Goal: Task Accomplishment & Management: Complete application form

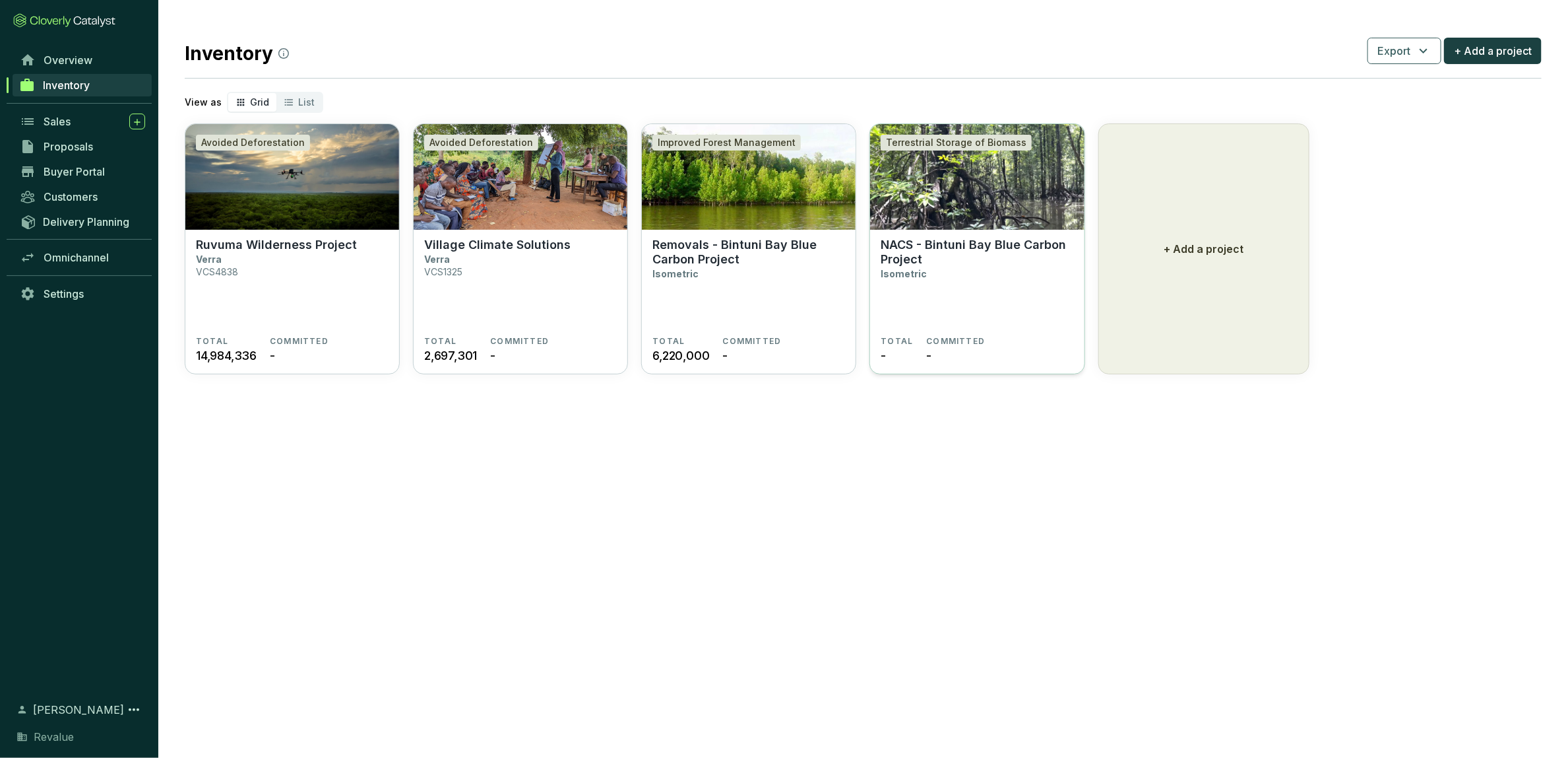
click at [933, 251] on p "NACS - Bintuni Bay Blue Carbon Project" at bounding box center [977, 253] width 193 height 29
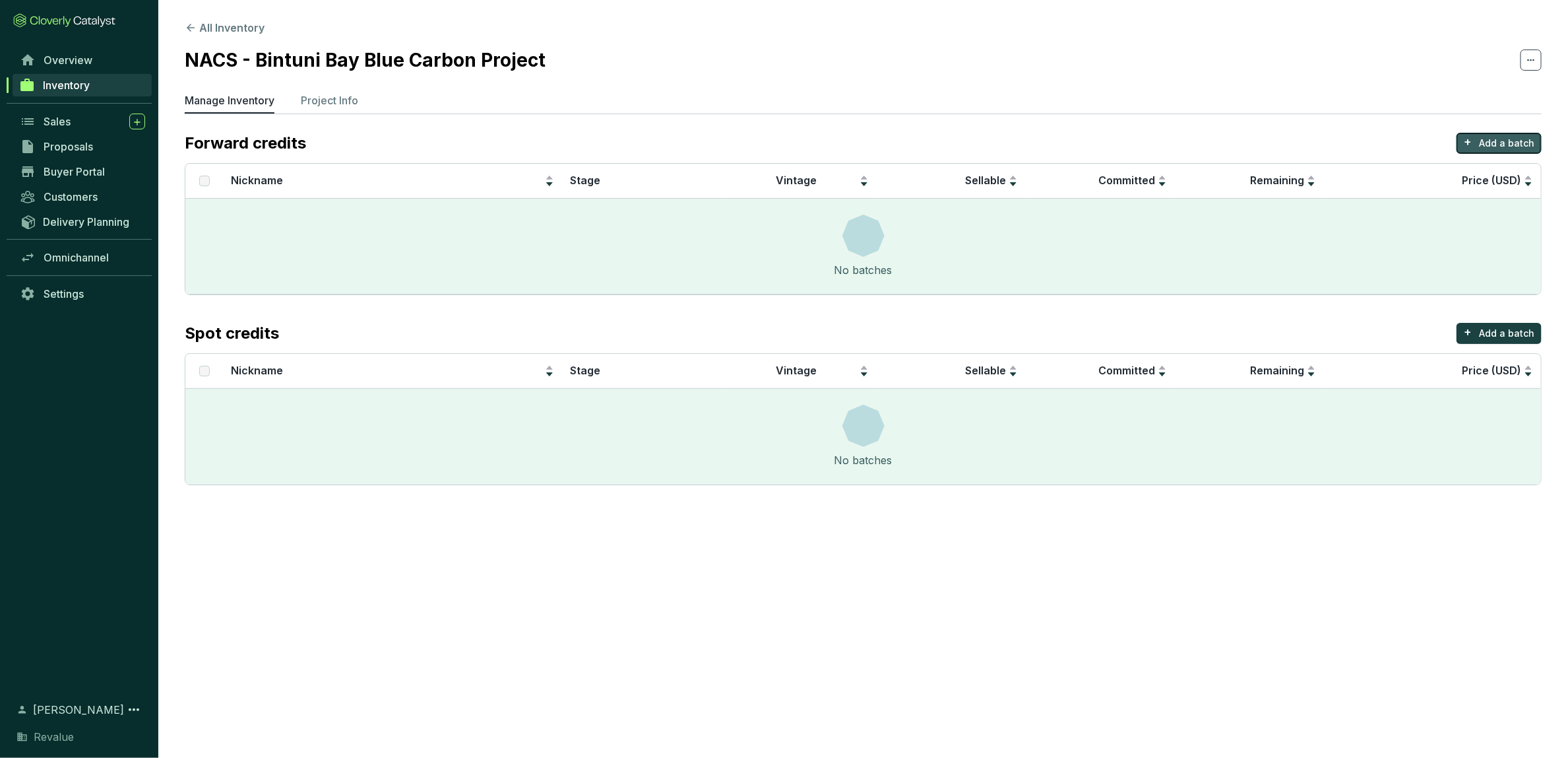
click at [1521, 142] on p "Add a batch" at bounding box center [1507, 143] width 55 height 13
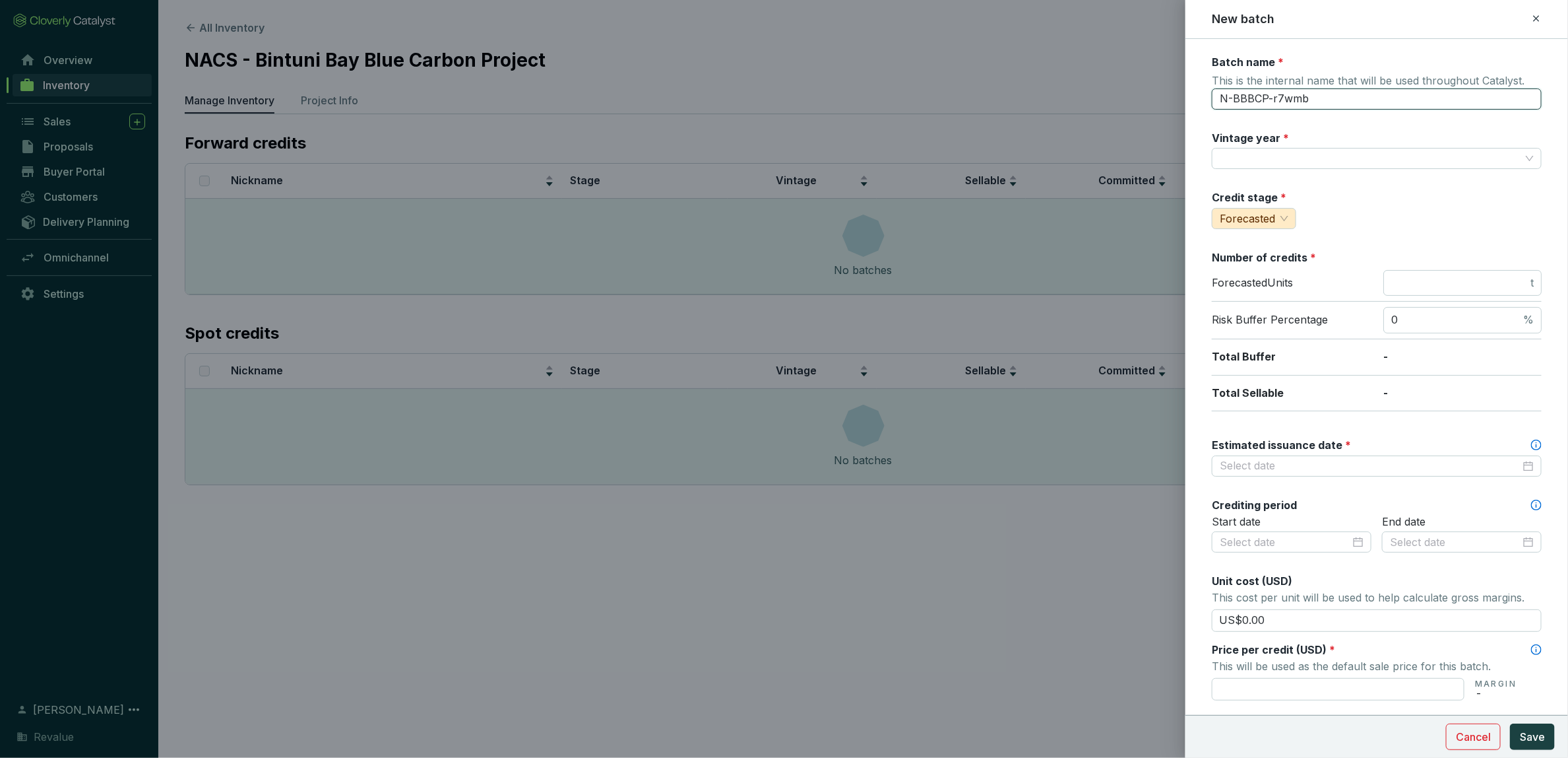
drag, startPoint x: 1332, startPoint y: 104, endPoint x: 1210, endPoint y: 104, distance: 122.0
click at [1210, 104] on form "Batch name * This is the internal name that will be used throughout Catalyst. N…" at bounding box center [1377, 545] width 383 height 981
type input "V26"
click at [1267, 175] on div "Batch name * This is the internal name that will be used throughout Catalyst. V…" at bounding box center [1377, 513] width 330 height 918
click at [1261, 165] on input "Vintage year *" at bounding box center [1370, 158] width 301 height 20
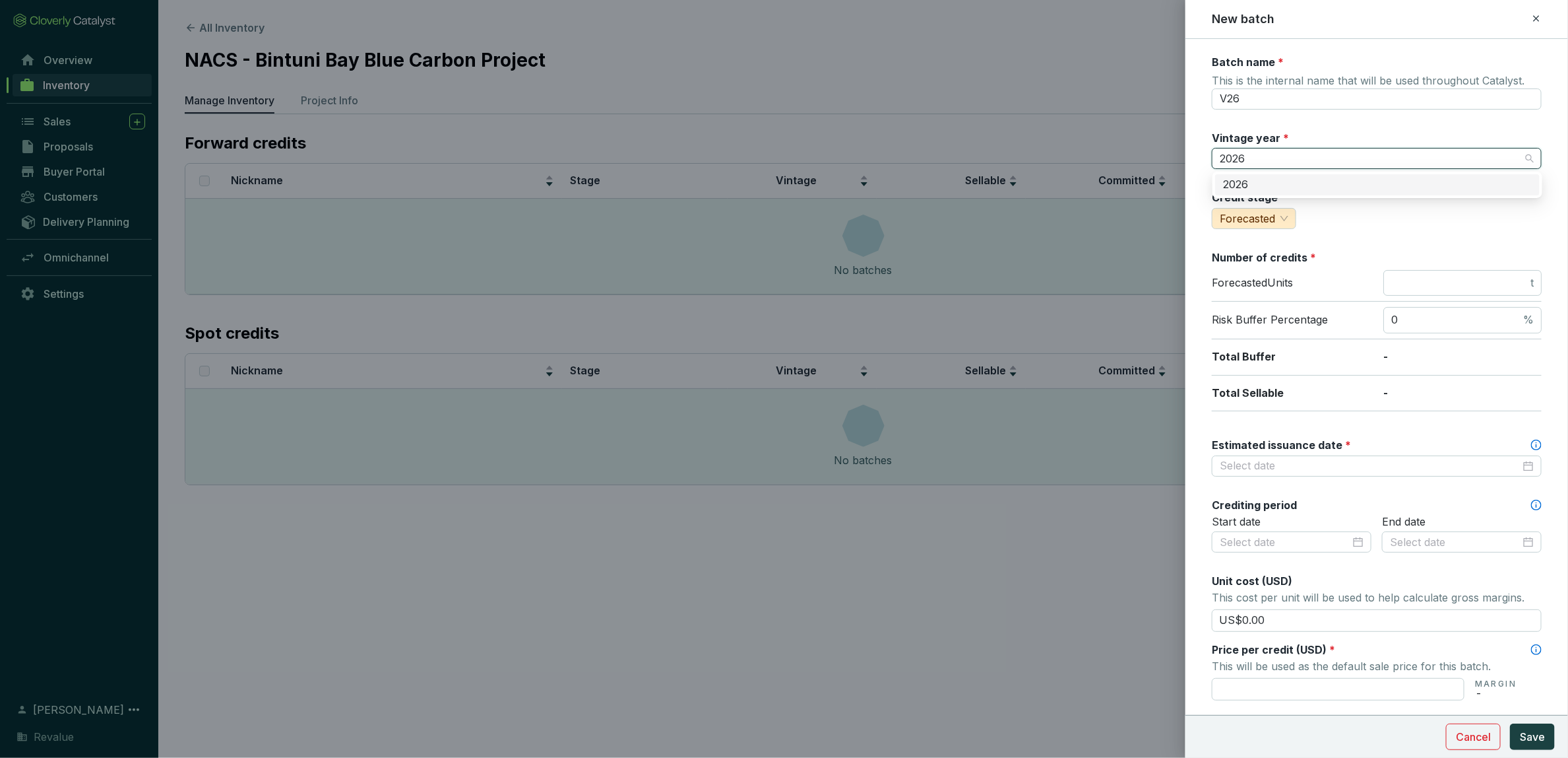
type input "2026"
click at [1425, 232] on div "Batch name * This is the internal name that will be used throughout Catalyst. V…" at bounding box center [1377, 513] width 330 height 918
click at [1403, 280] on input "number" at bounding box center [1460, 284] width 137 height 15
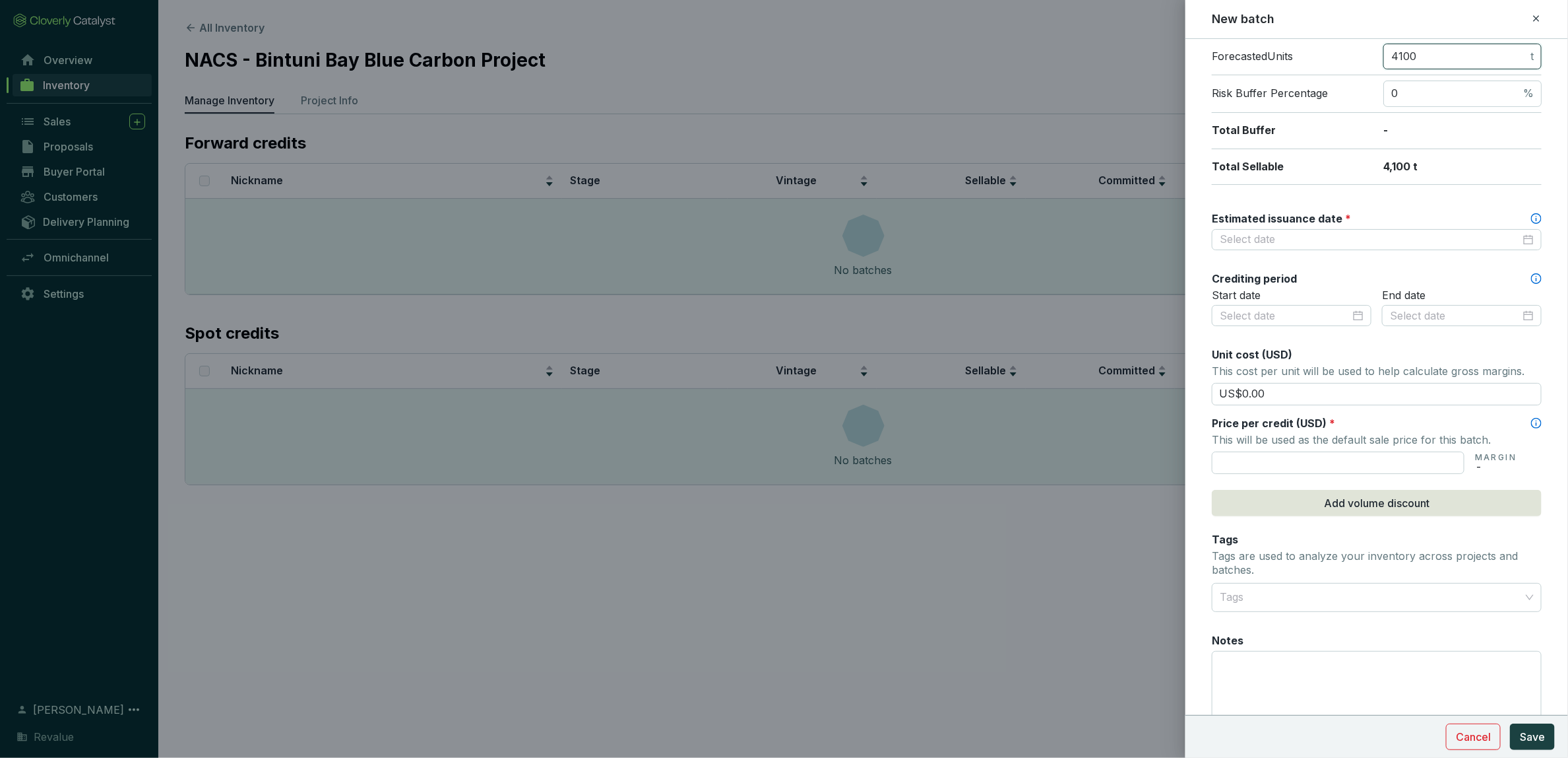
scroll to position [245, 0]
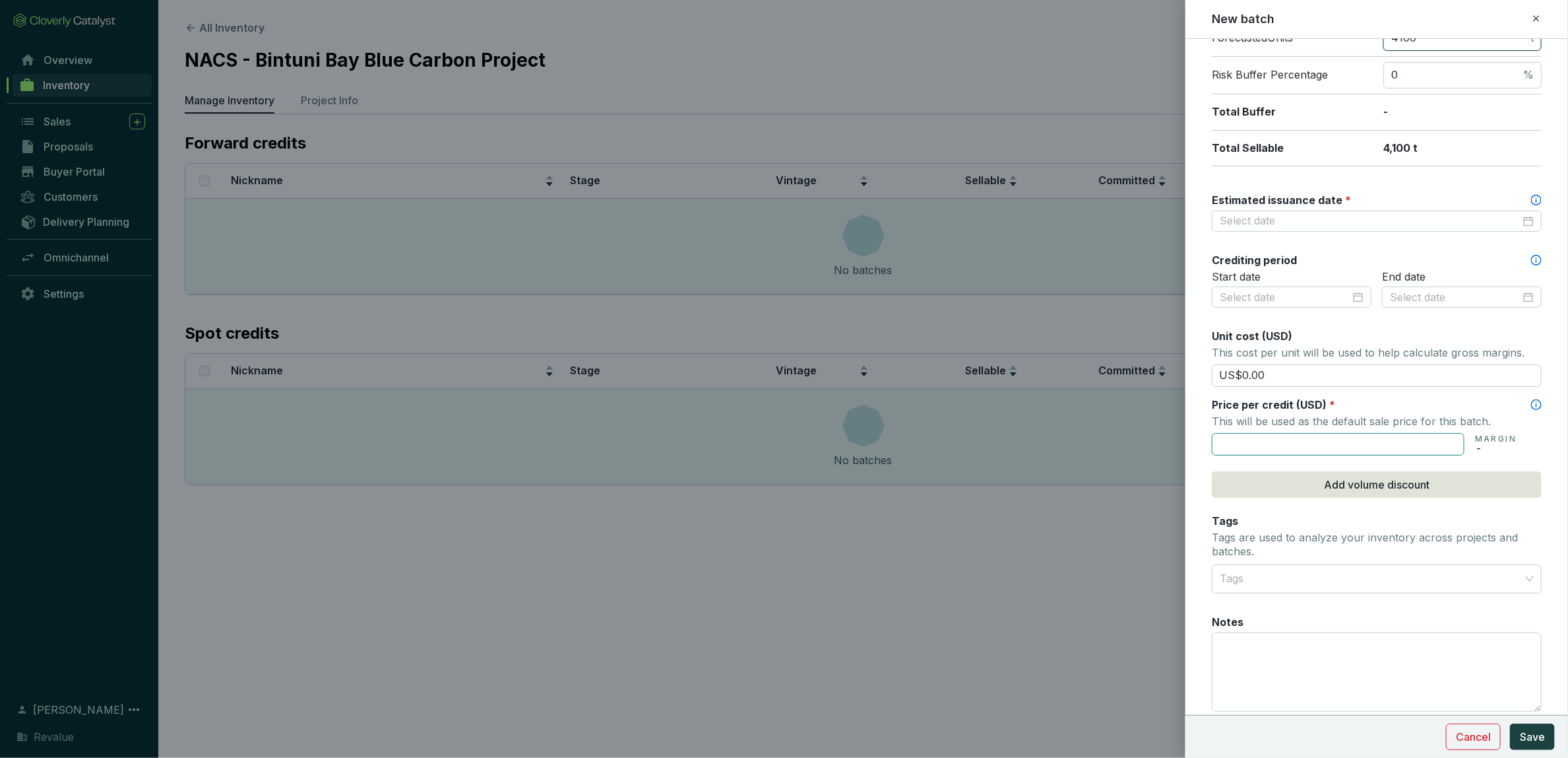
type input "4100"
click at [1320, 443] on input "text" at bounding box center [1338, 444] width 253 height 23
type input "US$0.00"
click at [1536, 448] on section "US$0.00 MARGIN -" at bounding box center [1377, 443] width 330 height 25
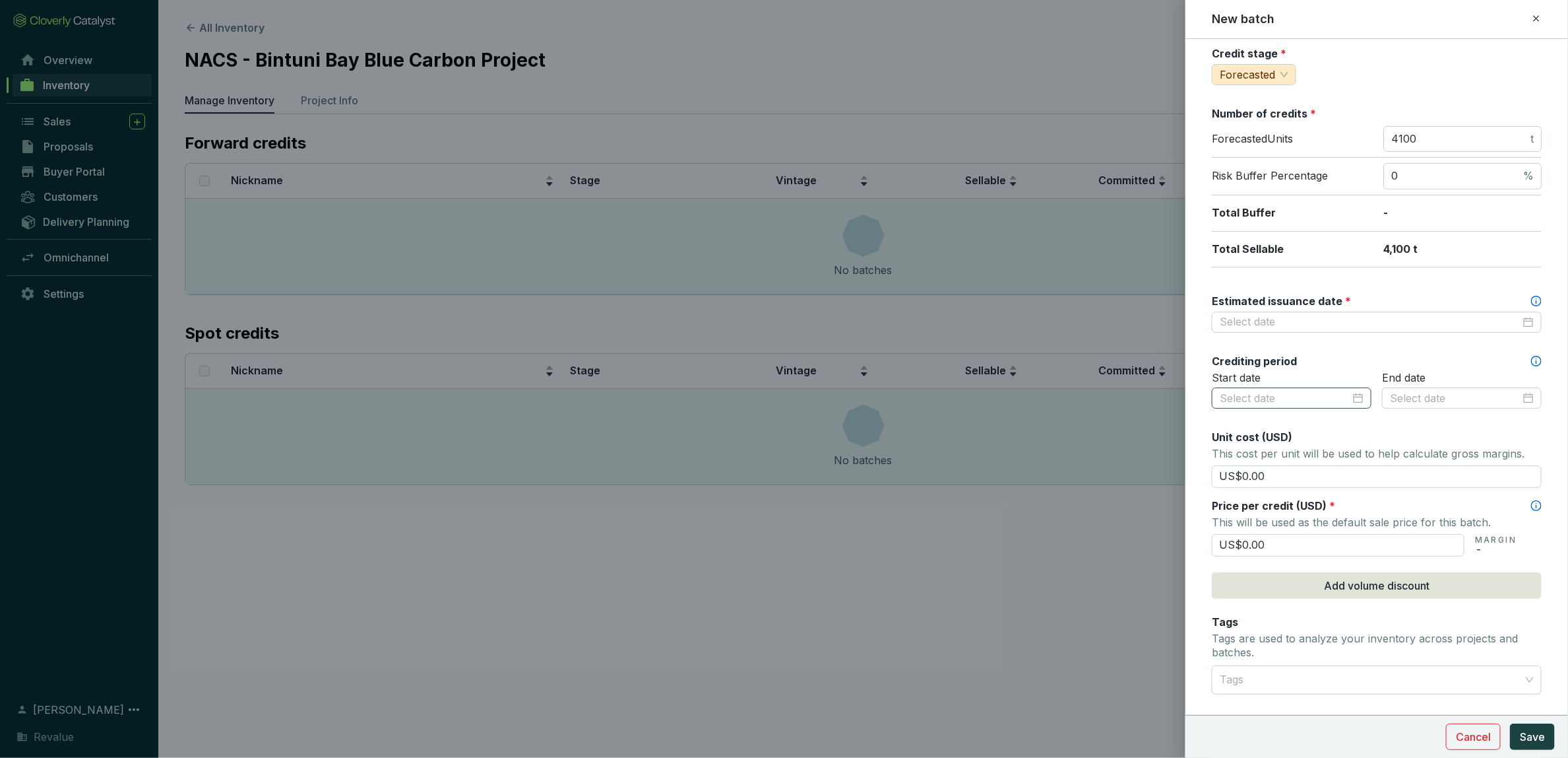
scroll to position [147, 0]
click at [1285, 315] on input "Estimated issuance date *" at bounding box center [1370, 320] width 301 height 15
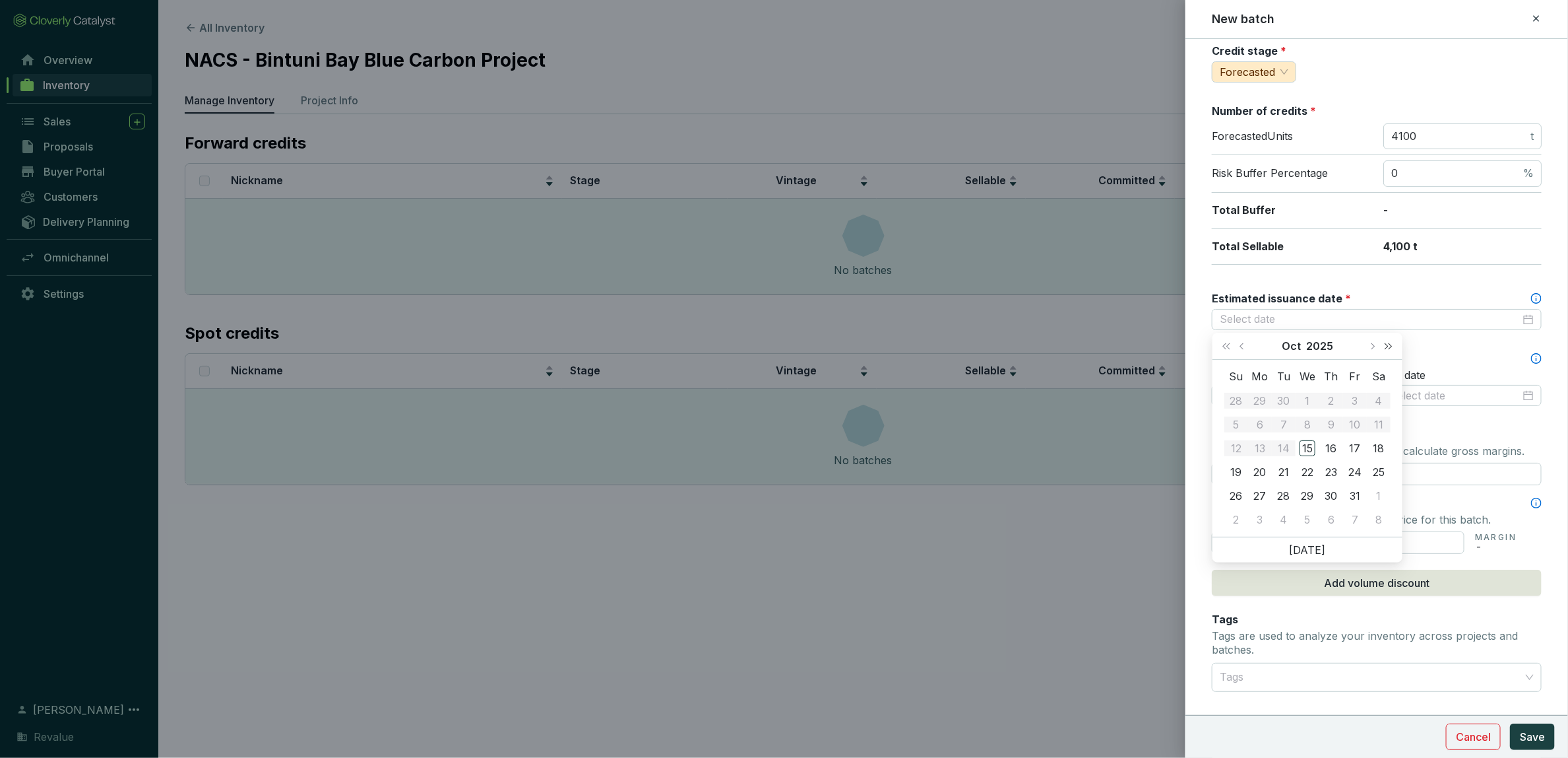
click at [1388, 342] on span "Next year (Control + right)" at bounding box center [1389, 346] width 7 height 7
click at [1372, 347] on span "Next month (PageDown)" at bounding box center [1373, 346] width 7 height 7
type input "[DATE]"
click at [1333, 495] on div "31" at bounding box center [1331, 496] width 15 height 15
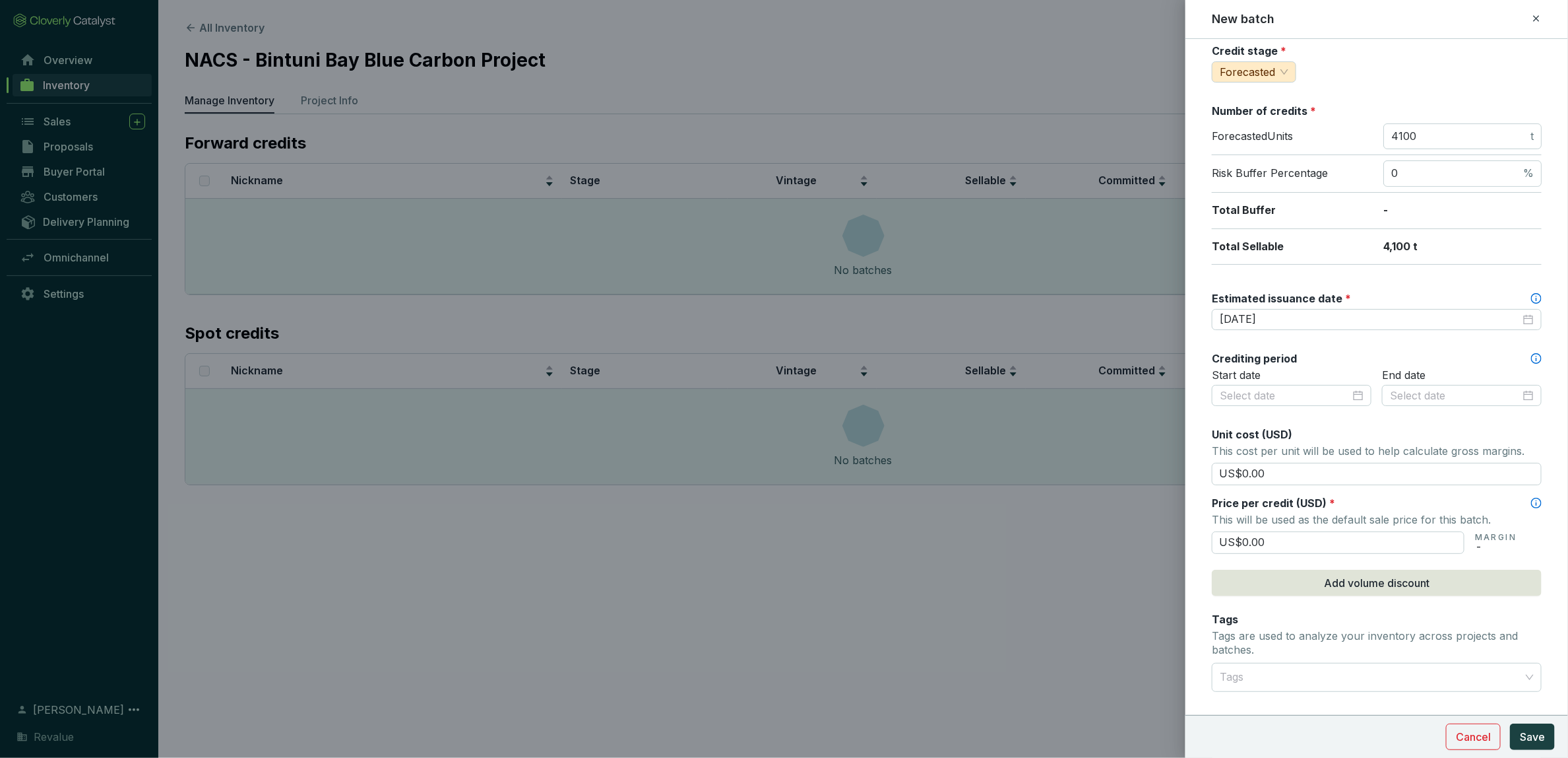
scroll to position [293, 0]
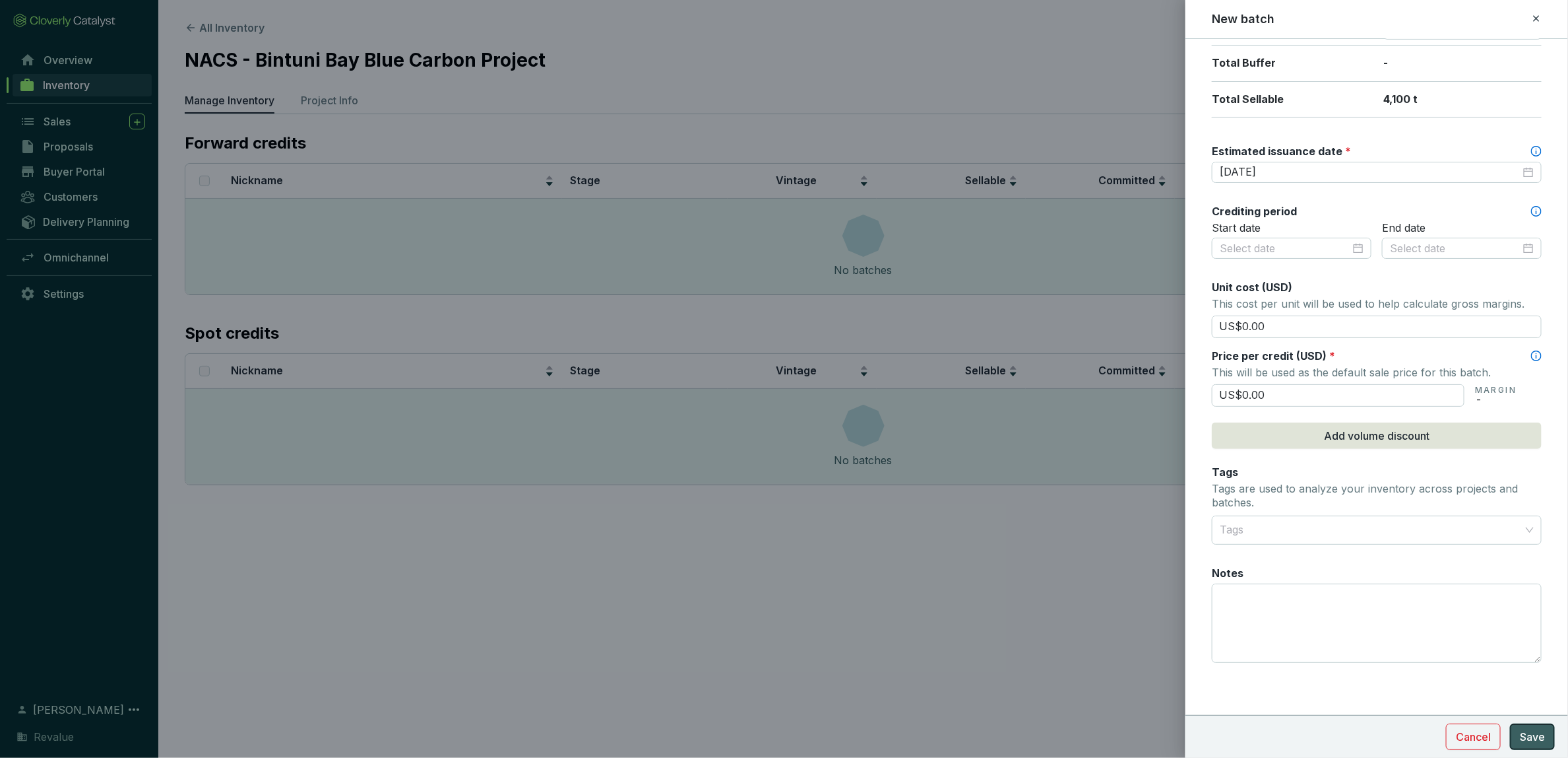
click at [1533, 738] on span "Save" at bounding box center [1532, 736] width 25 height 15
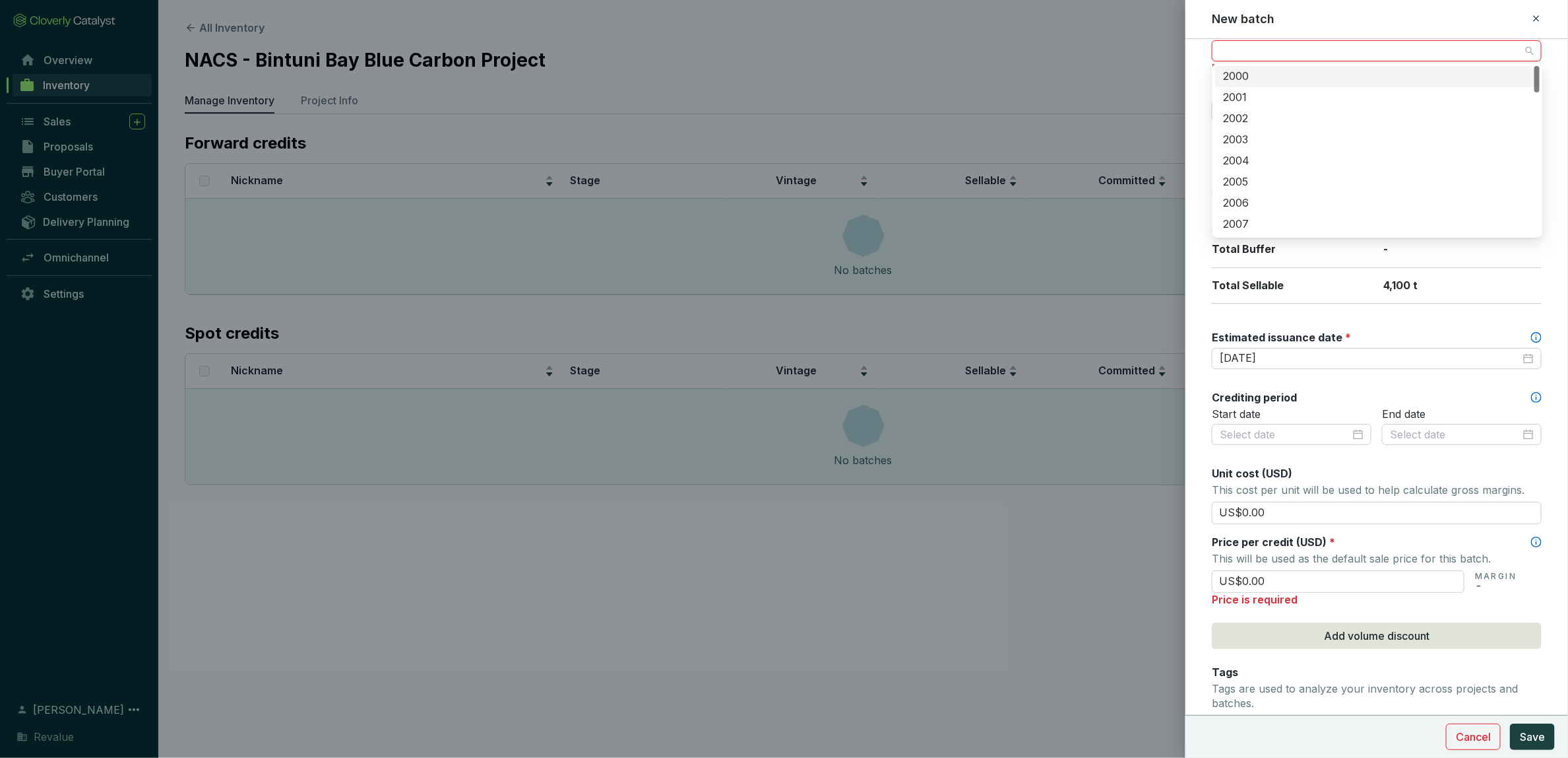
click at [1330, 54] on input "Vintage year *" at bounding box center [1370, 51] width 301 height 20
click at [1252, 192] on div "2026" at bounding box center [1377, 189] width 309 height 15
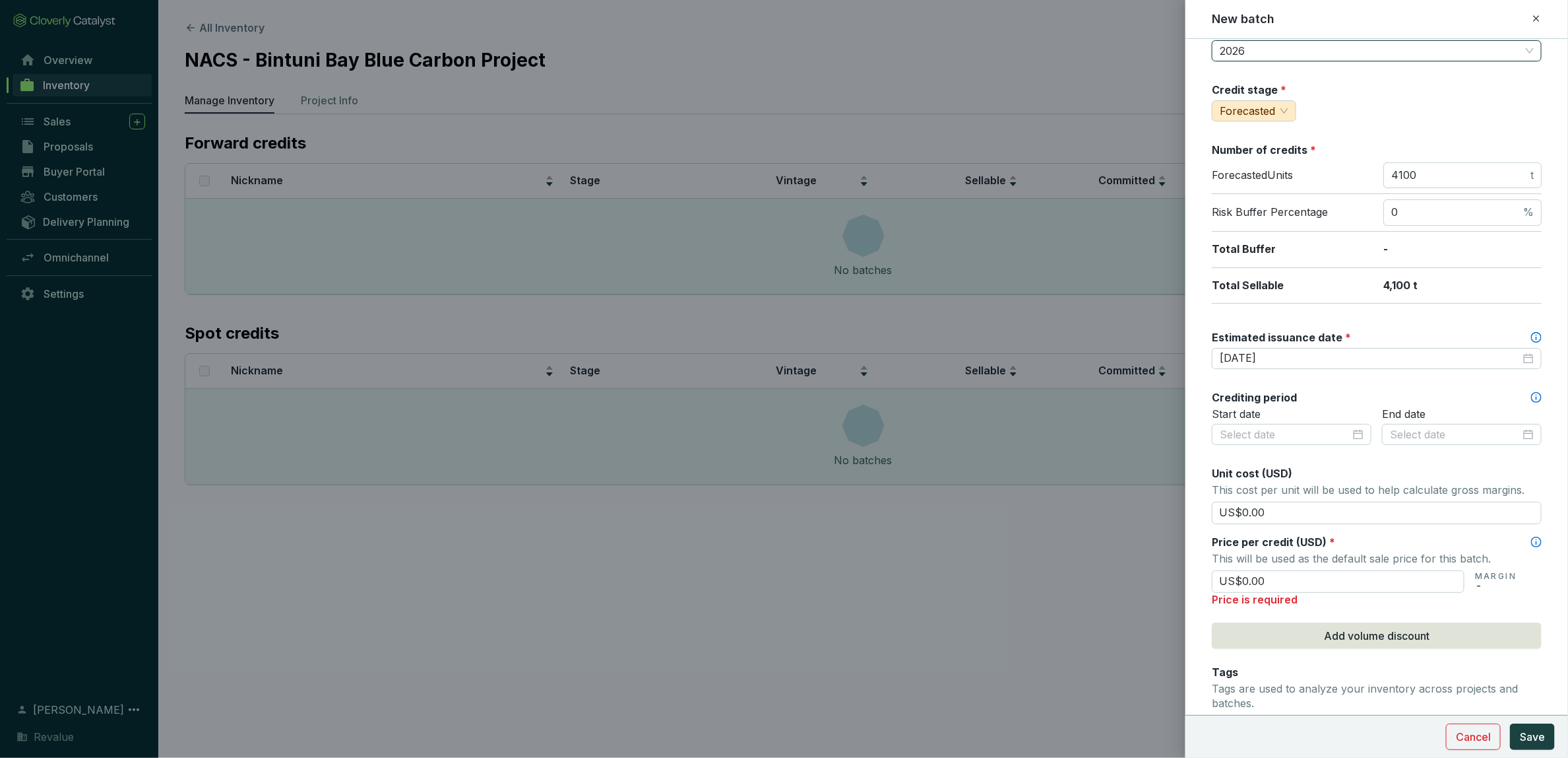
click at [1401, 92] on div "Credit stage * Forecasted" at bounding box center [1377, 102] width 330 height 39
click at [1329, 592] on input "US$0.00" at bounding box center [1338, 582] width 253 height 23
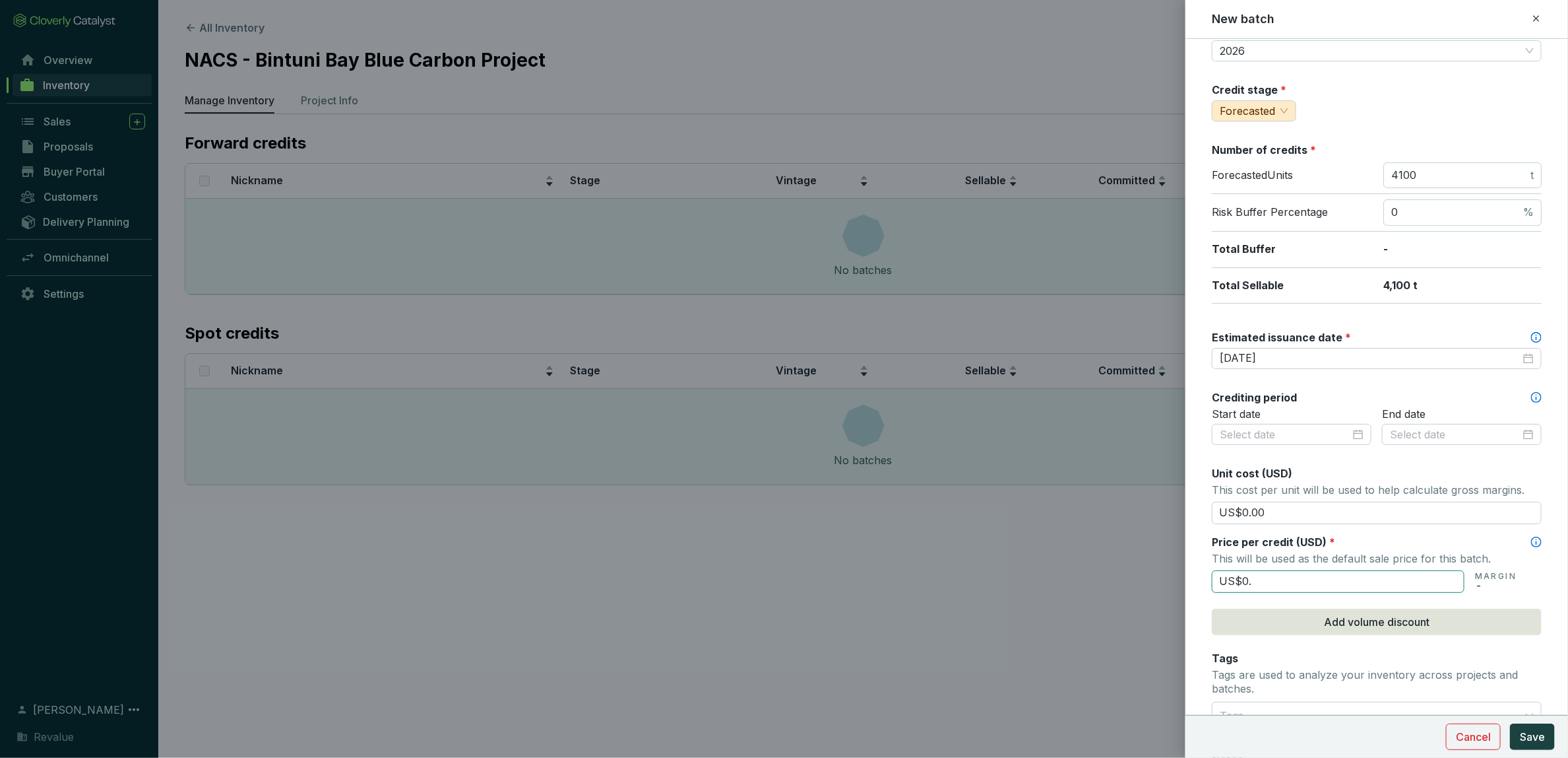
type input "US$0"
type input "US$0.00"
click at [1538, 738] on span "Save" at bounding box center [1532, 736] width 25 height 15
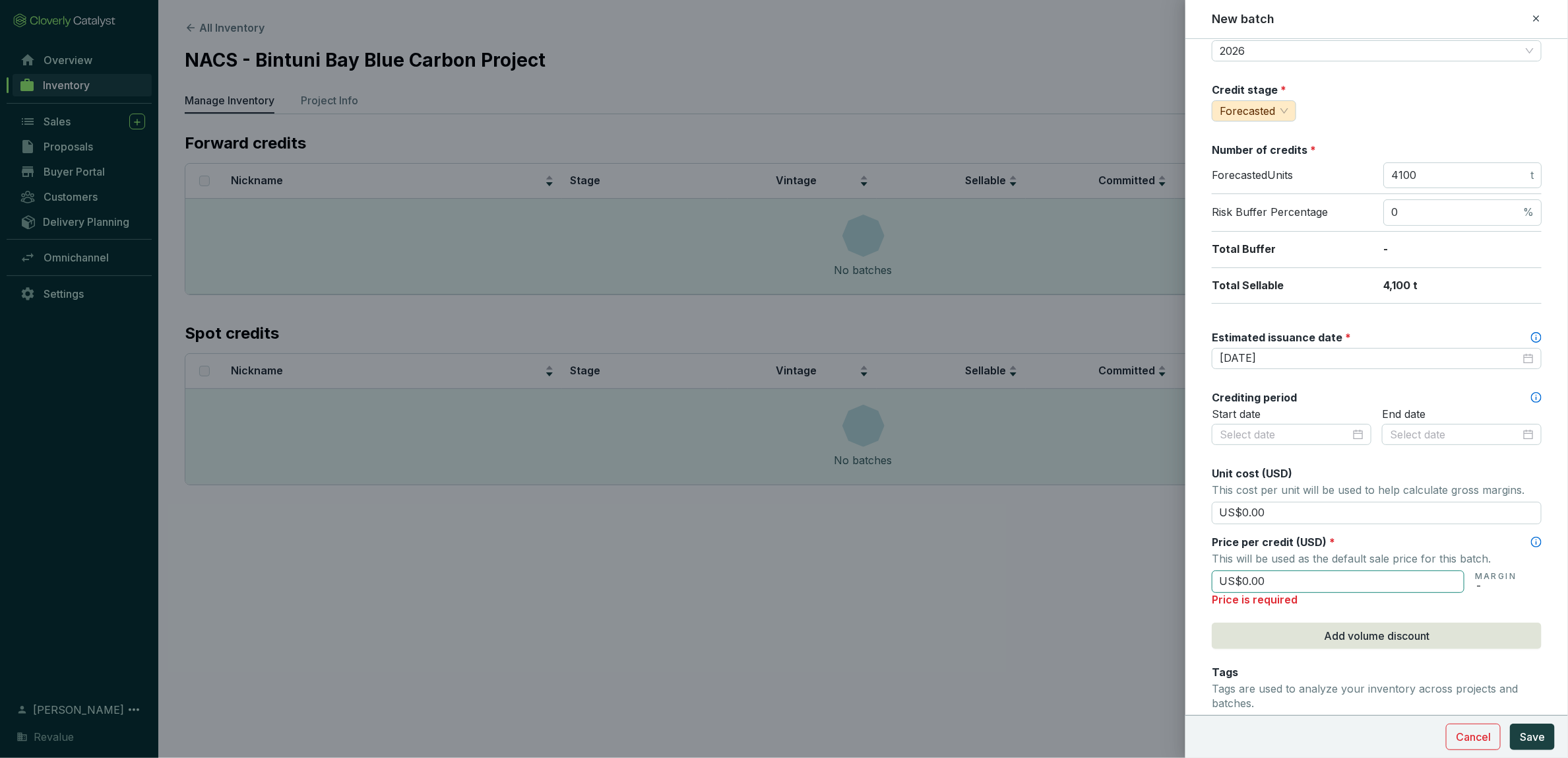
click at [1272, 580] on input "US$0.00" at bounding box center [1338, 582] width 253 height 23
drag, startPoint x: 1189, startPoint y: 578, endPoint x: 1179, endPoint y: 578, distance: 10.0
click at [1179, 578] on div "New batch Batch name * This is the internal name that will be used throughout C…" at bounding box center [784, 379] width 1568 height 758
click at [1283, 581] on input "US$0.00" at bounding box center [1338, 582] width 253 height 23
drag, startPoint x: 1264, startPoint y: 583, endPoint x: 1241, endPoint y: 584, distance: 23.0
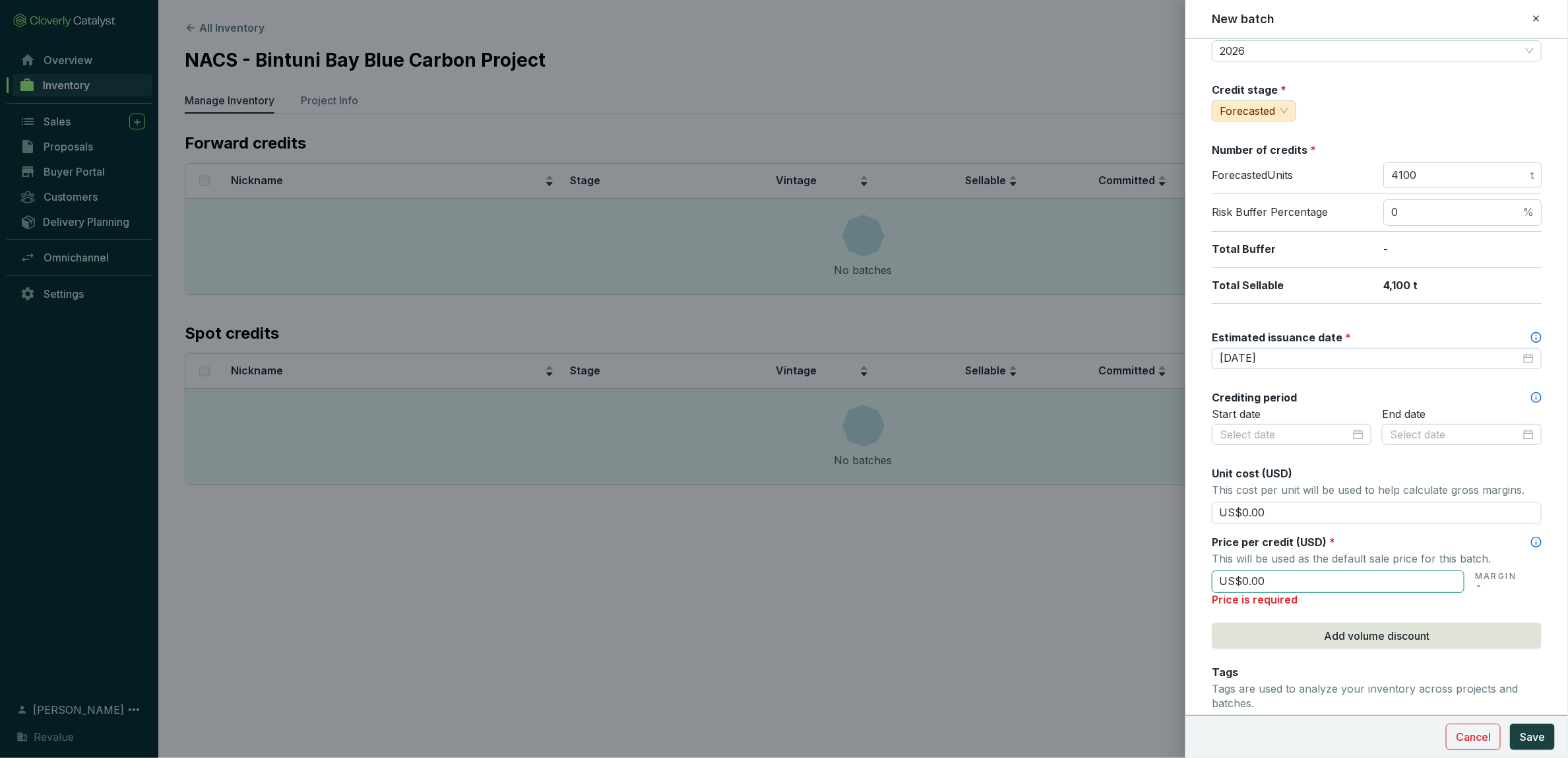
click at [1241, 584] on input "US$0.00" at bounding box center [1338, 582] width 253 height 23
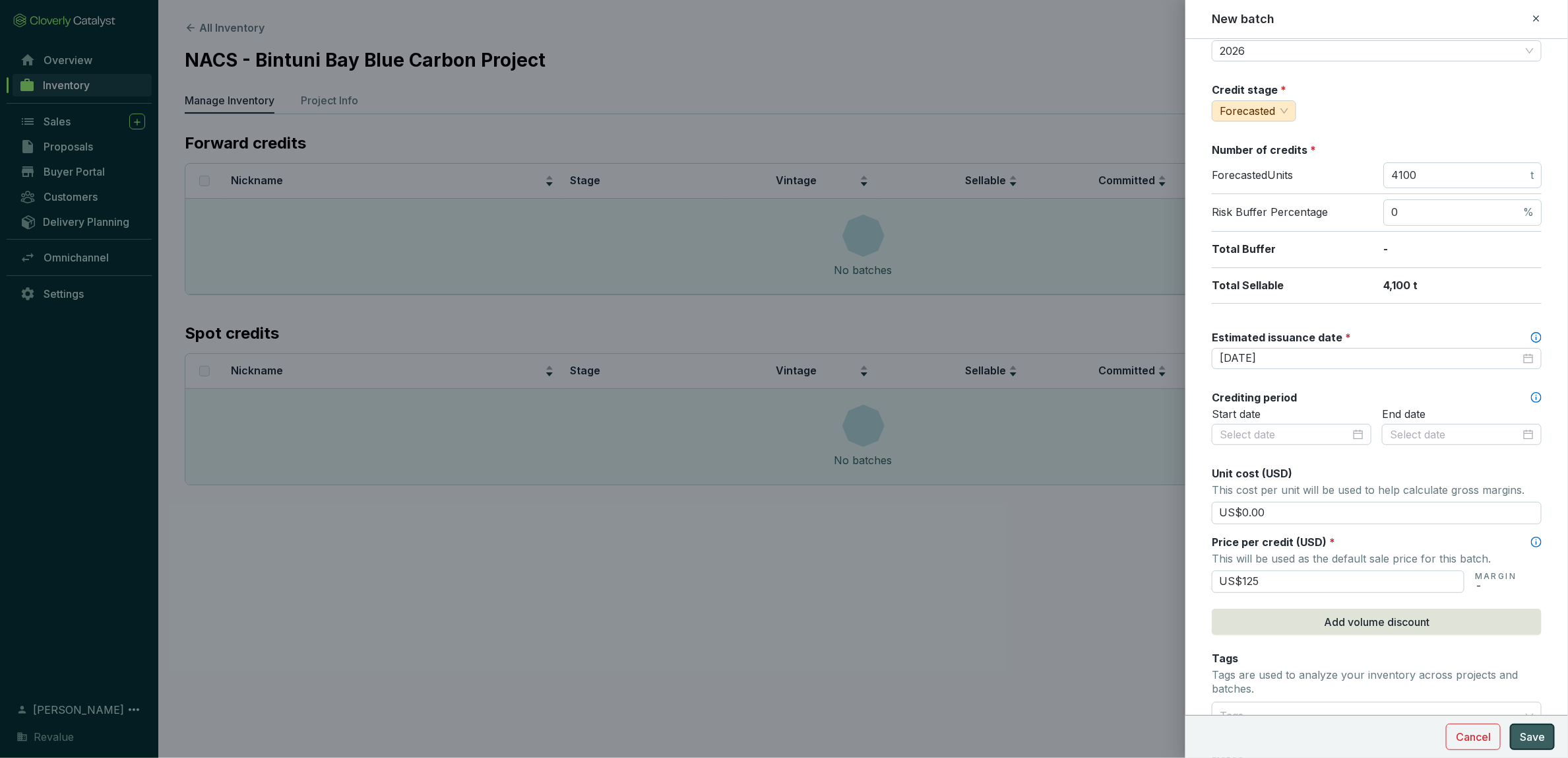
type input "US$125.00"
click at [1534, 738] on span "Save" at bounding box center [1532, 736] width 25 height 15
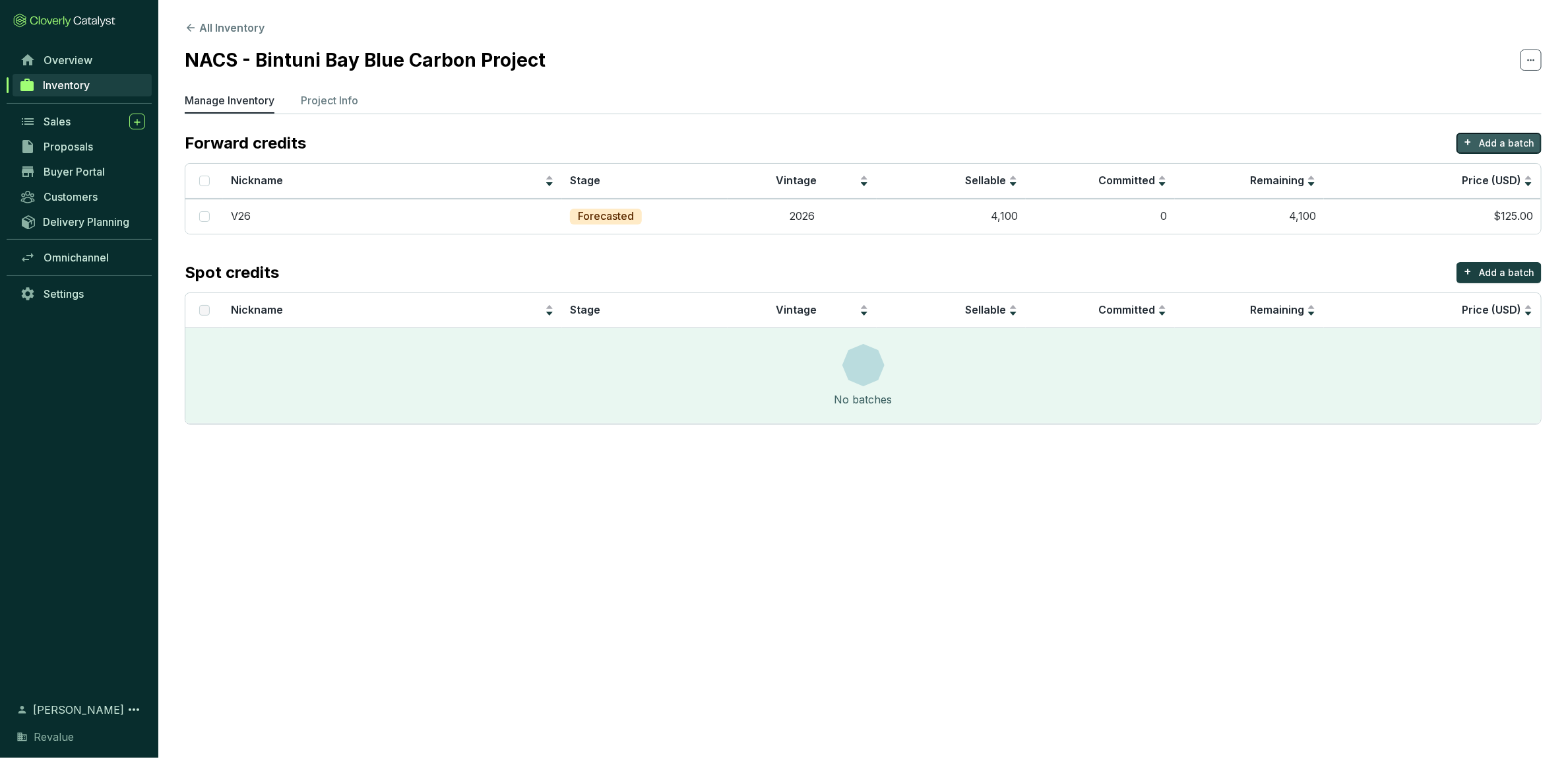
click at [1501, 143] on p "Add a batch" at bounding box center [1507, 143] width 55 height 13
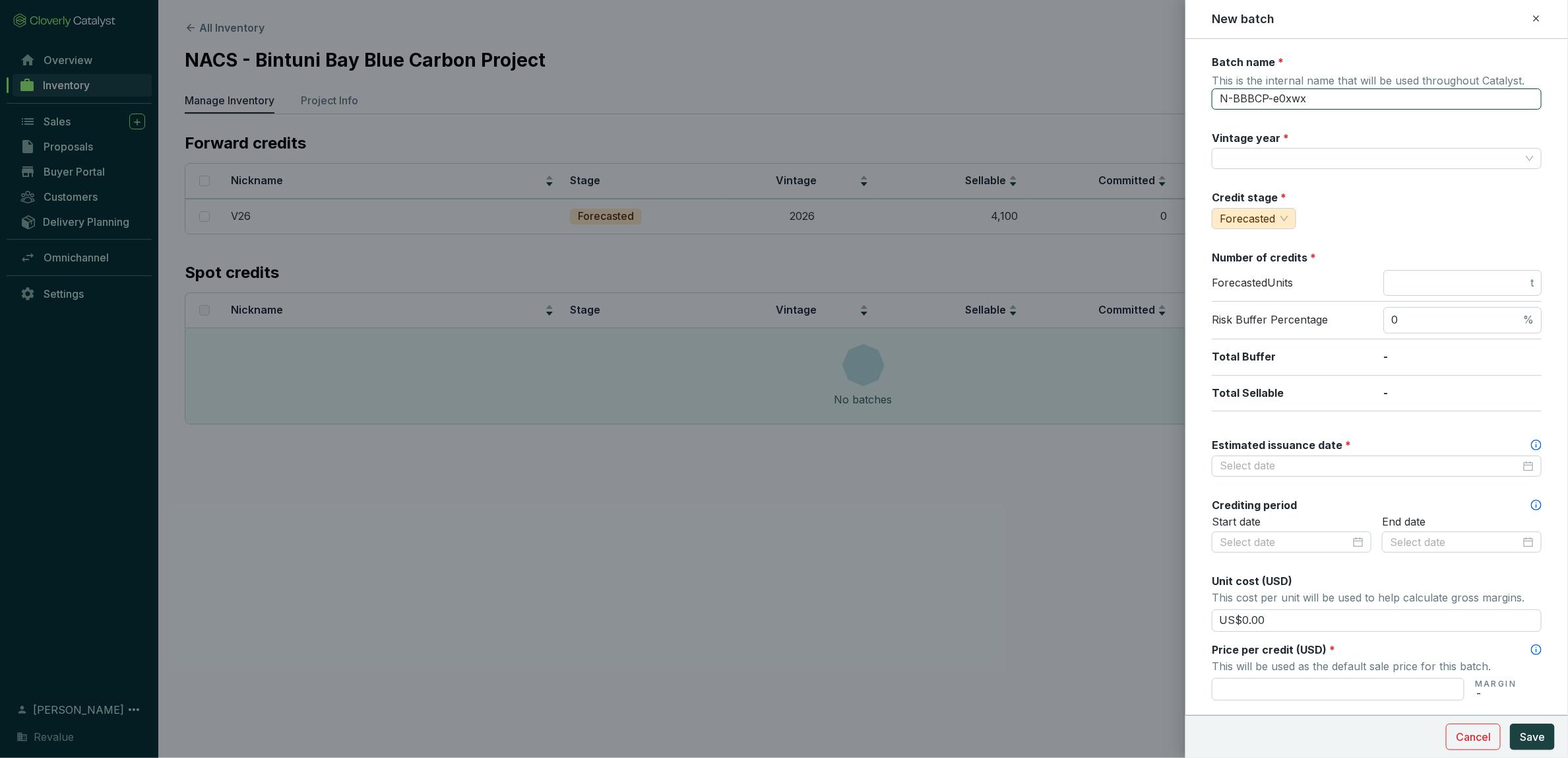
drag, startPoint x: 1316, startPoint y: 95, endPoint x: 1192, endPoint y: 94, distance: 124.0
click at [1192, 94] on form "Batch name * This is the internal name that will be used throughout Catalyst. N…" at bounding box center [1377, 545] width 383 height 981
type input "V27"
click at [1290, 156] on input "Vintage year *" at bounding box center [1370, 158] width 301 height 20
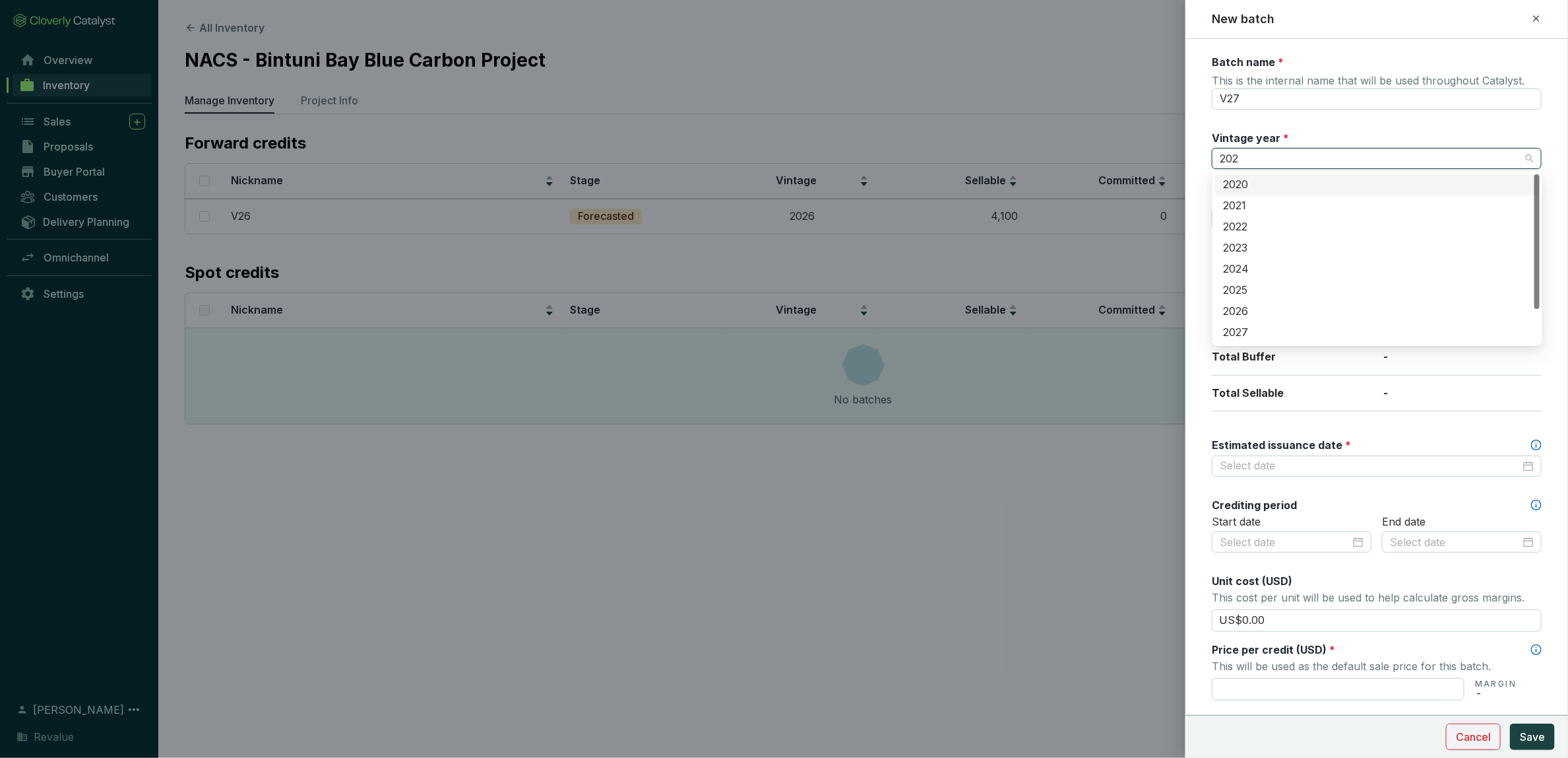
type input "2027"
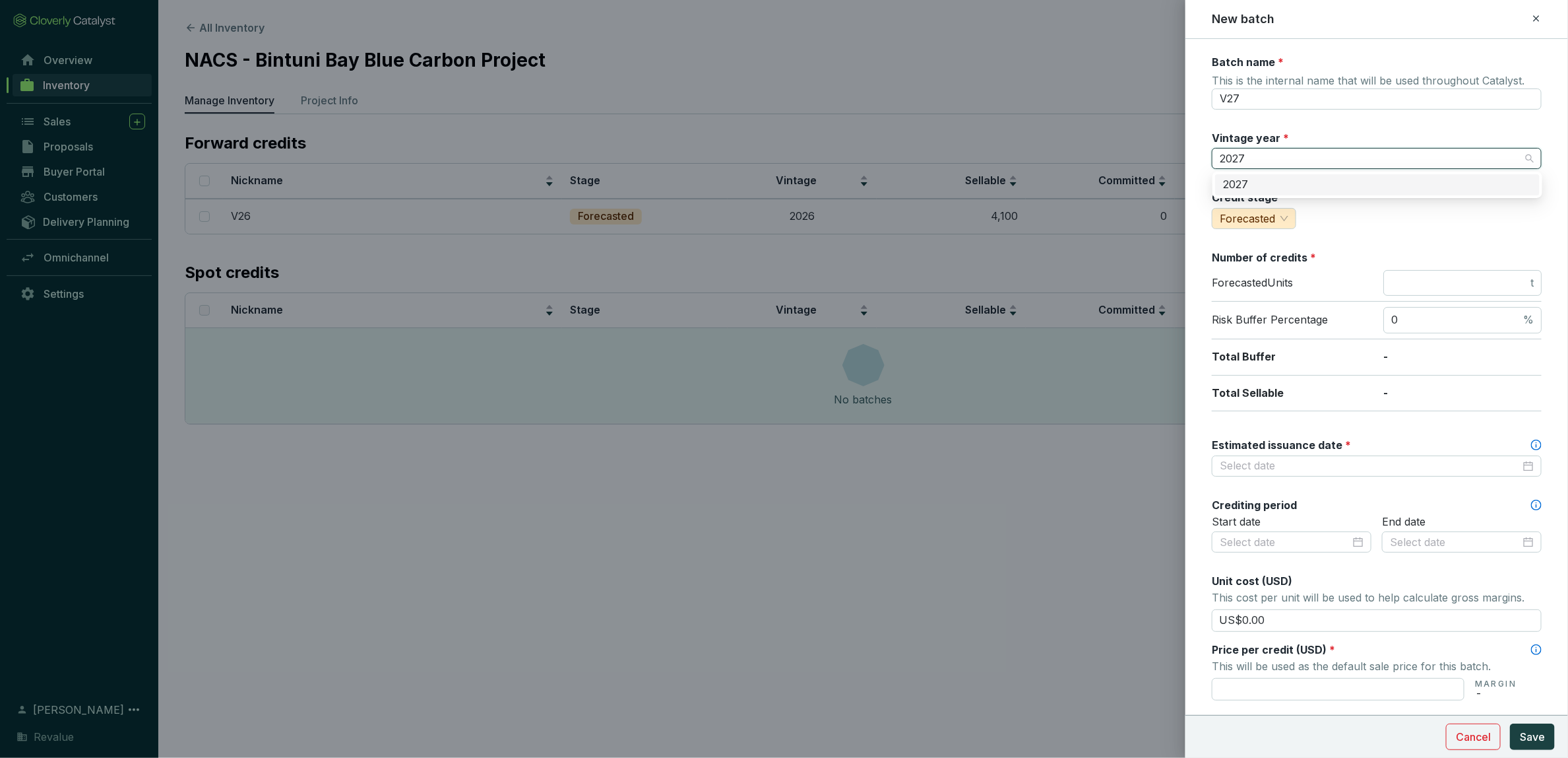
click at [1279, 185] on div "2027" at bounding box center [1377, 185] width 309 height 15
click at [1456, 282] on input "number" at bounding box center [1460, 284] width 137 height 15
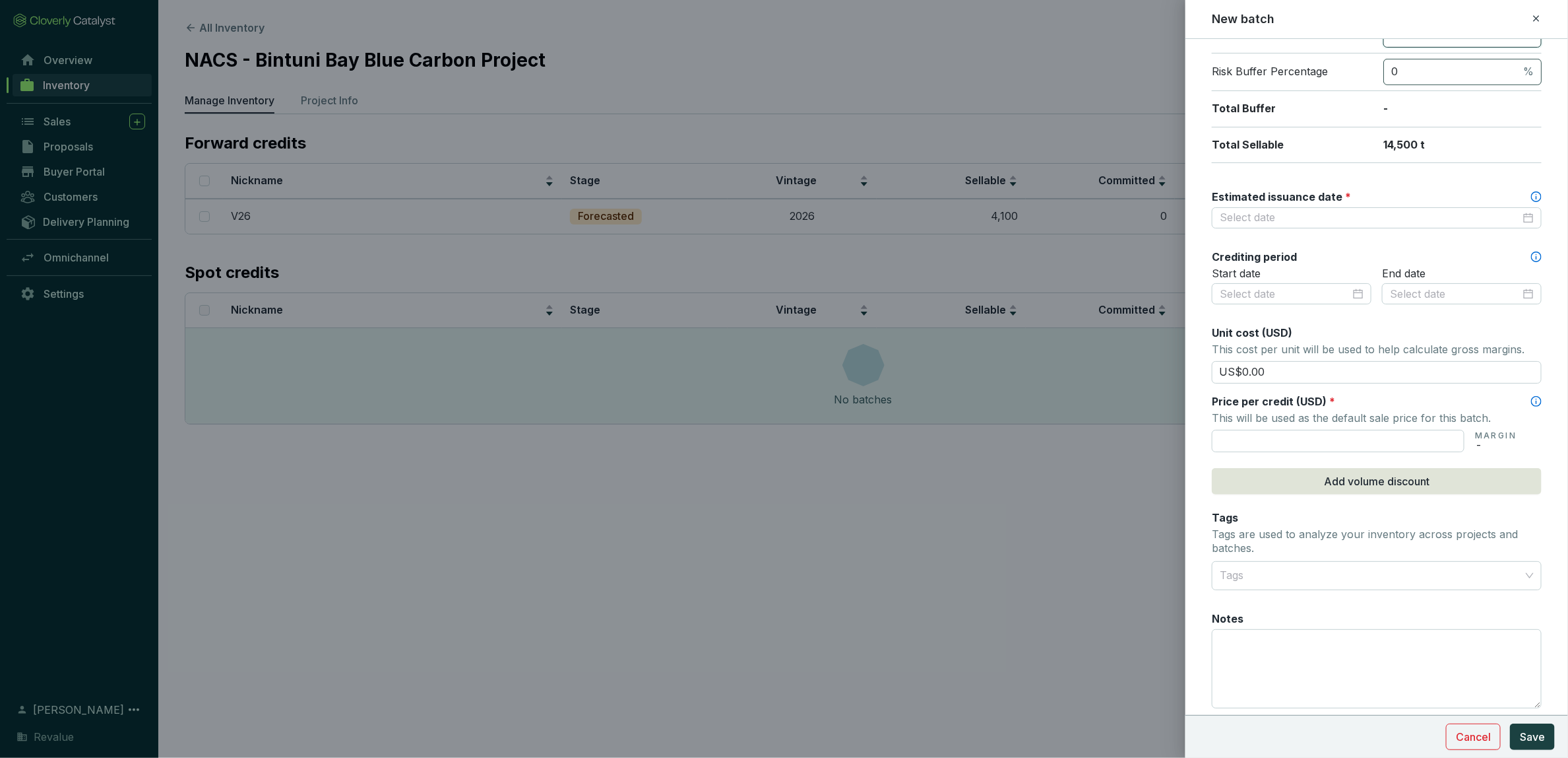
scroll to position [252, 0]
type input "14500"
click at [1276, 438] on input "text" at bounding box center [1338, 437] width 253 height 23
click at [1274, 222] on div at bounding box center [1377, 214] width 330 height 21
type input "US$125.00"
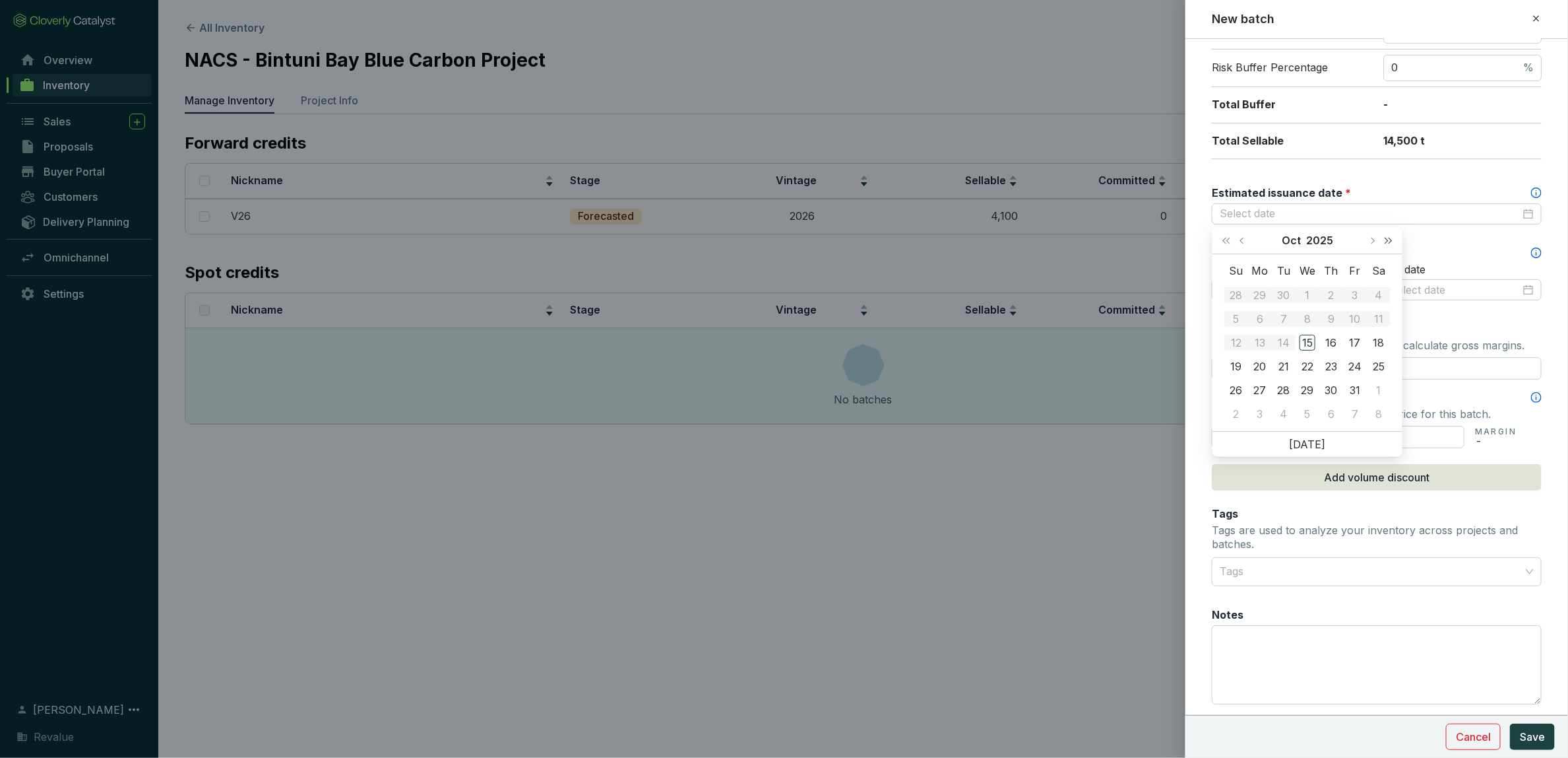
click at [1387, 241] on span "Next year (Control + right)" at bounding box center [1389, 240] width 7 height 7
click at [1389, 241] on span "Next year (Control + right)" at bounding box center [1389, 240] width 7 height 7
click at [1373, 241] on span "Next month (PageDown)" at bounding box center [1373, 240] width 7 height 7
type input "[DATE]"
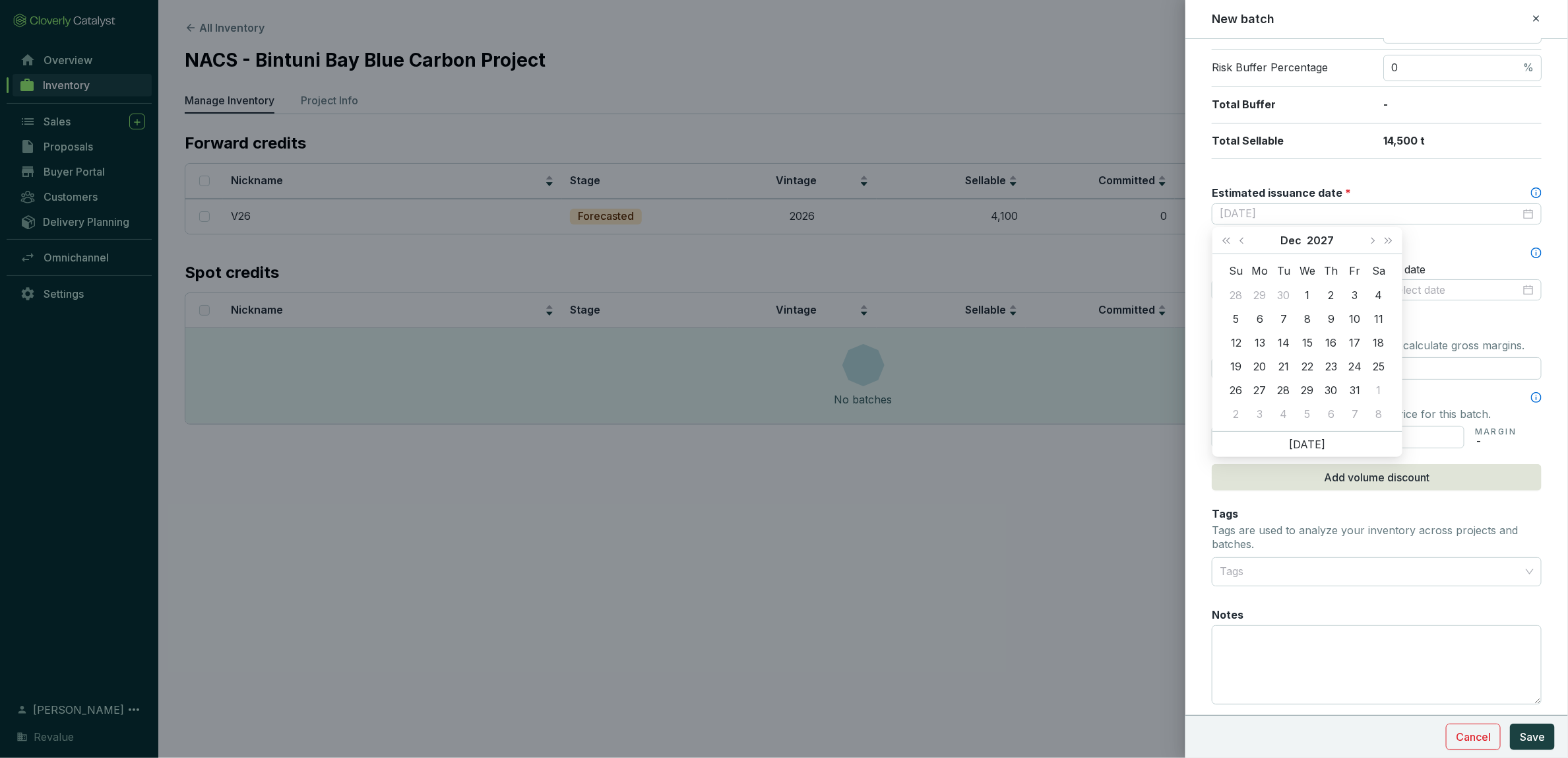
click at [1350, 388] on div "31" at bounding box center [1355, 390] width 15 height 15
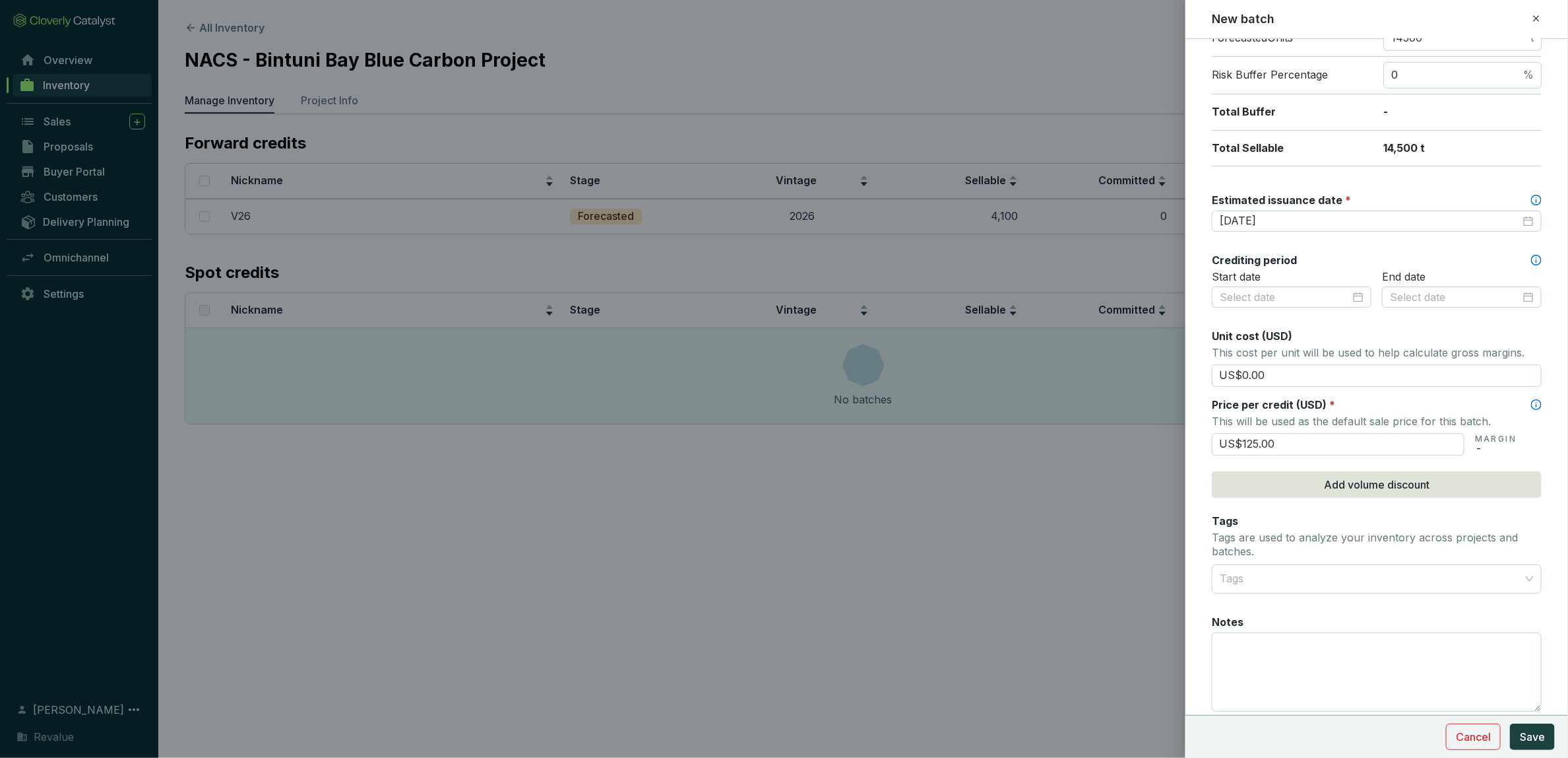
scroll to position [293, 0]
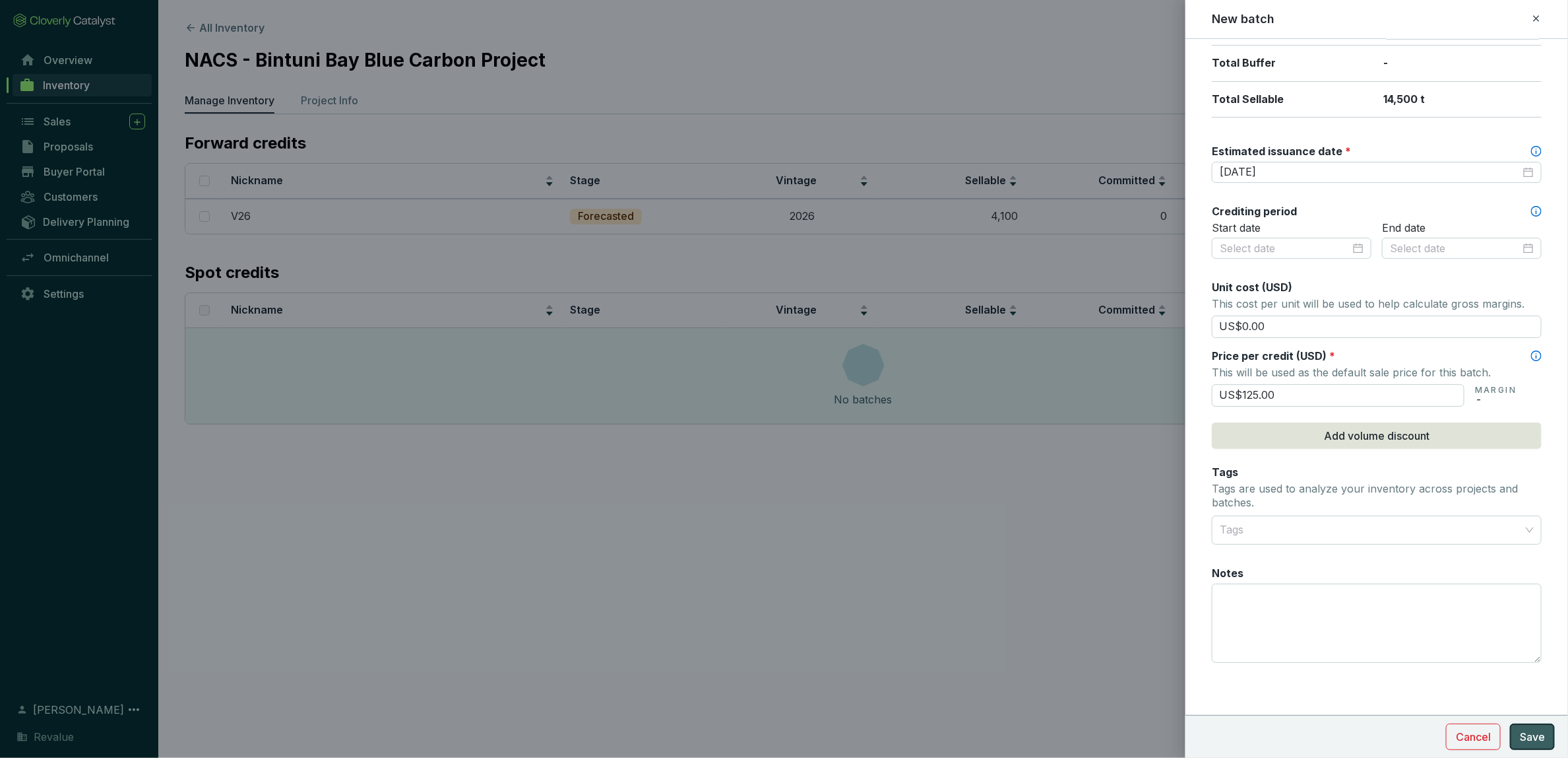
click at [1539, 740] on span "Save" at bounding box center [1532, 736] width 25 height 15
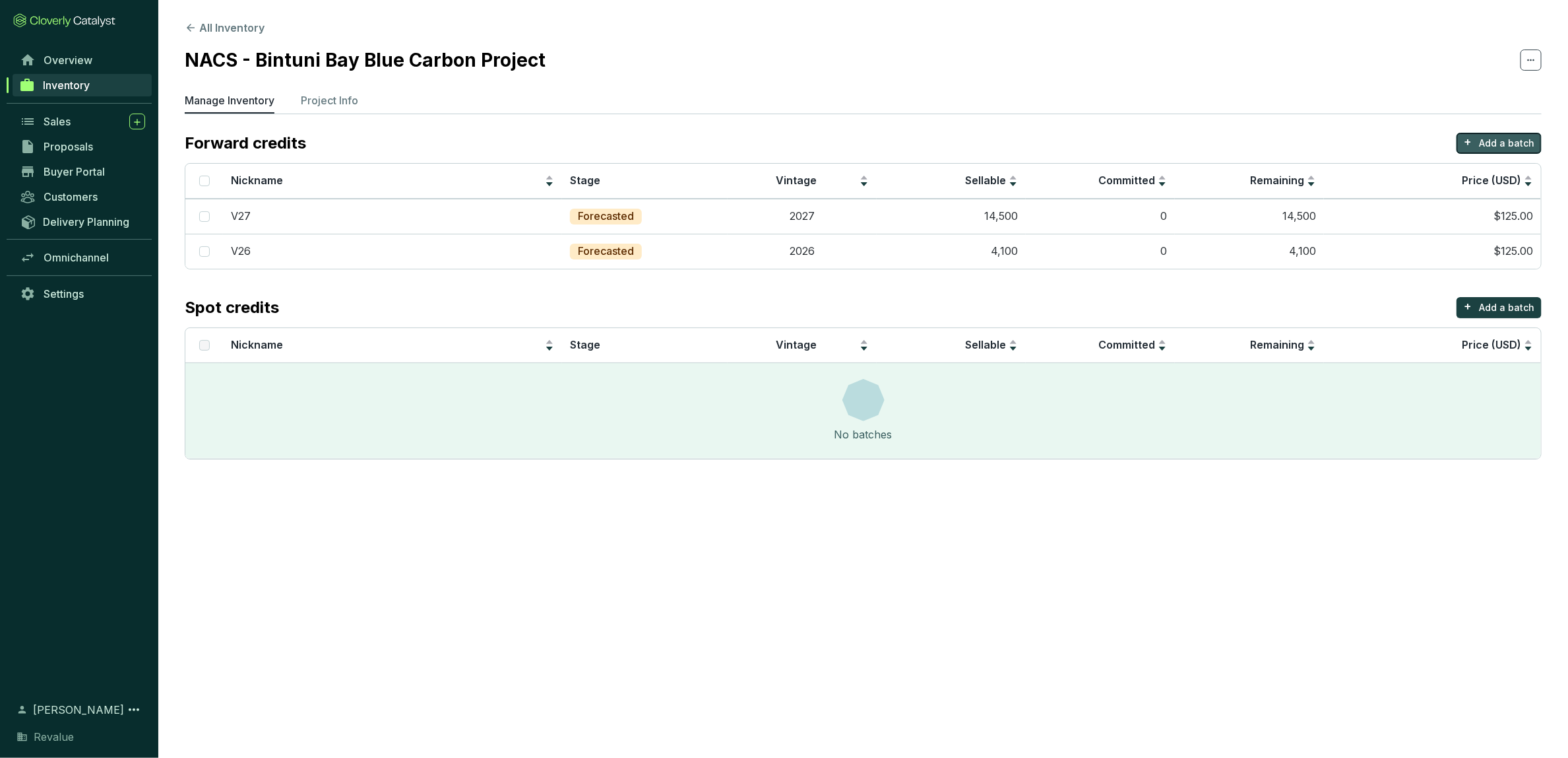
click at [1498, 146] on p "Add a batch" at bounding box center [1507, 143] width 55 height 13
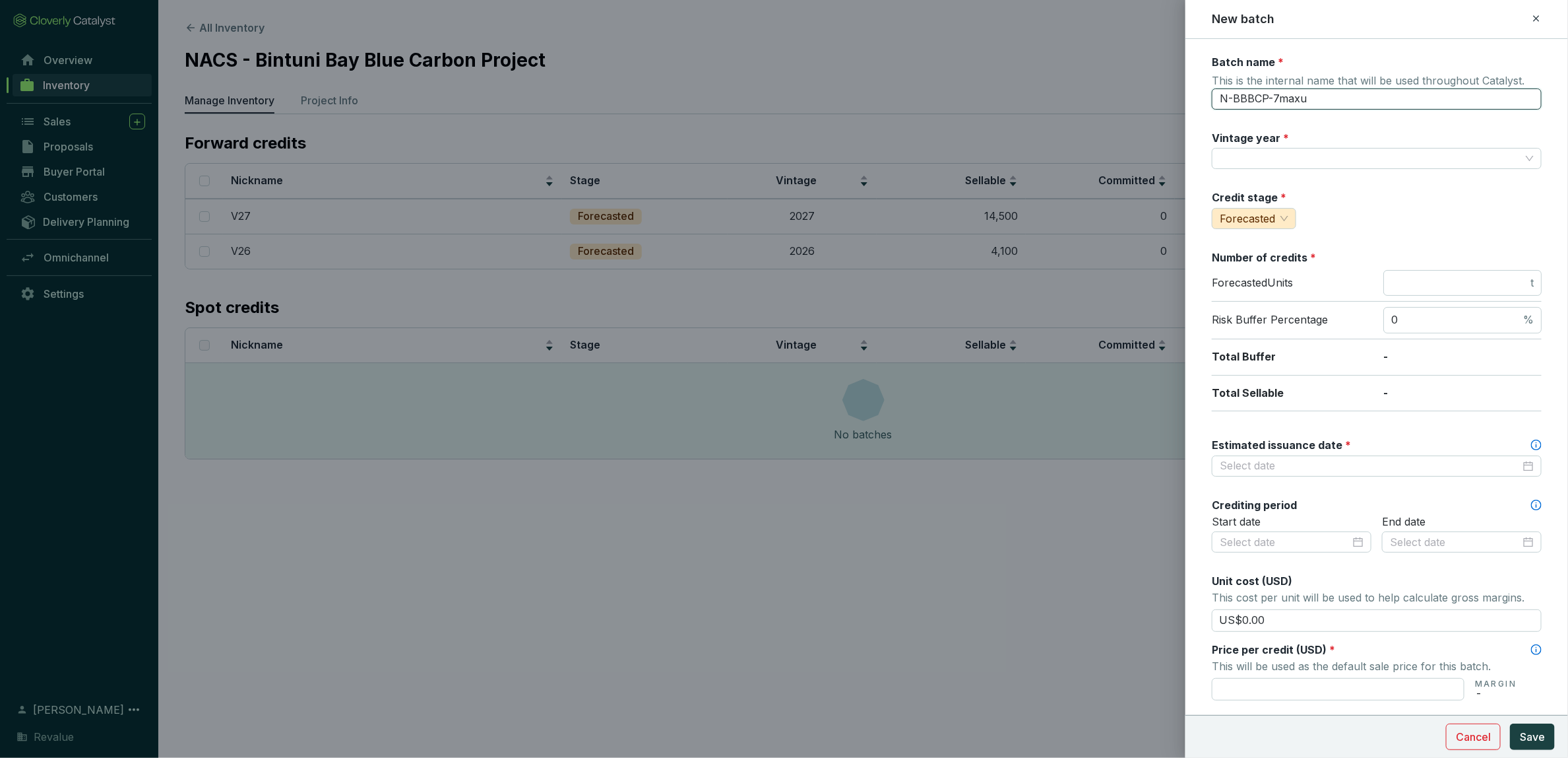
click at [1324, 98] on input "N-BBBCP-7maxu" at bounding box center [1377, 99] width 330 height 21
drag, startPoint x: 1324, startPoint y: 100, endPoint x: 1181, endPoint y: 101, distance: 143.0
click at [1181, 101] on div "New batch Batch name * This is the internal name that will be used throughout C…" at bounding box center [784, 379] width 1568 height 758
type input "V28"
click at [1342, 156] on input "Vintage year *" at bounding box center [1370, 158] width 301 height 20
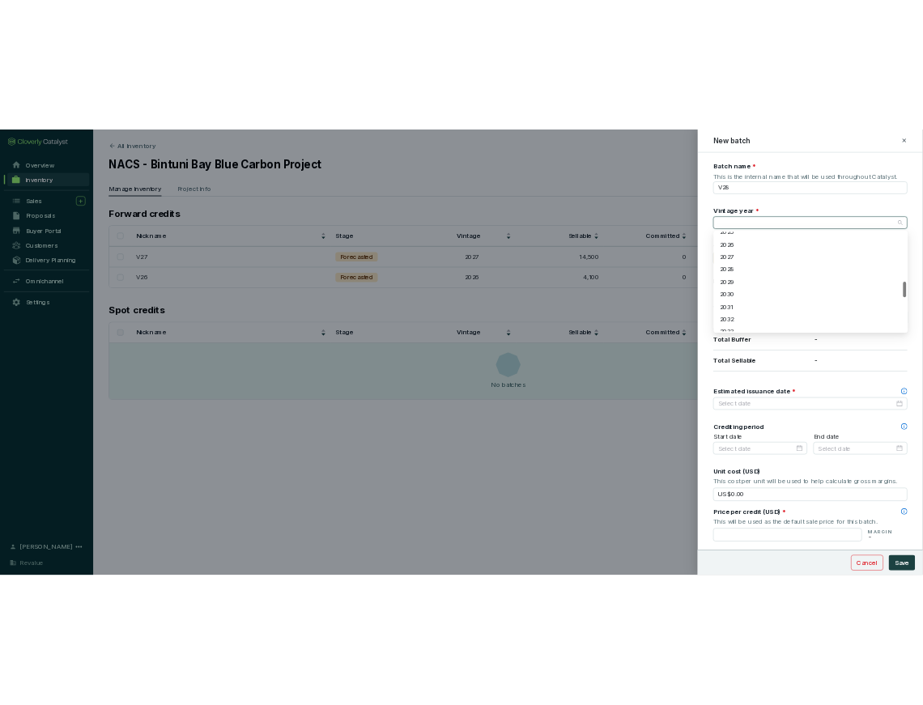
scroll to position [660, 0]
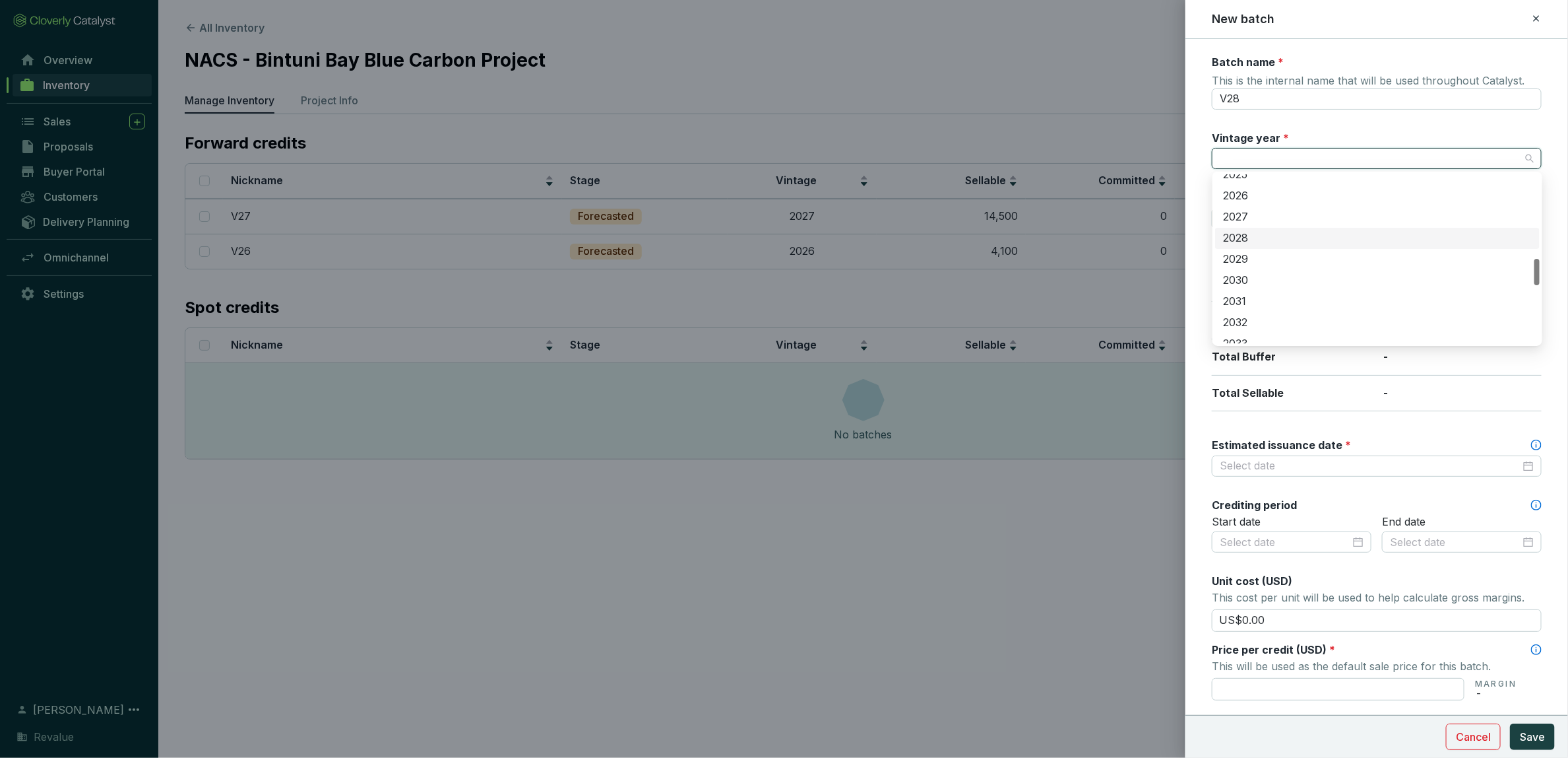
click at [1276, 238] on div "2028" at bounding box center [1377, 238] width 309 height 15
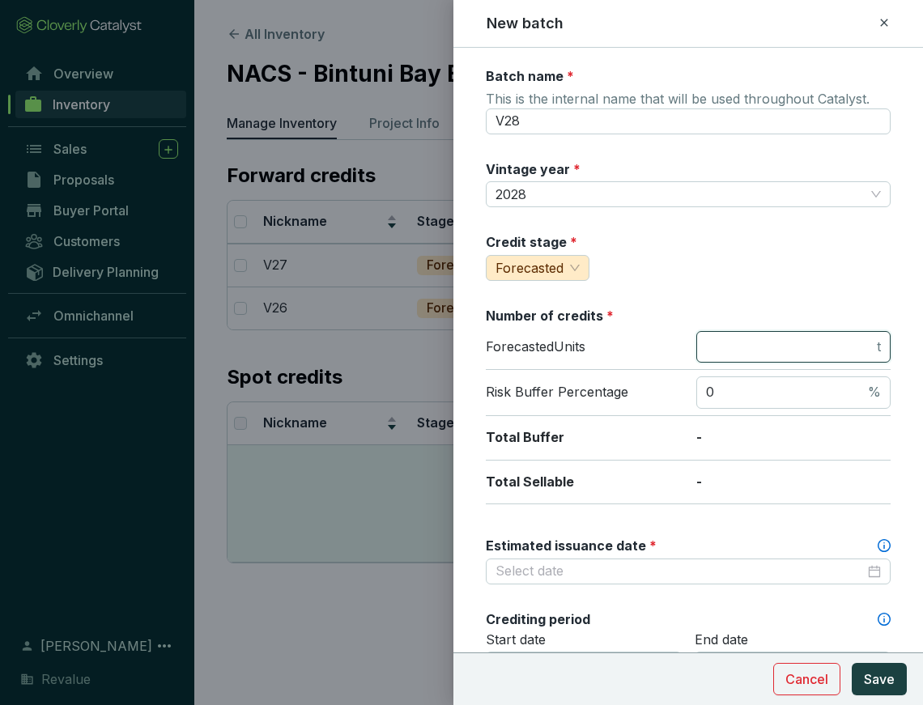
click at [740, 352] on input "number" at bounding box center [790, 348] width 168 height 18
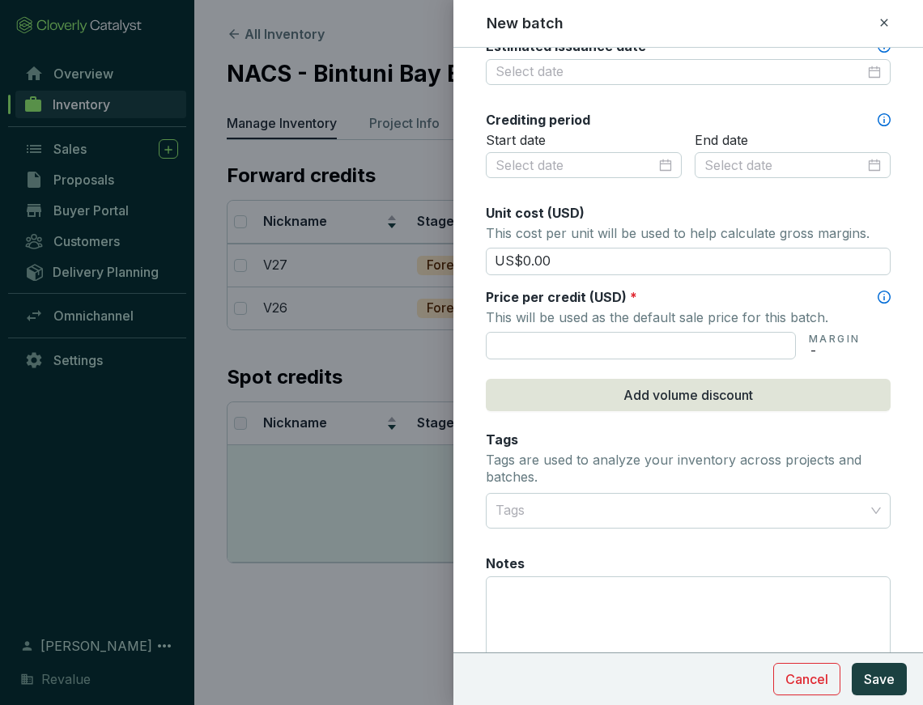
scroll to position [578, 0]
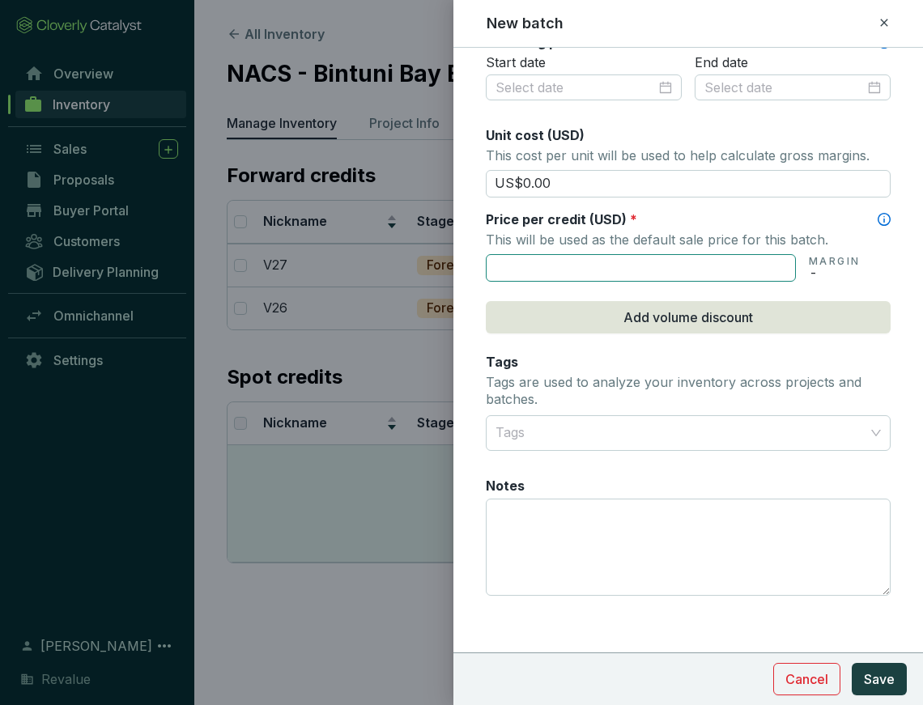
type input "24300"
click at [596, 268] on input "text" at bounding box center [641, 268] width 310 height 28
type input "US$125.00"
click at [863, 678] on button "Save" at bounding box center [879, 679] width 55 height 32
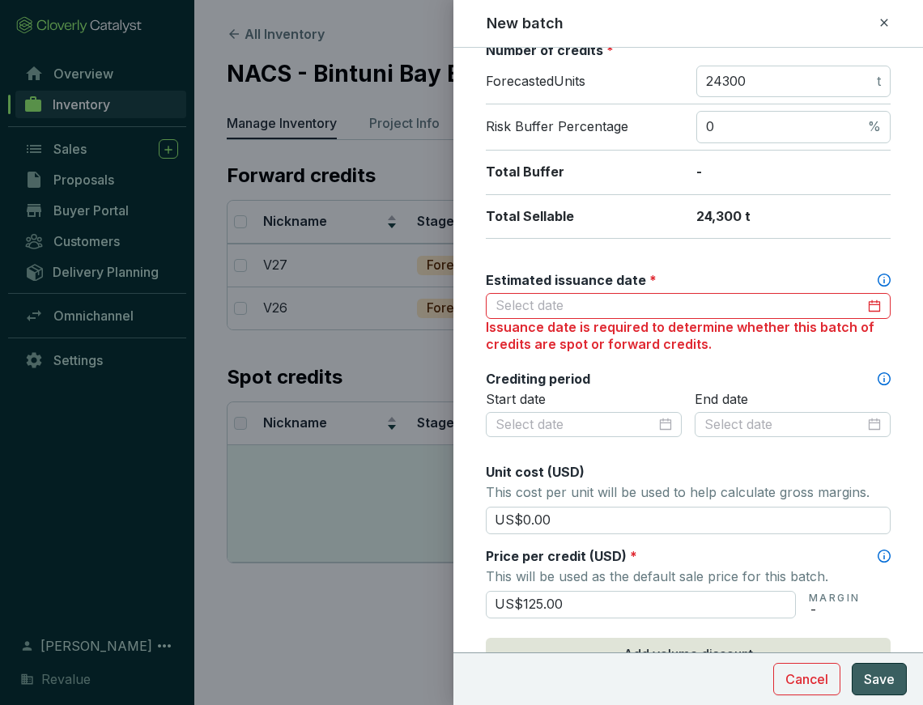
scroll to position [266, 0]
click at [644, 292] on div at bounding box center [688, 305] width 405 height 26
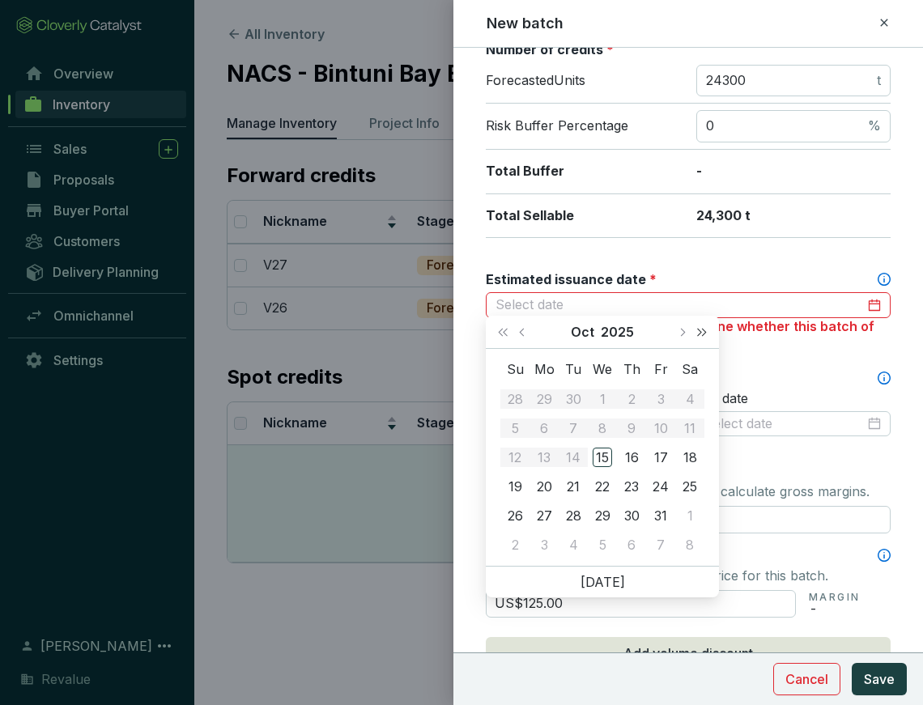
click at [707, 337] on button "Next year (Control + right)" at bounding box center [702, 332] width 21 height 32
click at [677, 343] on button "Next month (PageDown)" at bounding box center [681, 332] width 21 height 32
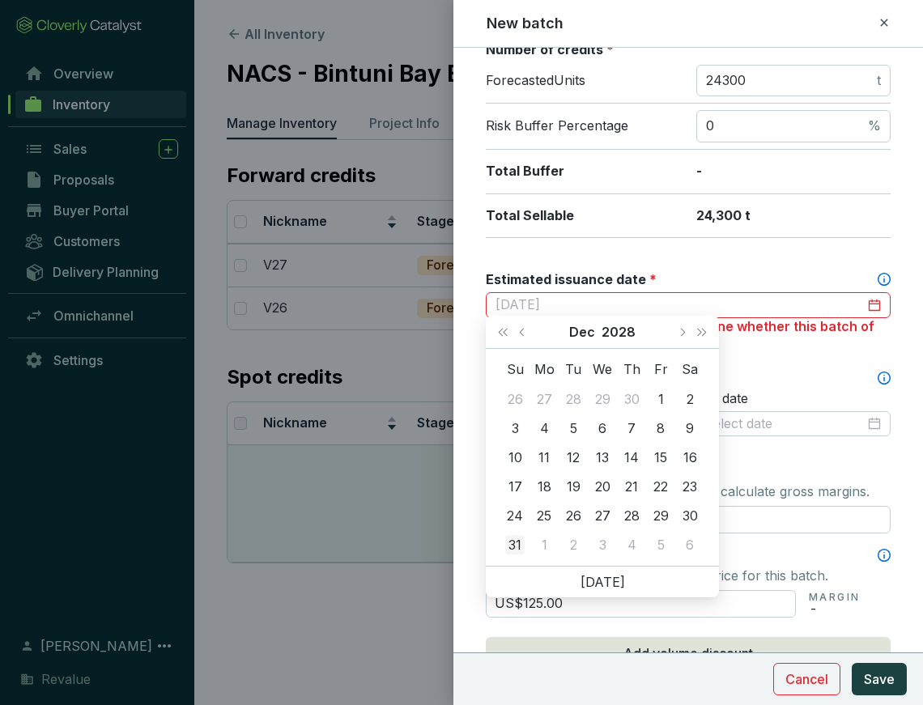
type input "[DATE]"
click at [519, 545] on div "31" at bounding box center [514, 544] width 19 height 19
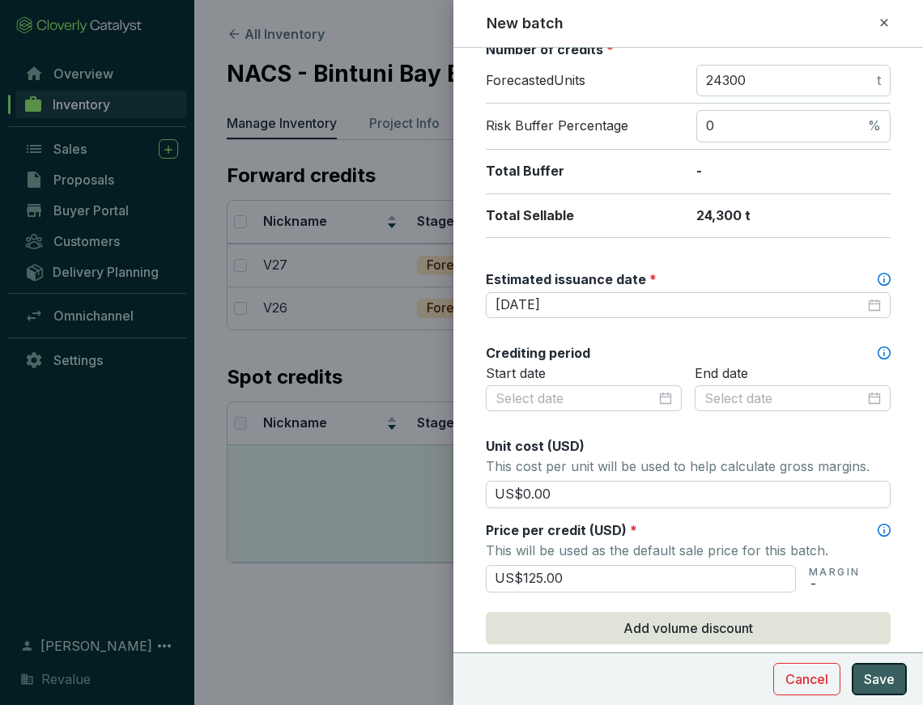
click at [865, 683] on span "Save" at bounding box center [879, 679] width 31 height 19
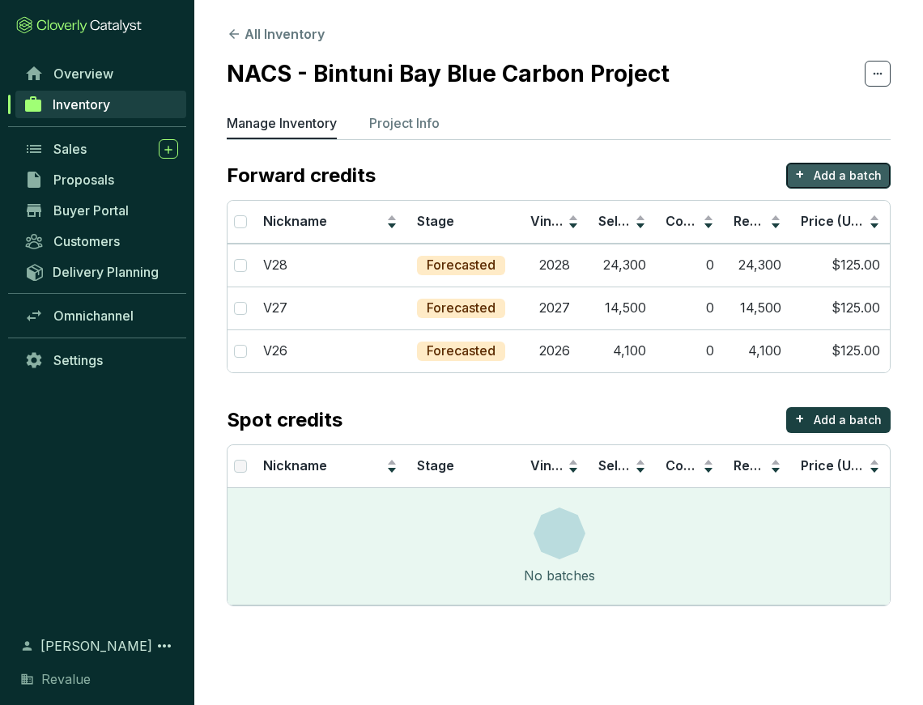
click at [836, 177] on p "Add a batch" at bounding box center [848, 176] width 68 height 16
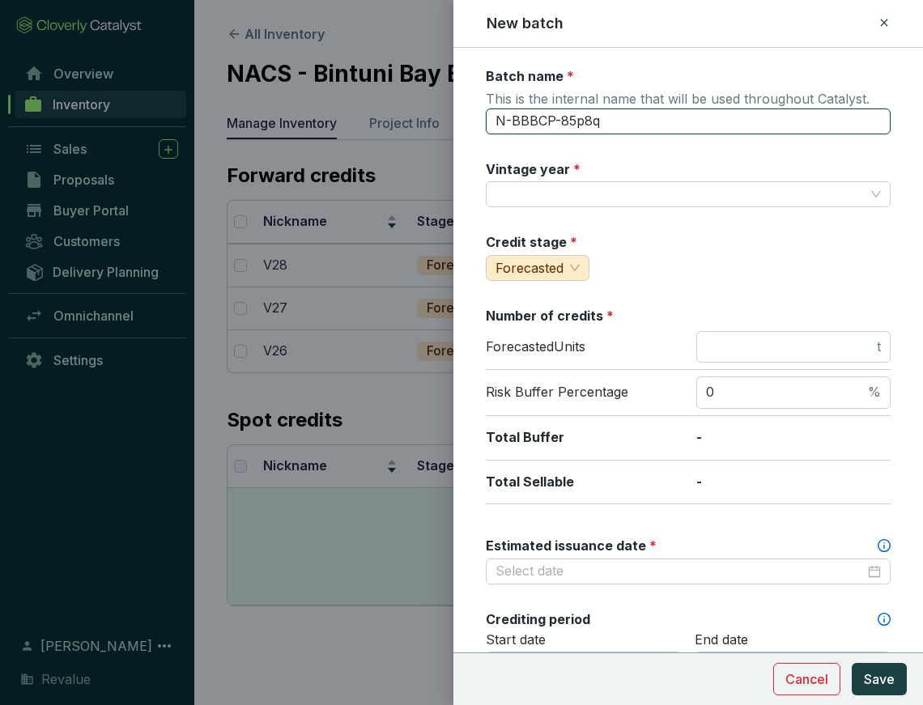
click at [635, 117] on input "N-BBBCP-85p8q" at bounding box center [688, 122] width 405 height 26
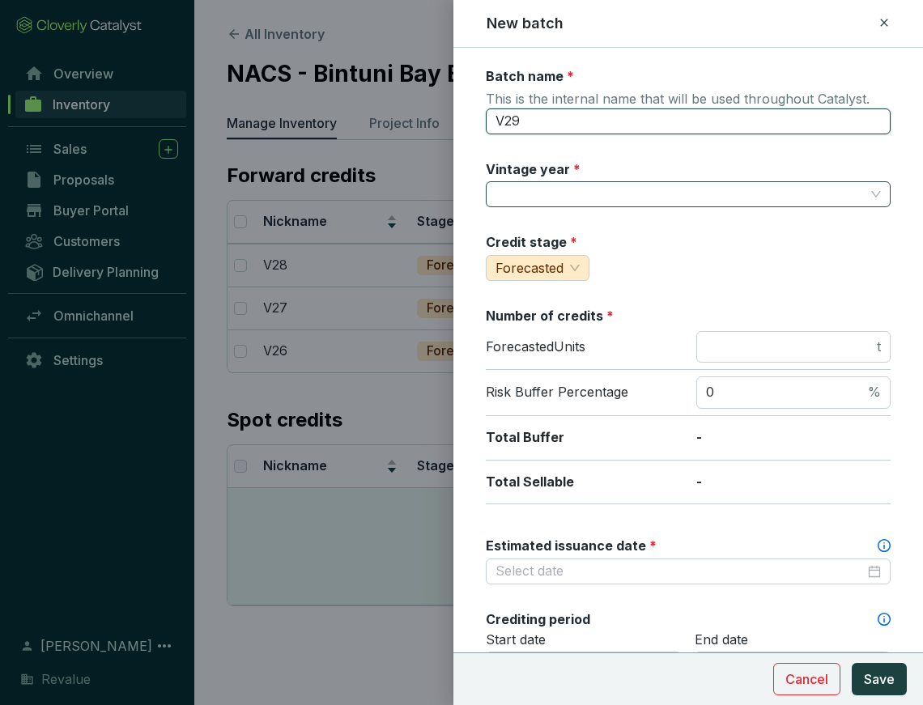
type input "V29"
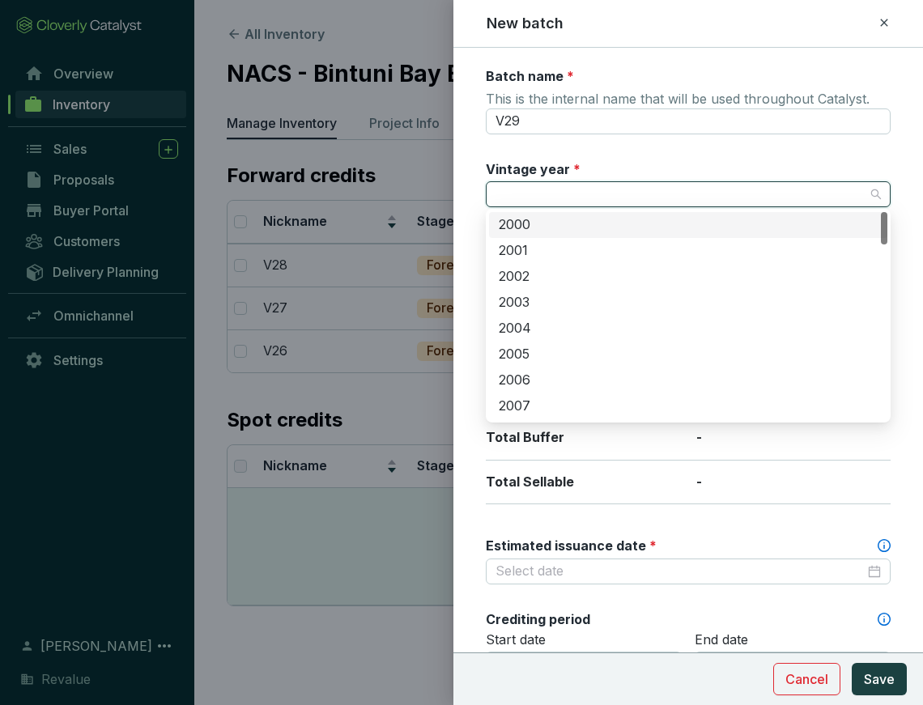
click at [648, 186] on input "Vintage year *" at bounding box center [680, 194] width 369 height 24
type input "2029"
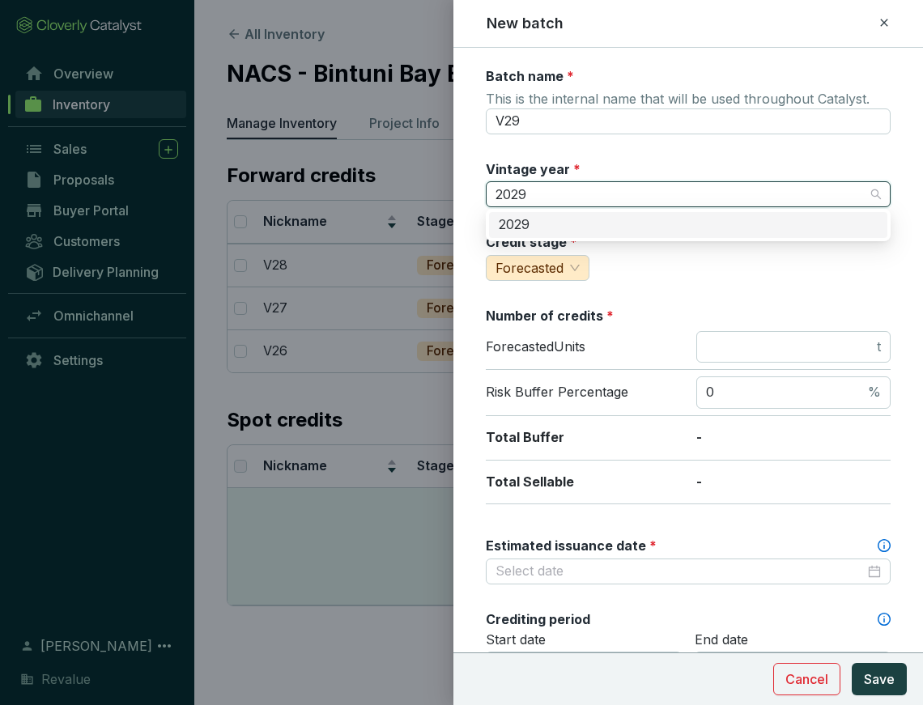
click at [631, 230] on div "2029" at bounding box center [688, 225] width 379 height 18
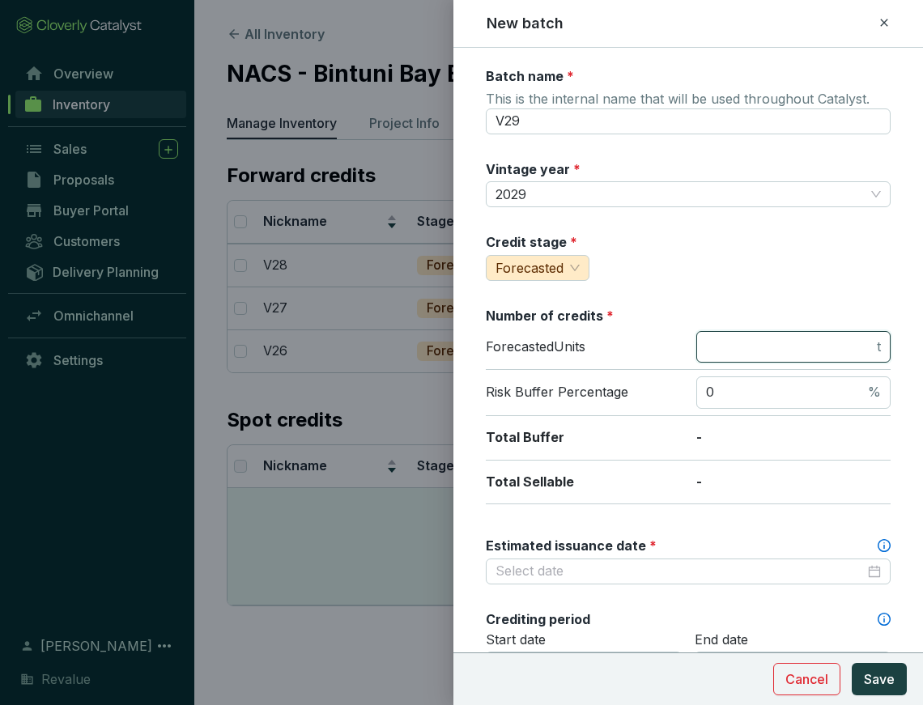
click at [801, 349] on input "number" at bounding box center [790, 348] width 168 height 18
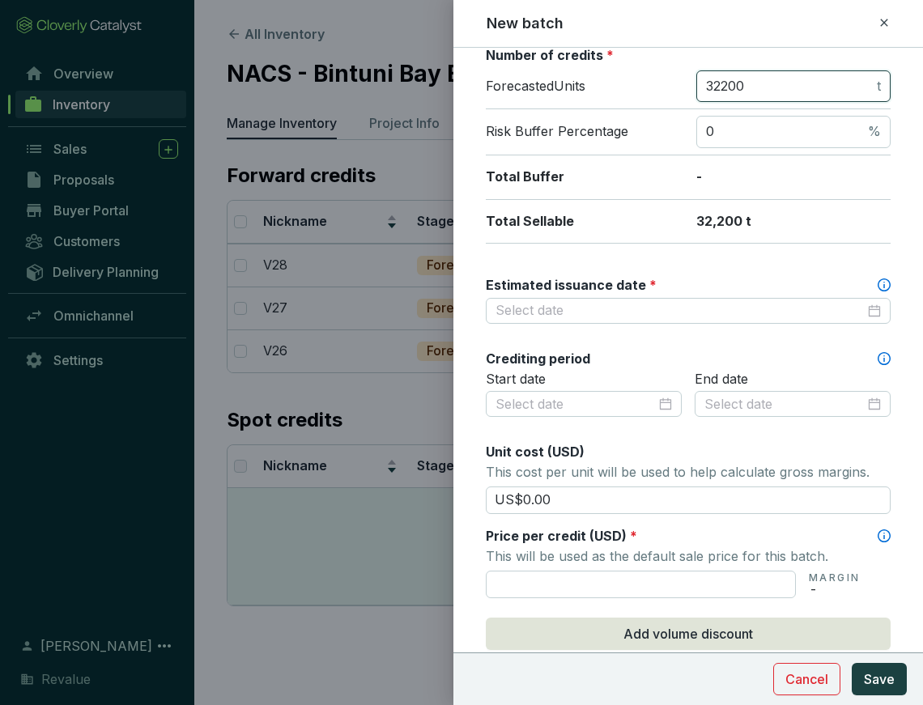
scroll to position [263, 0]
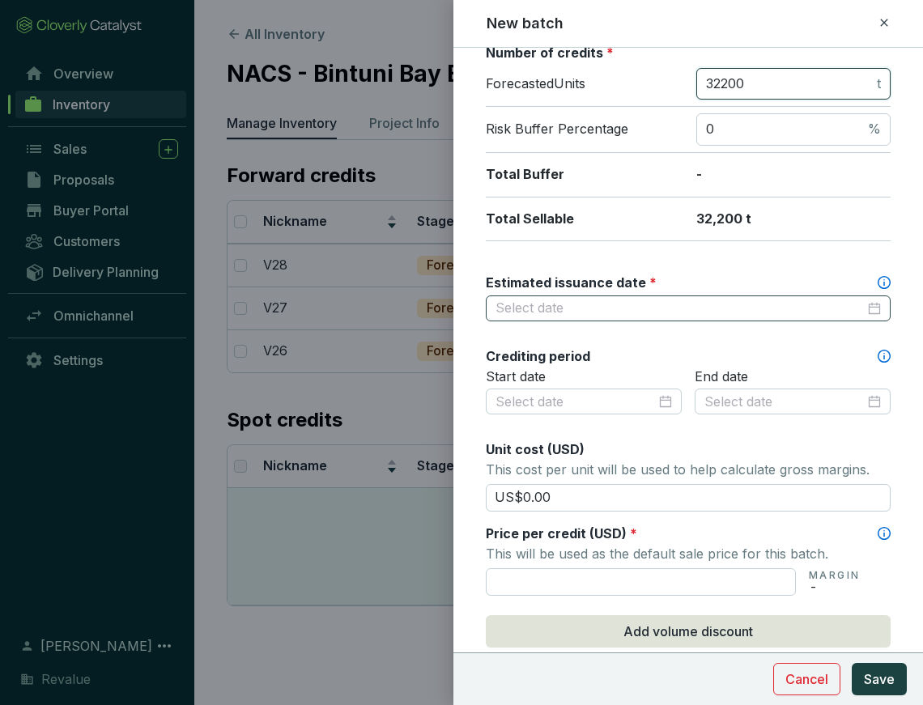
type input "32200"
click at [689, 304] on input "Estimated issuance date *" at bounding box center [680, 309] width 369 height 18
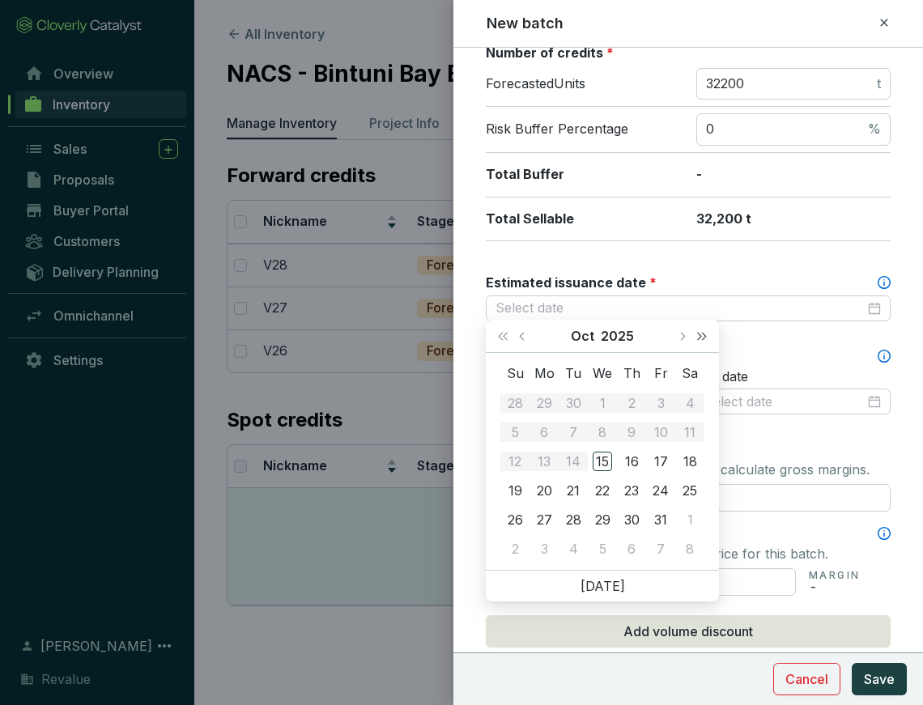
click at [705, 336] on button "Next year (Control + right)" at bounding box center [702, 336] width 21 height 32
click at [680, 339] on button "Next month (PageDown)" at bounding box center [681, 336] width 21 height 32
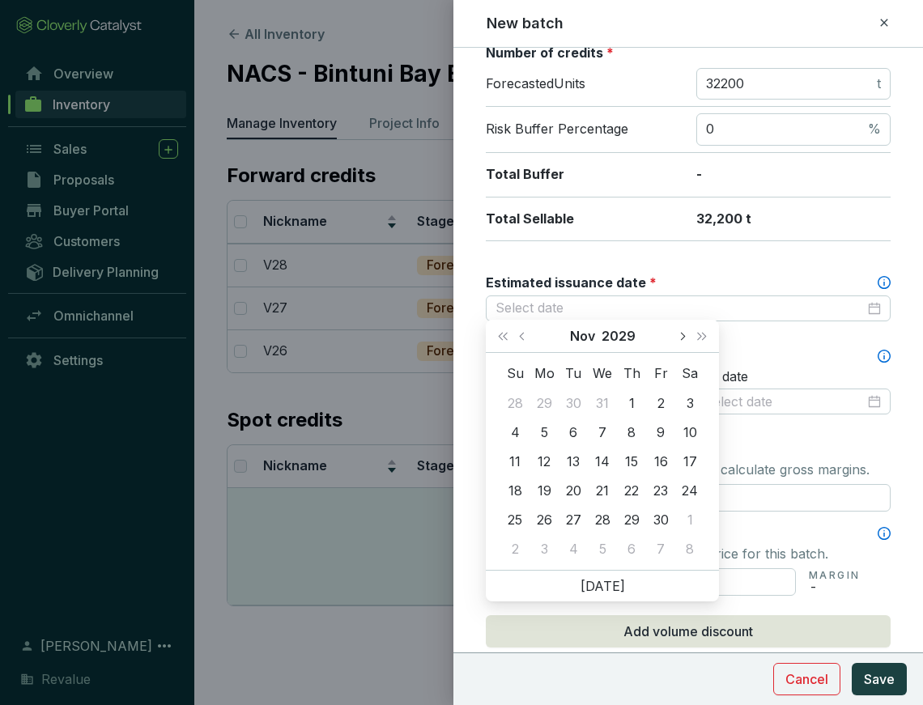
click at [680, 339] on button "Next month (PageDown)" at bounding box center [681, 336] width 21 height 32
type input "[DATE]"
click at [541, 552] on div "31" at bounding box center [544, 548] width 19 height 19
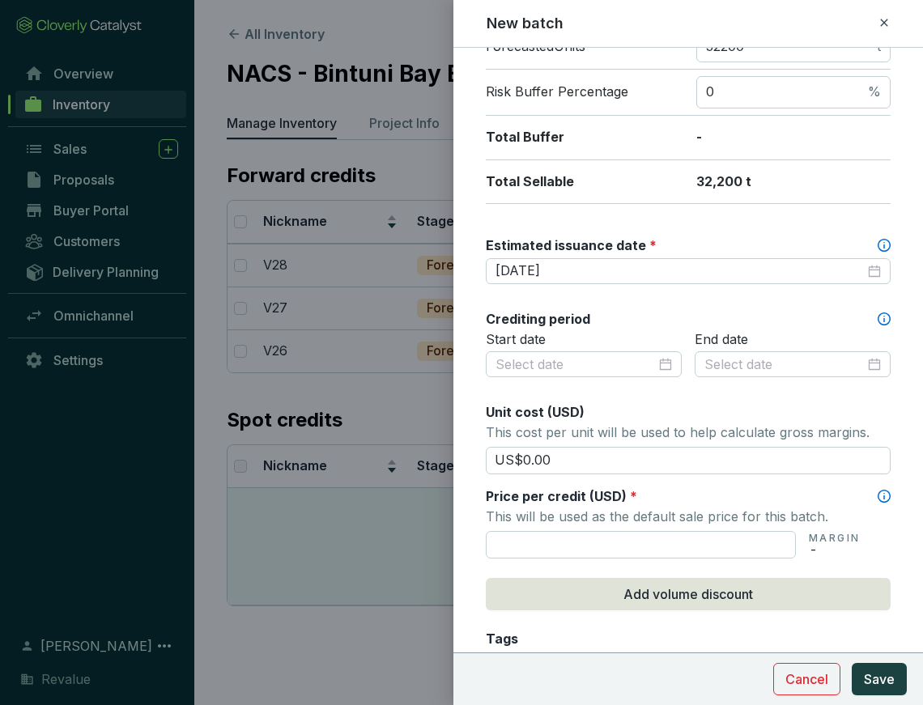
scroll to position [304, 0]
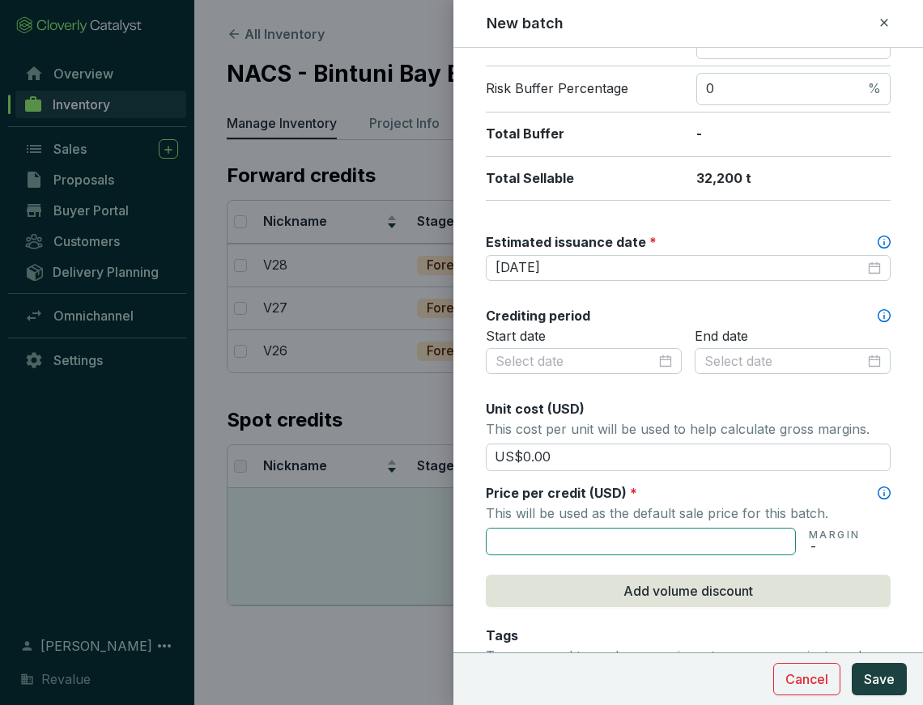
click at [707, 528] on input "text" at bounding box center [641, 542] width 310 height 28
type input "US$125.00"
click at [888, 689] on button "Save" at bounding box center [879, 679] width 55 height 32
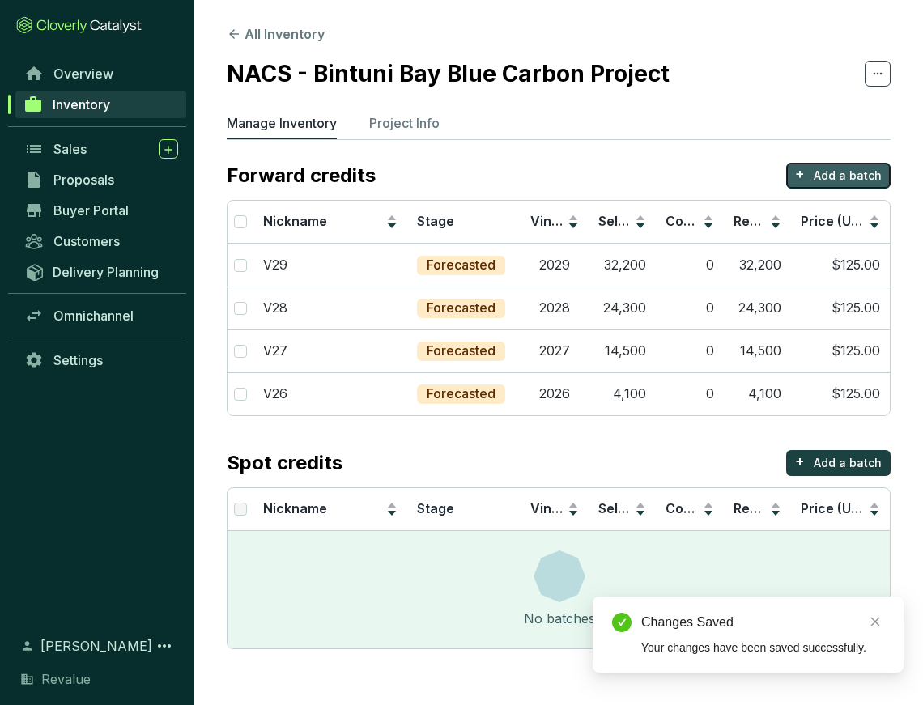
click at [829, 173] on p "Add a batch" at bounding box center [848, 176] width 68 height 16
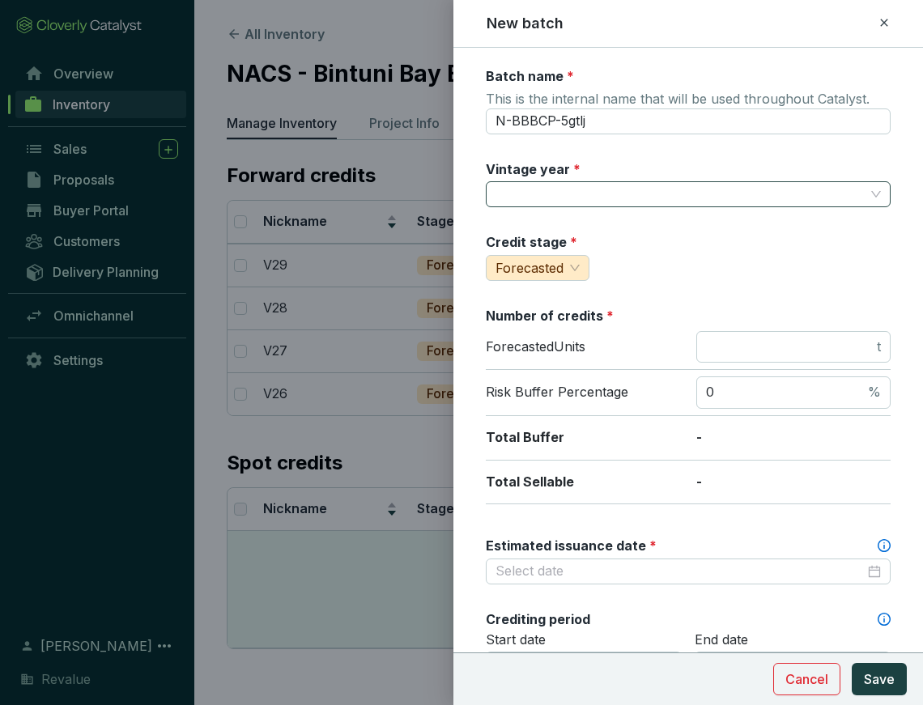
click at [659, 185] on input "Vintage year *" at bounding box center [680, 194] width 369 height 24
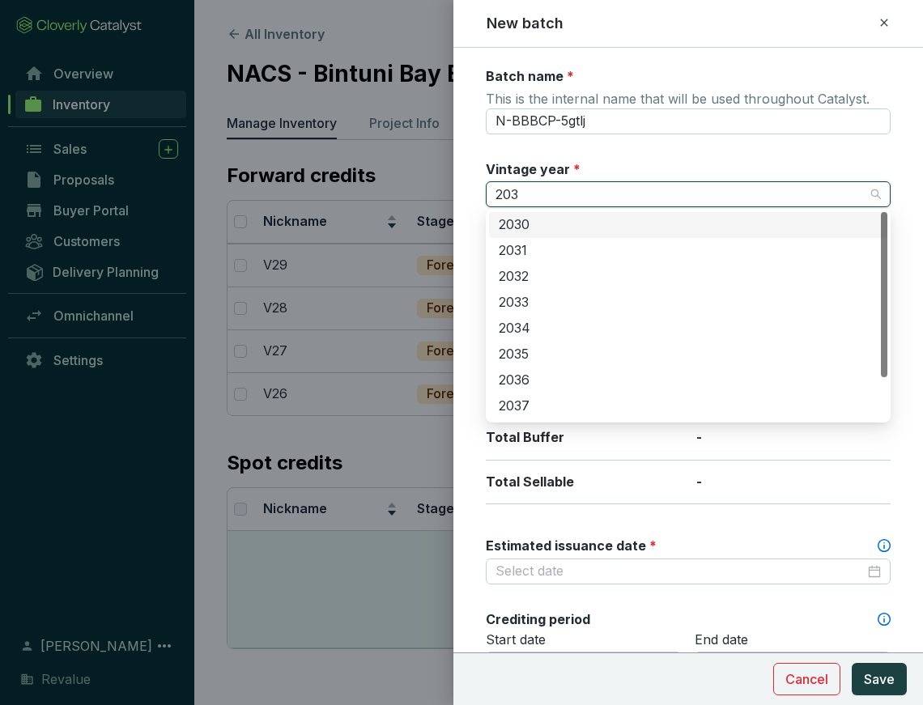
type input "2030"
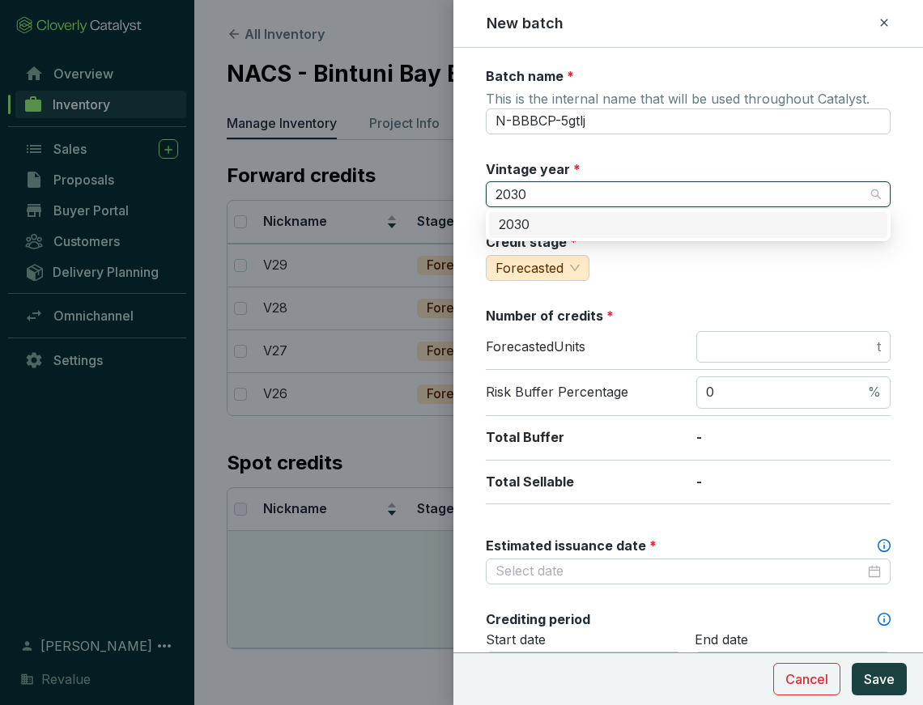
click at [637, 232] on div "2030" at bounding box center [688, 225] width 379 height 18
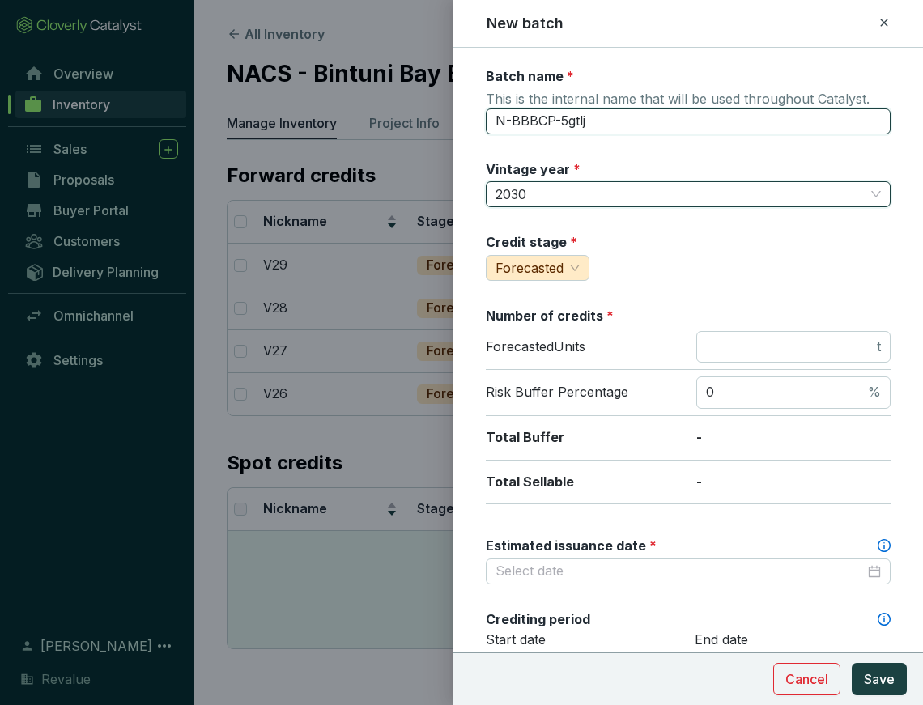
click at [618, 119] on input "N-BBBCP-5gtlj" at bounding box center [688, 122] width 405 height 26
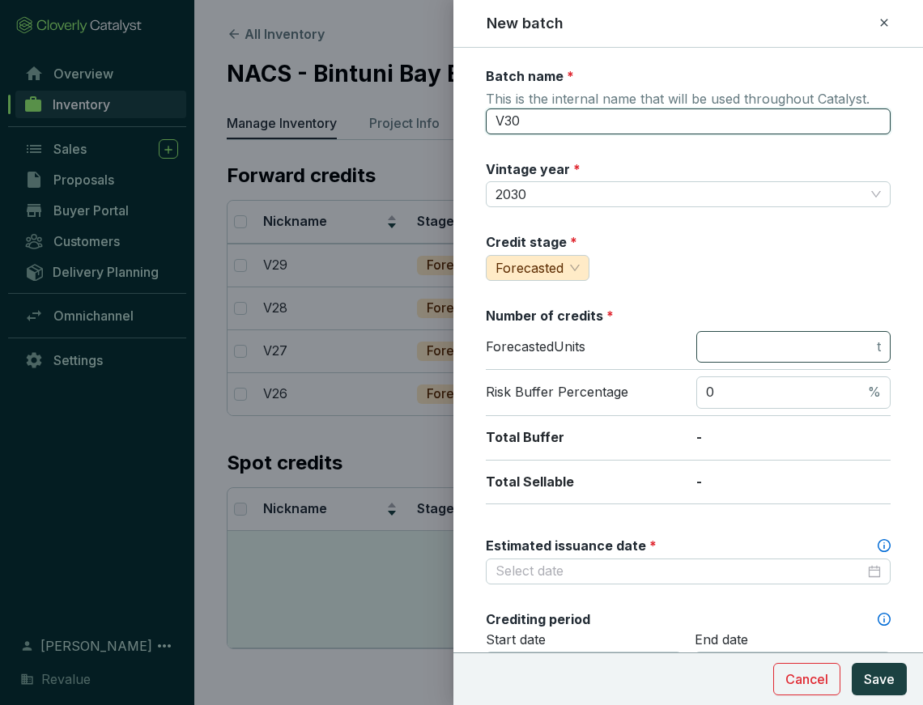
type input "V30"
click at [745, 346] on input "number" at bounding box center [790, 348] width 168 height 18
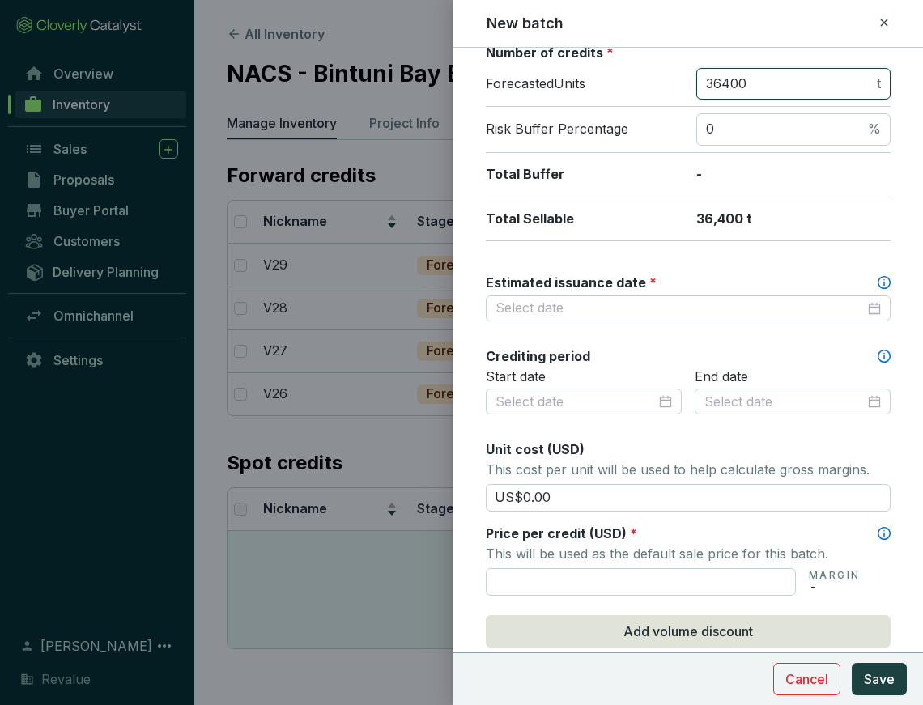
scroll to position [271, 0]
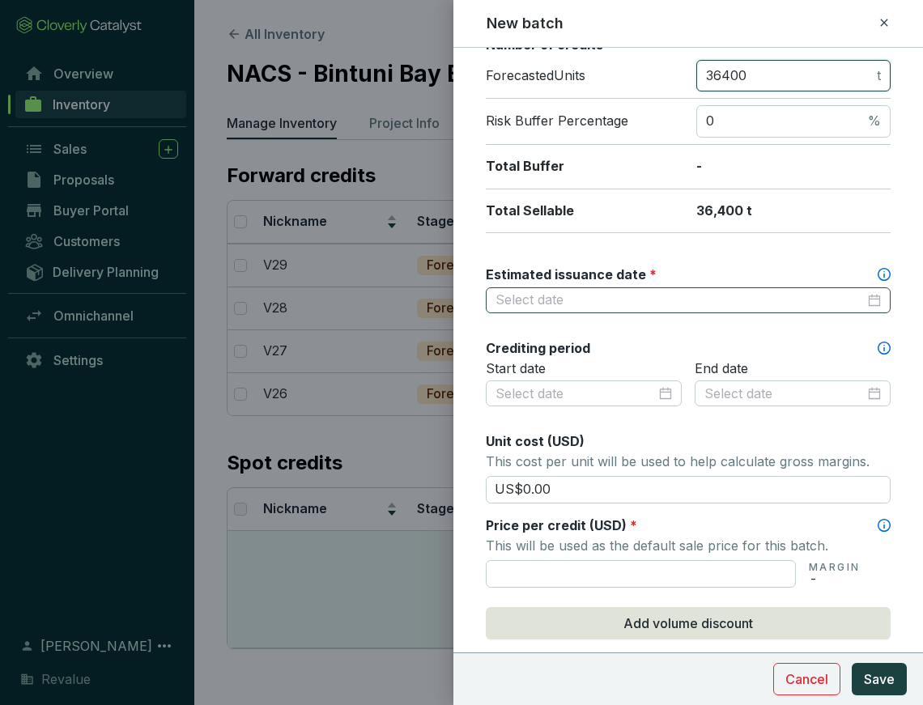
type input "36400"
click at [663, 292] on input "Estimated issuance date *" at bounding box center [680, 301] width 369 height 18
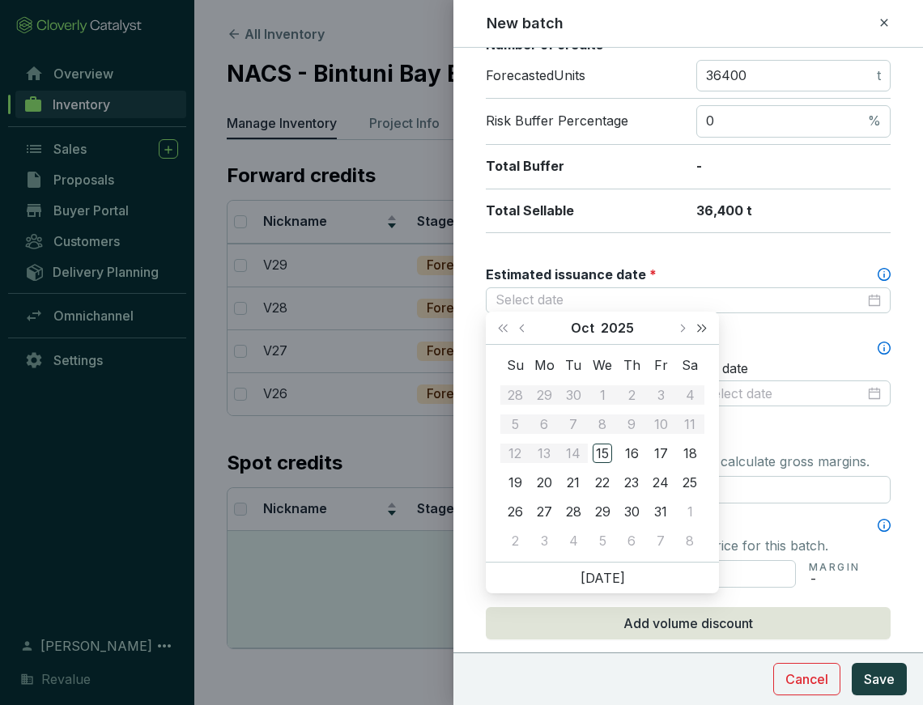
click at [703, 327] on span "Next year (Control + right)" at bounding box center [702, 328] width 8 height 8
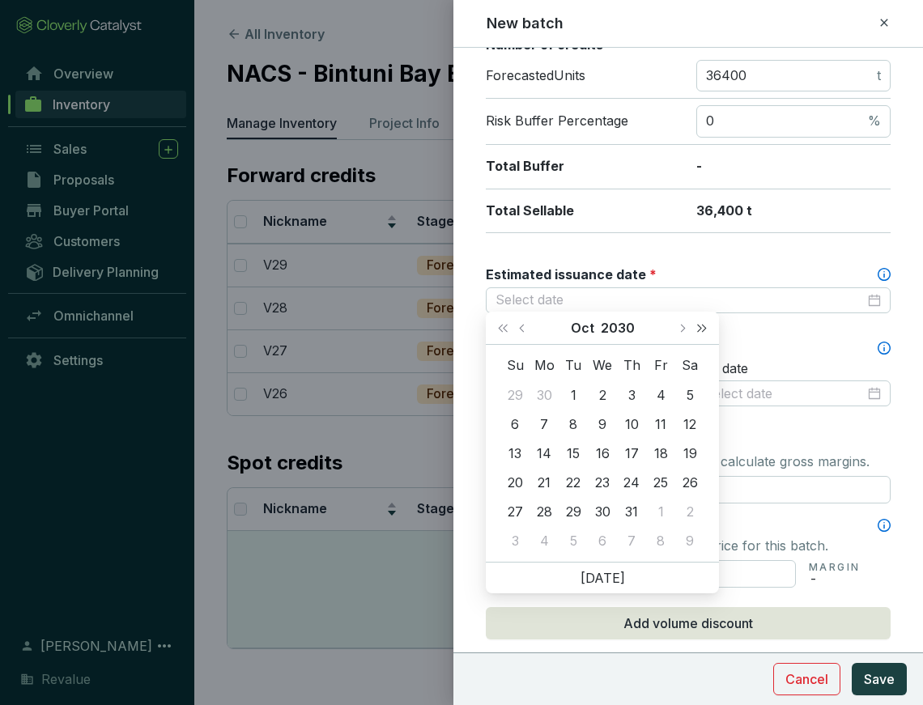
click at [703, 327] on span "Next year (Control + right)" at bounding box center [702, 328] width 8 height 8
click at [501, 326] on span "Last year (Control + left)" at bounding box center [503, 328] width 8 height 8
click at [678, 324] on button "Next month (PageDown)" at bounding box center [681, 328] width 21 height 32
type input "[DATE]"
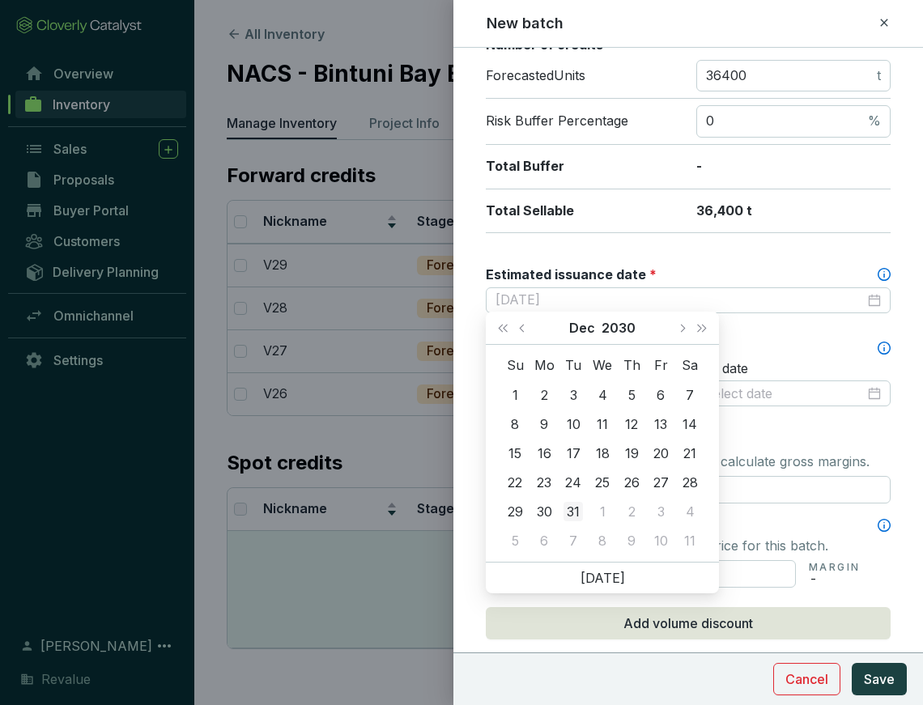
click at [578, 507] on div "31" at bounding box center [573, 511] width 19 height 19
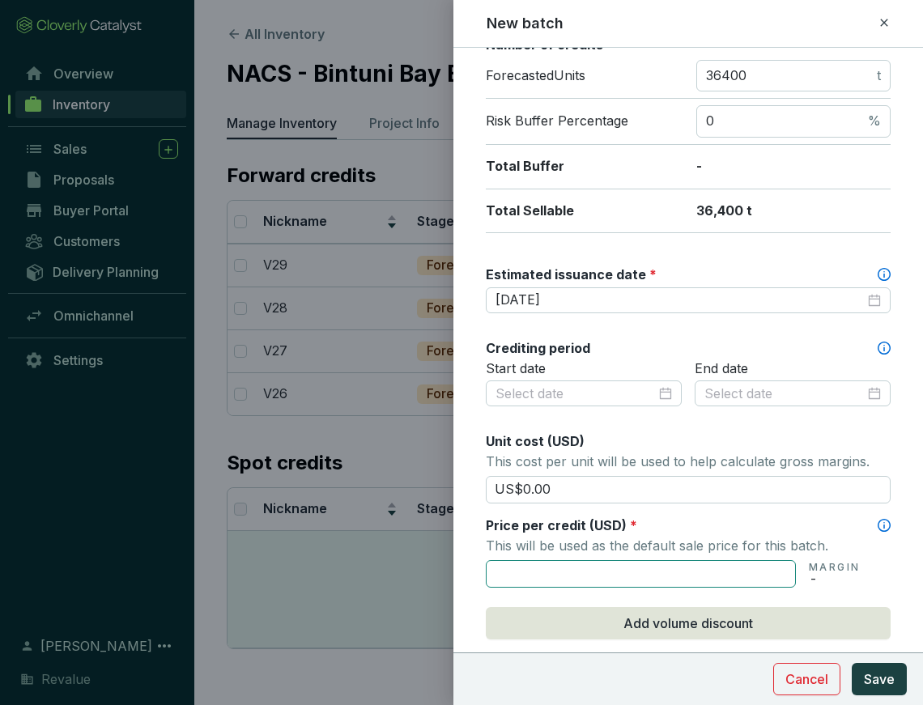
click at [719, 571] on input "text" at bounding box center [641, 575] width 310 height 28
type input "US$125.00"
click at [903, 683] on button "Save" at bounding box center [879, 679] width 55 height 32
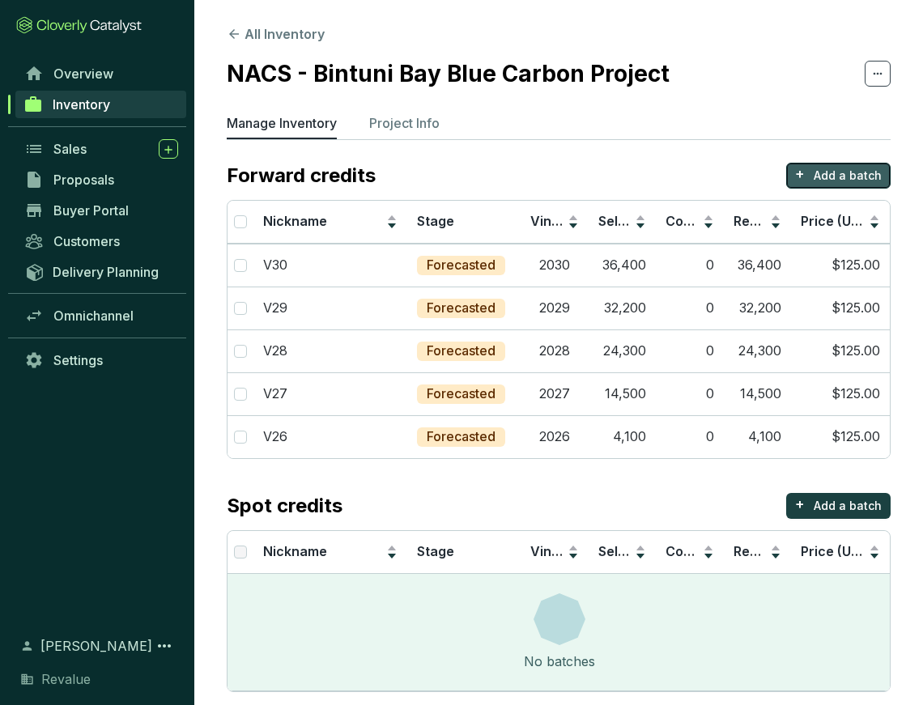
click at [842, 173] on p "Add a batch" at bounding box center [848, 176] width 68 height 16
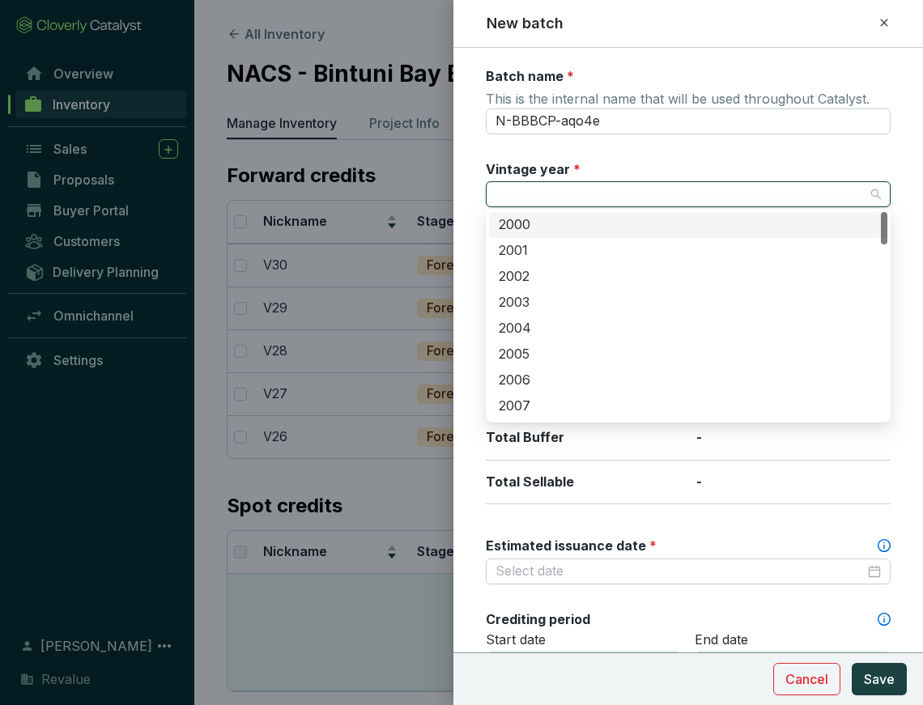
click at [620, 193] on input "Vintage year *" at bounding box center [680, 194] width 369 height 24
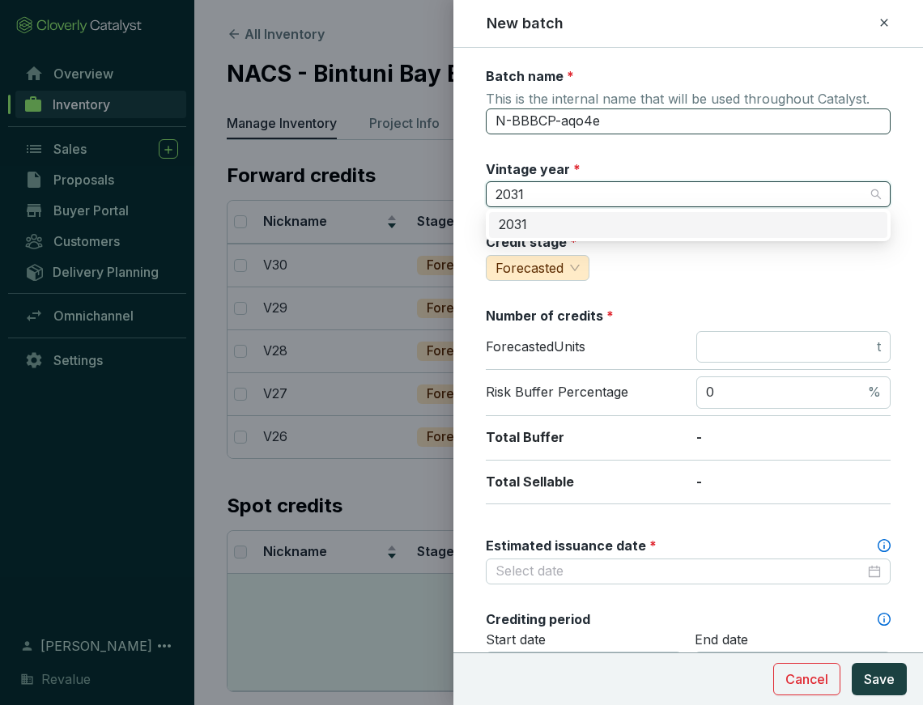
type input "2031"
click at [686, 124] on input "N-BBBCP-aqo4e" at bounding box center [688, 122] width 405 height 26
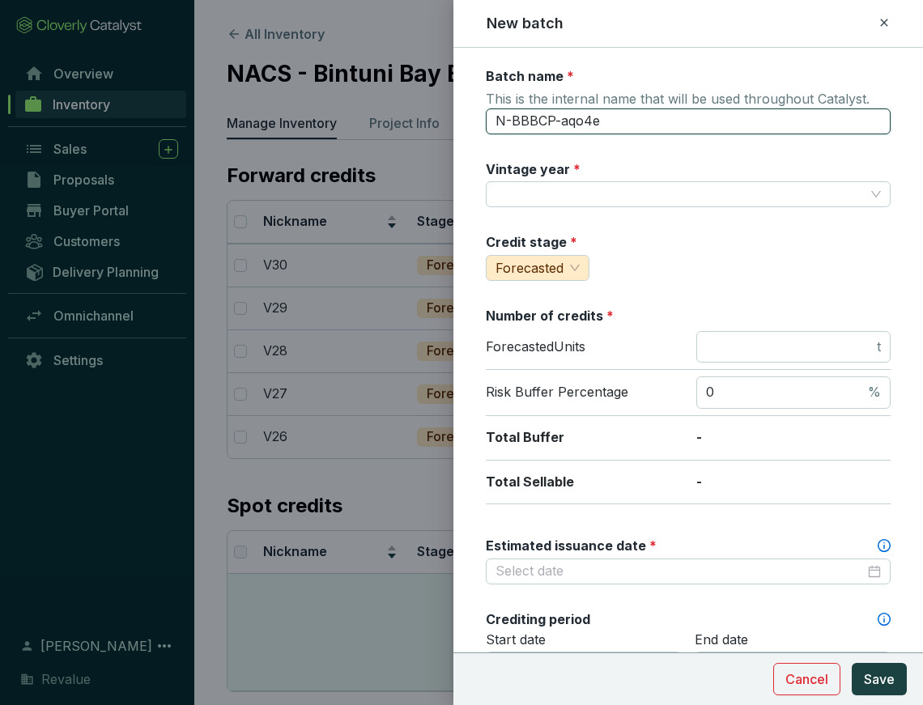
click at [686, 124] on input "N-BBBCP-aqo4e" at bounding box center [688, 122] width 405 height 26
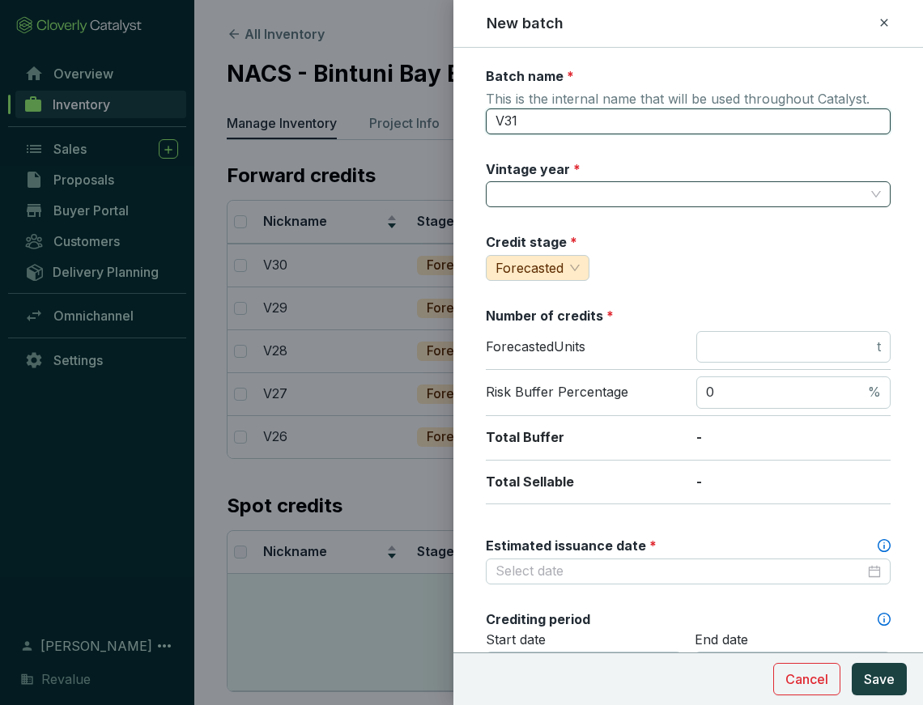
type input "V31"
click at [632, 190] on input "Vintage year *" at bounding box center [680, 194] width 369 height 24
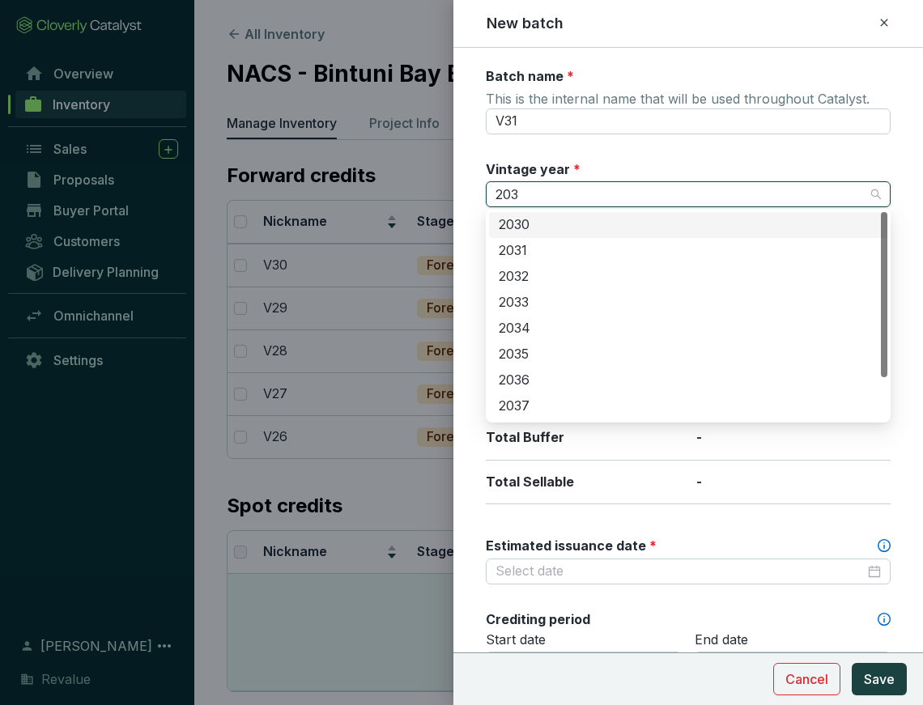
type input "2031"
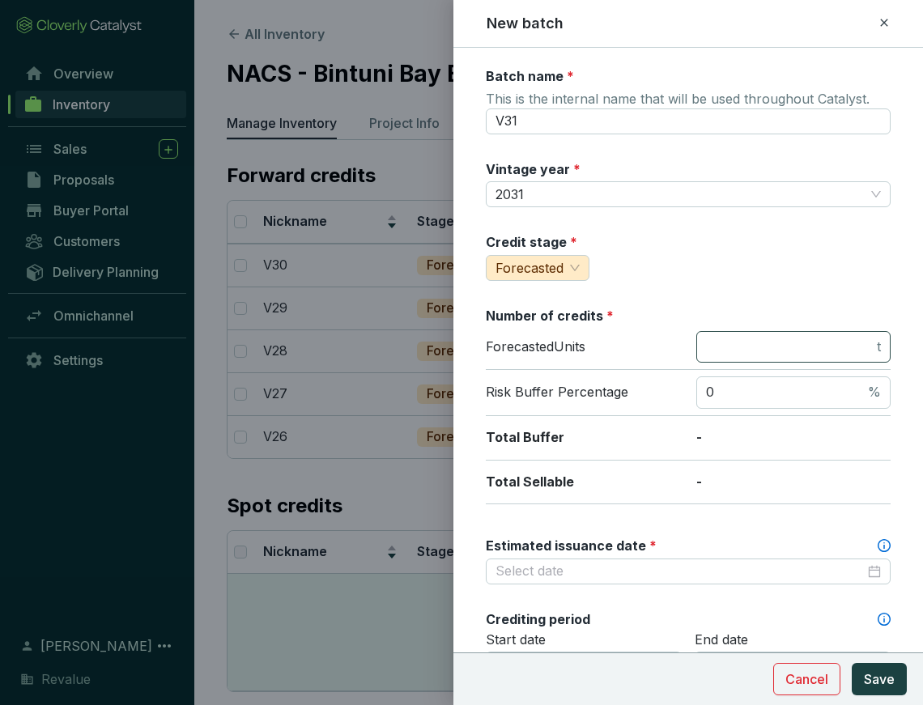
click at [783, 356] on span "t" at bounding box center [794, 347] width 194 height 32
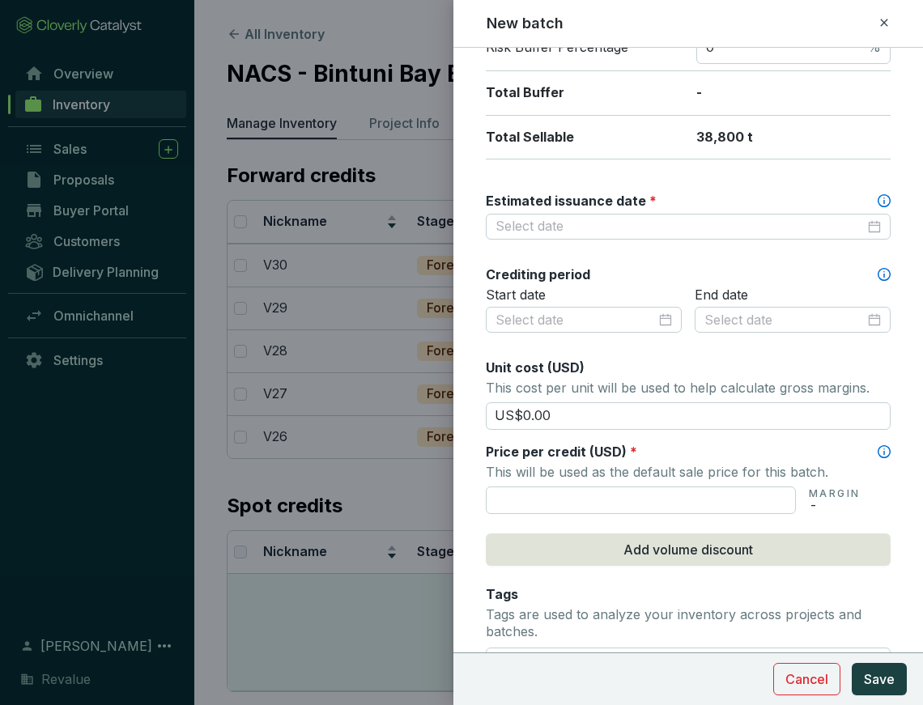
scroll to position [347, 0]
type input "38800"
click at [601, 504] on input "text" at bounding box center [641, 499] width 310 height 28
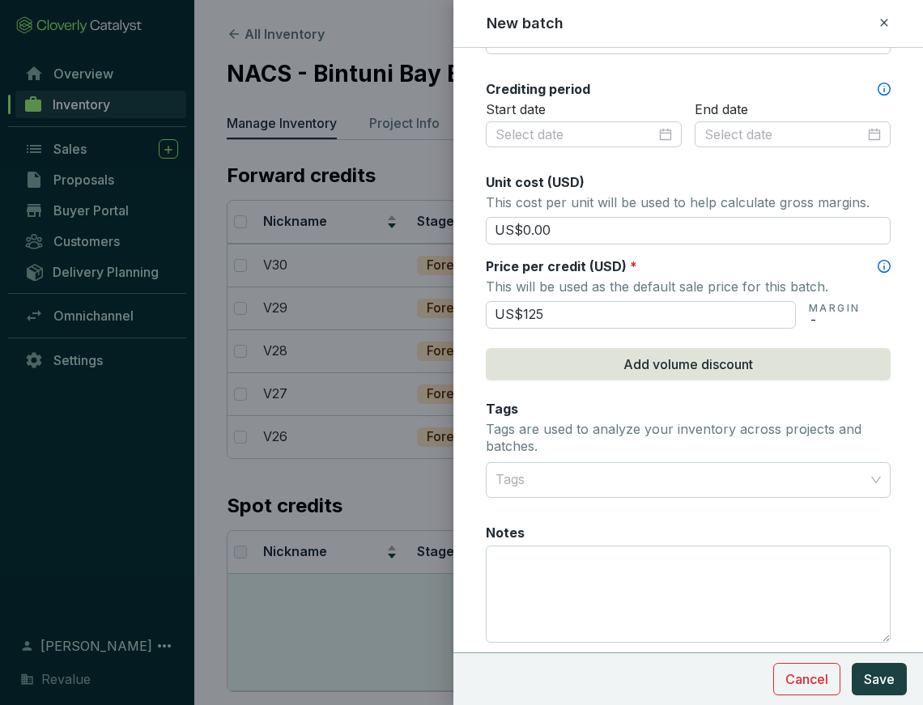
scroll to position [578, 0]
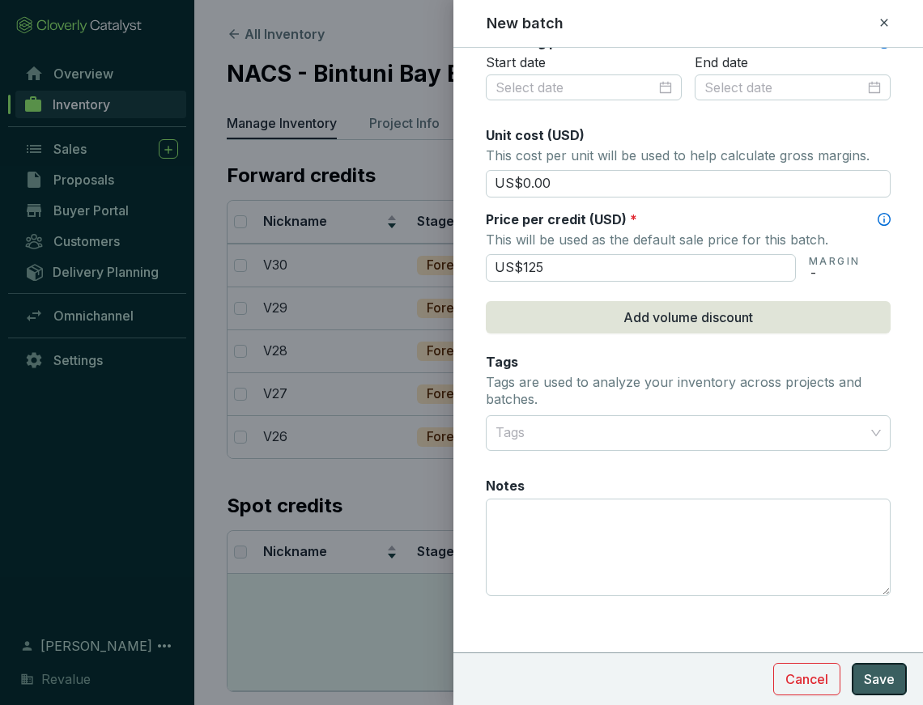
type input "US$125.00"
click at [869, 671] on span "Save" at bounding box center [879, 679] width 31 height 19
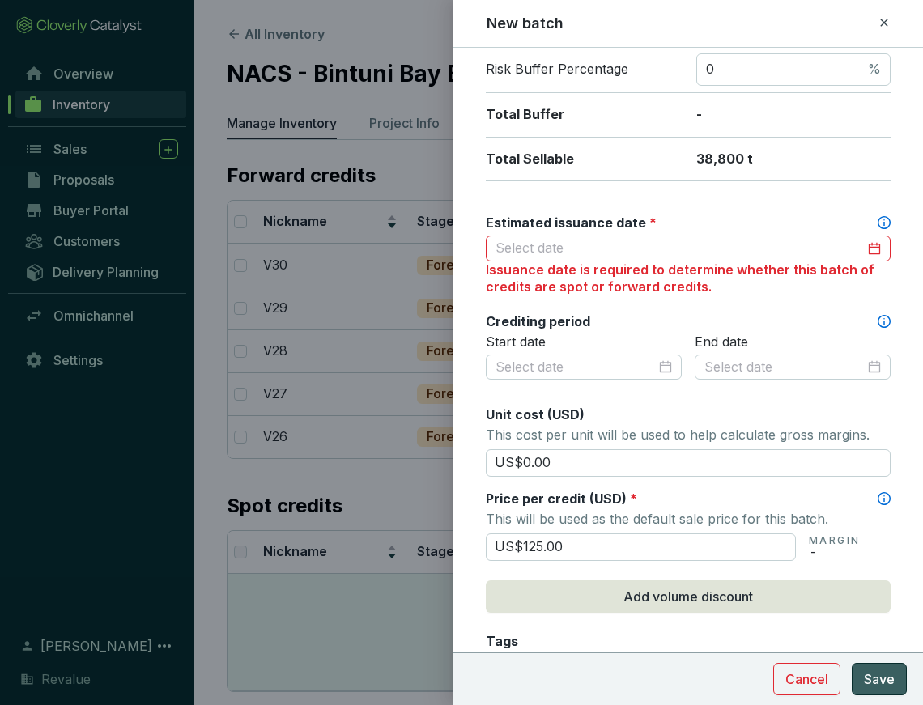
scroll to position [324, 0]
click at [617, 245] on input "Estimated issuance date *" at bounding box center [680, 248] width 369 height 18
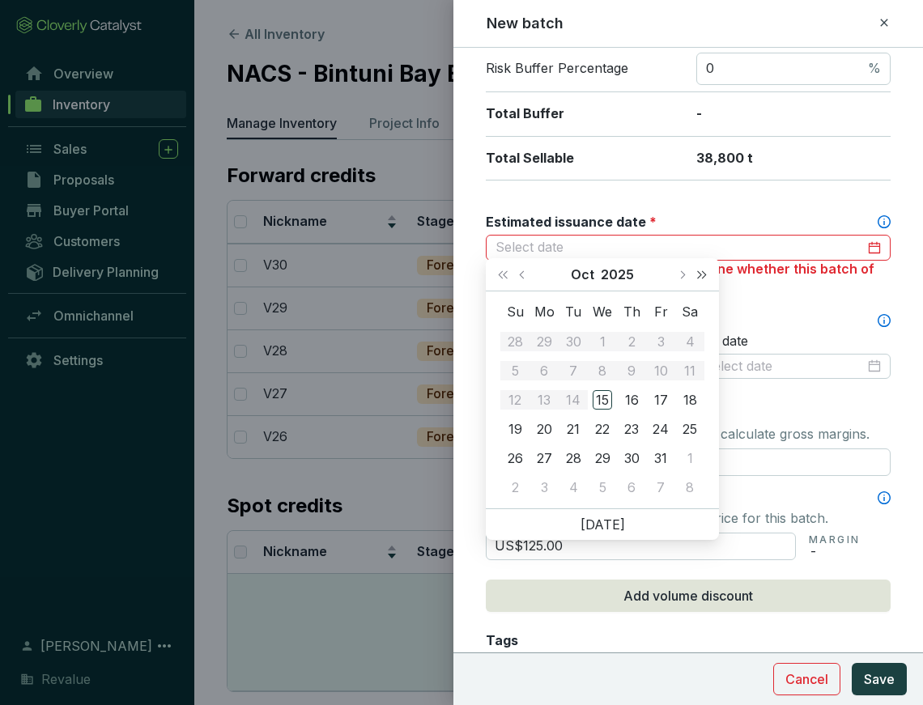
click at [704, 279] on button "Next year (Control + right)" at bounding box center [702, 274] width 21 height 32
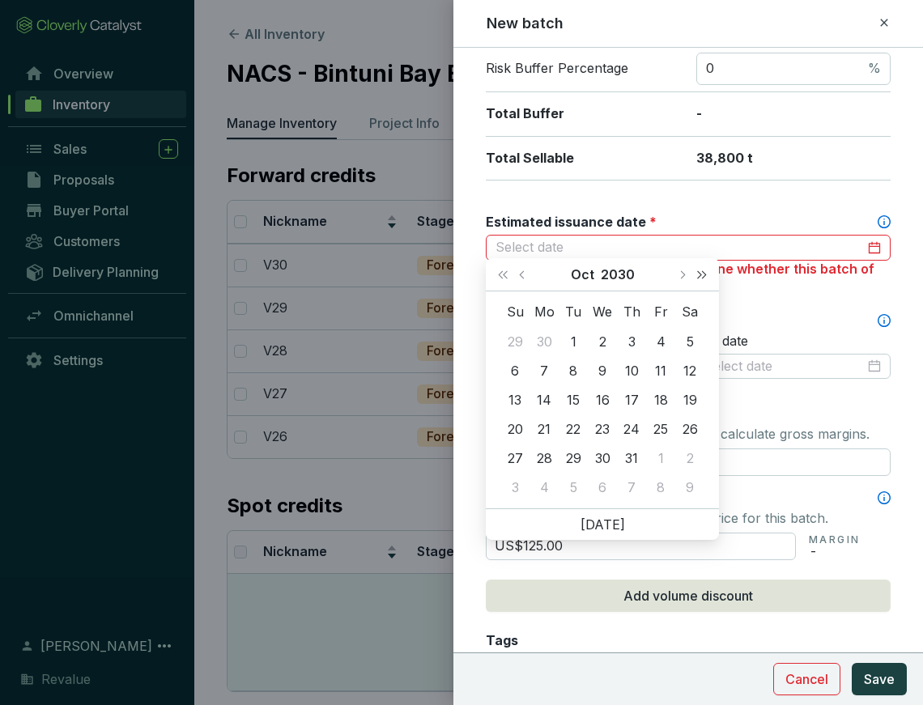
click at [704, 279] on button "Next year (Control + right)" at bounding box center [702, 274] width 21 height 32
click at [684, 279] on button "Next month (PageDown)" at bounding box center [681, 274] width 21 height 32
type input "[DATE]"
click at [607, 459] on div "31" at bounding box center [602, 458] width 19 height 19
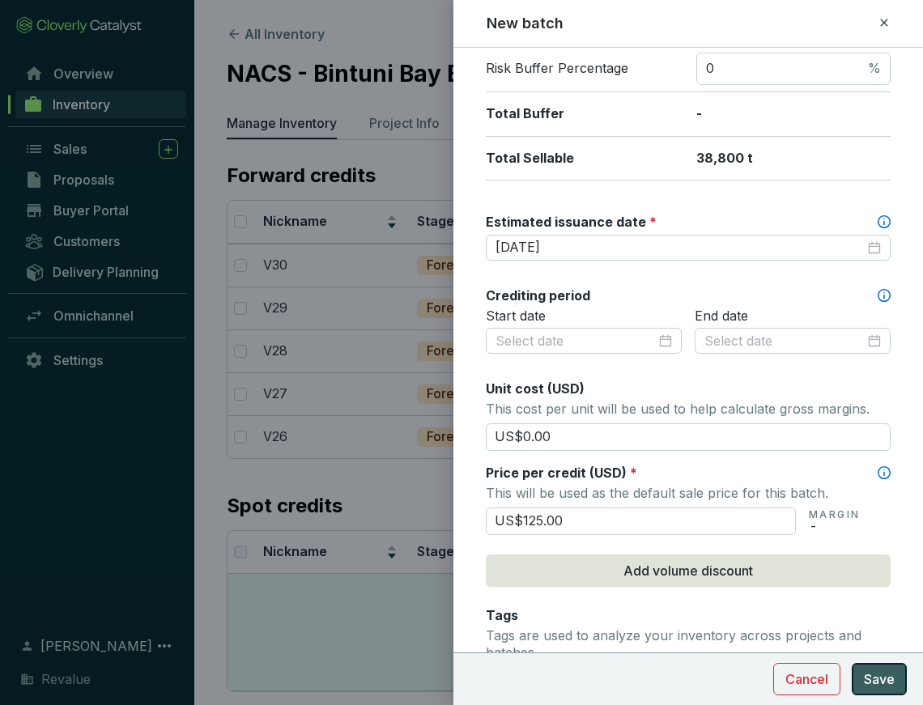
click at [873, 687] on span "Save" at bounding box center [879, 679] width 31 height 19
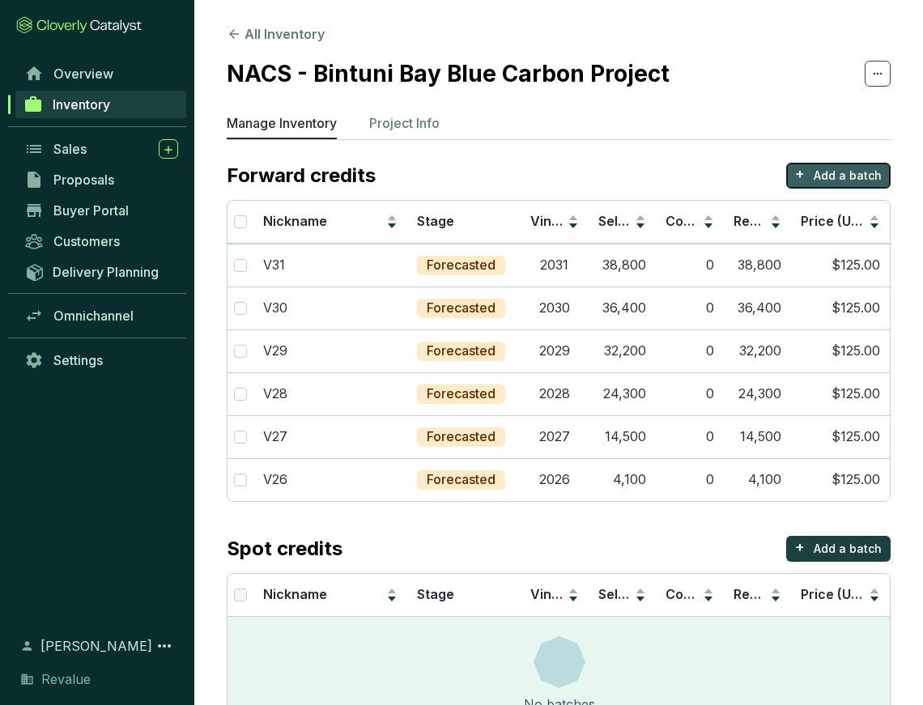
click at [825, 176] on p "Add a batch" at bounding box center [848, 176] width 68 height 16
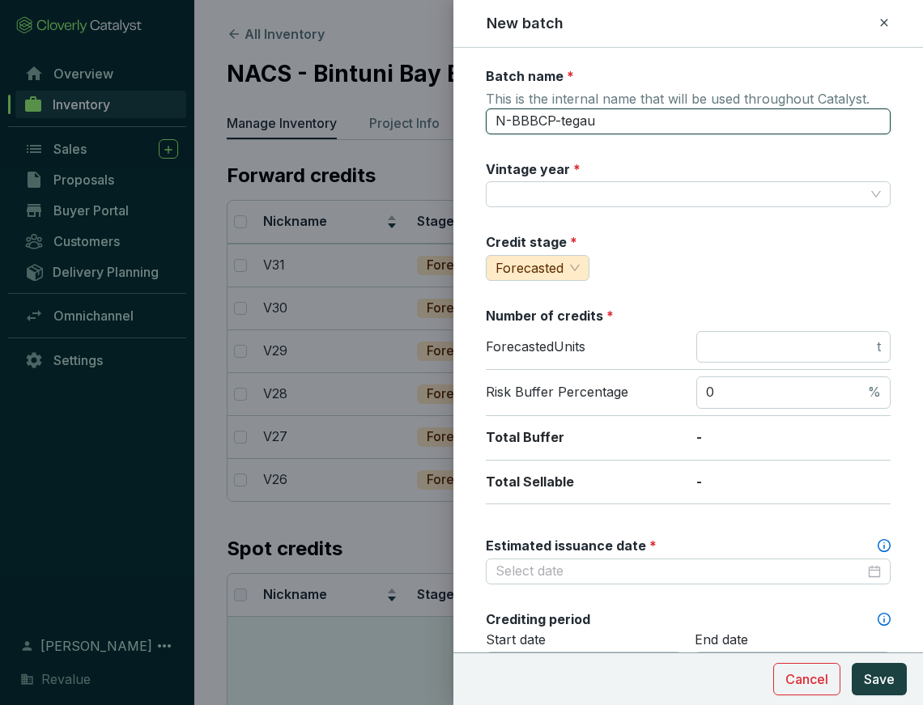
click at [622, 130] on input "N-BBBCP-tegau" at bounding box center [688, 122] width 405 height 26
type input "V32"
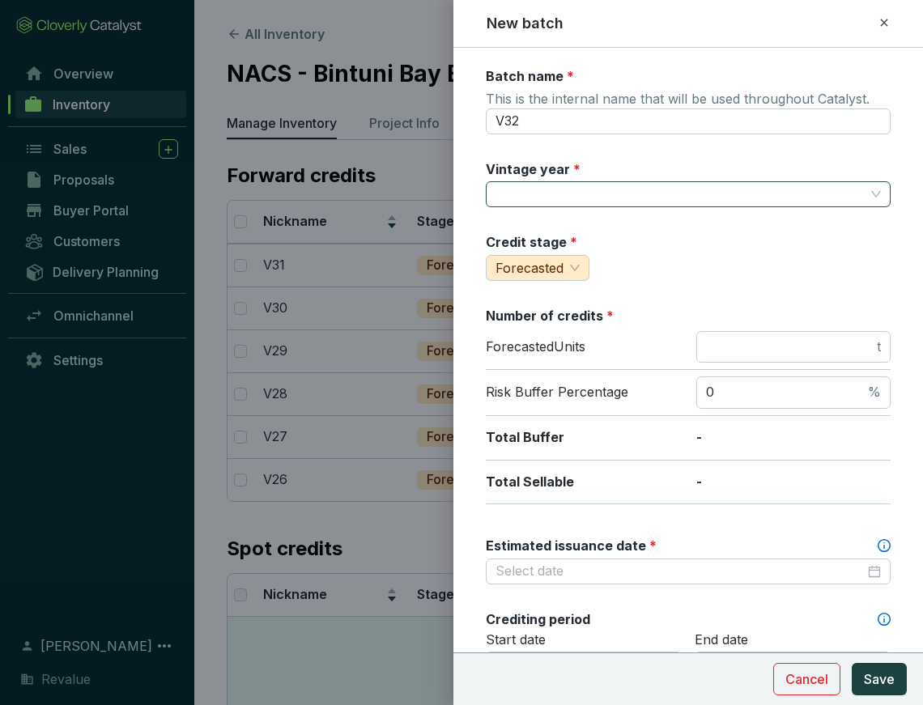
click at [625, 193] on input "Vintage year *" at bounding box center [680, 194] width 369 height 24
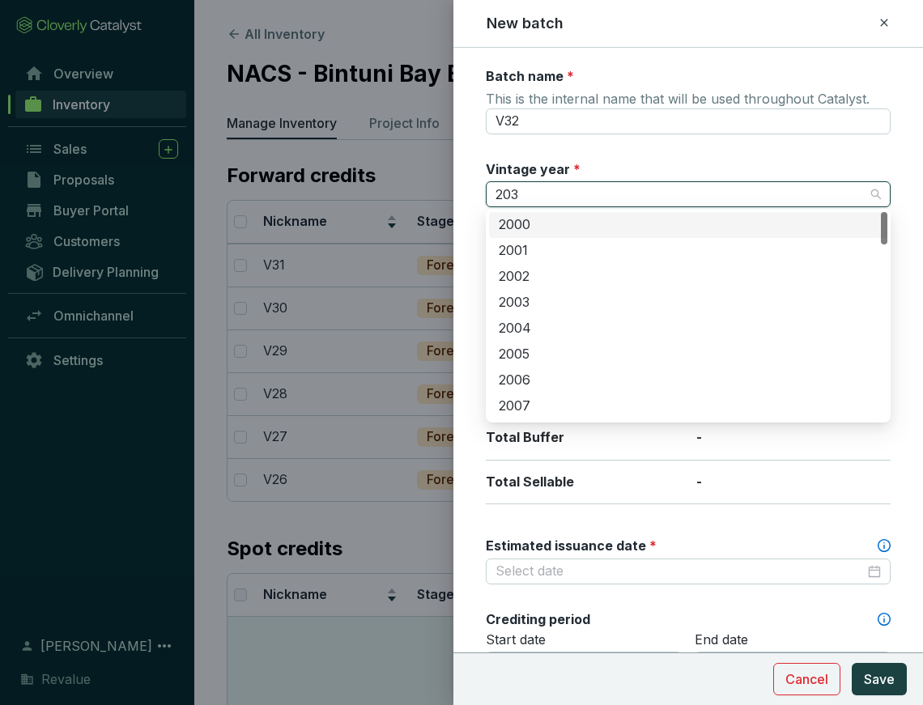
type input "2032"
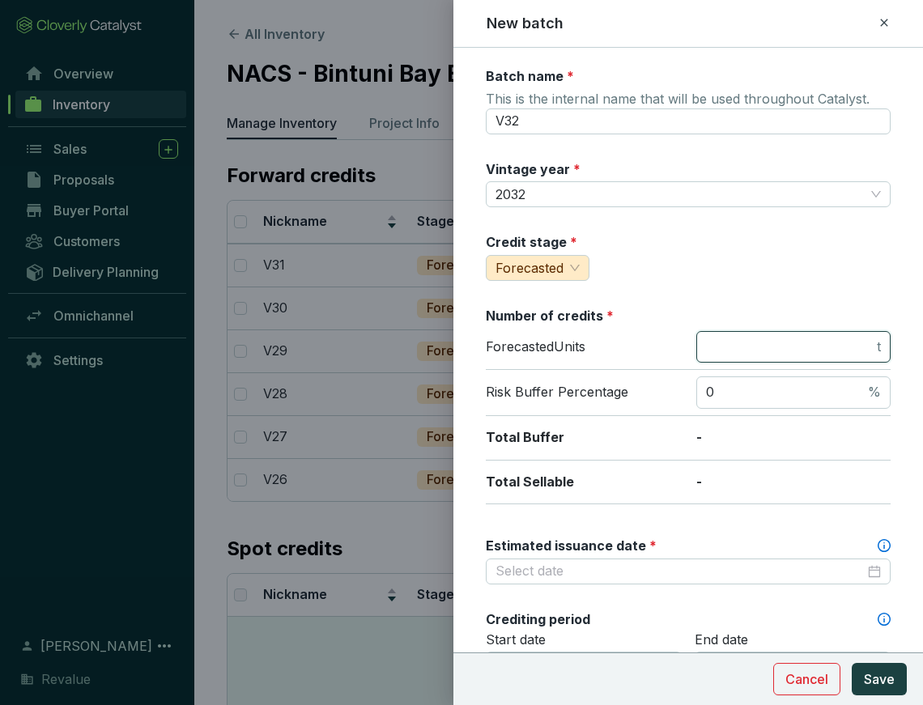
click at [788, 351] on input "number" at bounding box center [790, 348] width 168 height 18
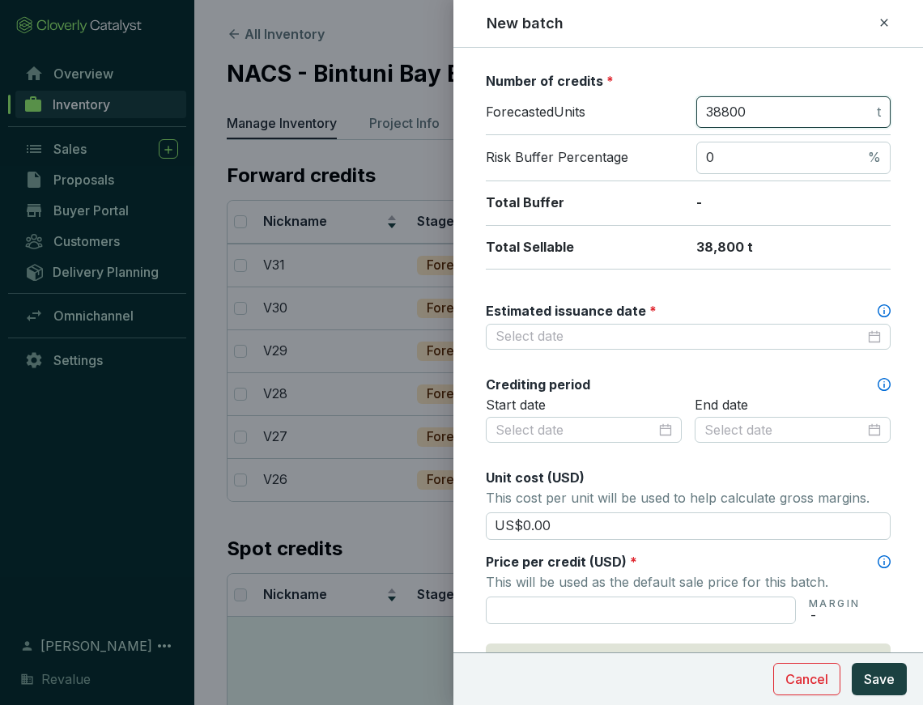
scroll to position [240, 0]
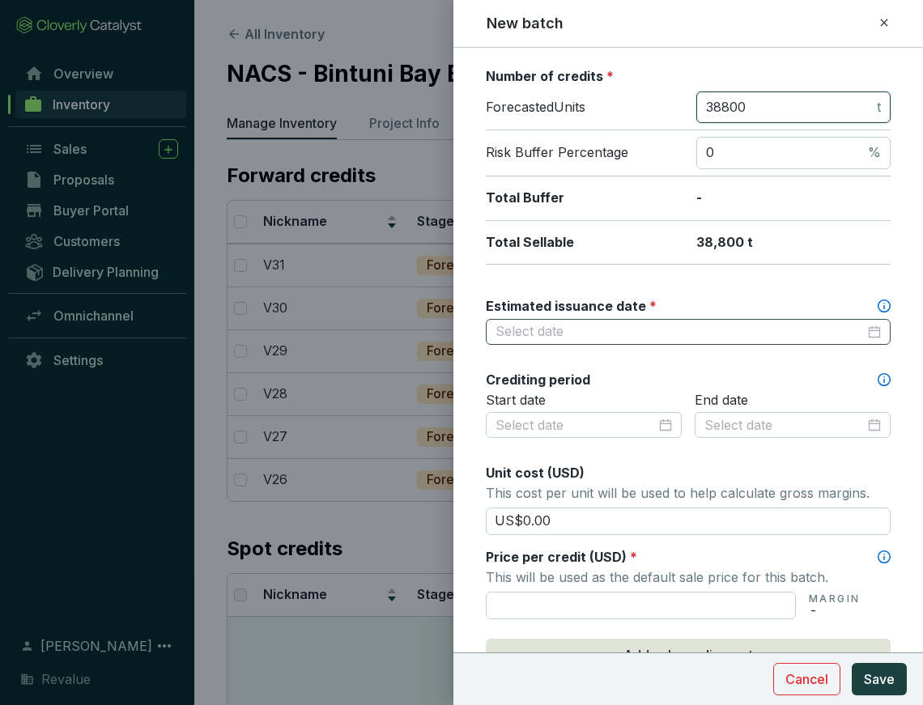
type input "38800"
click at [675, 326] on input "Estimated issuance date *" at bounding box center [680, 332] width 369 height 18
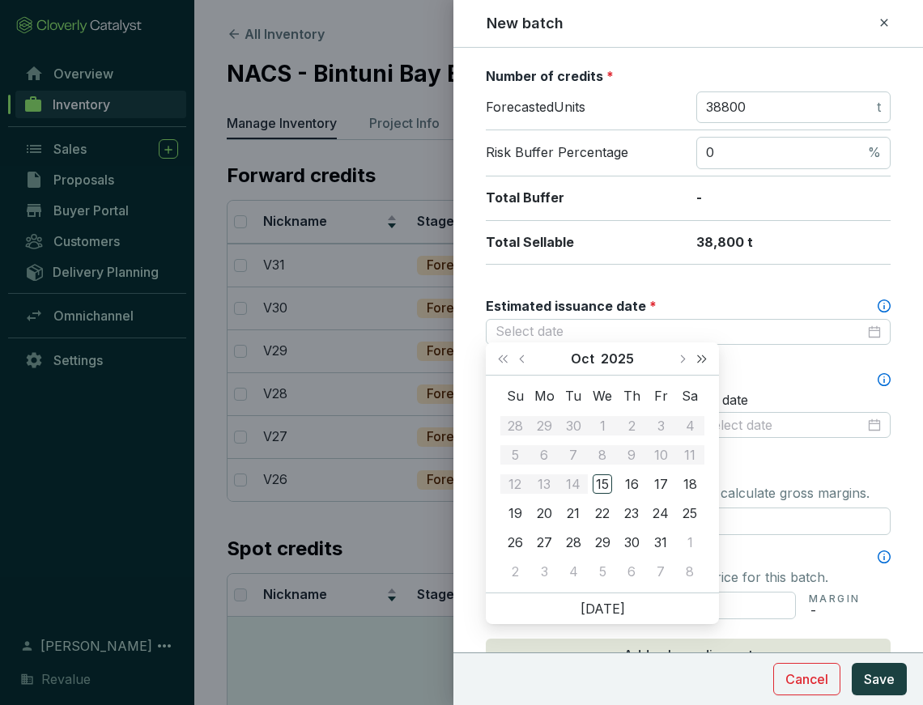
click at [702, 360] on span "Next year (Control + right)" at bounding box center [702, 359] width 8 height 8
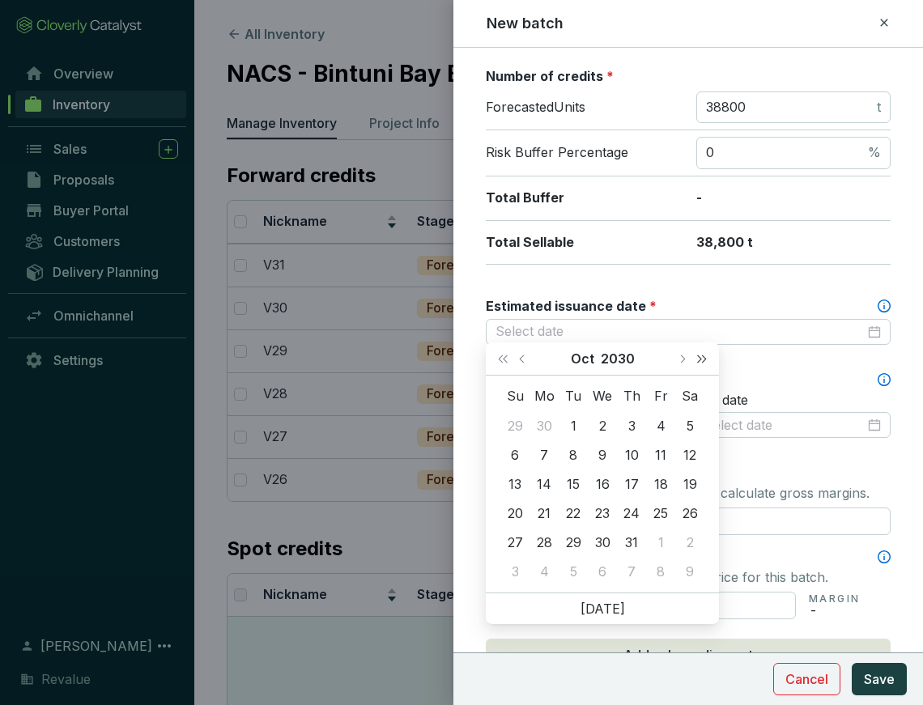
click at [702, 360] on span "Next year (Control + right)" at bounding box center [702, 359] width 8 height 8
click at [683, 361] on button "Next month (PageDown)" at bounding box center [681, 359] width 21 height 32
click at [703, 360] on span "Next year (Control + right)" at bounding box center [702, 359] width 8 height 8
type input "[DATE]"
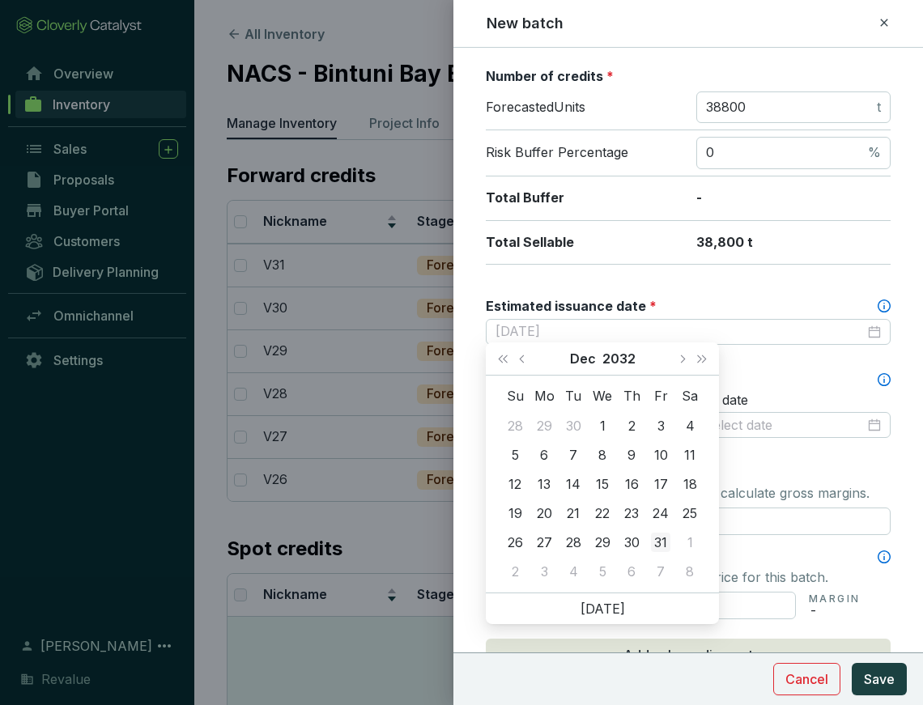
click at [658, 554] on td "31" at bounding box center [660, 542] width 29 height 29
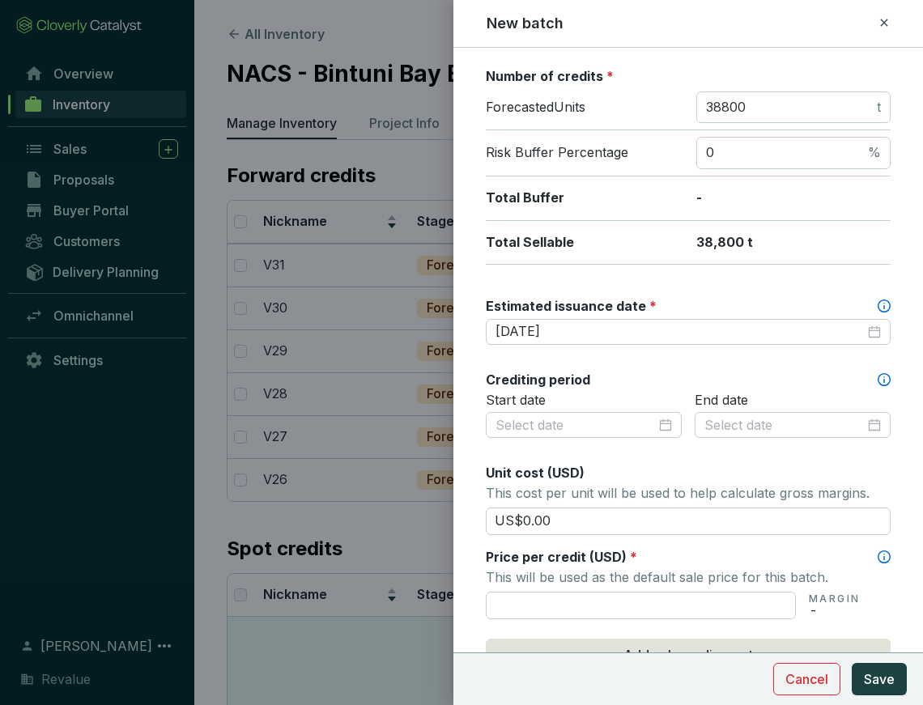
click at [637, 582] on section "Price per credit (USD) * This will be used as the default sale price for this b…" at bounding box center [688, 583] width 405 height 71
click at [634, 607] on input "text" at bounding box center [641, 606] width 310 height 28
type input "US$125.00"
click at [871, 683] on span "Save" at bounding box center [879, 679] width 31 height 19
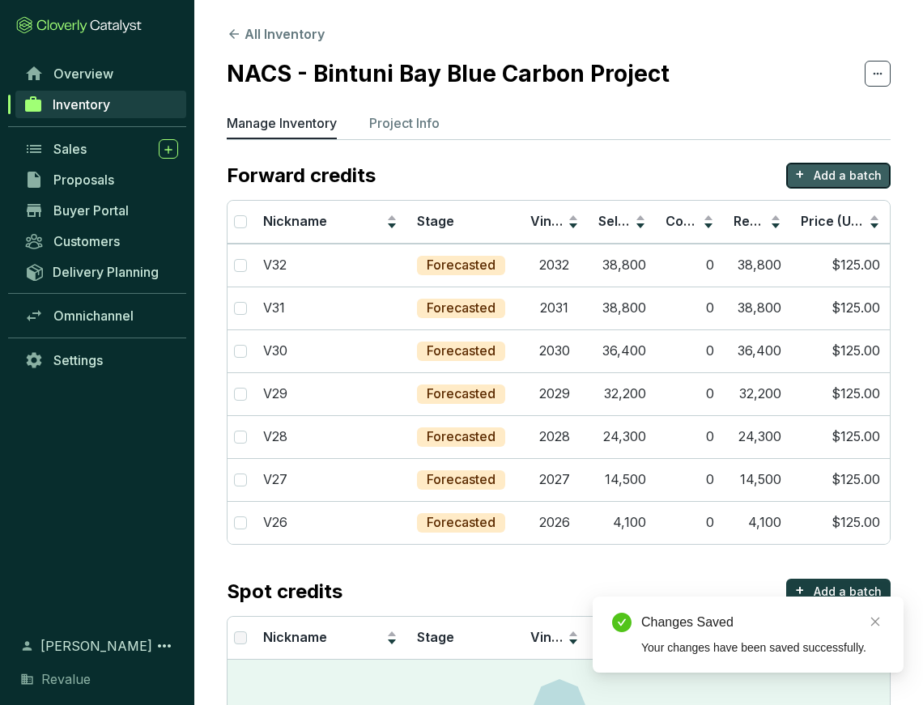
click at [838, 171] on p "Add a batch" at bounding box center [848, 176] width 68 height 16
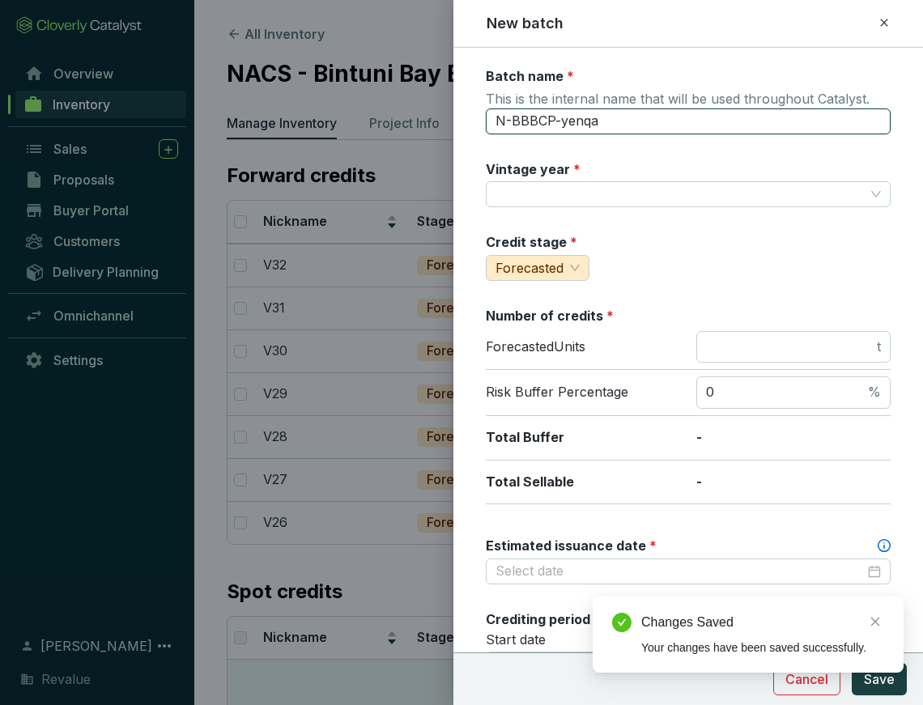
click at [582, 113] on input "N-BBBCP-yenqa" at bounding box center [688, 122] width 405 height 26
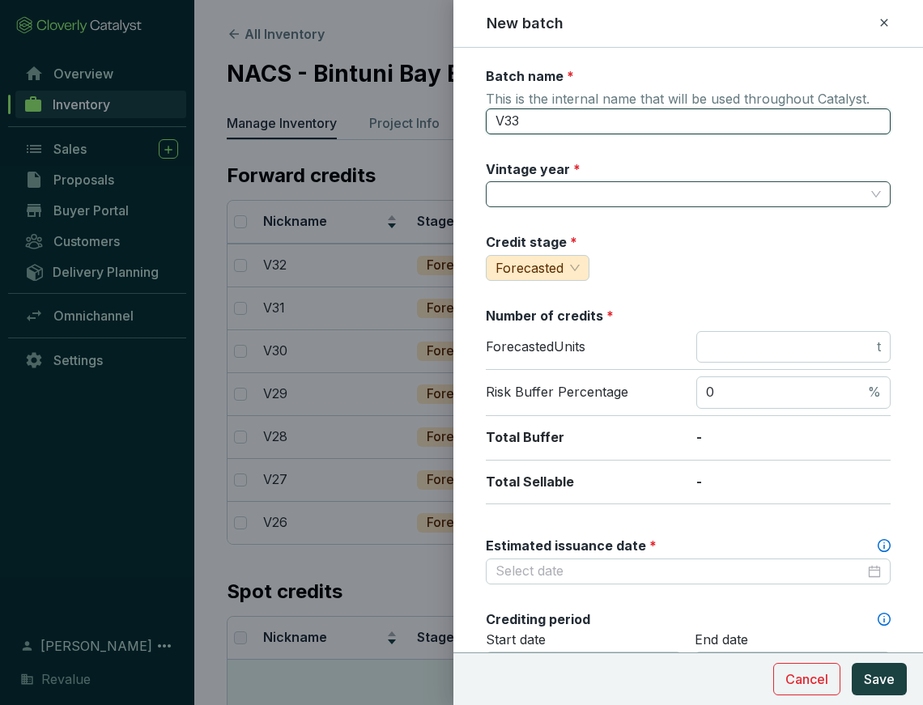
type input "V33"
click at [570, 192] on input "Vintage year *" at bounding box center [680, 194] width 369 height 24
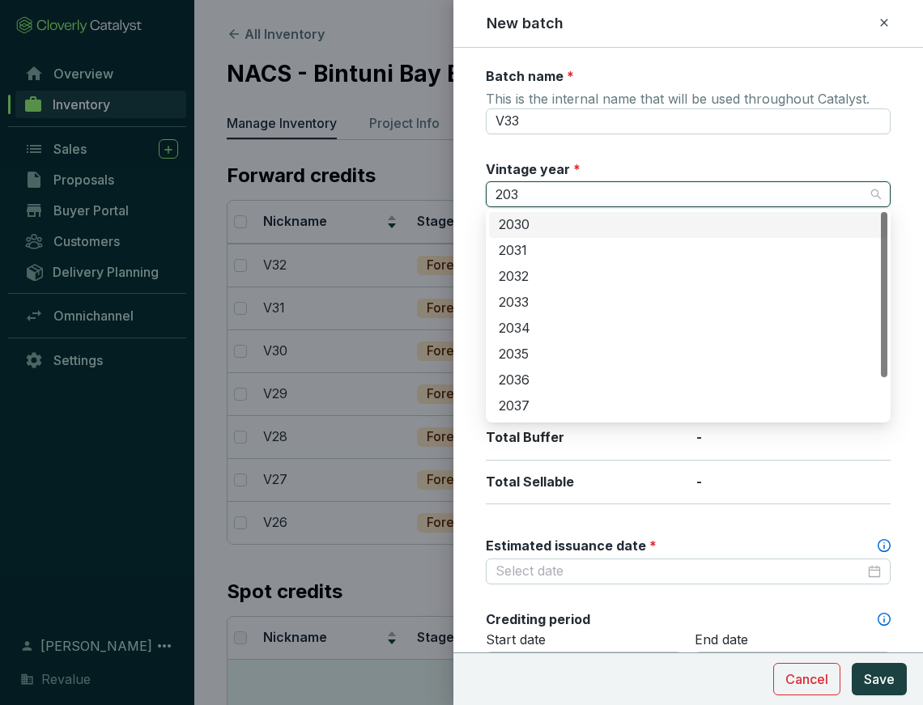
type input "2033"
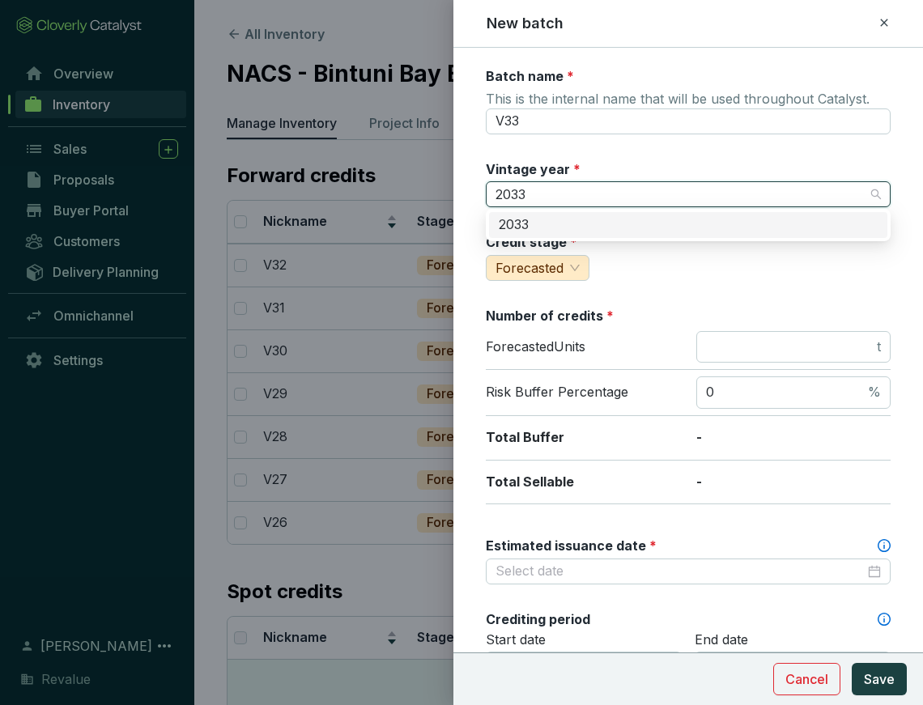
click at [546, 227] on div "2033" at bounding box center [688, 225] width 379 height 18
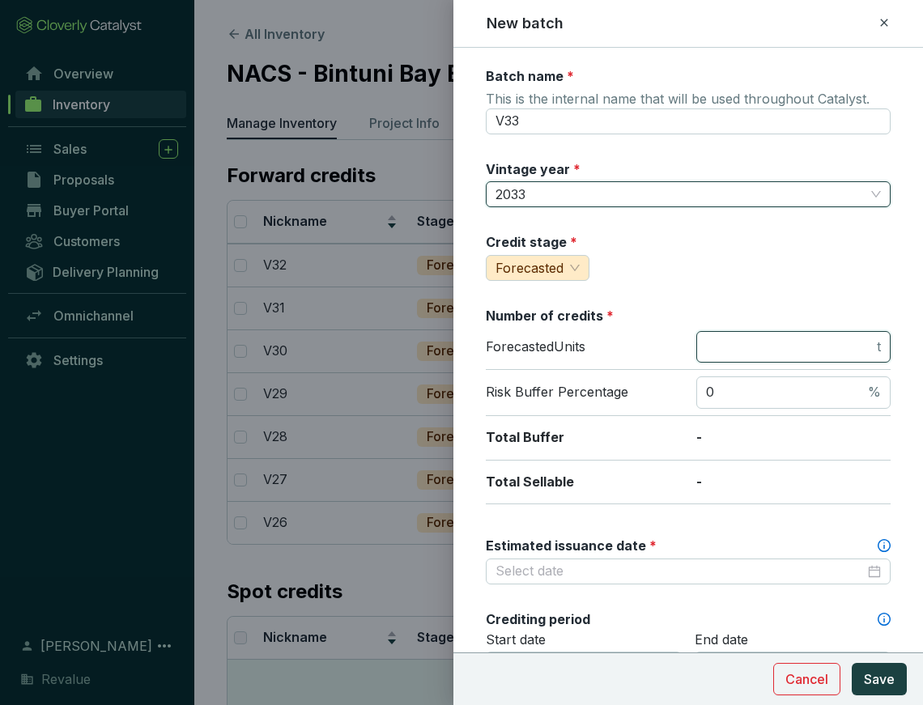
click at [765, 339] on input "number" at bounding box center [790, 348] width 168 height 18
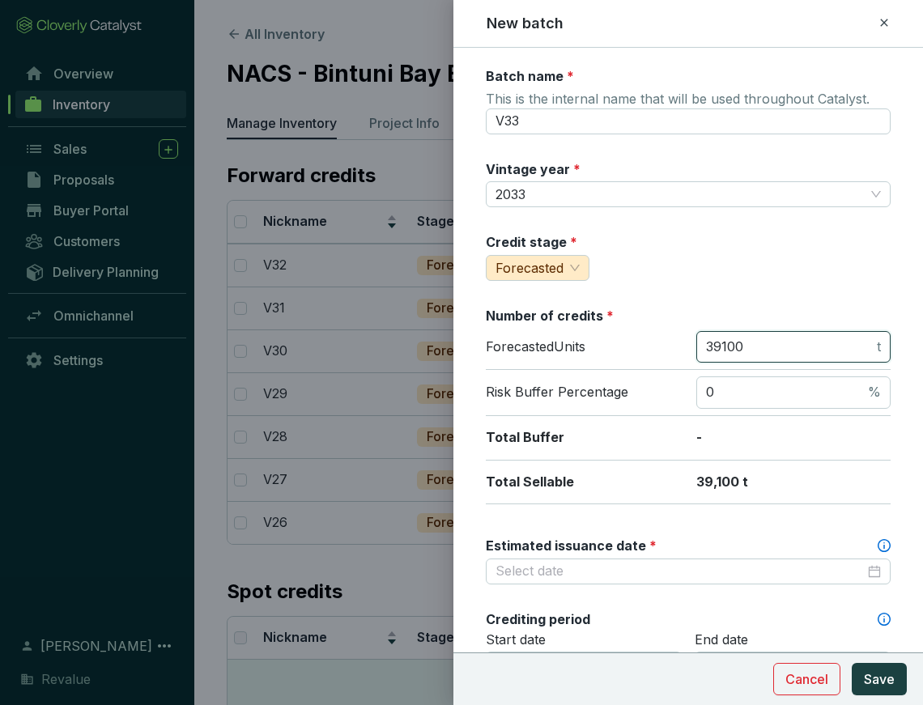
type input "39100"
click at [826, 271] on div "Credit stage * Forecasted" at bounding box center [688, 257] width 405 height 48
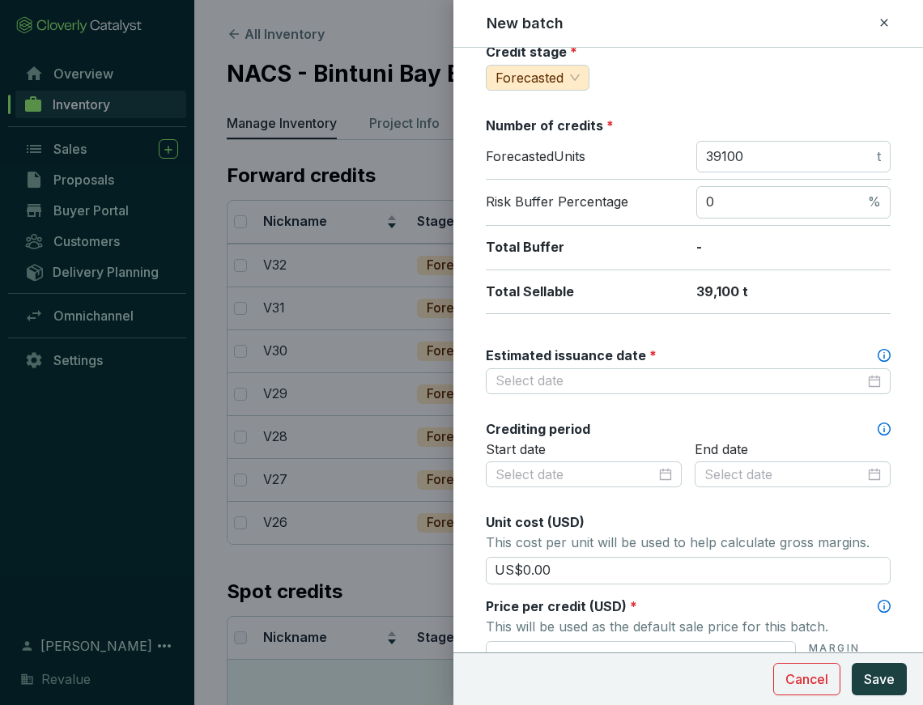
scroll to position [277, 0]
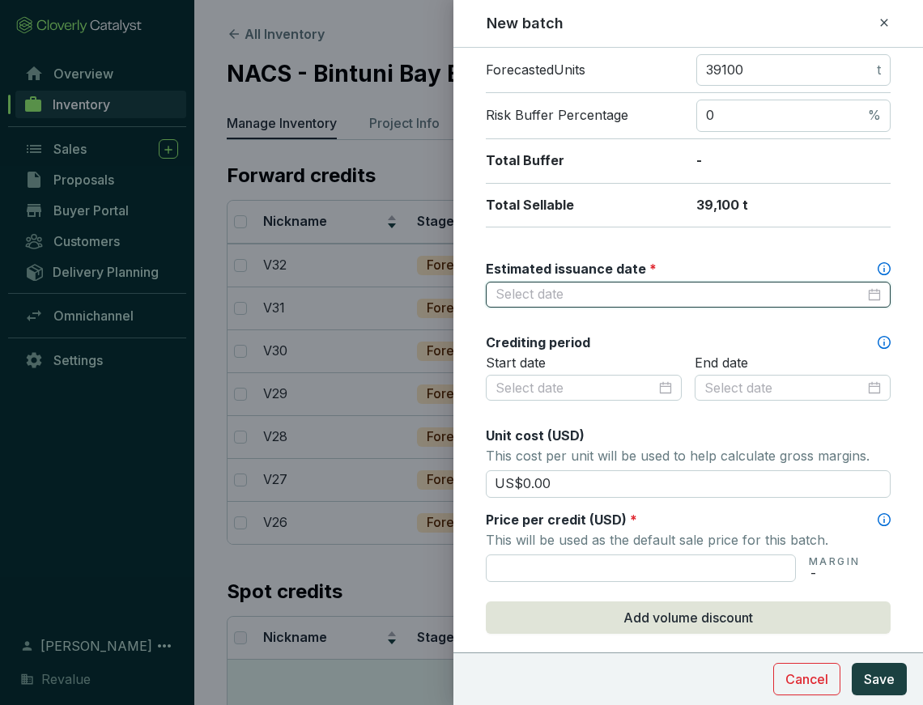
click at [638, 288] on input "Estimated issuance date *" at bounding box center [680, 295] width 369 height 18
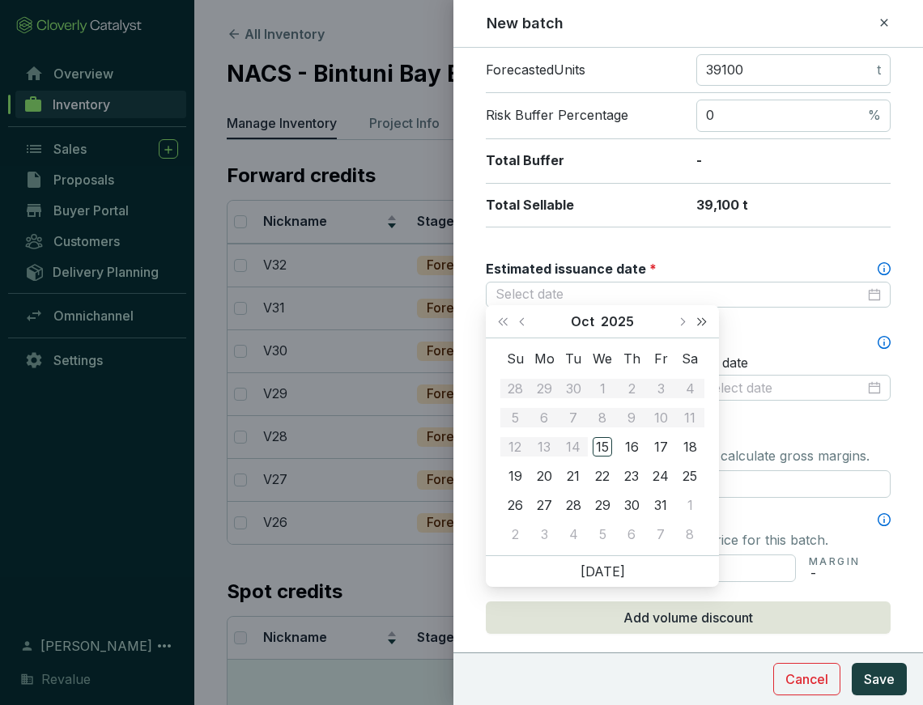
click at [701, 322] on span "Next year (Control + right)" at bounding box center [702, 322] width 8 height 8
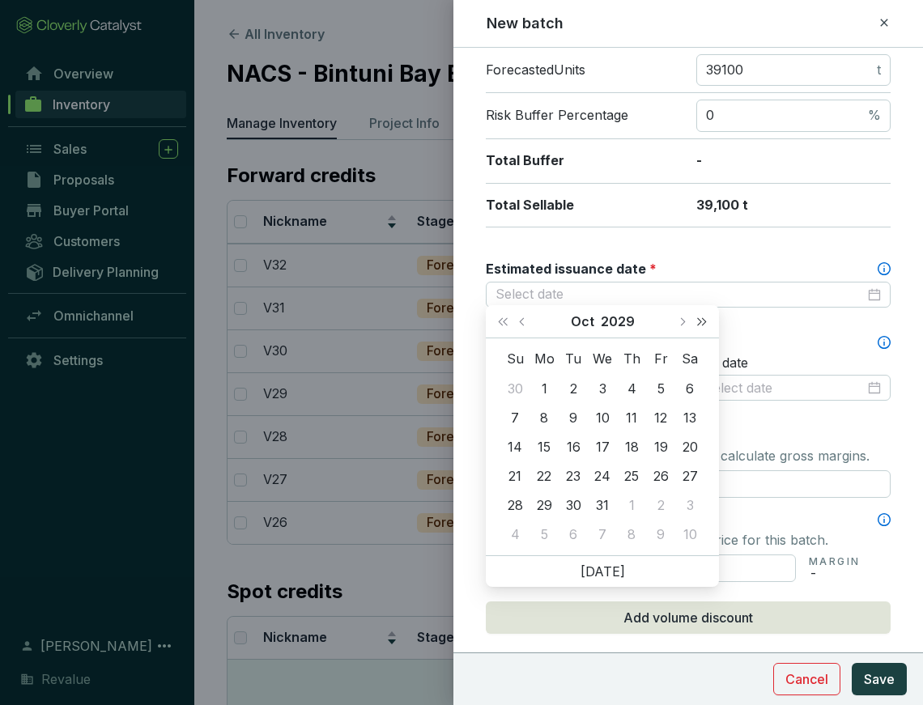
click at [701, 322] on span "Next year (Control + right)" at bounding box center [702, 322] width 8 height 8
click at [684, 322] on span "Next month (PageDown)" at bounding box center [682, 322] width 8 height 8
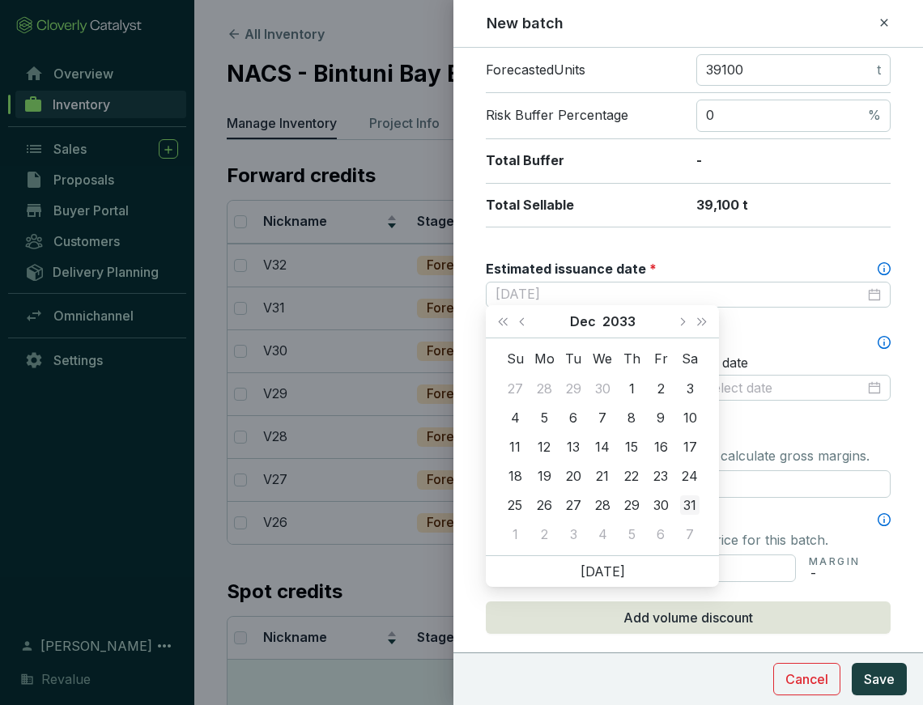
type input "[DATE]"
click at [691, 505] on div "31" at bounding box center [689, 505] width 19 height 19
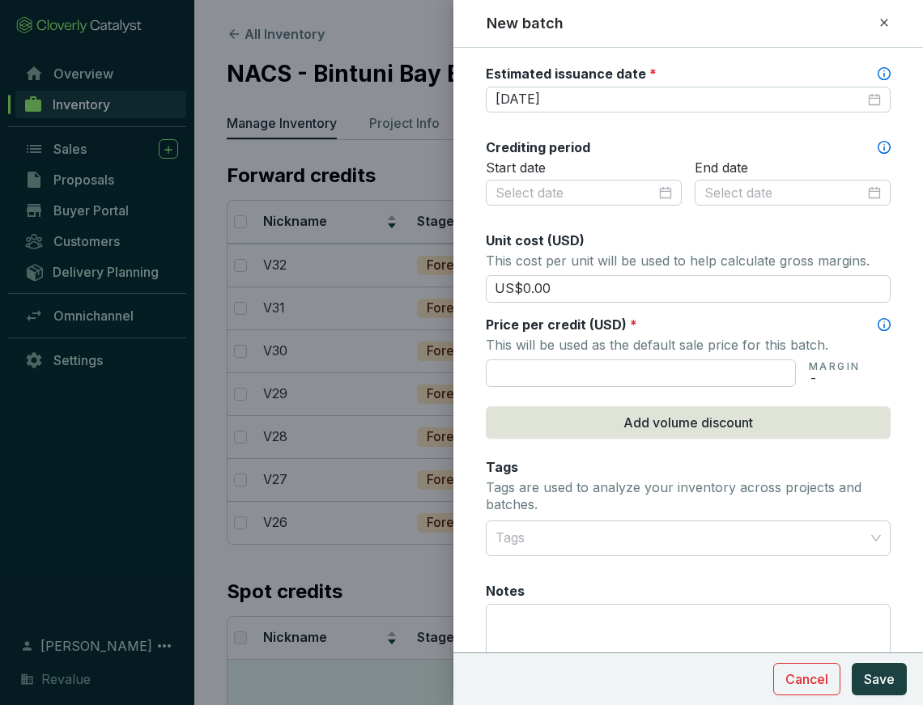
scroll to position [474, 0]
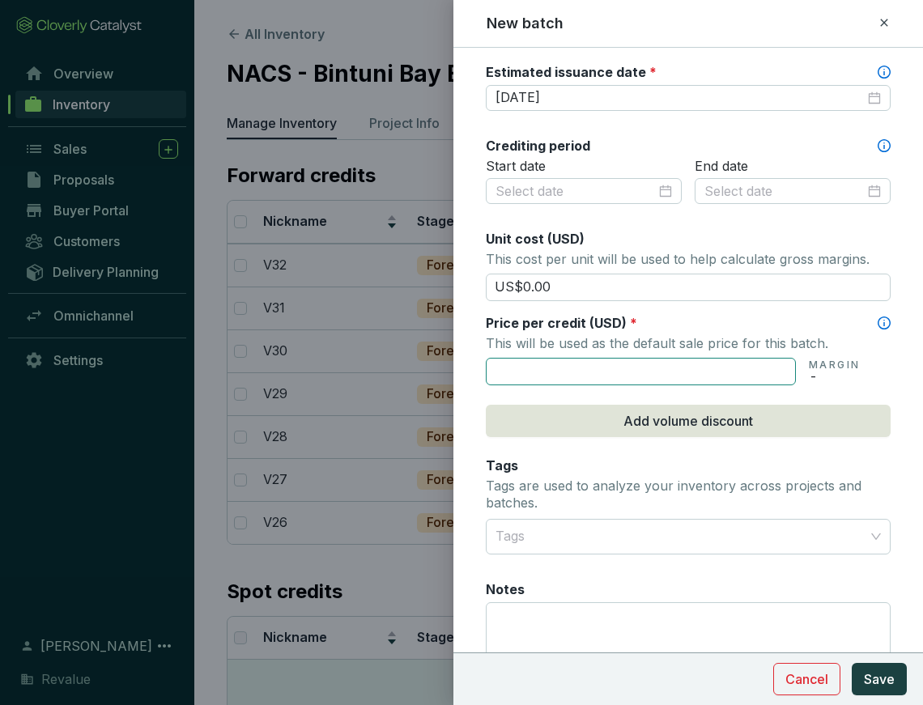
click at [643, 358] on input "text" at bounding box center [641, 372] width 310 height 28
type input "US$125.00"
click at [859, 684] on button "Save" at bounding box center [879, 679] width 55 height 32
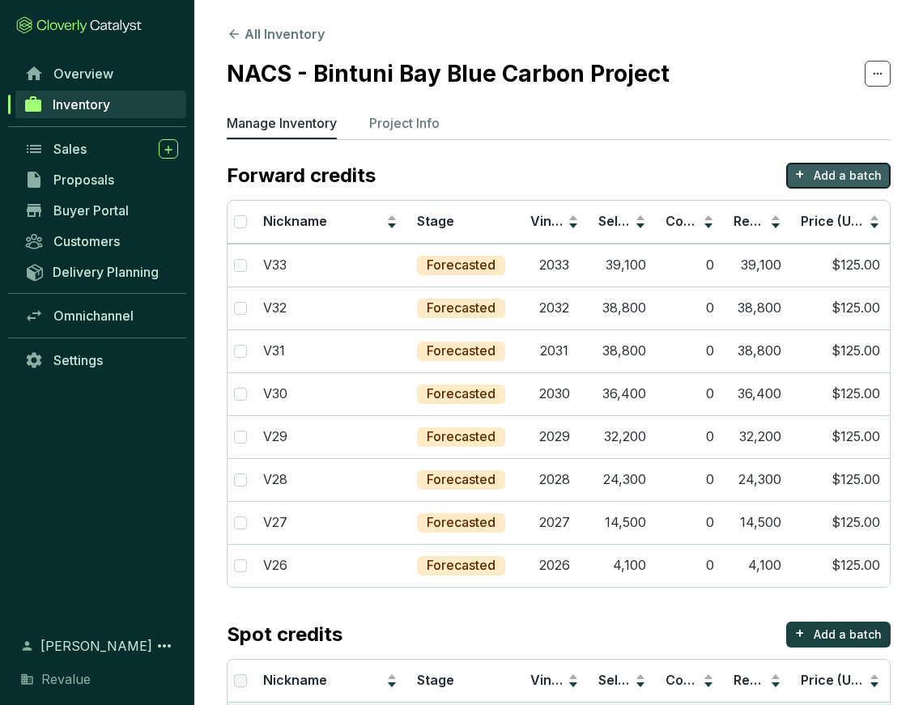
click at [821, 178] on p "Add a batch" at bounding box center [848, 176] width 68 height 16
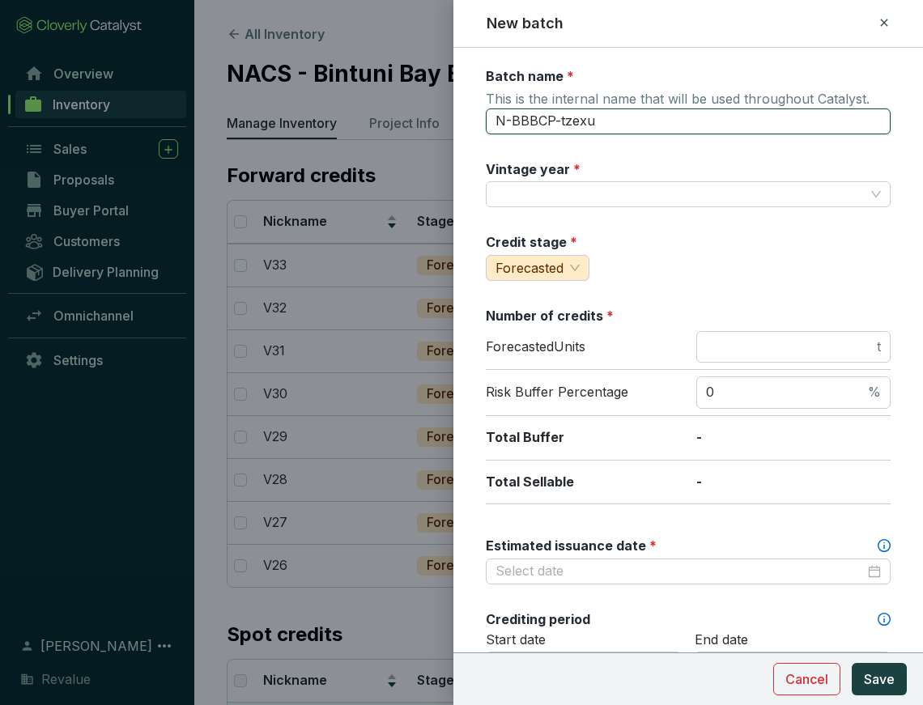
click at [530, 115] on input "N-BBBCP-tzexu" at bounding box center [688, 122] width 405 height 26
type input "V34"
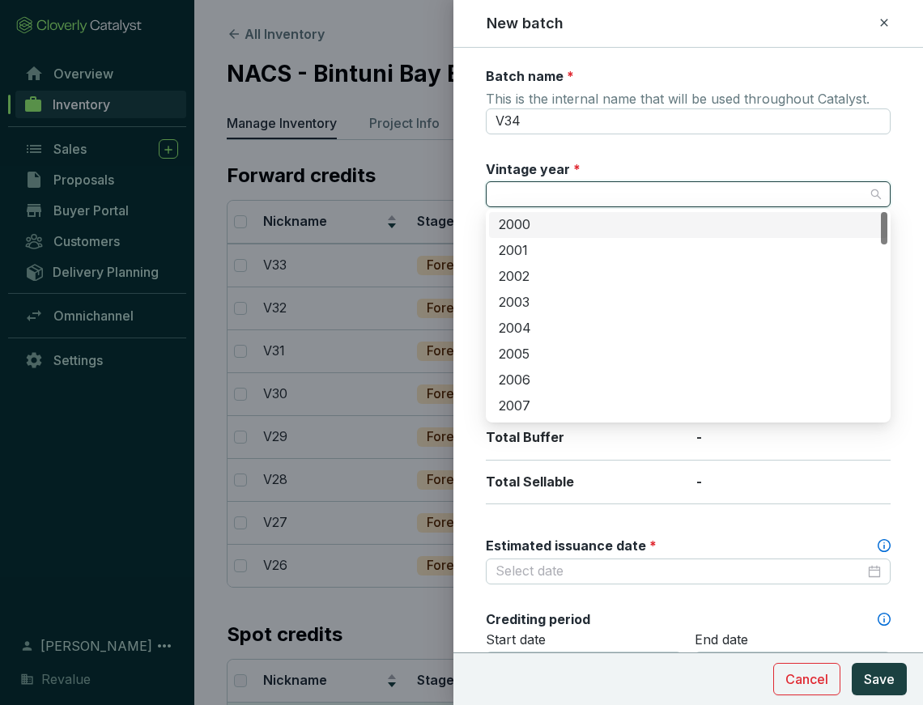
click at [527, 195] on input "Vintage year *" at bounding box center [680, 194] width 369 height 24
type input "2034"
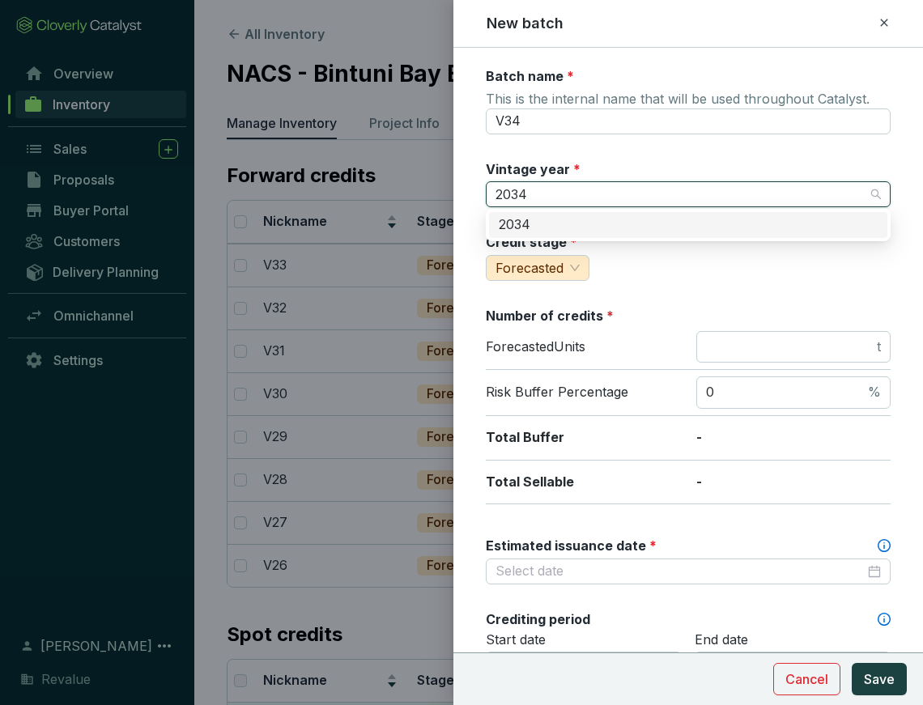
click at [532, 224] on div "2034" at bounding box center [688, 225] width 379 height 18
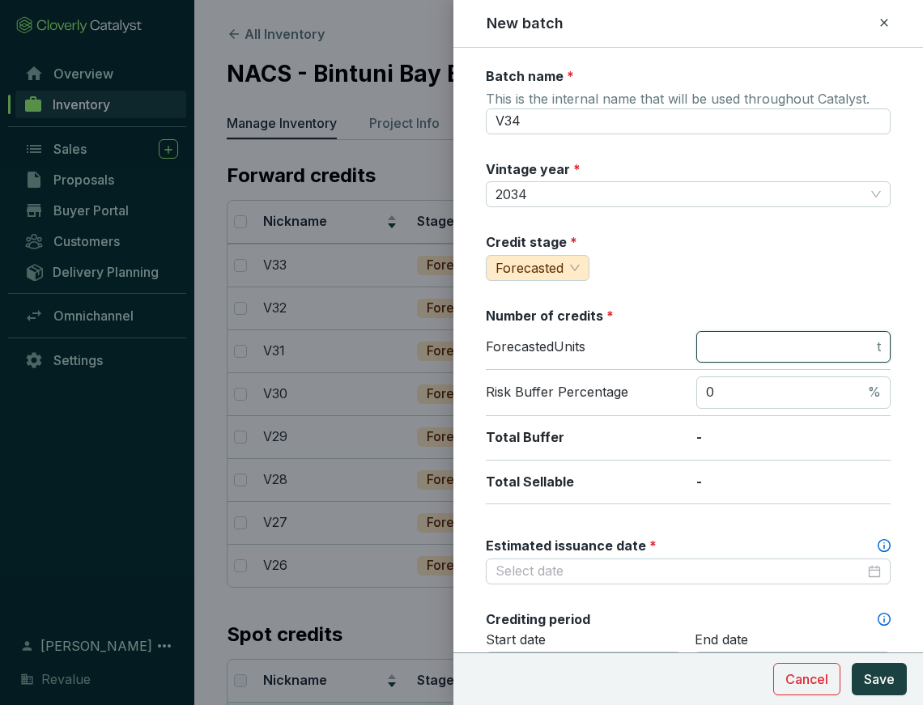
click at [753, 339] on input "number" at bounding box center [790, 348] width 168 height 18
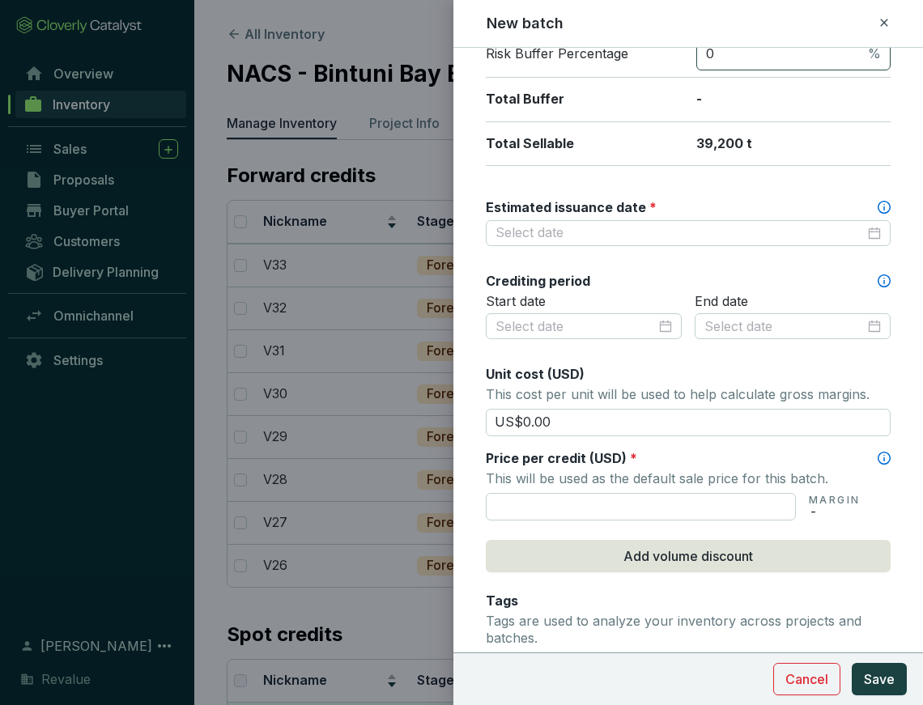
scroll to position [340, 0]
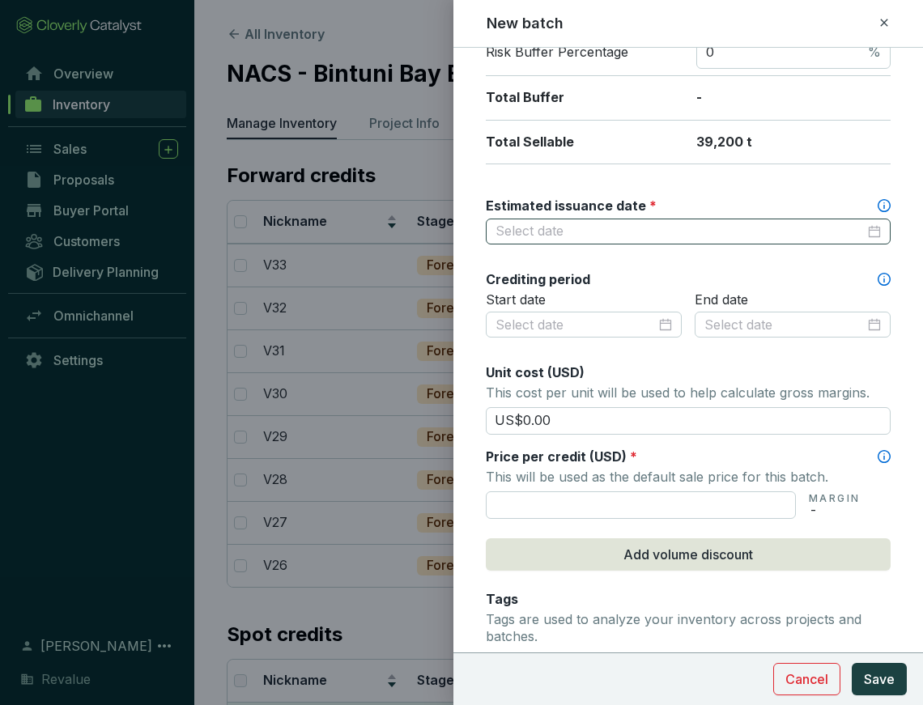
type input "39200"
click at [715, 223] on input "Estimated issuance date *" at bounding box center [680, 232] width 369 height 18
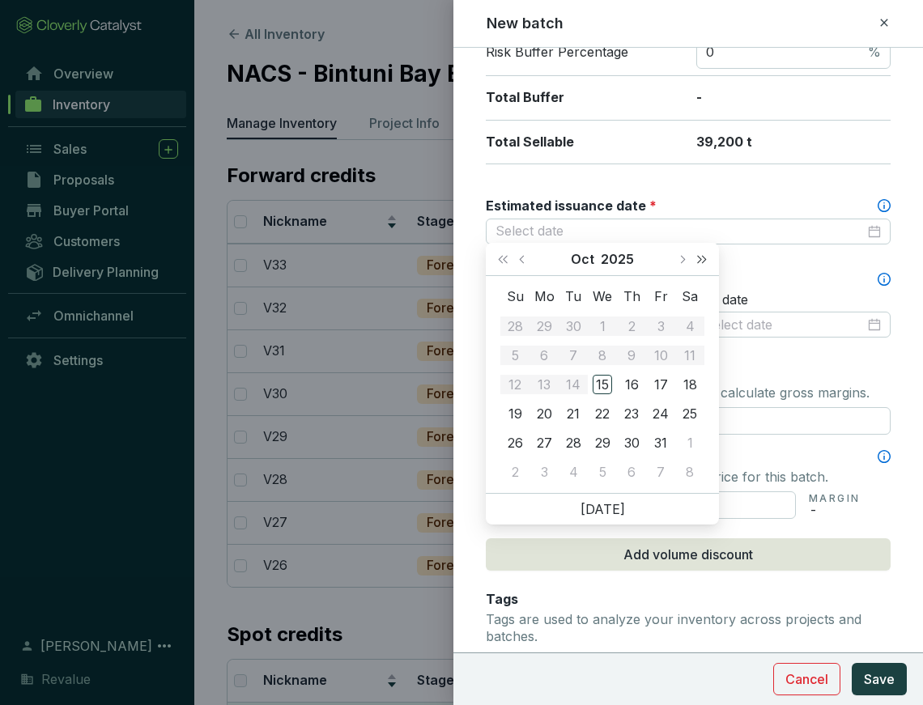
click at [702, 263] on button "Next year (Control + right)" at bounding box center [702, 259] width 21 height 32
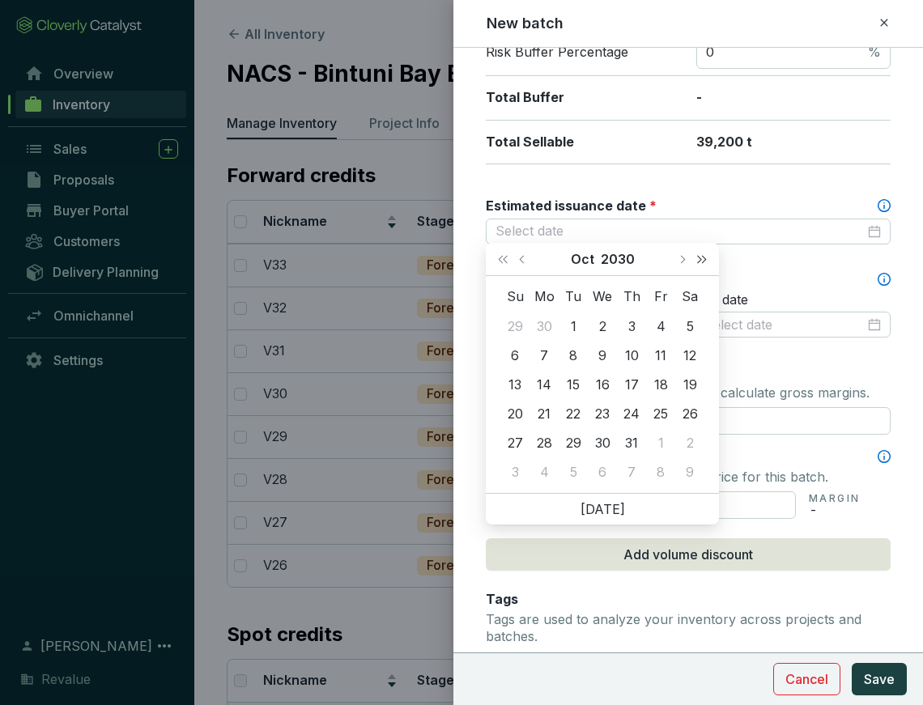
click at [702, 263] on button "Next year (Control + right)" at bounding box center [702, 259] width 21 height 32
click at [679, 259] on span "Next month (PageDown)" at bounding box center [682, 259] width 8 height 8
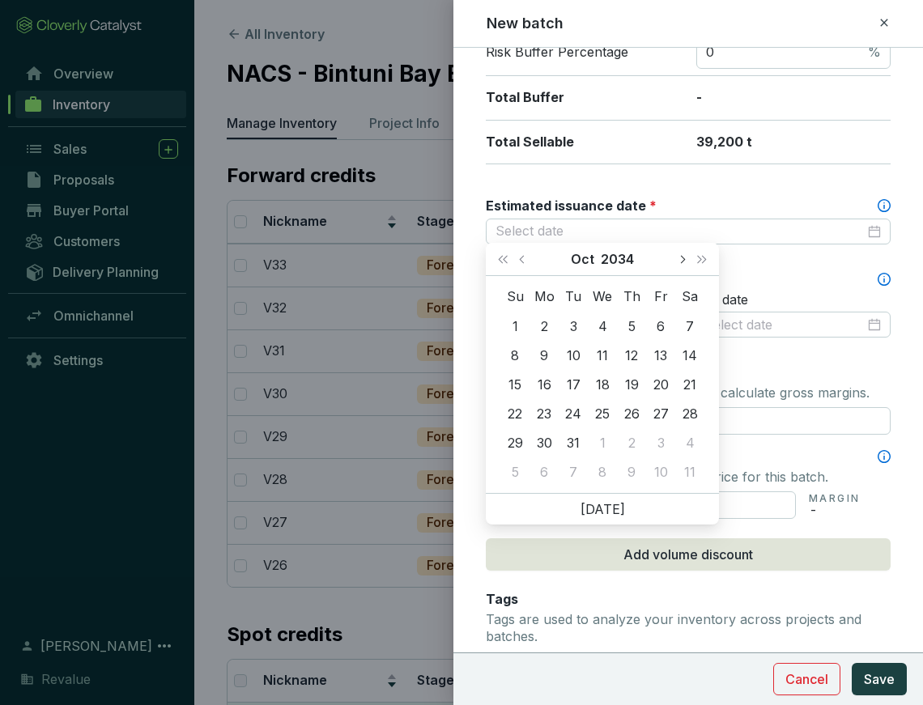
click at [679, 259] on span "Next month (PageDown)" at bounding box center [682, 259] width 8 height 8
type input "[DATE]"
click at [506, 472] on div "31" at bounding box center [514, 472] width 19 height 19
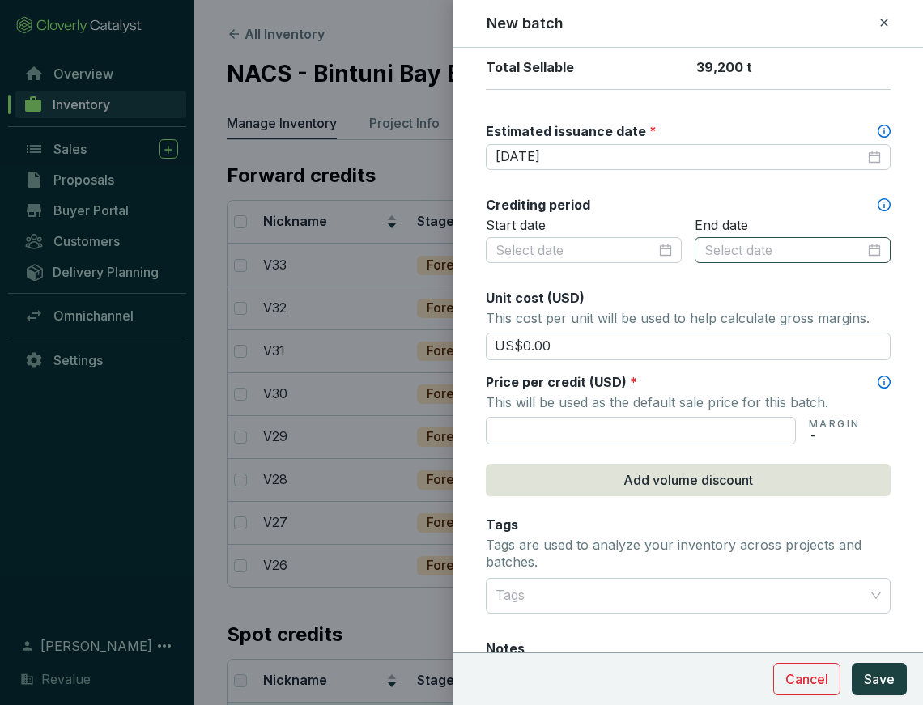
scroll to position [424, 0]
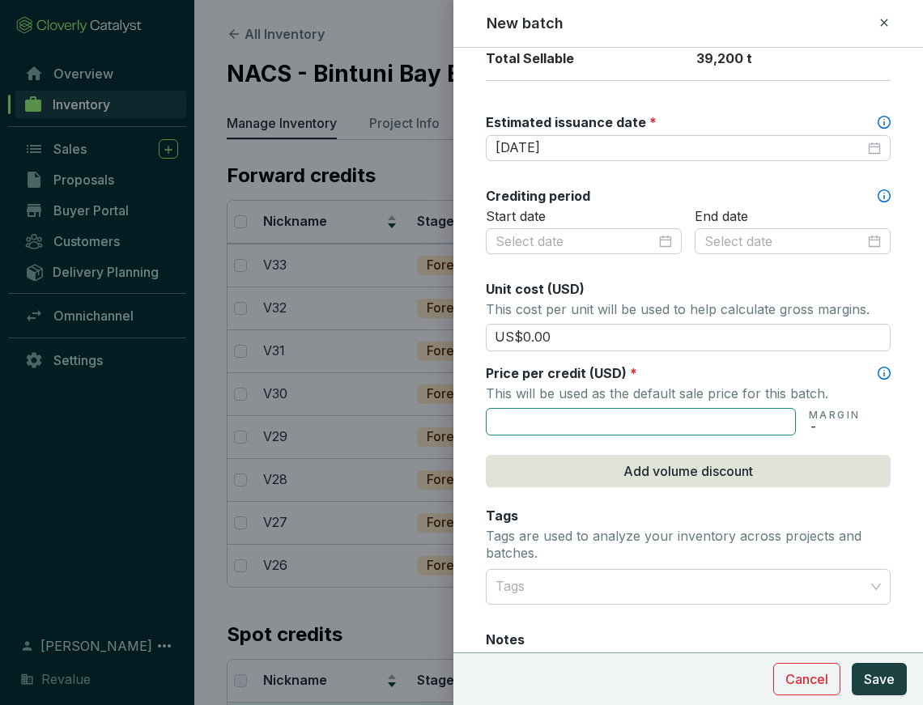
click at [624, 419] on input "text" at bounding box center [641, 422] width 310 height 28
type input "US$125.00"
click at [893, 678] on span "Save" at bounding box center [879, 679] width 31 height 19
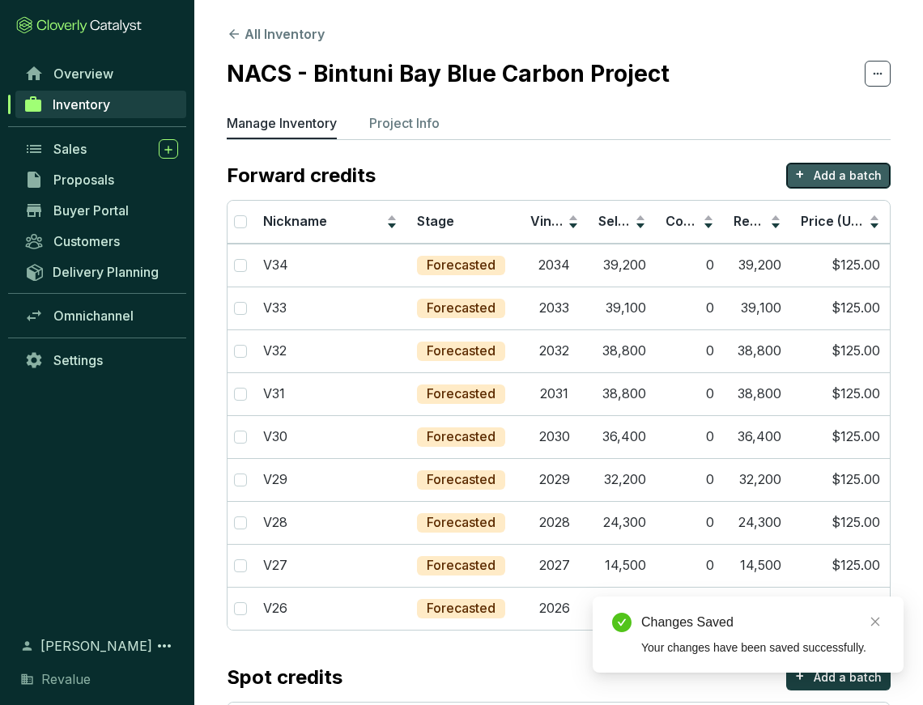
click at [823, 170] on p "Add a batch" at bounding box center [848, 176] width 68 height 16
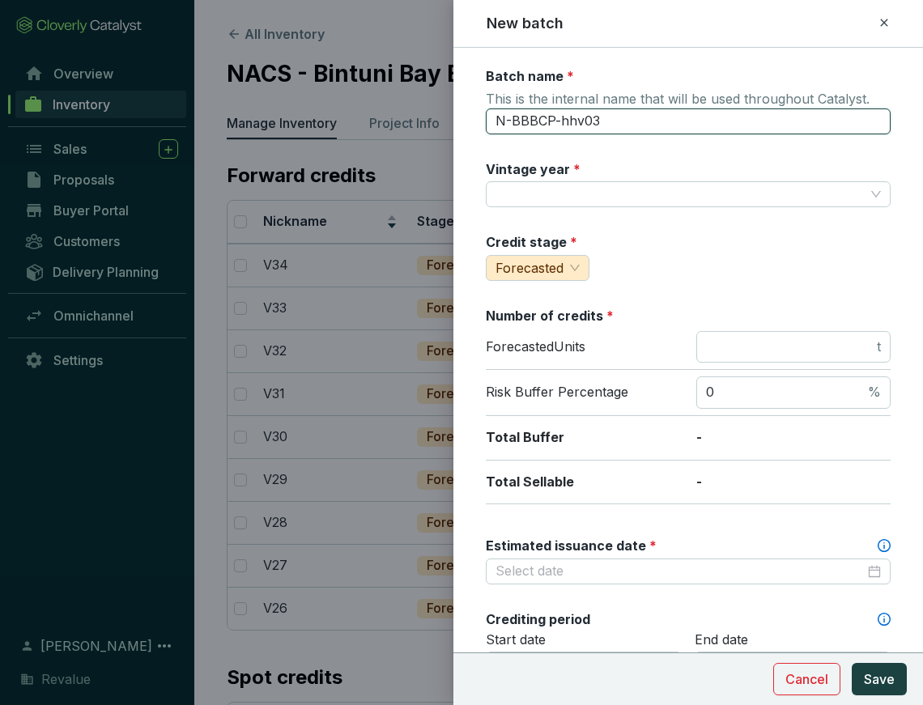
click at [621, 125] on input "N-BBBCP-hhv03" at bounding box center [688, 122] width 405 height 26
type input "V35"
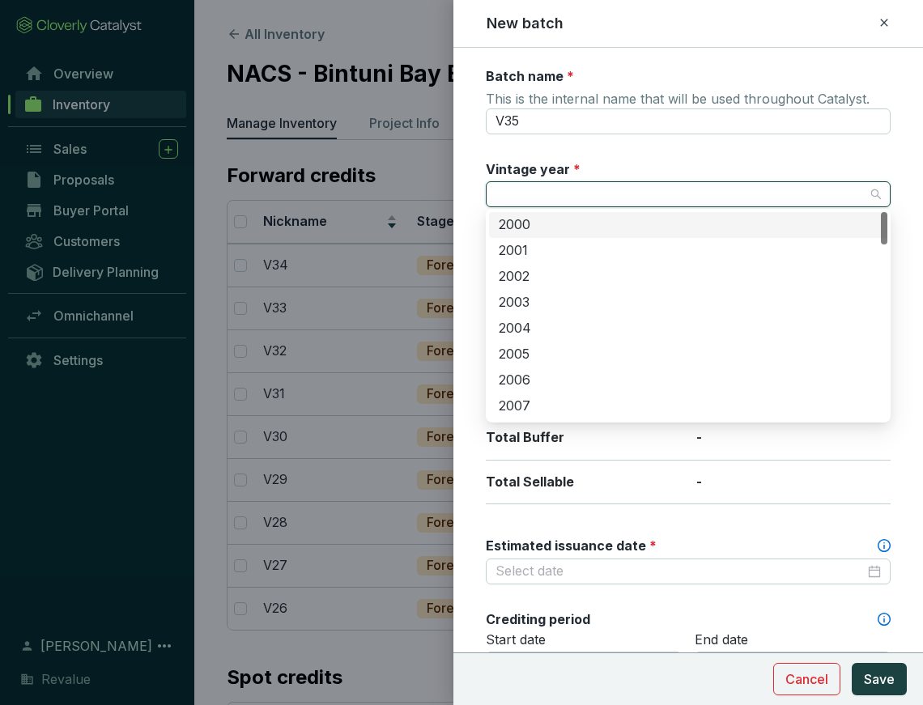
click at [617, 202] on input "Vintage year *" at bounding box center [680, 194] width 369 height 24
type input "2035"
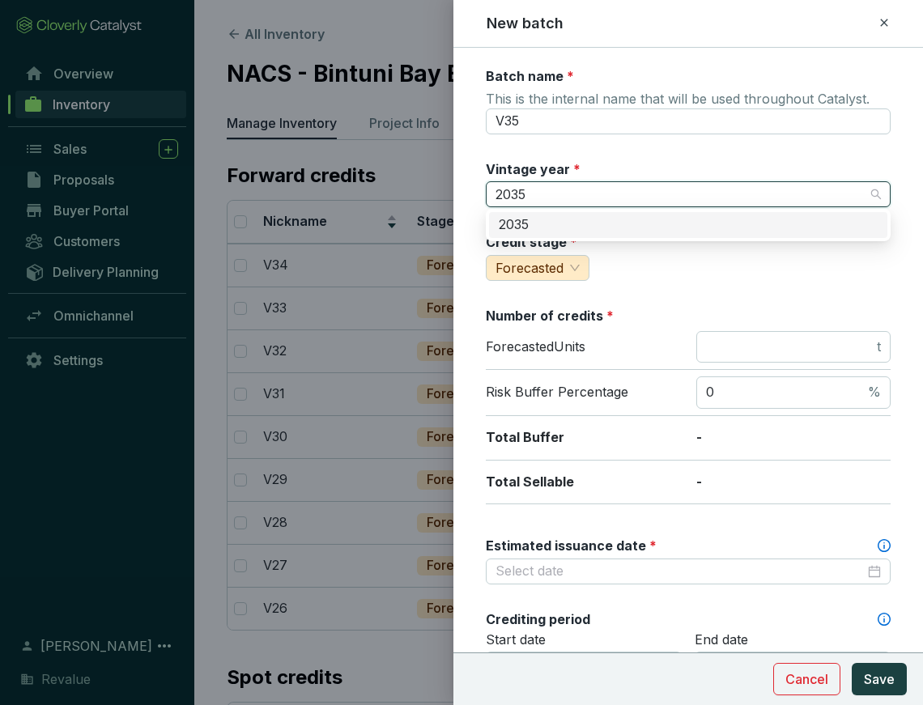
click at [624, 222] on div "2035" at bounding box center [688, 225] width 379 height 18
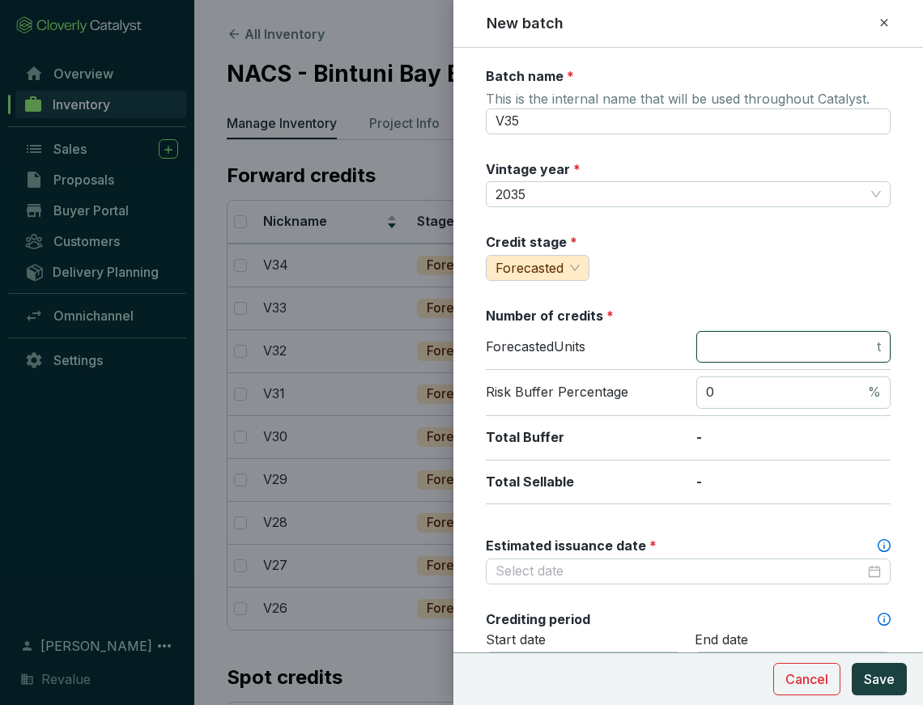
click at [736, 343] on input "number" at bounding box center [790, 348] width 168 height 18
type input "38300"
click at [816, 239] on div "Credit stage * Forecasted" at bounding box center [688, 257] width 405 height 48
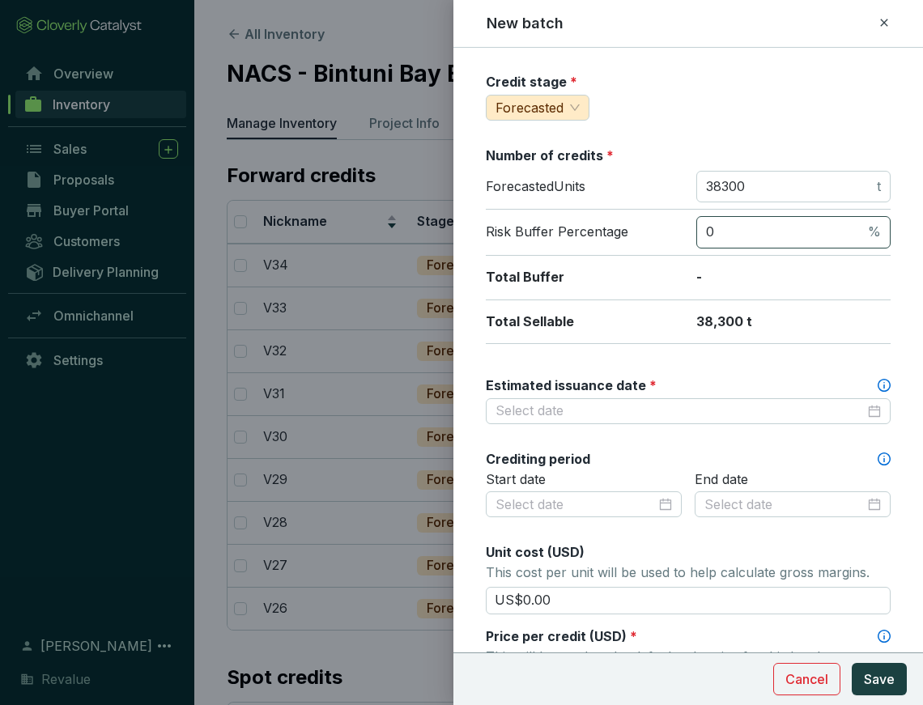
scroll to position [162, 0]
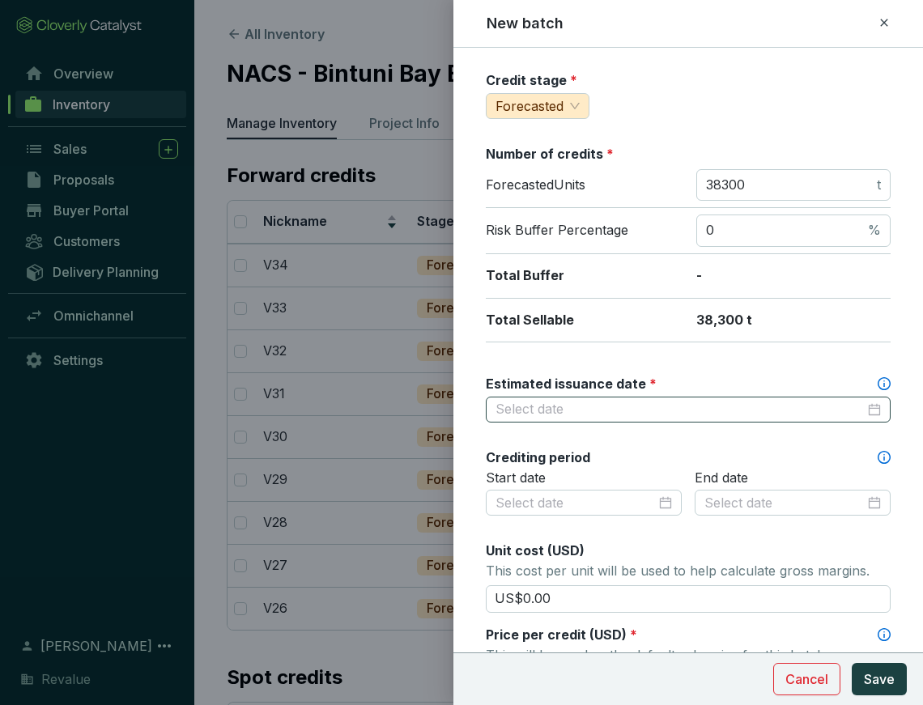
click at [752, 397] on div at bounding box center [688, 410] width 405 height 26
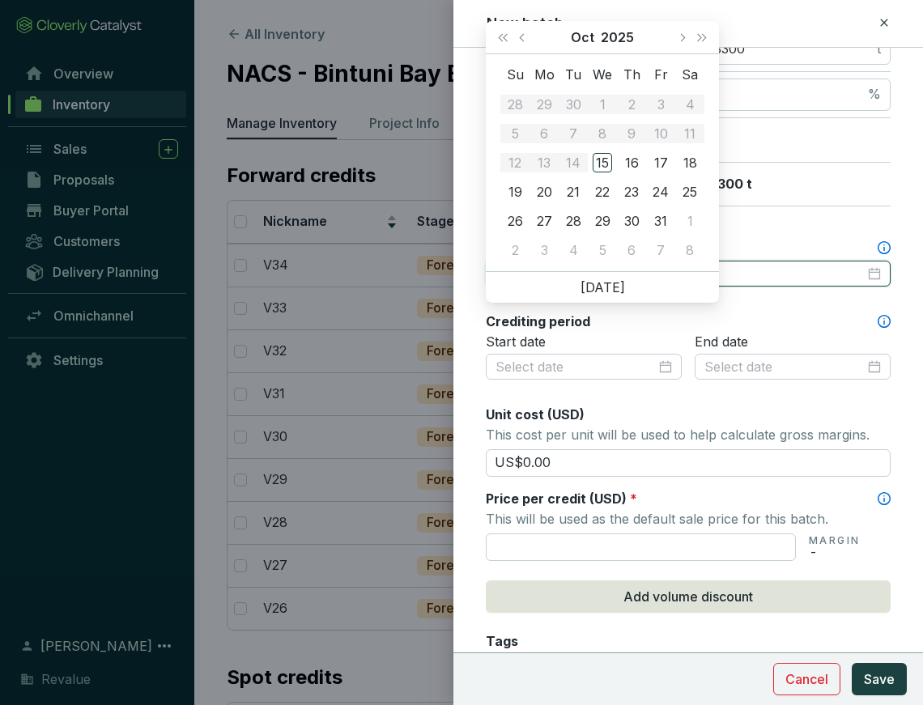
scroll to position [300, 0]
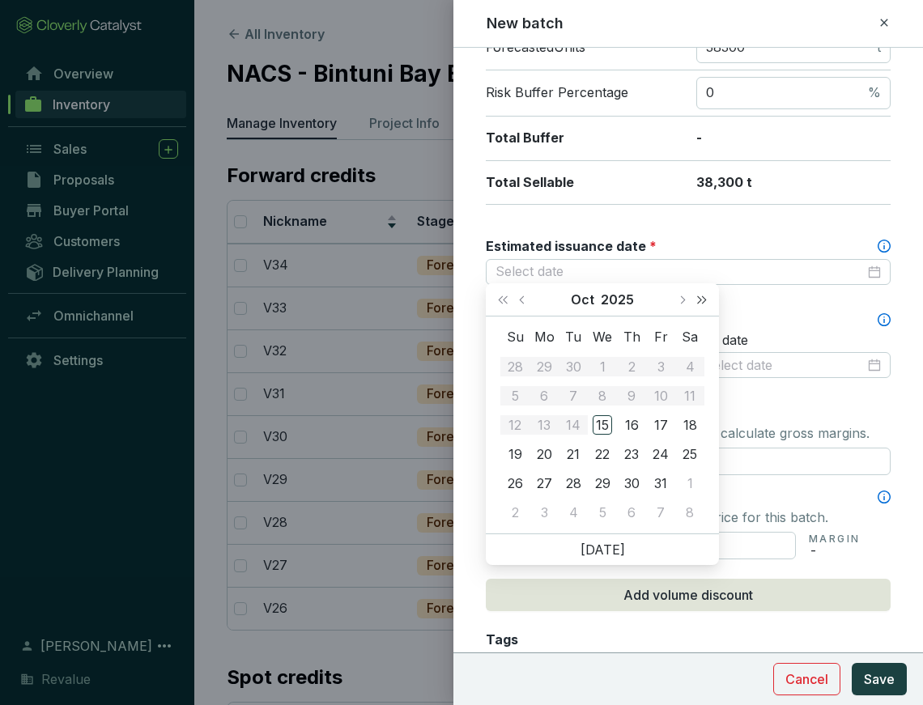
click at [703, 303] on button "Next year (Control + right)" at bounding box center [702, 299] width 21 height 32
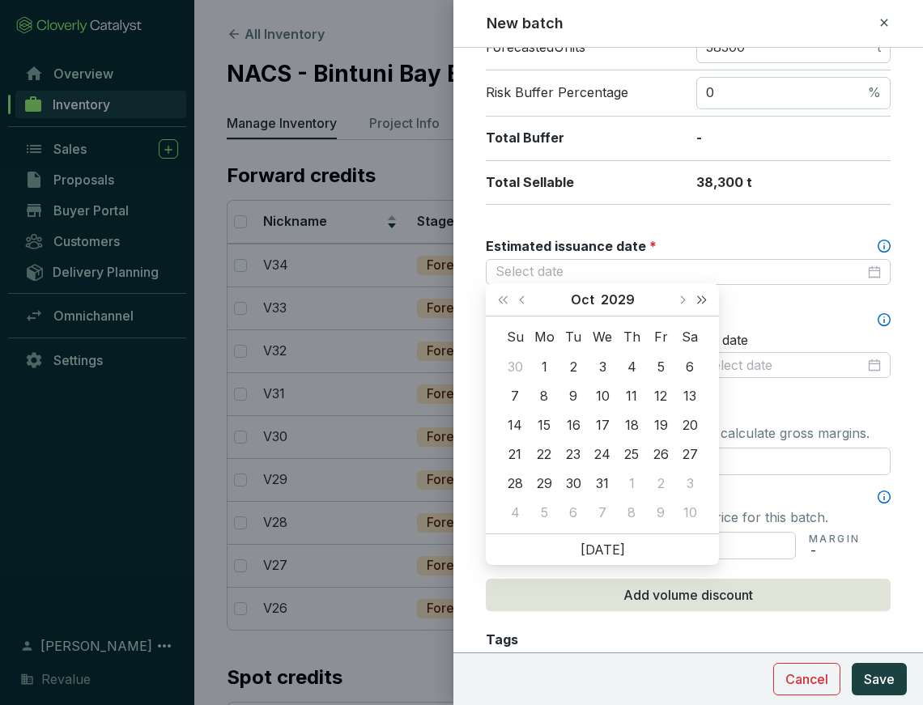
click at [703, 303] on button "Next year (Control + right)" at bounding box center [702, 299] width 21 height 32
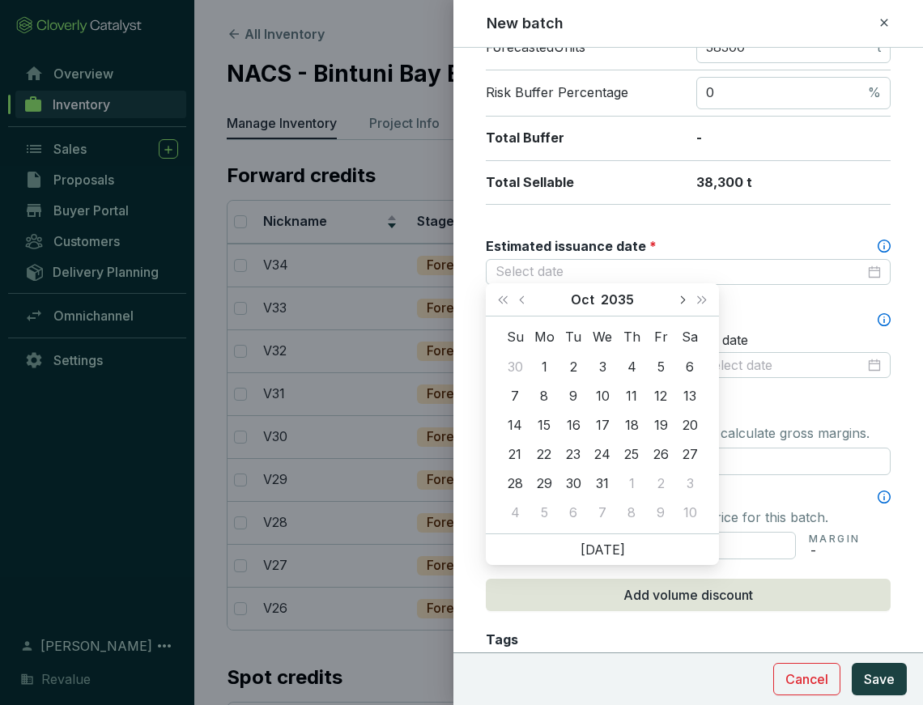
click at [683, 302] on button "Next month (PageDown)" at bounding box center [681, 299] width 21 height 32
type input "[DATE]"
click at [540, 518] on div "31" at bounding box center [544, 512] width 19 height 19
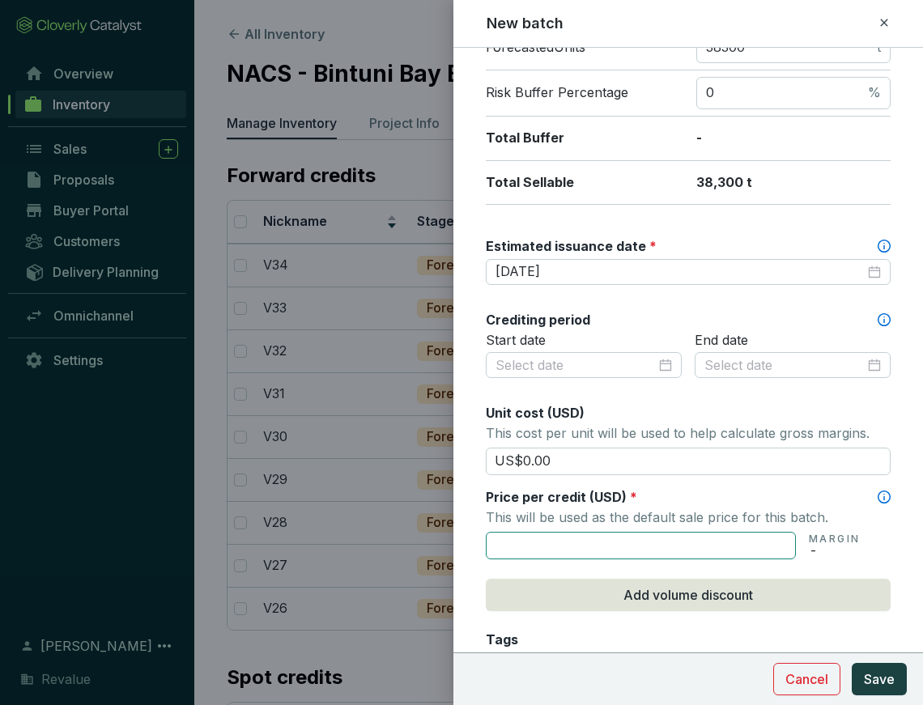
click at [598, 539] on input "text" at bounding box center [641, 546] width 310 height 28
type input "US$125.00"
click at [865, 686] on span "Save" at bounding box center [879, 679] width 31 height 19
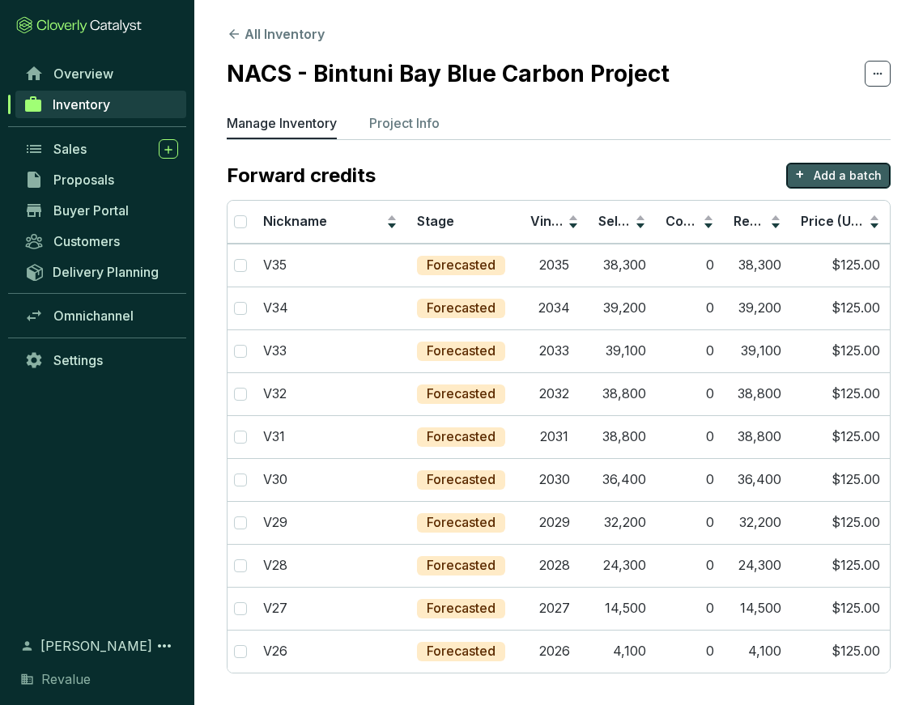
click at [854, 177] on p "Add a batch" at bounding box center [848, 176] width 68 height 16
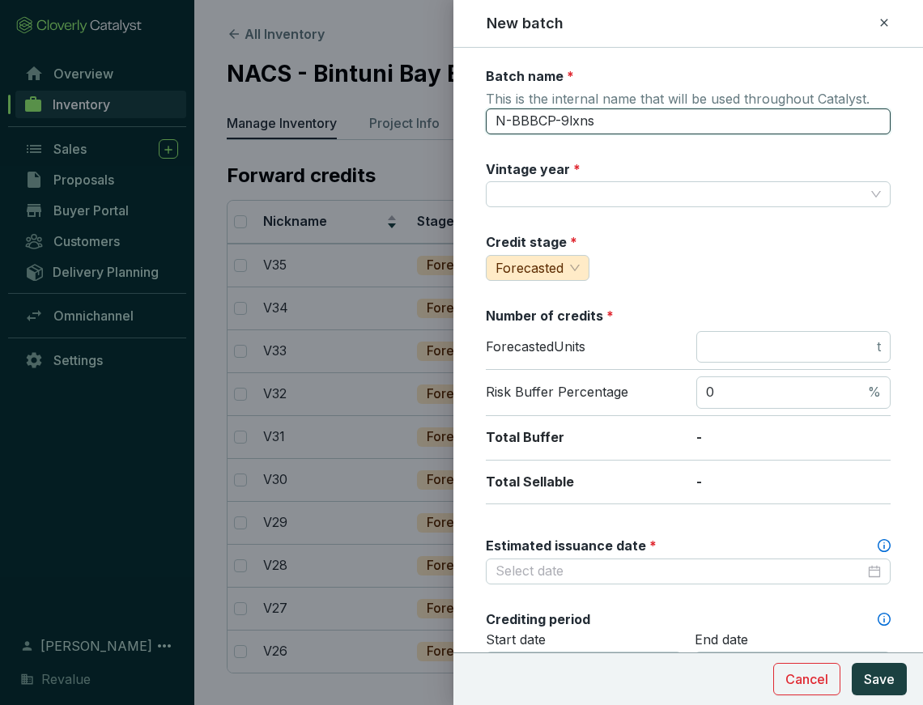
click at [586, 128] on input "N-BBBCP-9lxns" at bounding box center [688, 122] width 405 height 26
type input "V36"
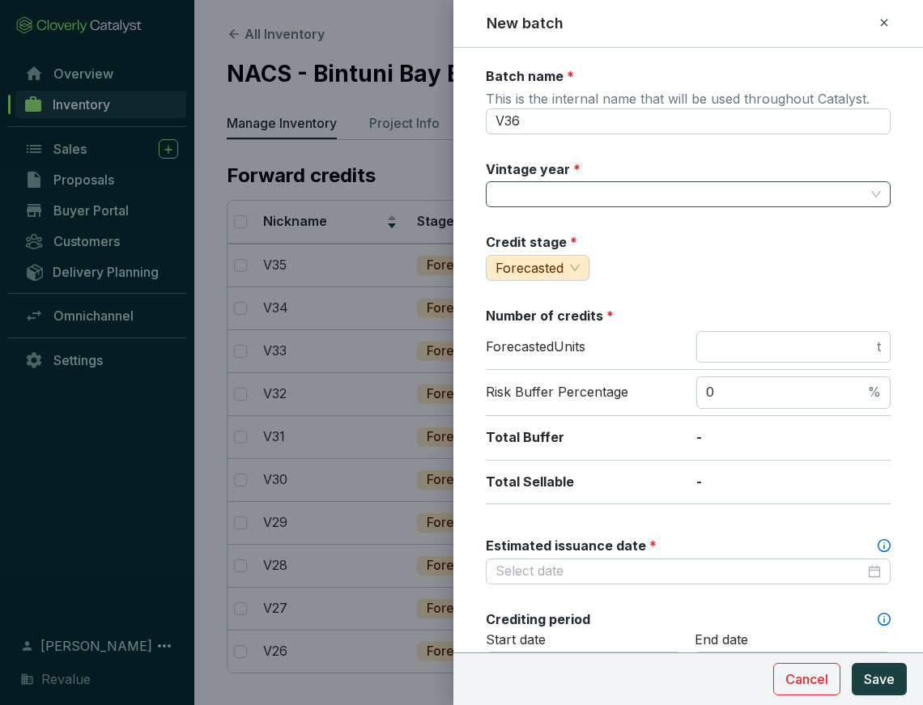
click at [602, 197] on input "Vintage year *" at bounding box center [680, 194] width 369 height 24
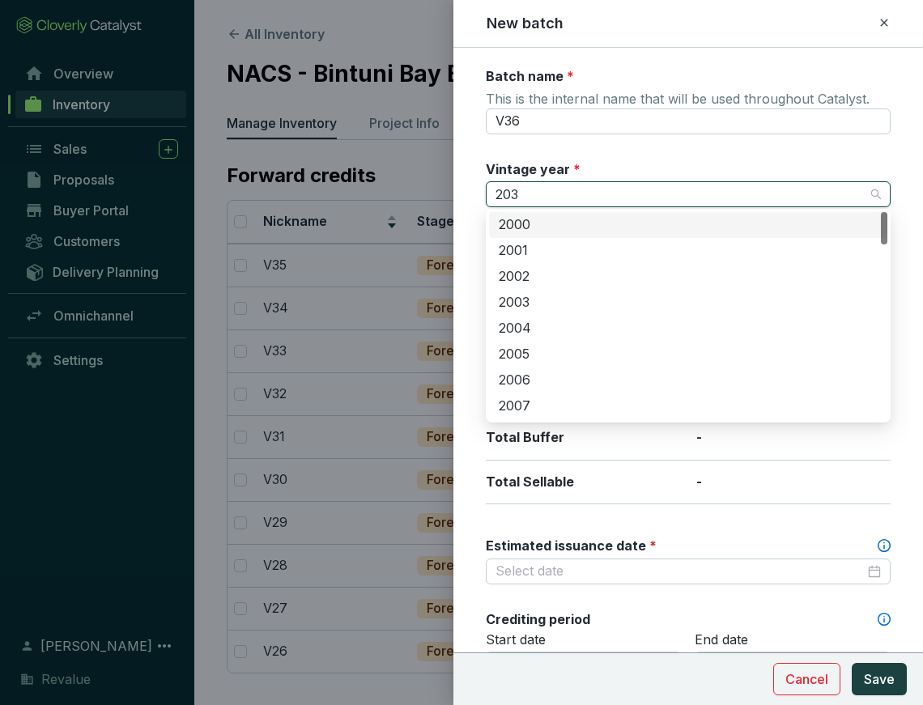
type input "2036"
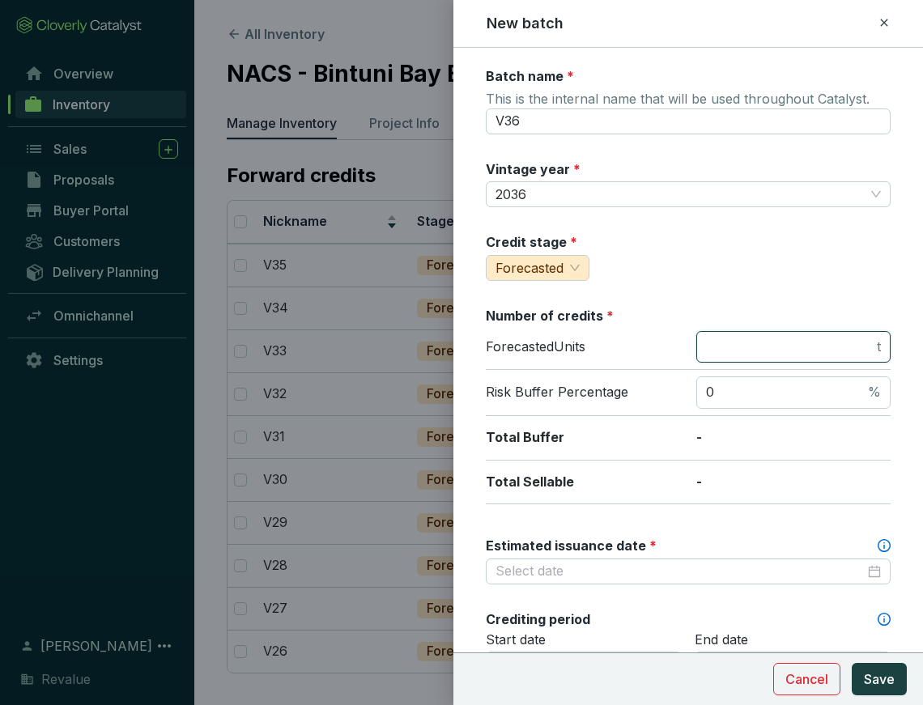
click at [729, 347] on input "number" at bounding box center [790, 348] width 168 height 18
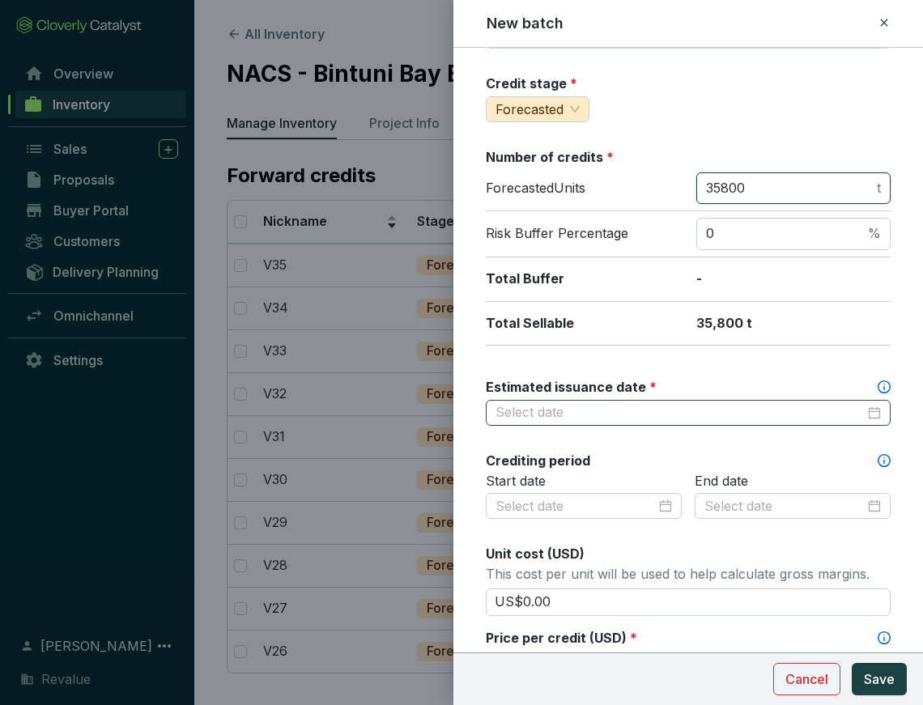
scroll to position [160, 0]
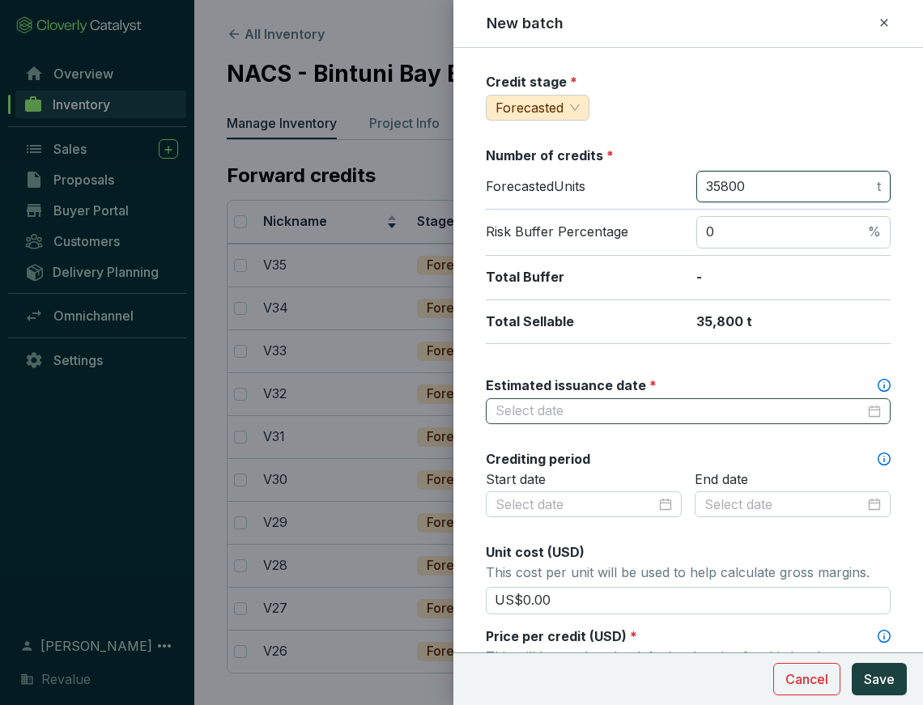
type input "35800"
click at [637, 409] on input "Estimated issuance date *" at bounding box center [680, 412] width 369 height 18
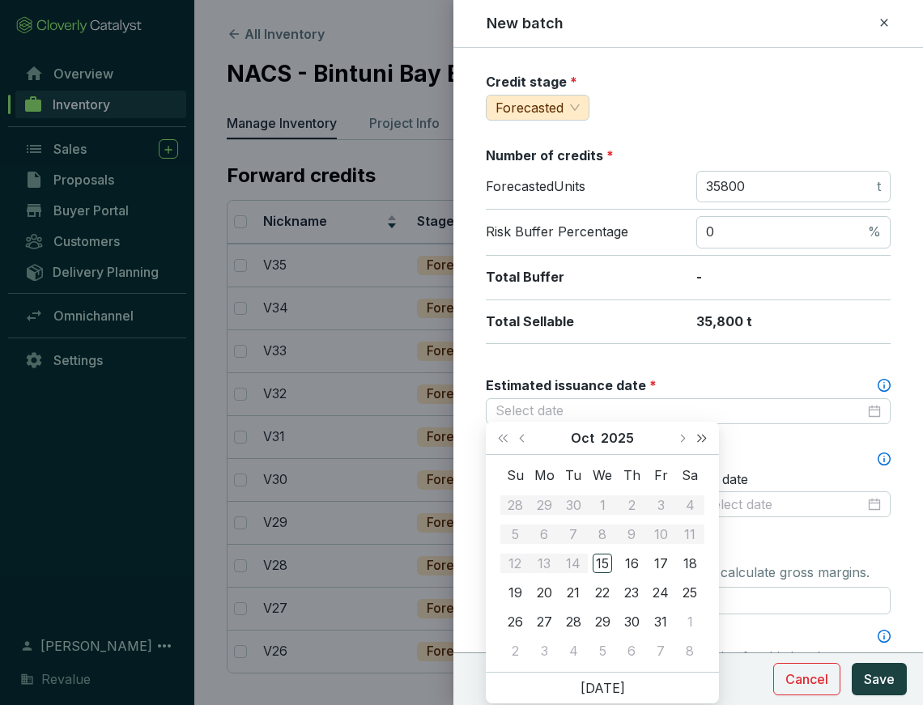
click at [705, 437] on span "Next year (Control + right)" at bounding box center [702, 438] width 8 height 8
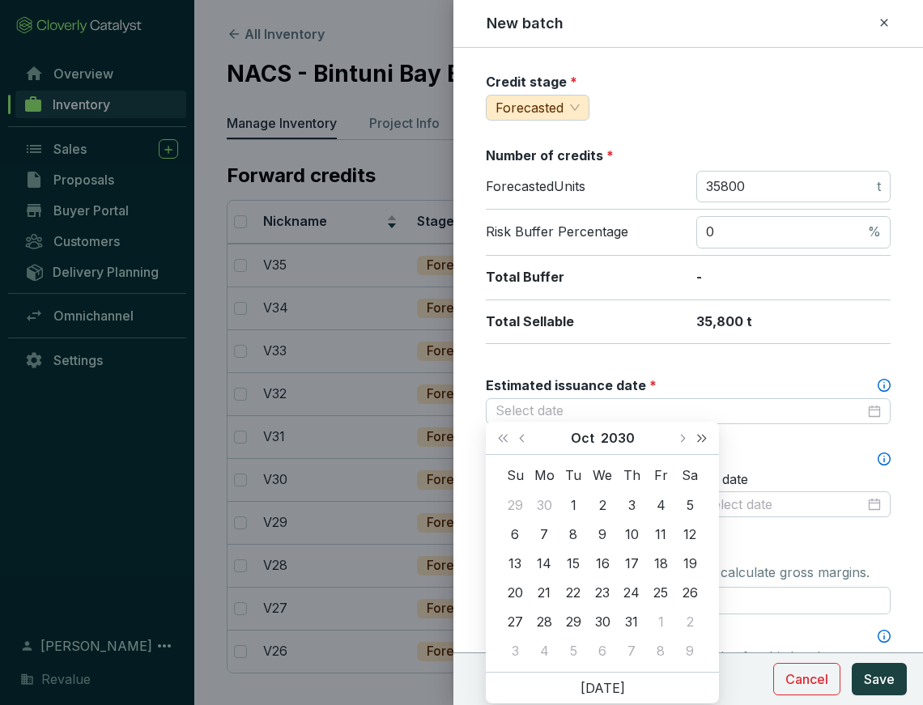
click at [705, 437] on span "Next year (Control + right)" at bounding box center [702, 438] width 8 height 8
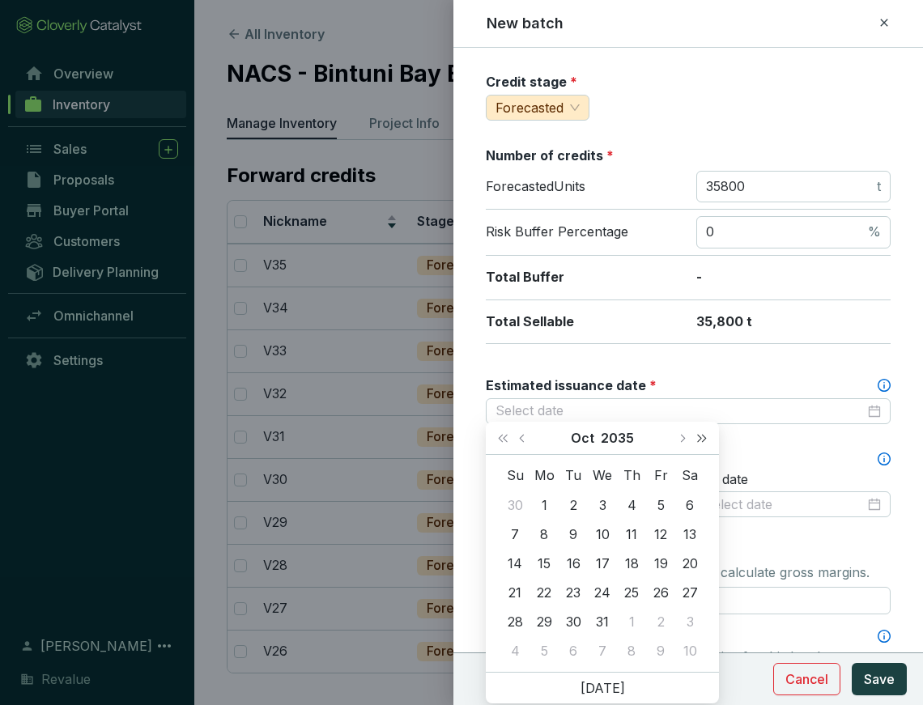
click at [705, 437] on span "Next year (Control + right)" at bounding box center [702, 438] width 8 height 8
click at [503, 437] on span "Last year (Control + left)" at bounding box center [503, 438] width 8 height 8
click at [684, 439] on span "Next month (PageDown)" at bounding box center [682, 438] width 8 height 8
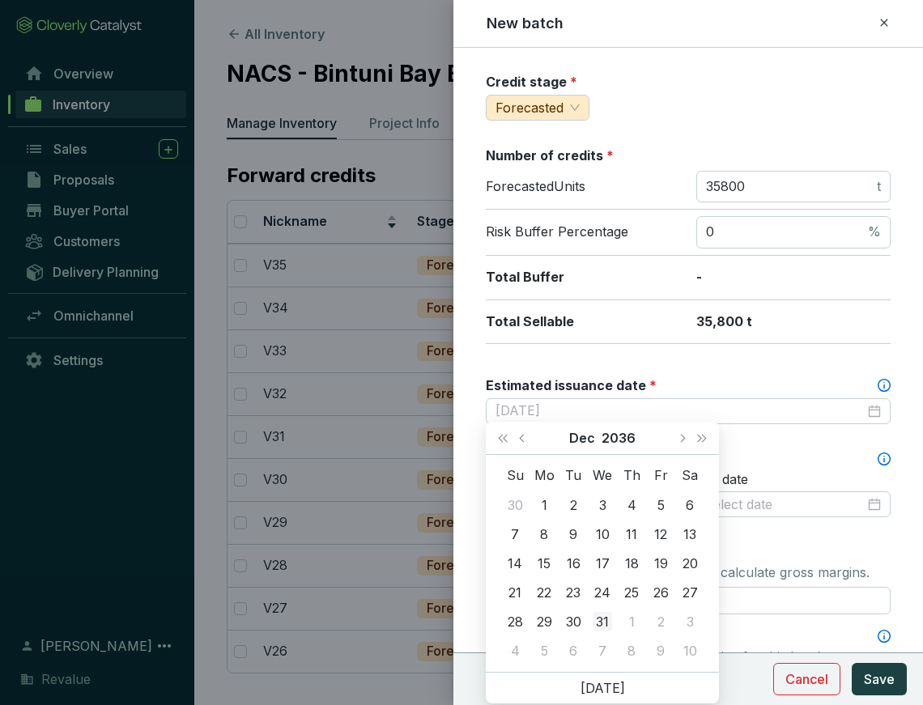
type input "[DATE]"
click at [603, 623] on div "31" at bounding box center [602, 621] width 19 height 19
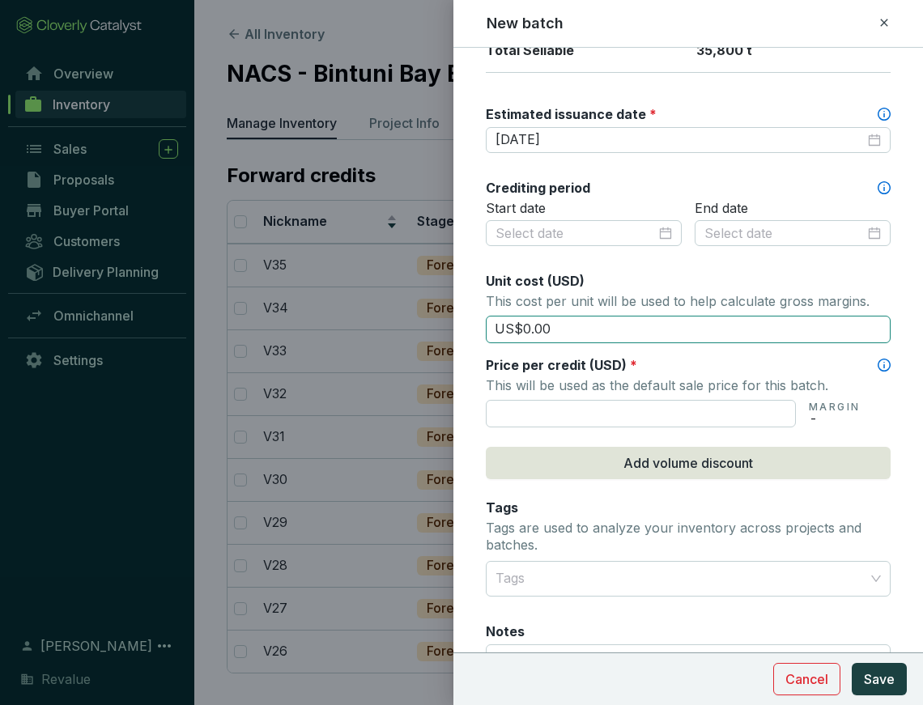
scroll to position [431, 0]
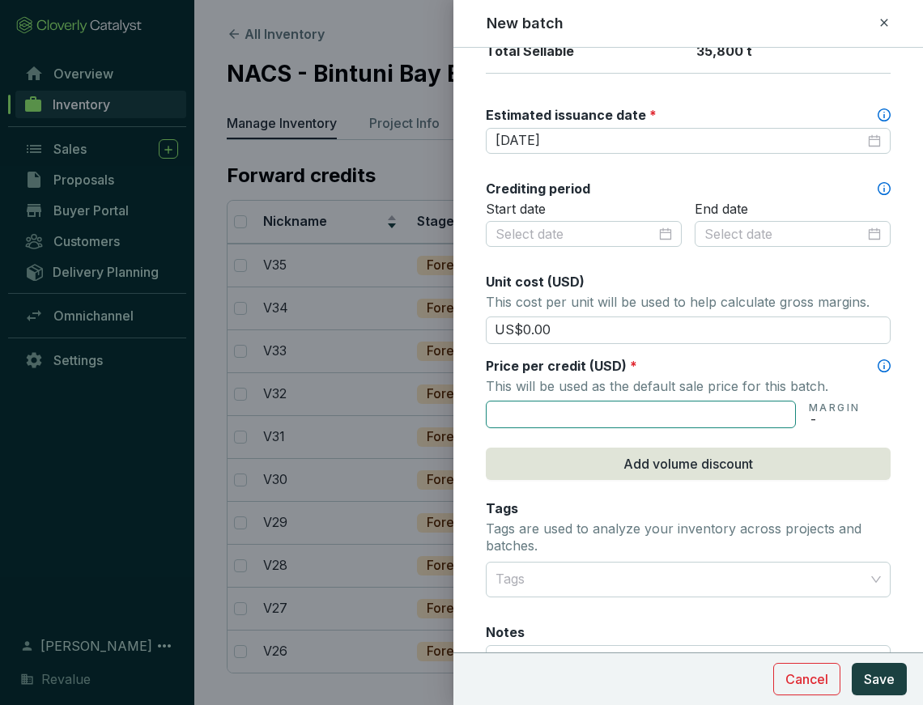
click at [555, 408] on input "text" at bounding box center [641, 415] width 310 height 28
type input "US$125.00"
click at [892, 683] on span "Save" at bounding box center [879, 679] width 31 height 19
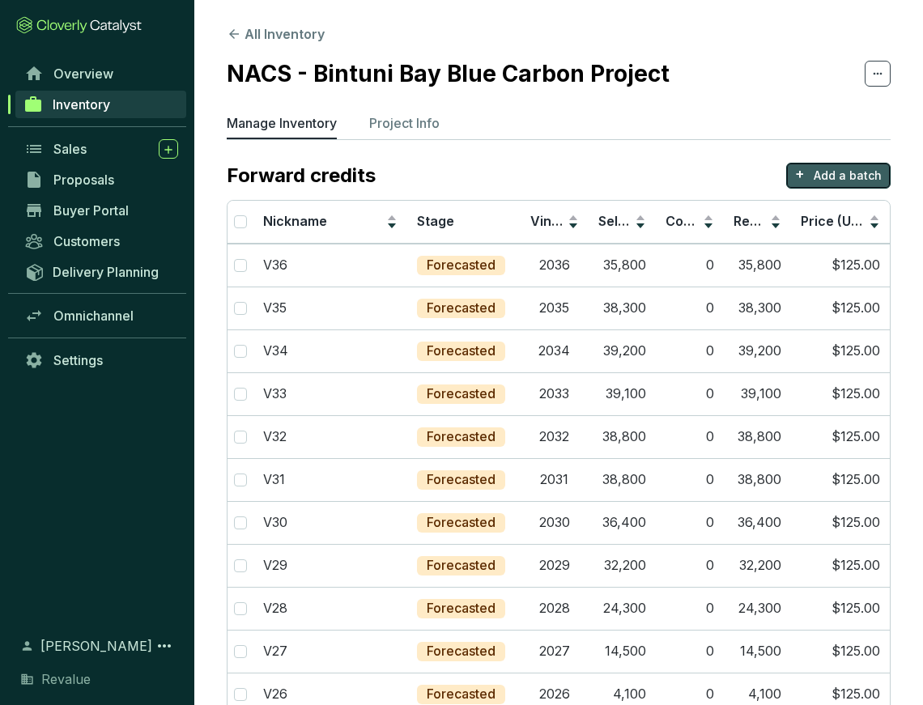
click at [810, 177] on button "+ Add a batch" at bounding box center [838, 176] width 104 height 26
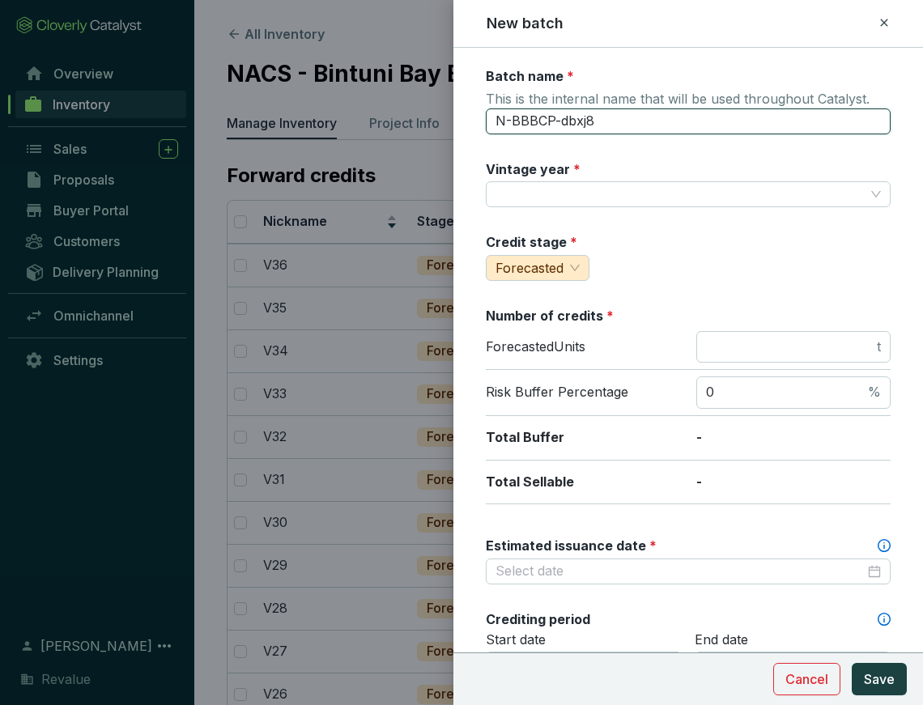
click at [624, 126] on input "N-BBBCP-dbxj8" at bounding box center [688, 122] width 405 height 26
type input "V37"
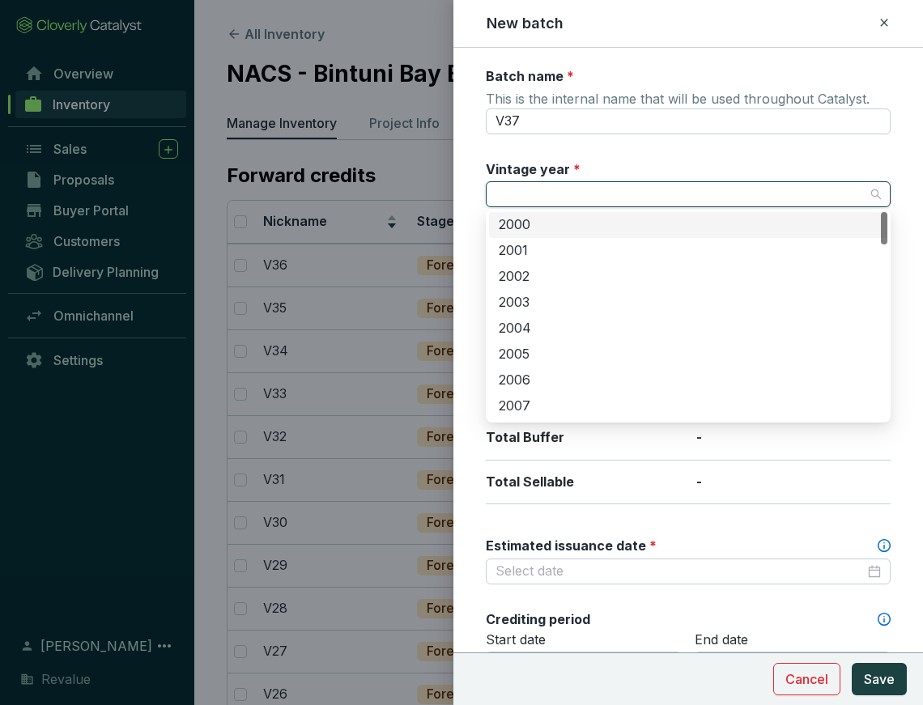
click at [606, 185] on input "Vintage year *" at bounding box center [680, 194] width 369 height 24
type input "2037"
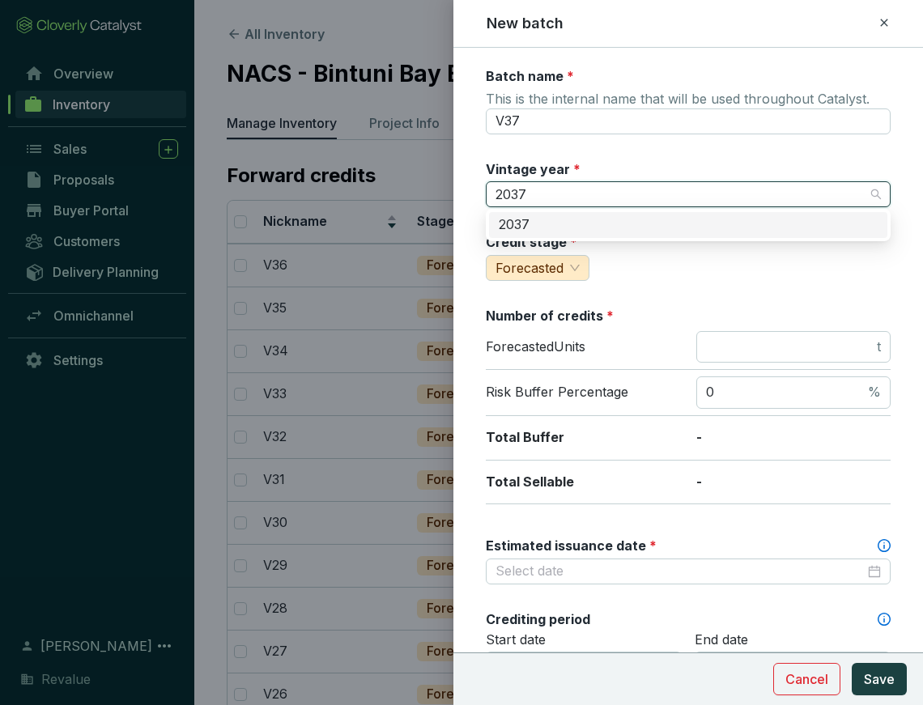
click at [600, 225] on div "2037" at bounding box center [688, 225] width 379 height 18
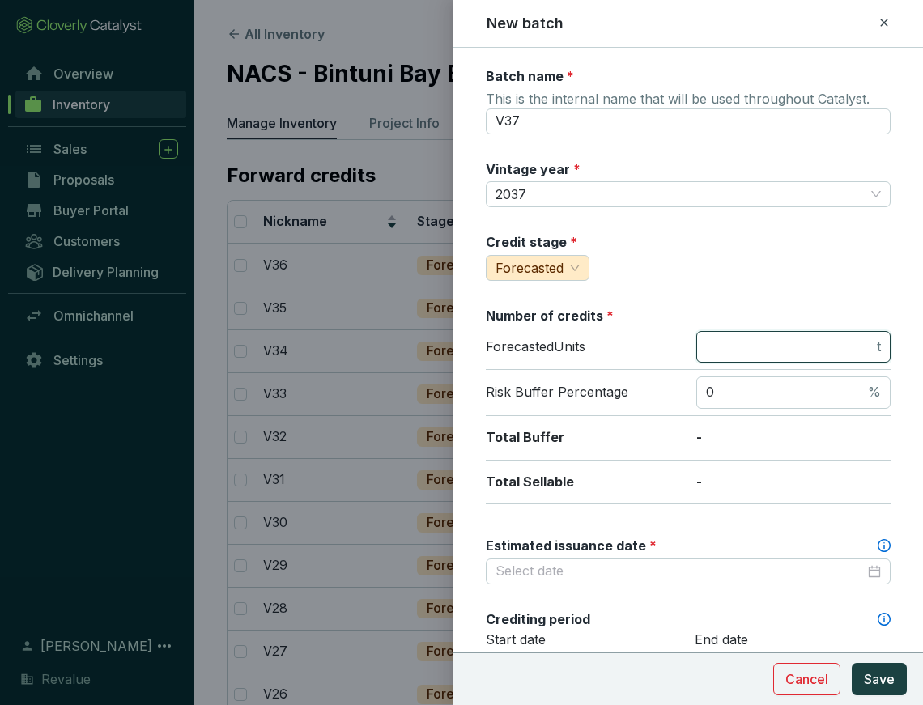
click at [825, 343] on input "number" at bounding box center [790, 348] width 168 height 18
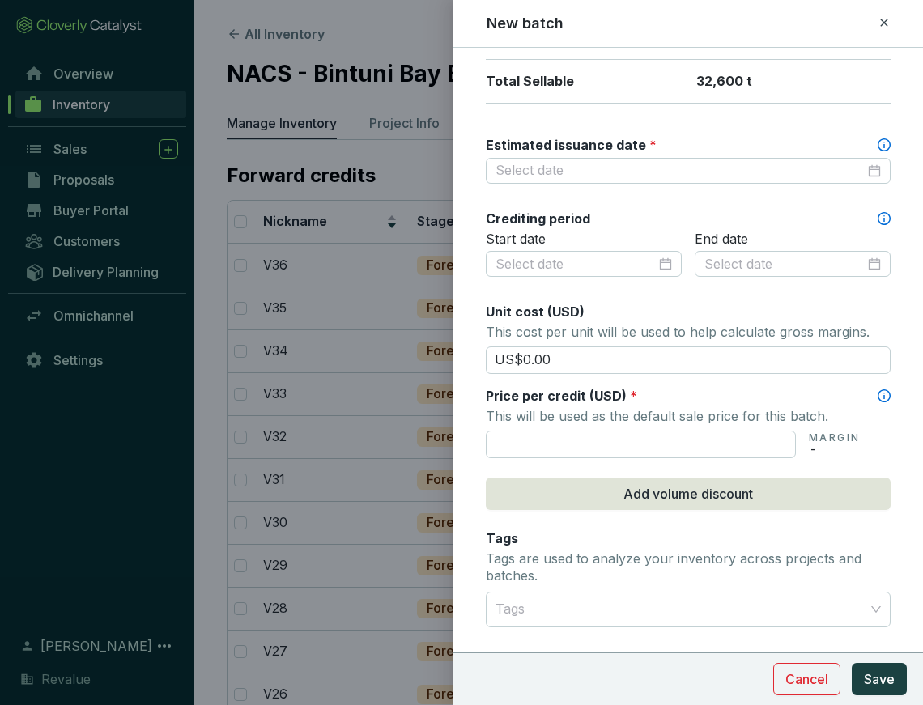
scroll to position [403, 0]
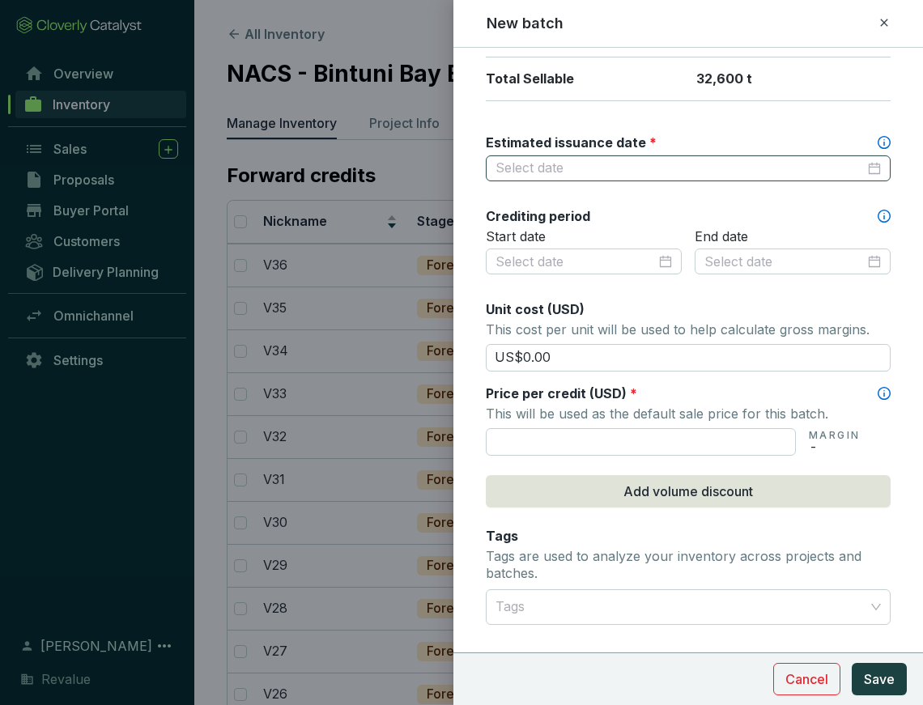
type input "32600"
click at [676, 164] on input "Estimated issuance date *" at bounding box center [680, 169] width 369 height 18
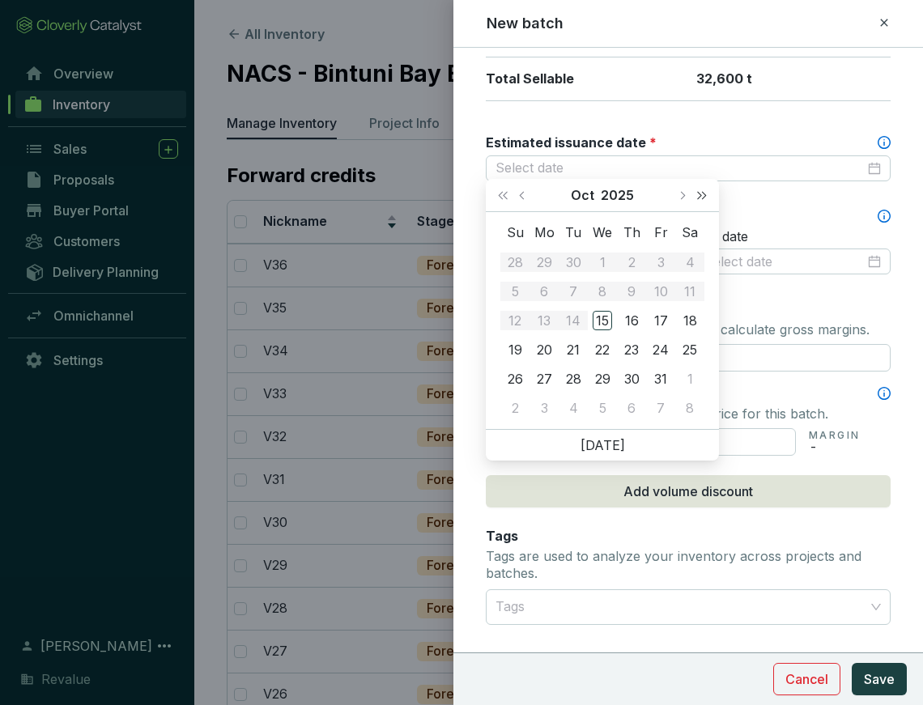
click at [704, 197] on span "Next year (Control + right)" at bounding box center [702, 195] width 8 height 8
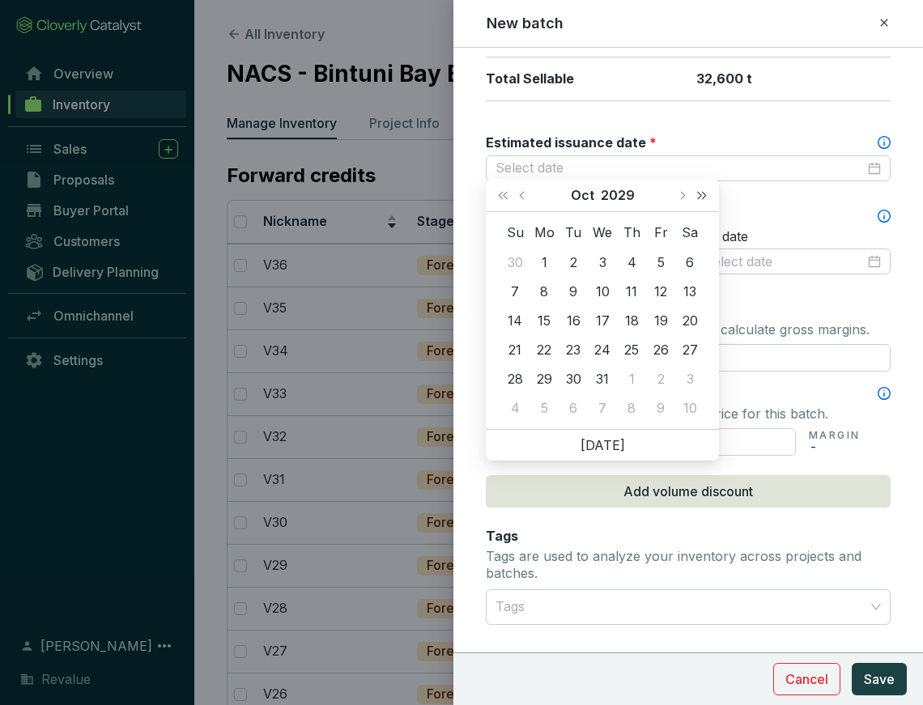
click at [704, 197] on span "Next year (Control + right)" at bounding box center [702, 195] width 8 height 8
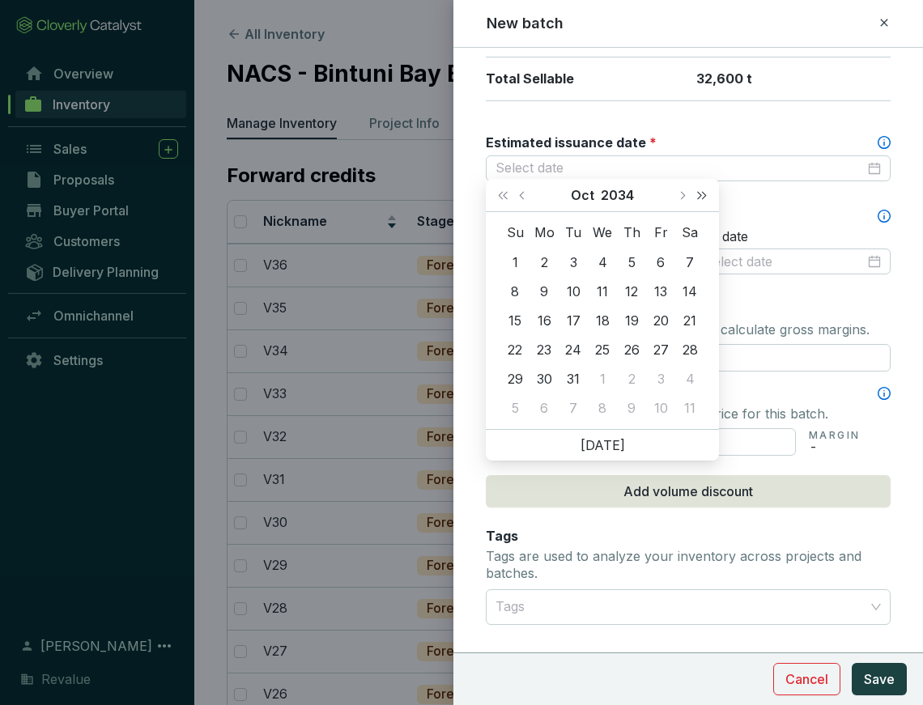
click at [704, 197] on span "Next year (Control + right)" at bounding box center [702, 195] width 8 height 8
click at [682, 195] on span "Next month (PageDown)" at bounding box center [682, 195] width 8 height 8
type input "[DATE]"
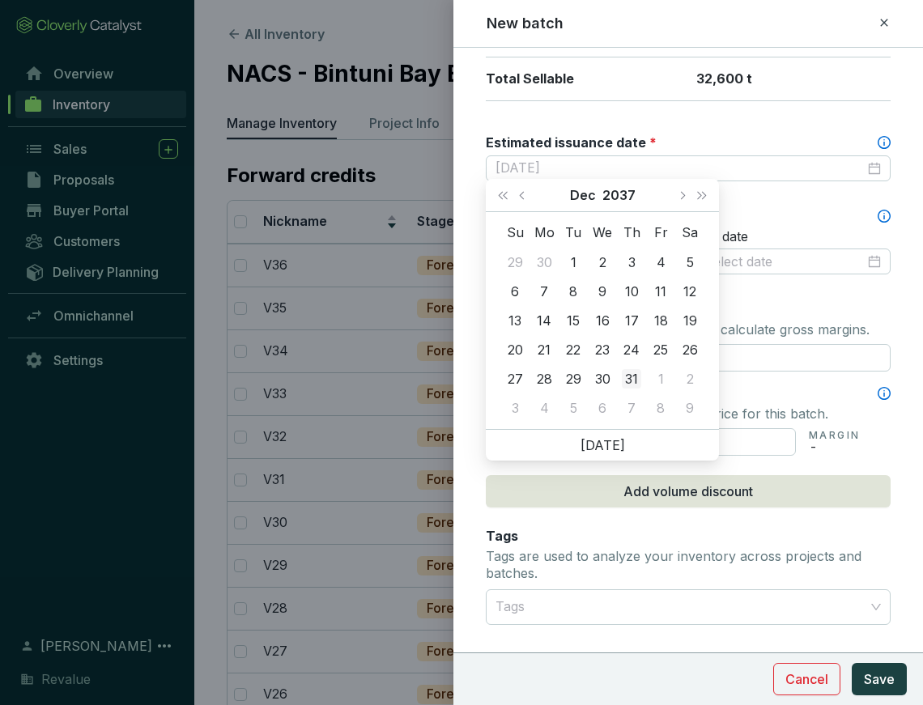
click at [631, 383] on div "31" at bounding box center [631, 378] width 19 height 19
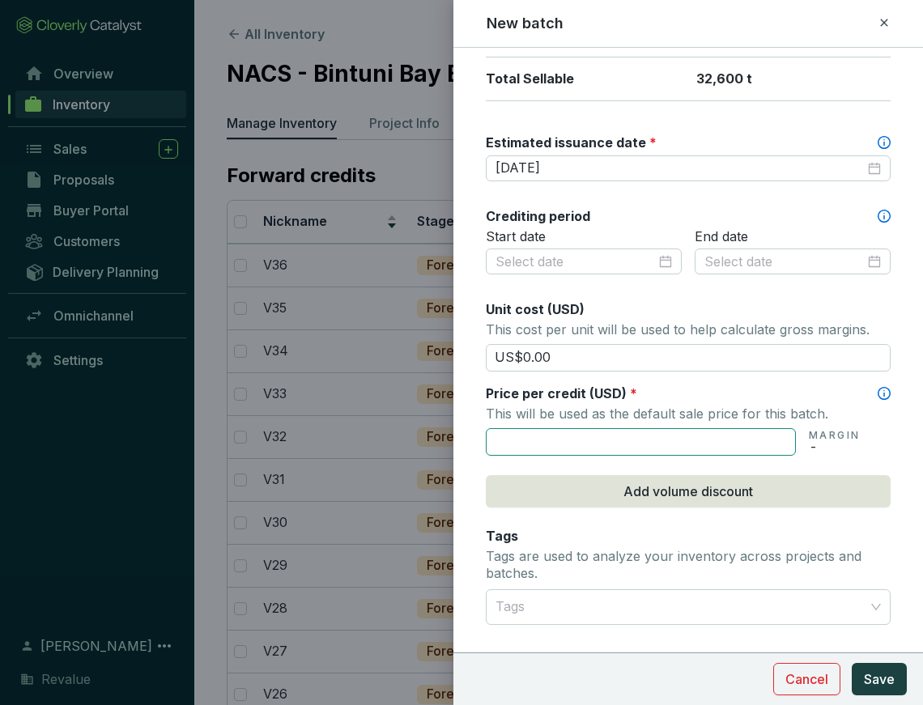
click at [620, 437] on input "text" at bounding box center [641, 442] width 310 height 28
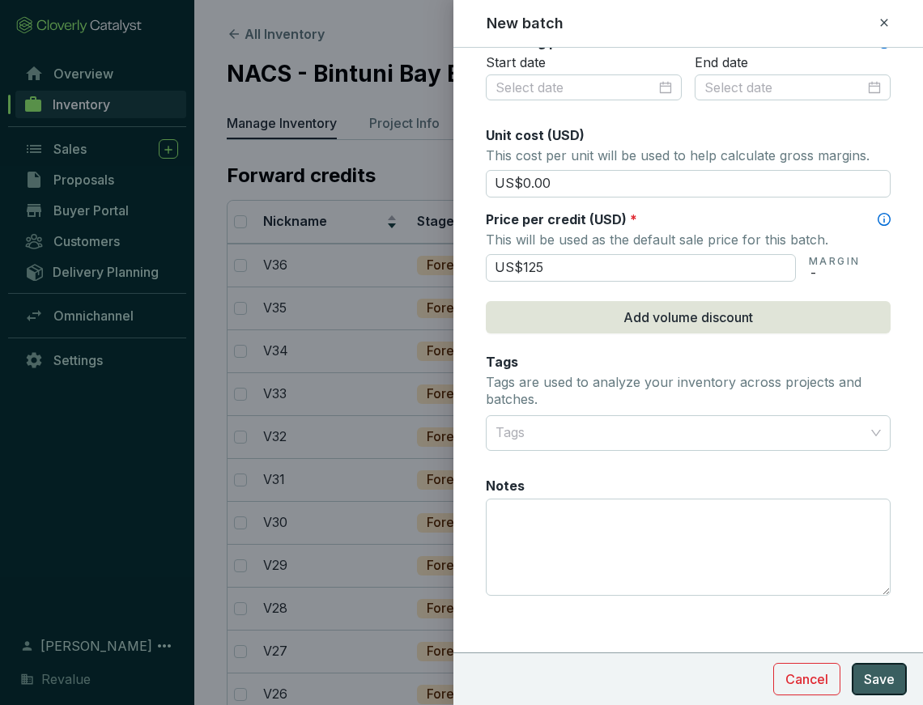
type input "US$125.00"
click at [882, 681] on span "Save" at bounding box center [879, 679] width 31 height 19
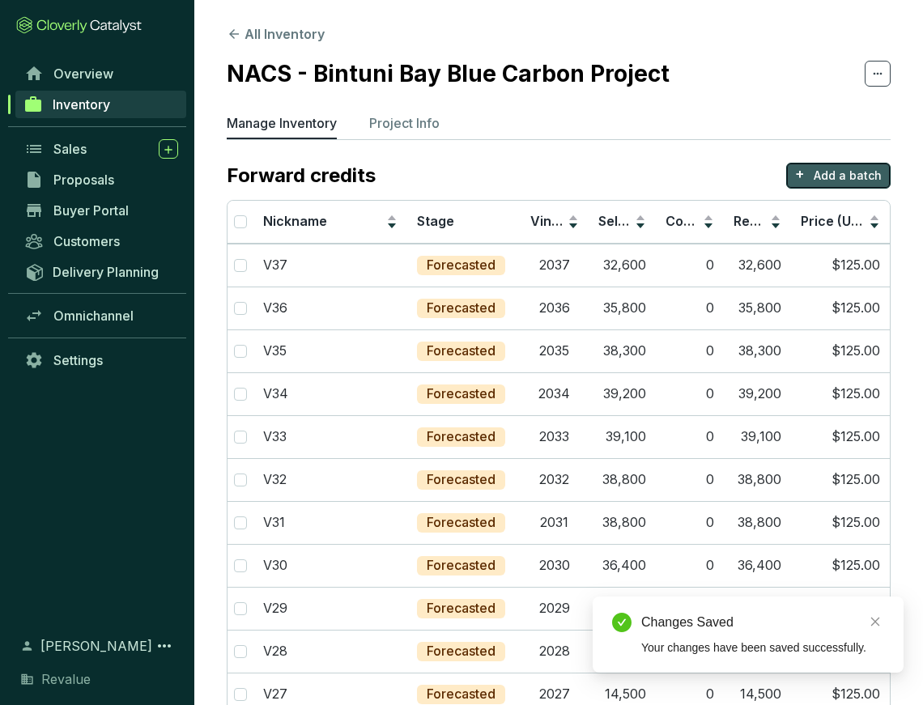
click at [830, 180] on p "Add a batch" at bounding box center [848, 176] width 68 height 16
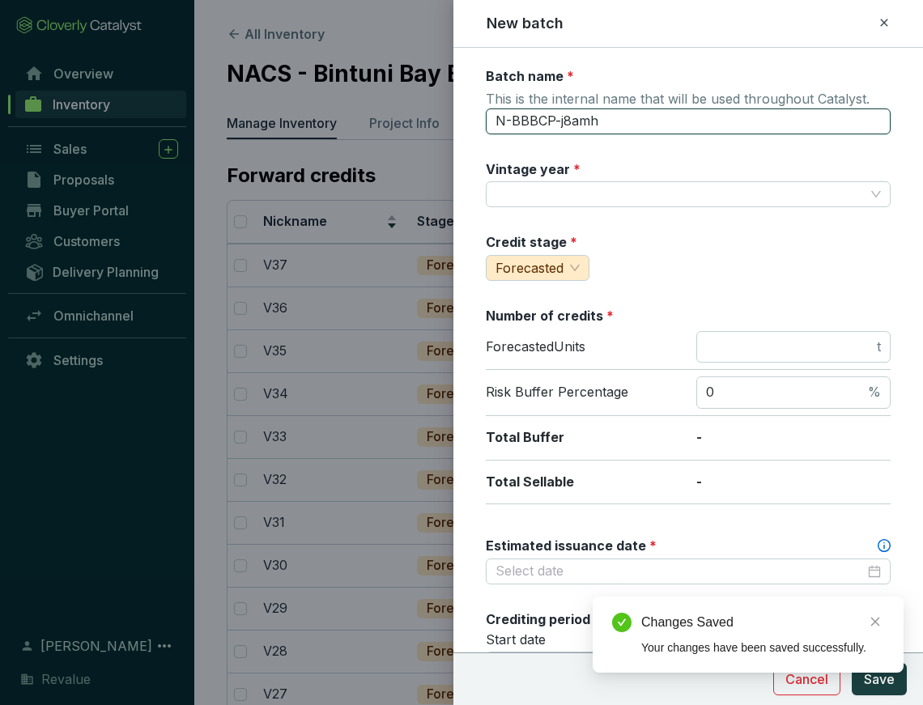
click at [609, 126] on input "N-BBBCP-j8amh" at bounding box center [688, 122] width 405 height 26
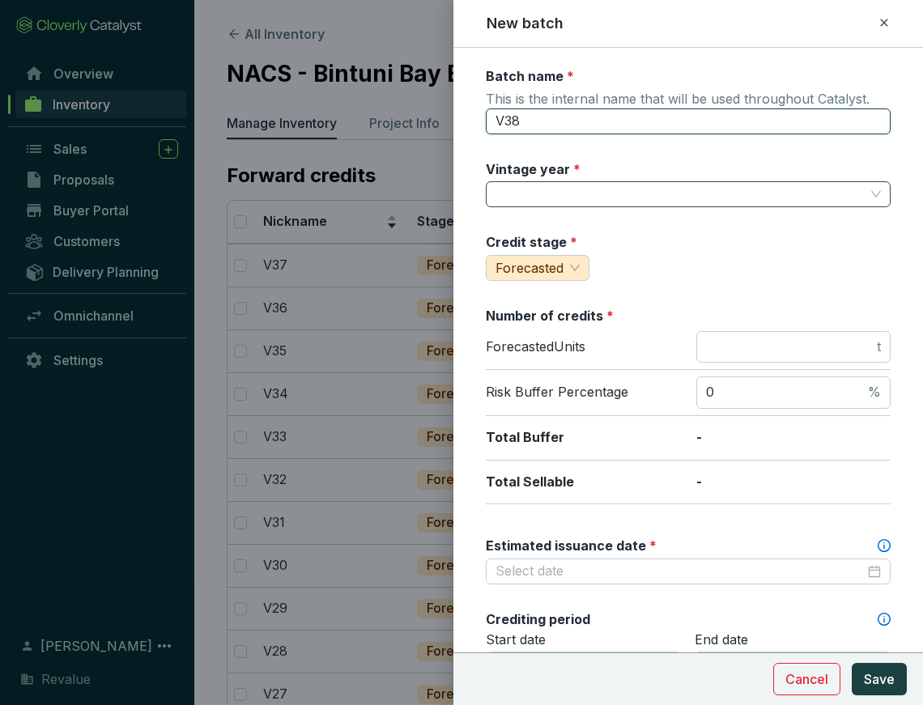
type input "V38"
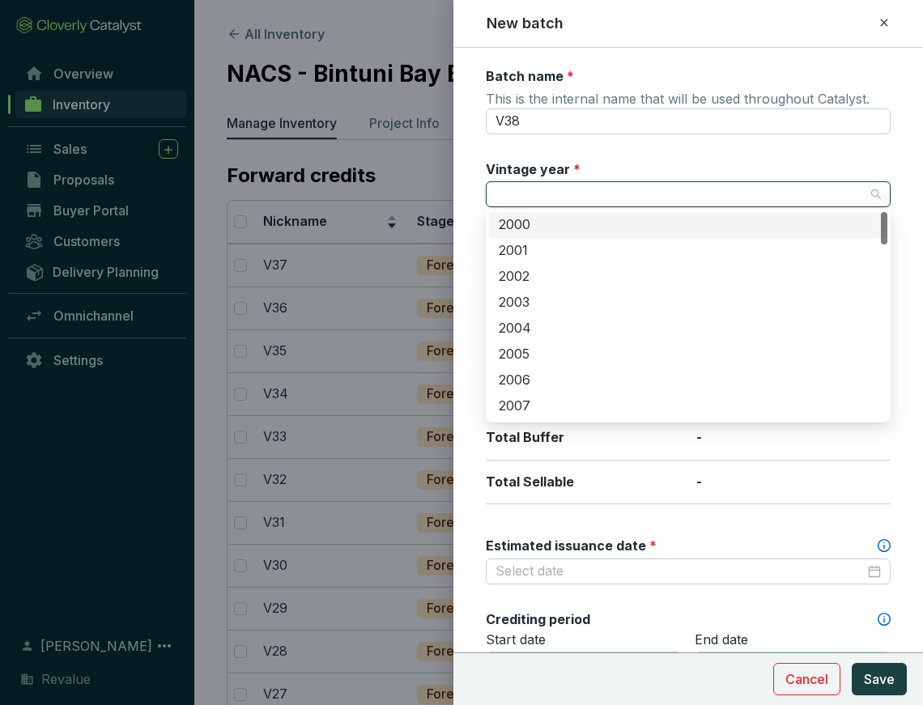
click at [620, 198] on input "Vintage year *" at bounding box center [680, 194] width 369 height 24
type input "2038"
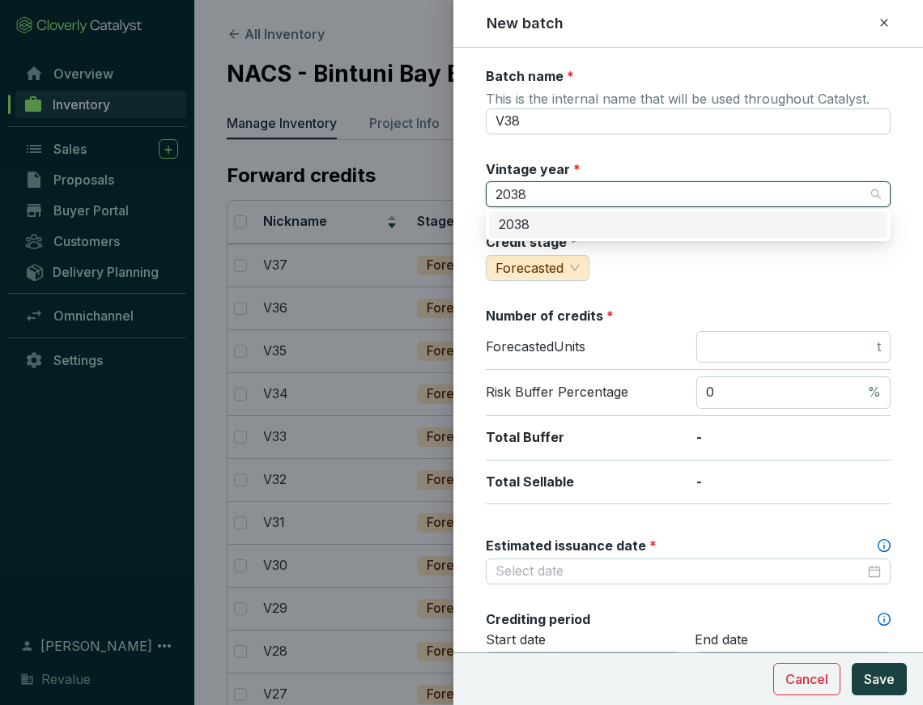
click at [573, 220] on div "2038" at bounding box center [688, 225] width 379 height 18
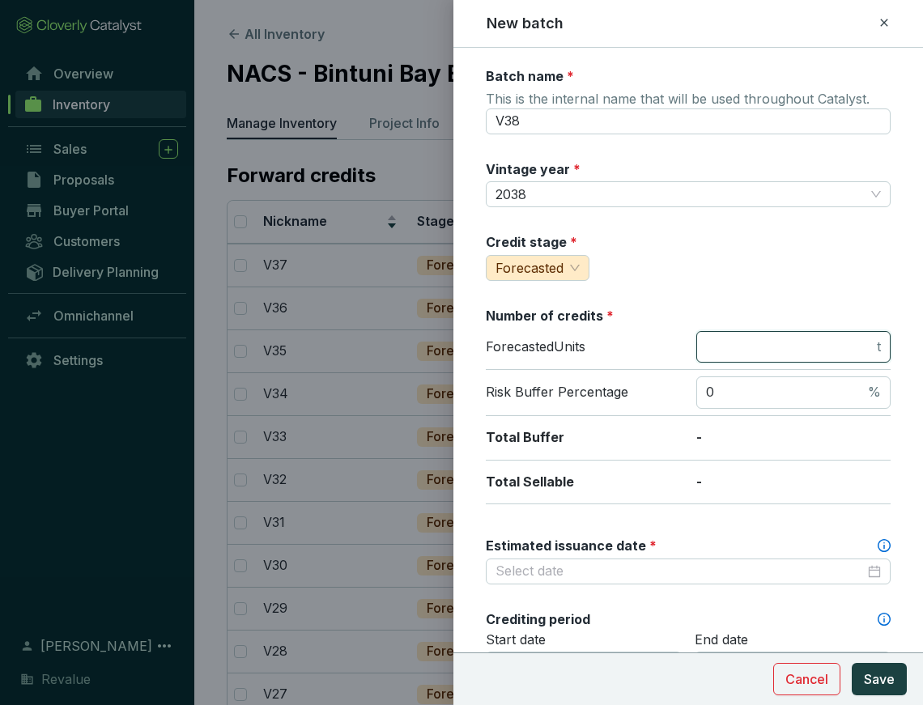
click at [769, 344] on input "number" at bounding box center [790, 348] width 168 height 18
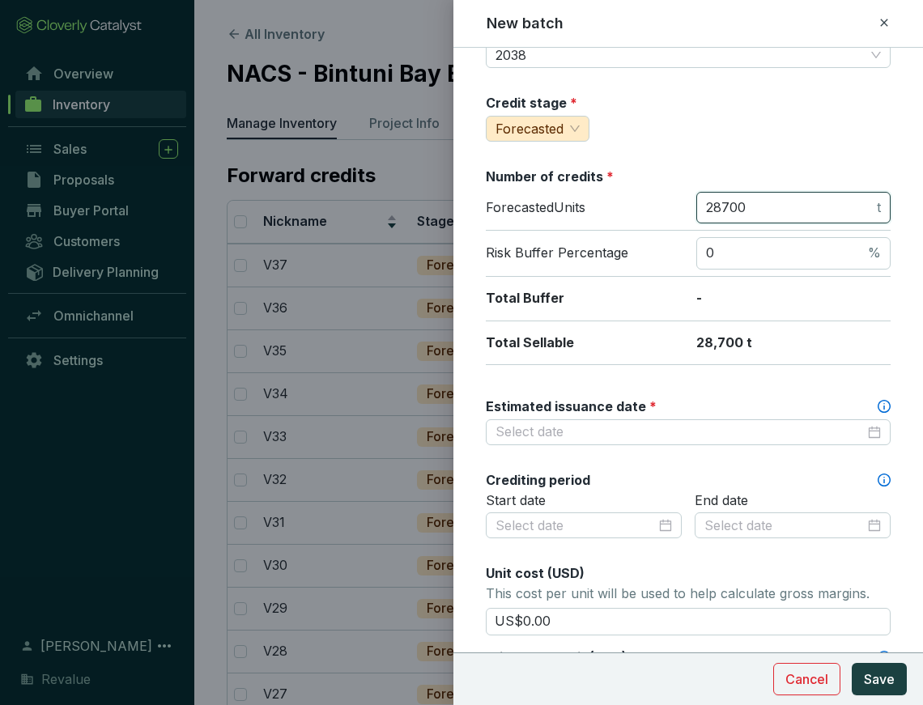
scroll to position [148, 0]
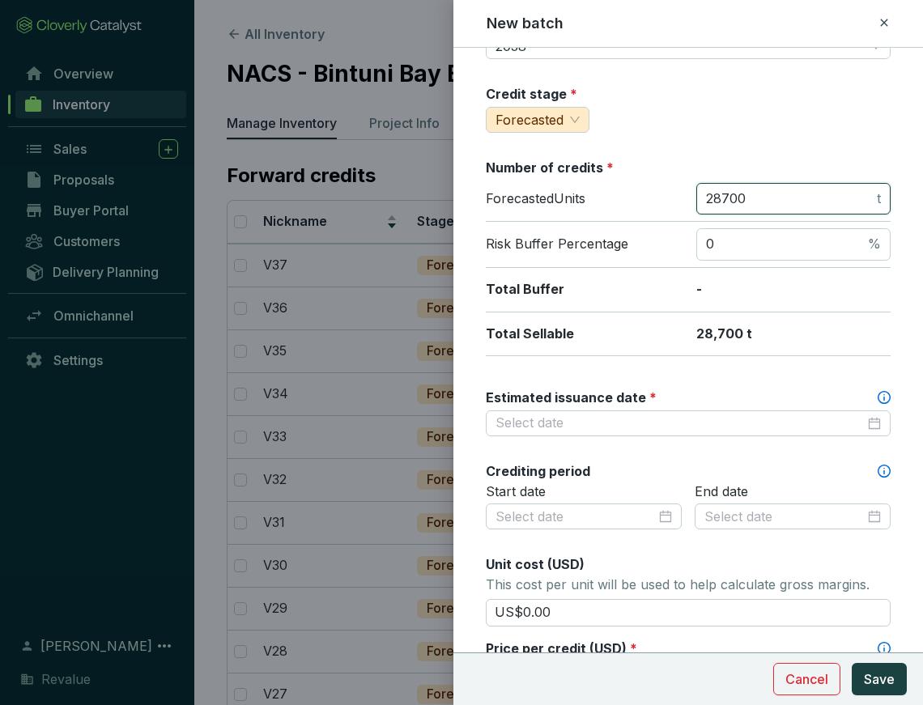
type input "28700"
click at [816, 433] on div "Batch name * This is the internal name that will be used throughout Catalyst. V…" at bounding box center [688, 482] width 405 height 1126
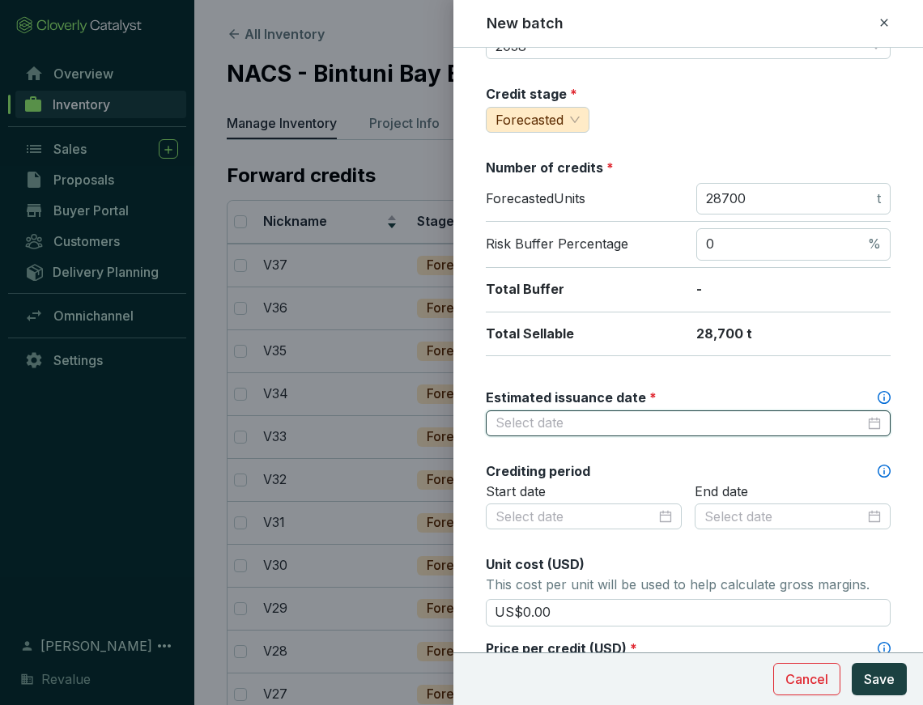
click at [812, 424] on input "Estimated issuance date *" at bounding box center [680, 424] width 369 height 18
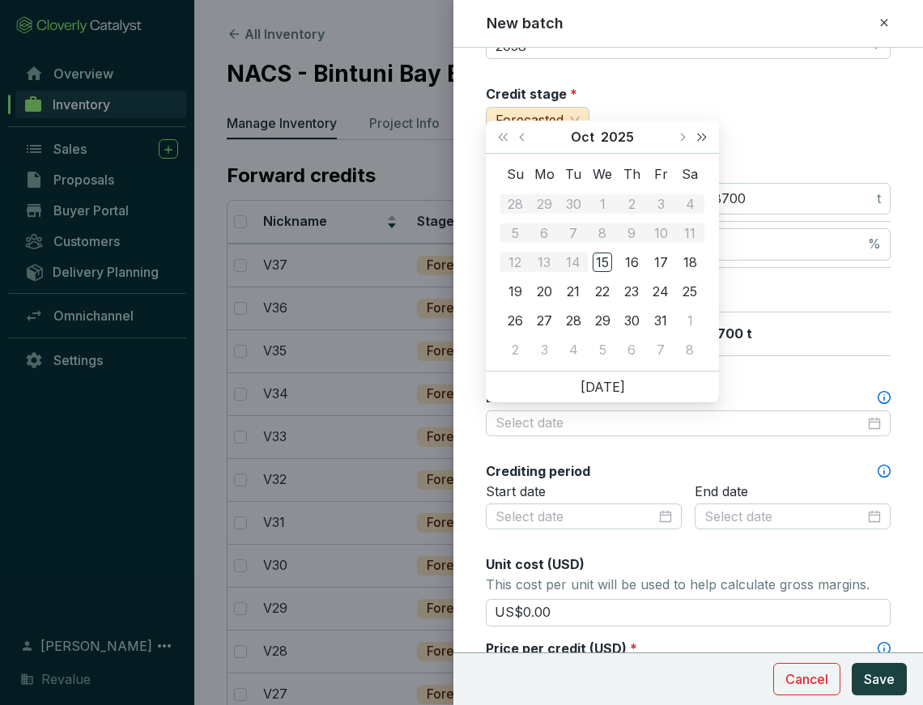
click at [707, 134] on button "Next year (Control + right)" at bounding box center [702, 137] width 21 height 32
click at [705, 134] on button "Next year (Control + right)" at bounding box center [702, 137] width 21 height 32
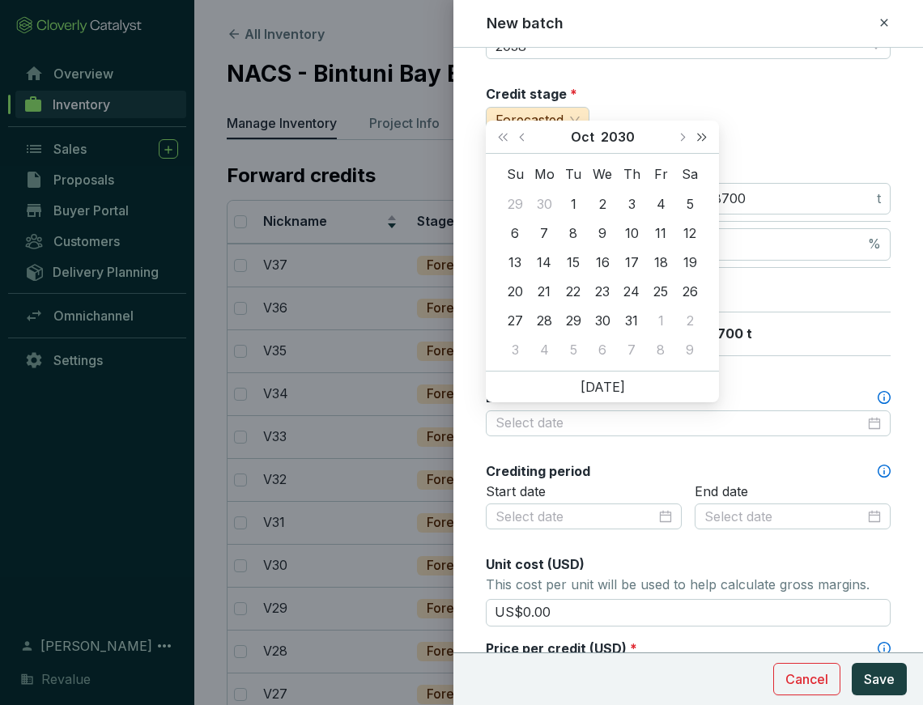
click at [705, 134] on button "Next year (Control + right)" at bounding box center [702, 137] width 21 height 32
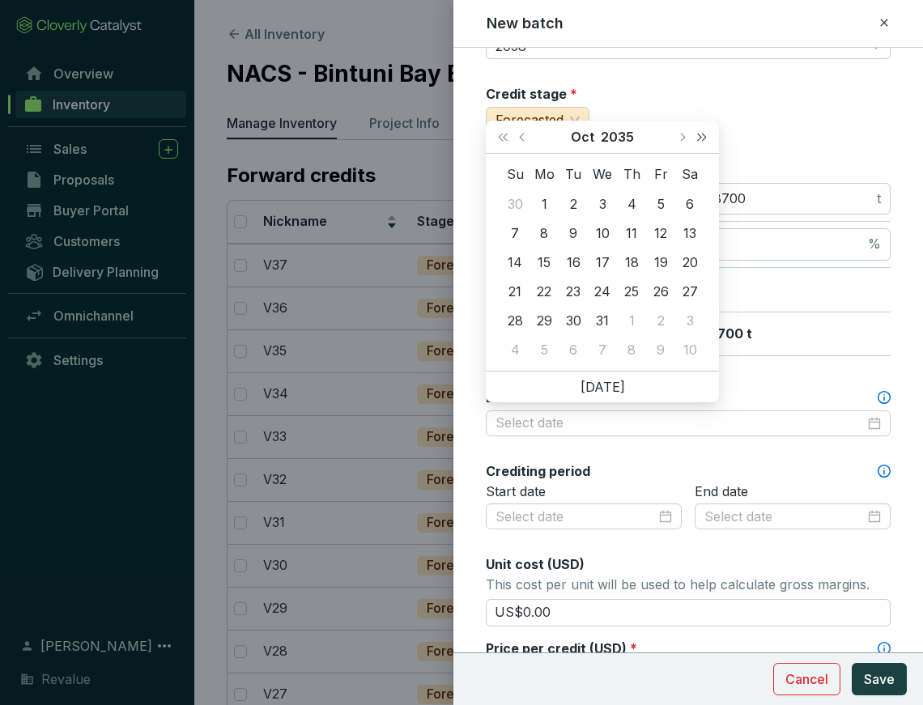
click at [705, 134] on button "Next year (Control + right)" at bounding box center [702, 137] width 21 height 32
type input "[DATE]"
click at [682, 139] on span "Next month (PageDown)" at bounding box center [682, 137] width 8 height 8
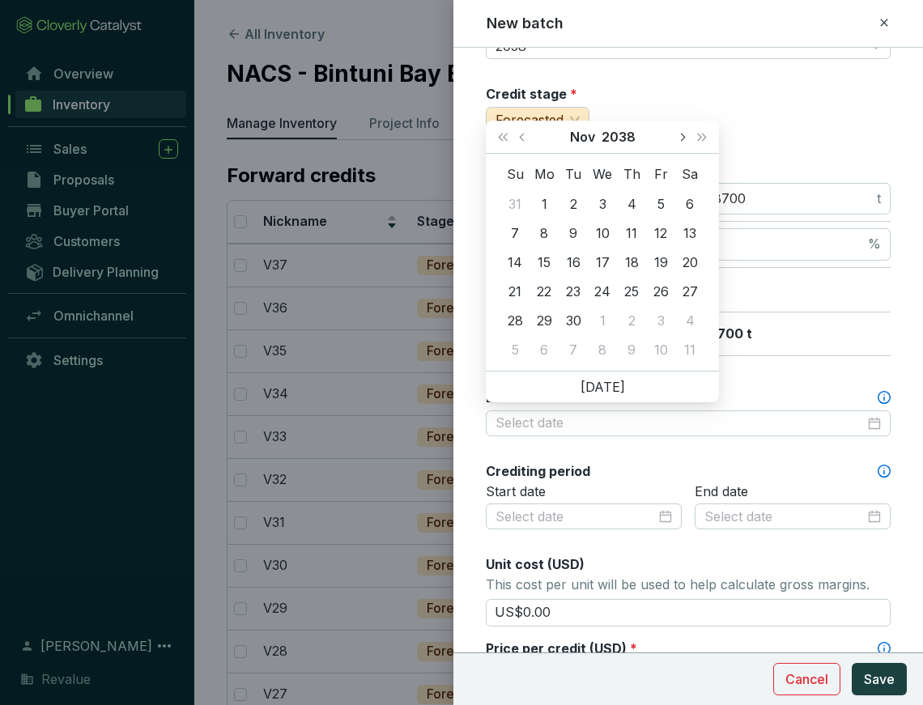
click at [682, 139] on span "Next month (PageDown)" at bounding box center [682, 137] width 8 height 8
type input "[DATE]"
click at [658, 320] on div "31" at bounding box center [660, 320] width 19 height 19
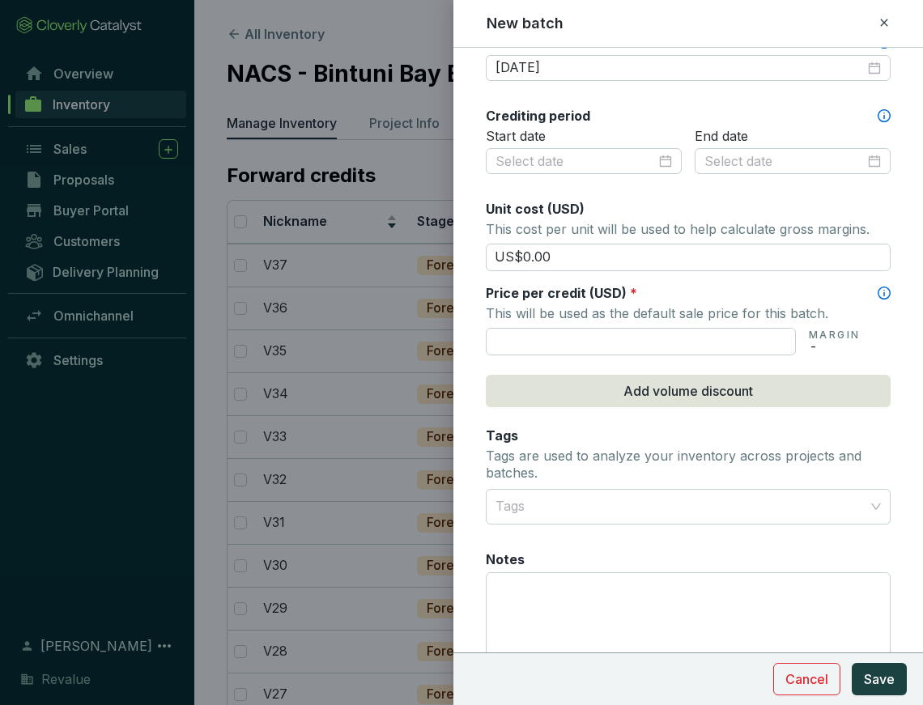
scroll to position [506, 0]
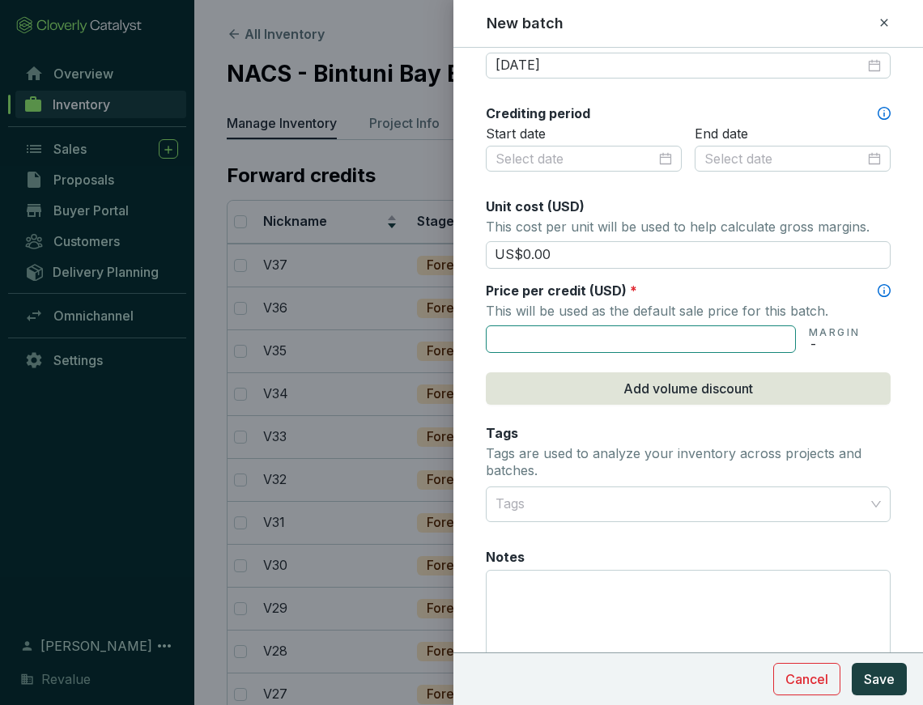
click at [595, 333] on input "text" at bounding box center [641, 340] width 310 height 28
type input "US$125.00"
click at [877, 676] on span "Save" at bounding box center [879, 679] width 31 height 19
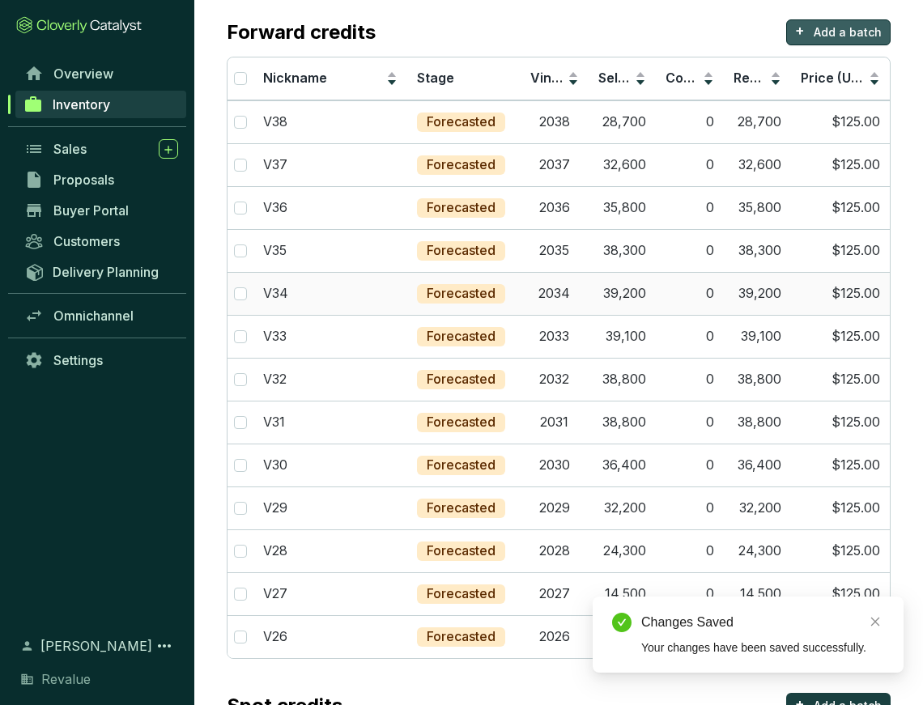
scroll to position [151, 0]
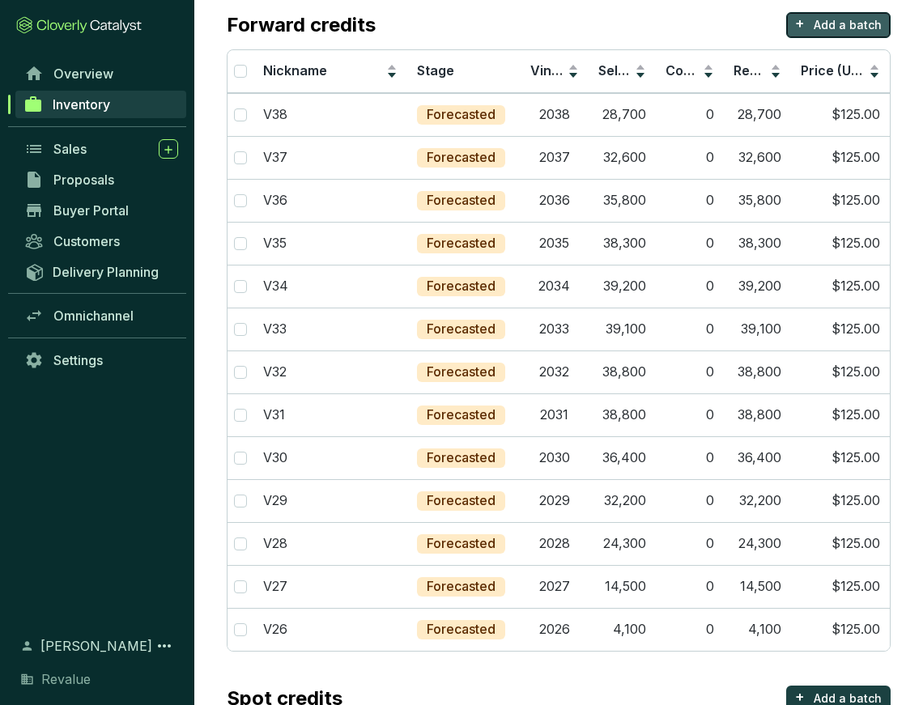
click at [847, 26] on p "Add a batch" at bounding box center [848, 25] width 68 height 16
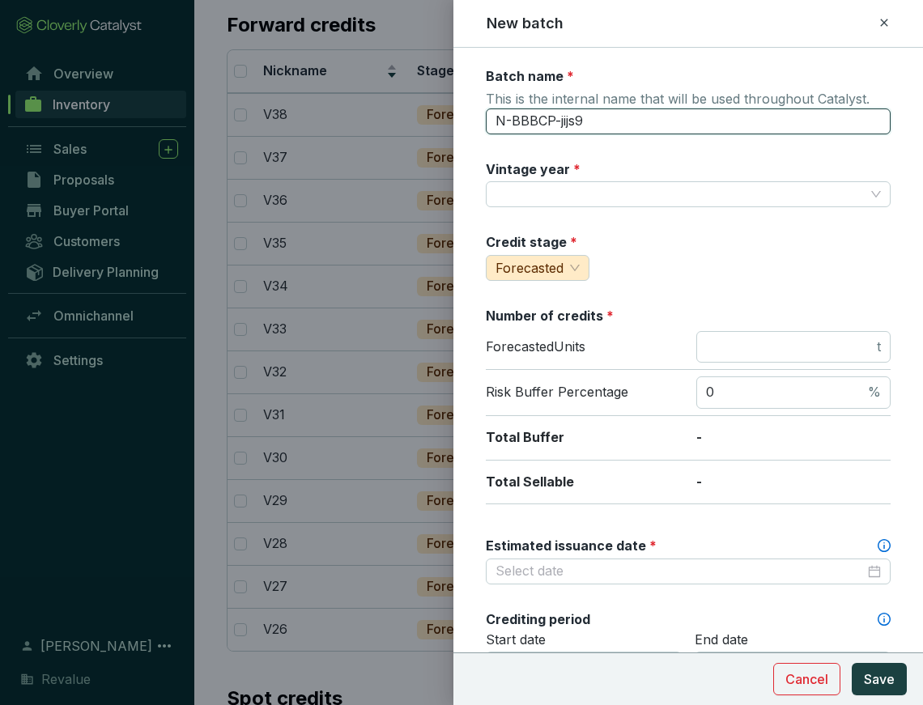
click at [589, 114] on input "N-BBBCP-jijs9" at bounding box center [688, 122] width 405 height 26
type input "V39"
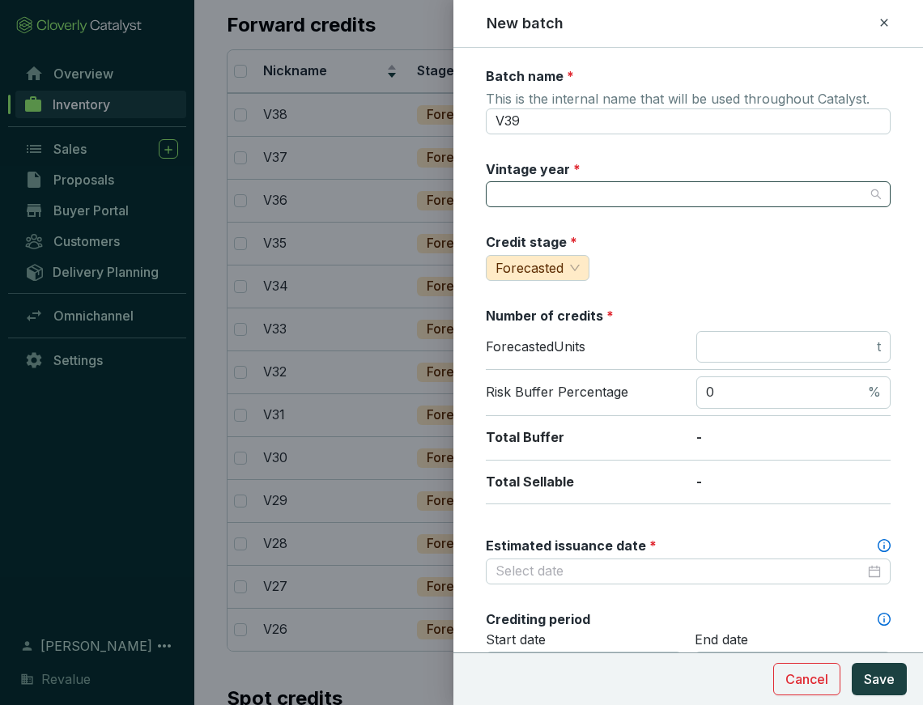
click at [573, 192] on input "Vintage year *" at bounding box center [680, 194] width 369 height 24
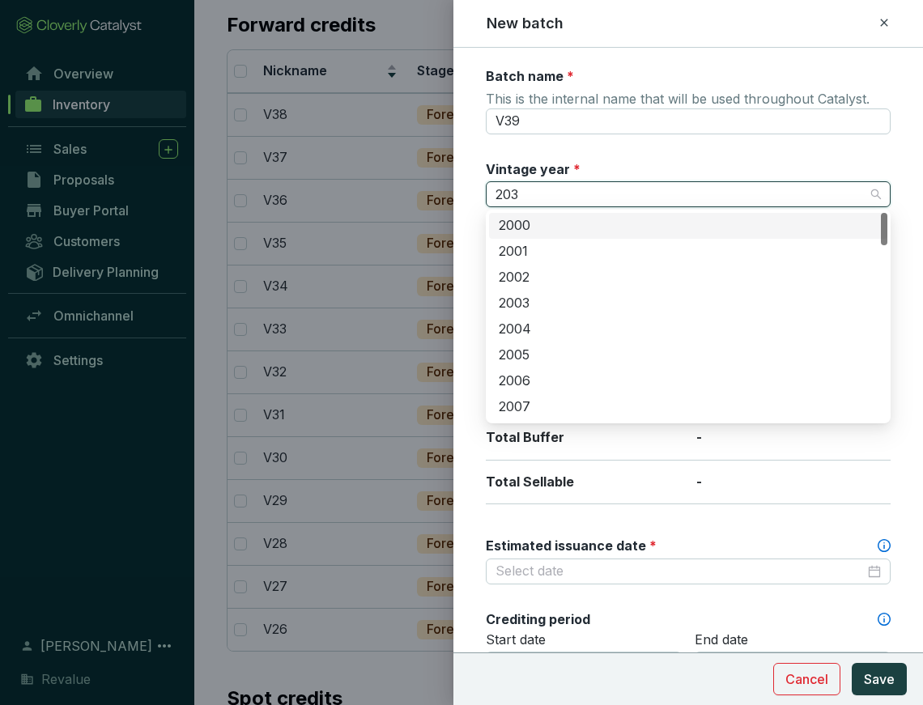
type input "2039"
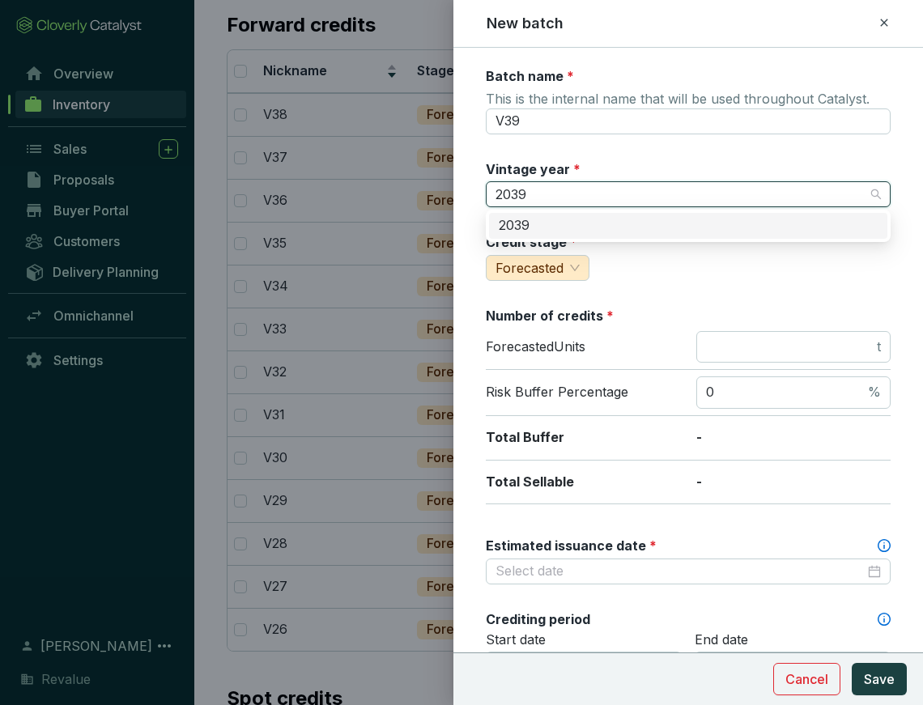
click at [569, 224] on div "2039" at bounding box center [688, 226] width 379 height 18
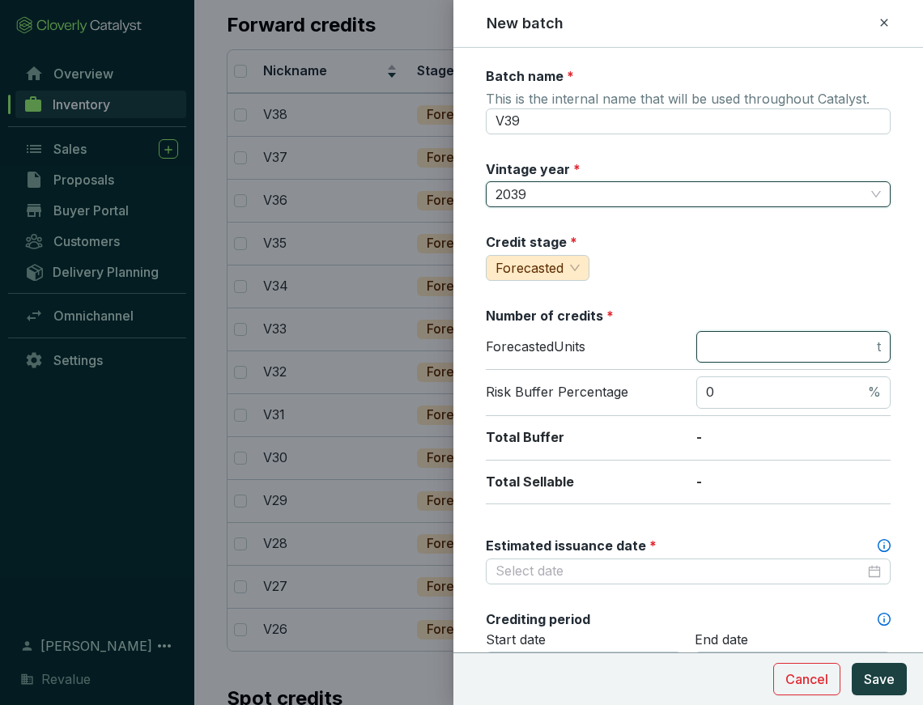
click at [804, 349] on input "number" at bounding box center [790, 348] width 168 height 18
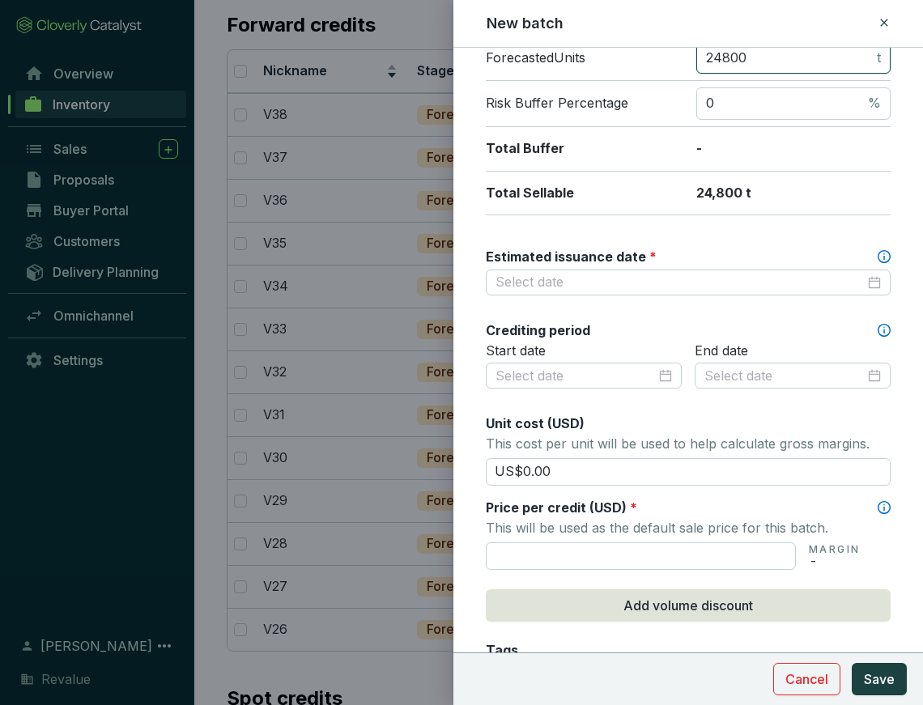
scroll to position [292, 0]
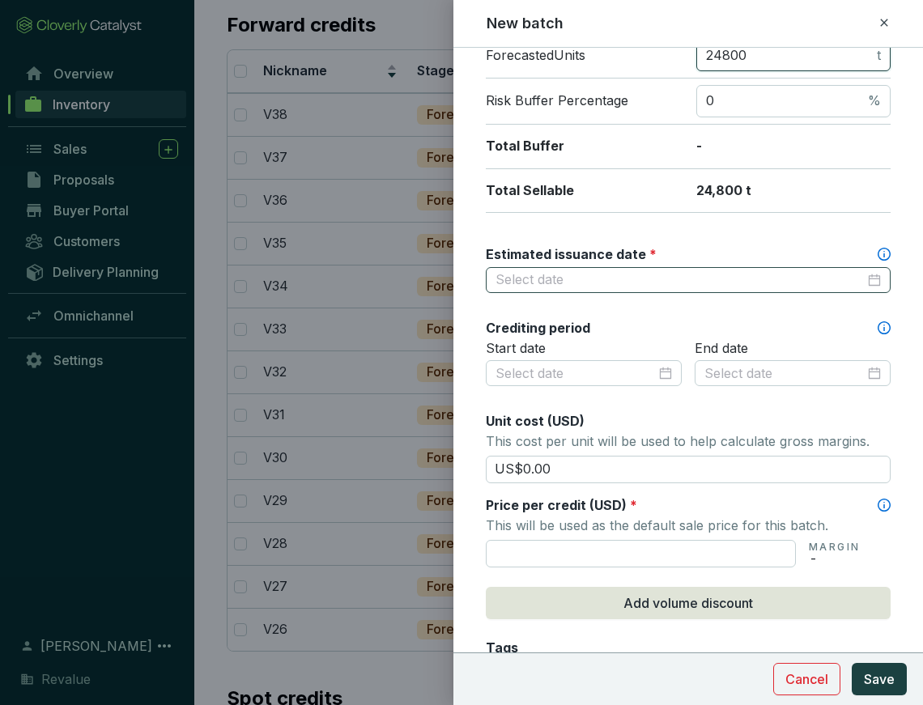
type input "24800"
click at [682, 283] on input "Estimated issuance date *" at bounding box center [680, 280] width 369 height 18
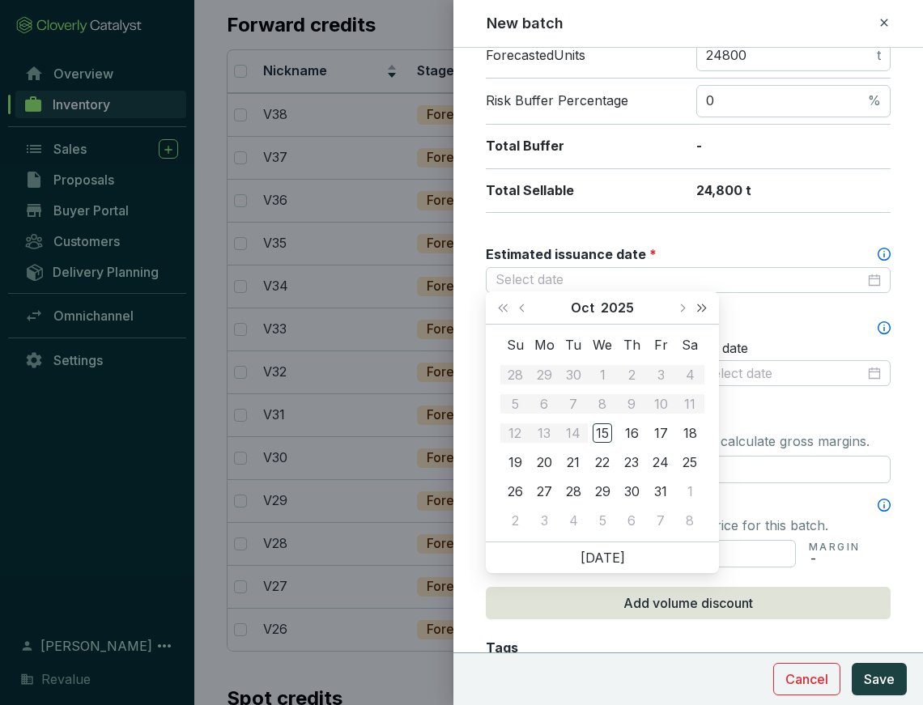
click at [702, 310] on span "Next year (Control + right)" at bounding box center [702, 308] width 8 height 8
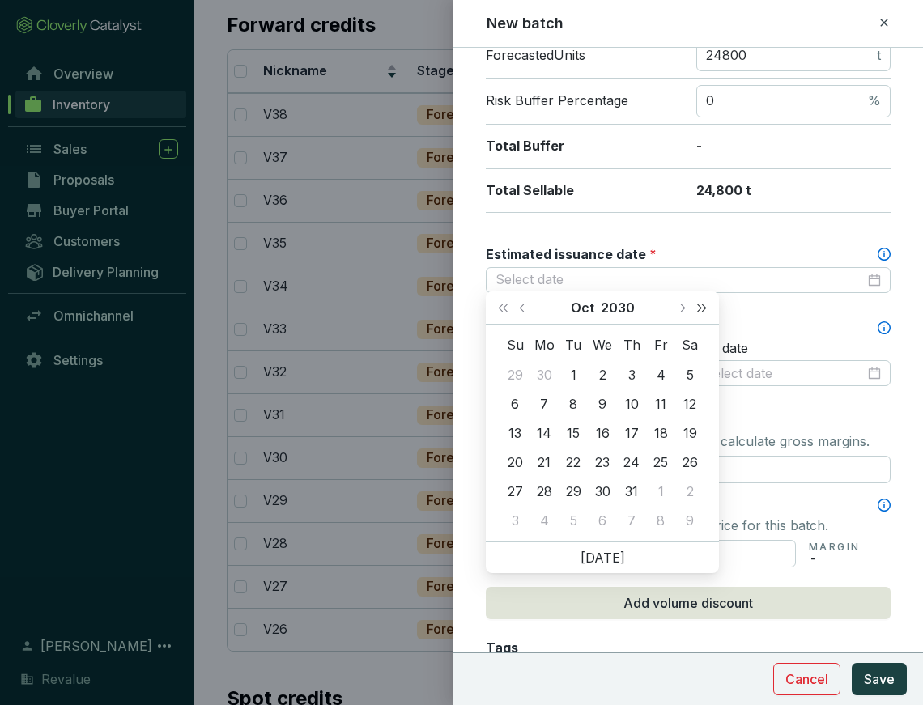
click at [702, 310] on span "Next year (Control + right)" at bounding box center [702, 308] width 8 height 8
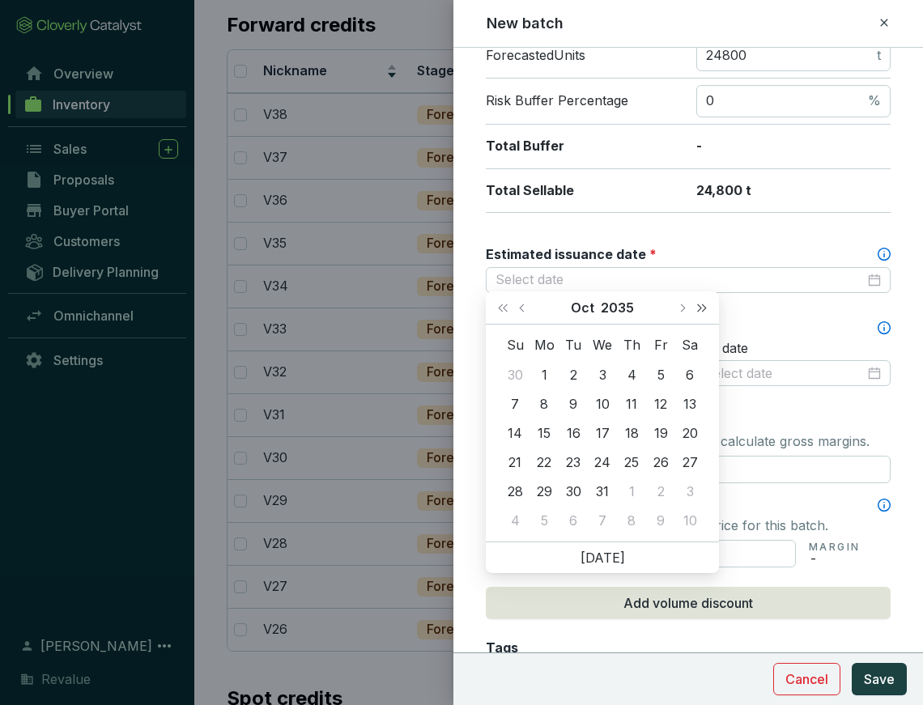
click at [702, 310] on span "Next year (Control + right)" at bounding box center [702, 308] width 8 height 8
type input "[DATE]"
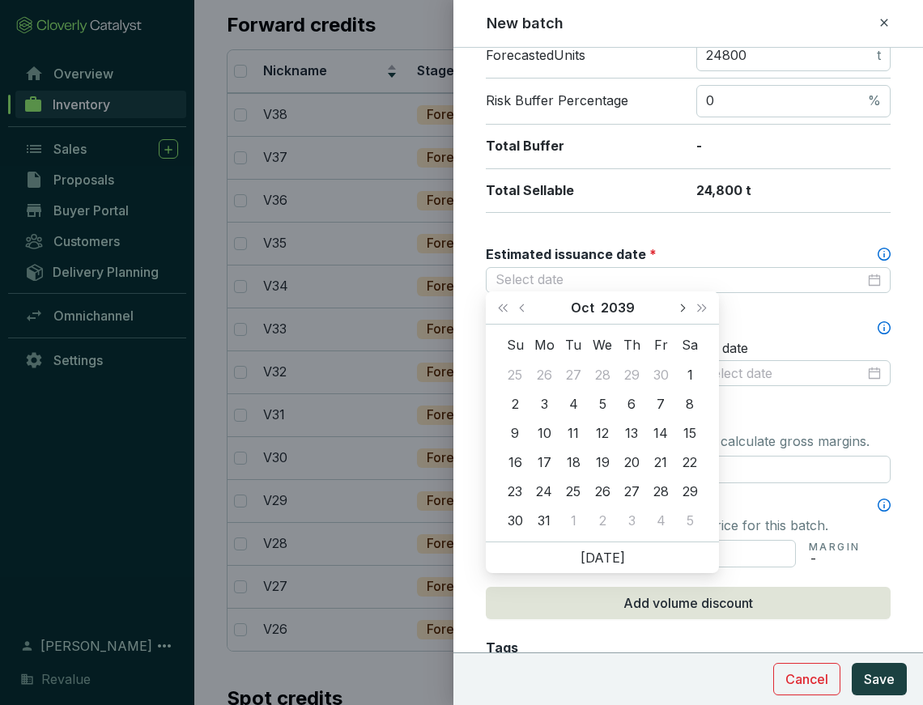
click at [681, 301] on button "Next month (PageDown)" at bounding box center [681, 308] width 21 height 32
type input "[DATE]"
click at [688, 489] on div "31" at bounding box center [689, 491] width 19 height 19
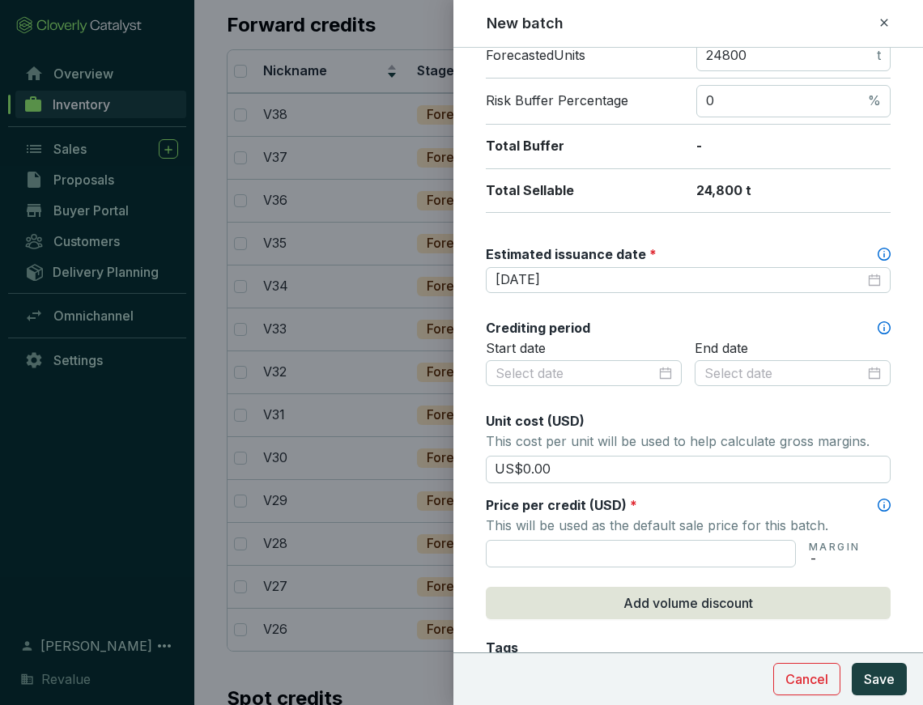
click at [644, 563] on div "Batch name * This is the internal name that will be used throughout Catalyst. V…" at bounding box center [688, 339] width 405 height 1126
click at [637, 559] on input "text" at bounding box center [641, 554] width 310 height 28
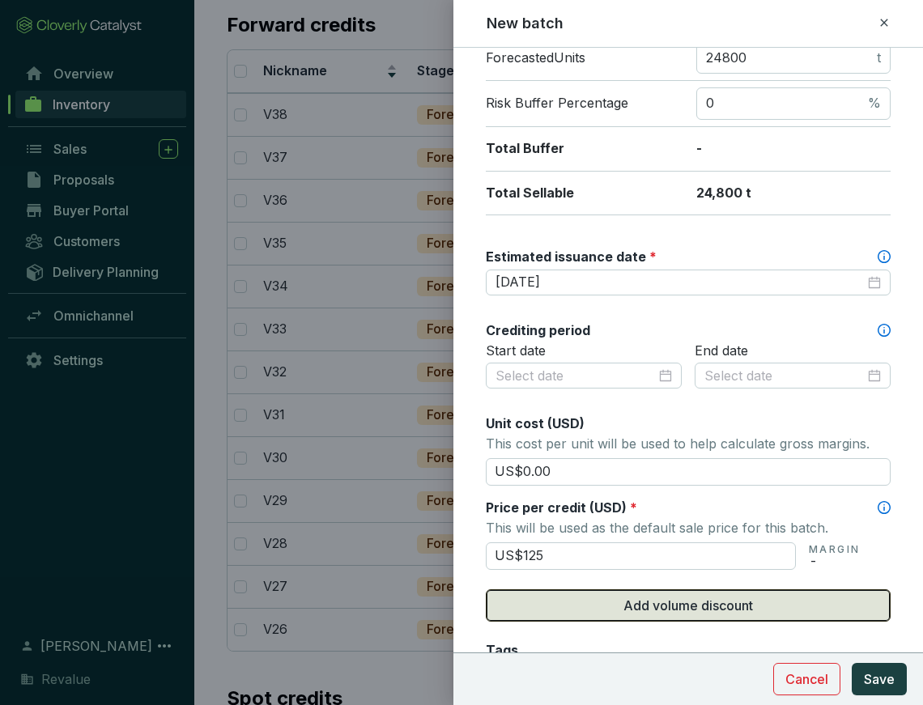
scroll to position [533, 0]
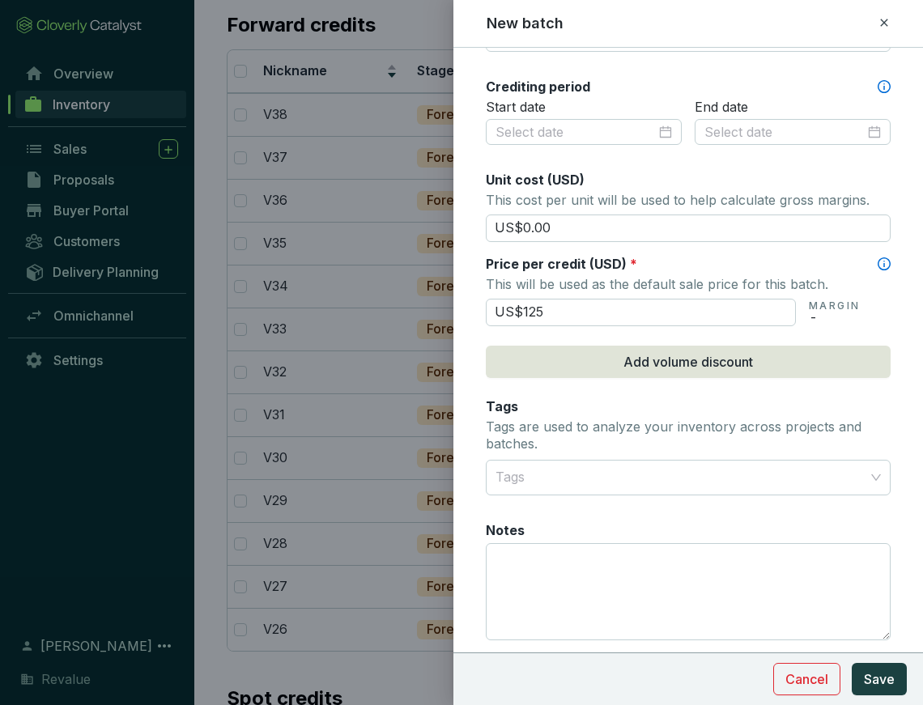
type input "US$125.00"
click at [776, 462] on div at bounding box center [679, 478] width 380 height 32
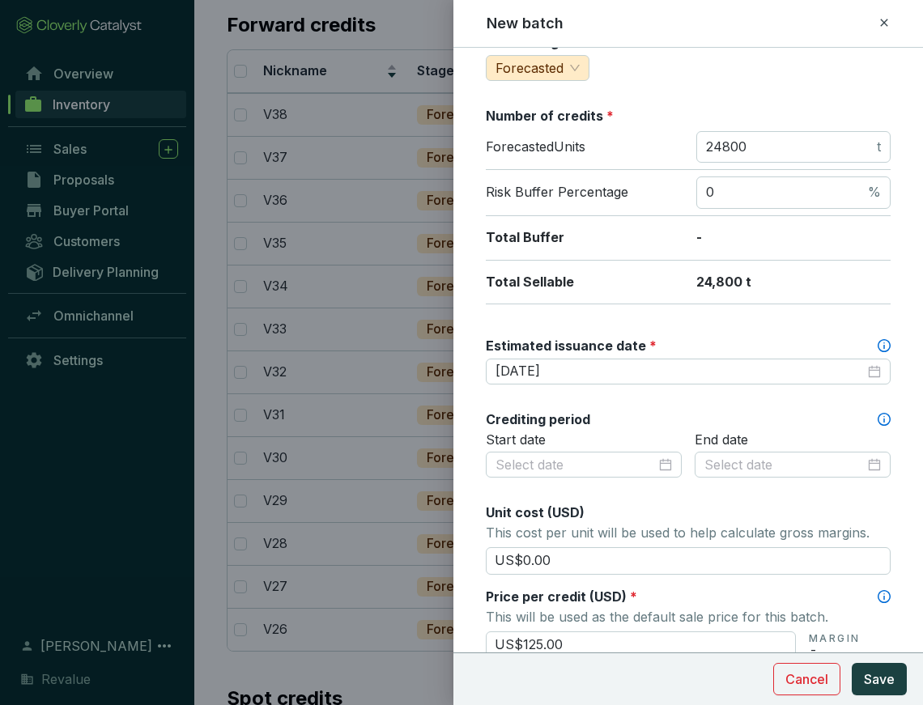
scroll to position [0, 0]
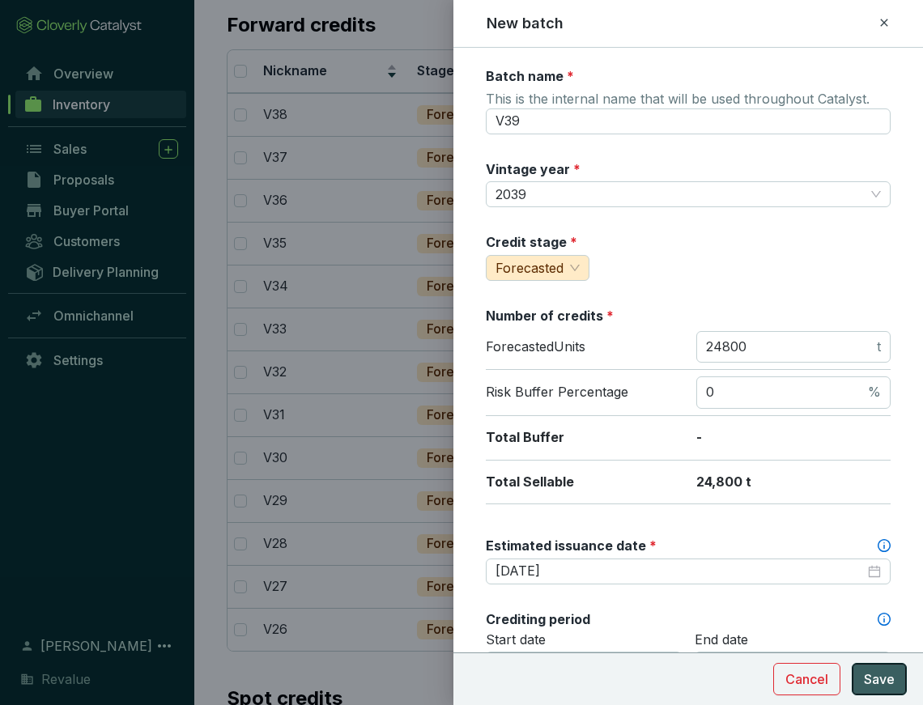
click at [875, 682] on span "Save" at bounding box center [879, 679] width 31 height 19
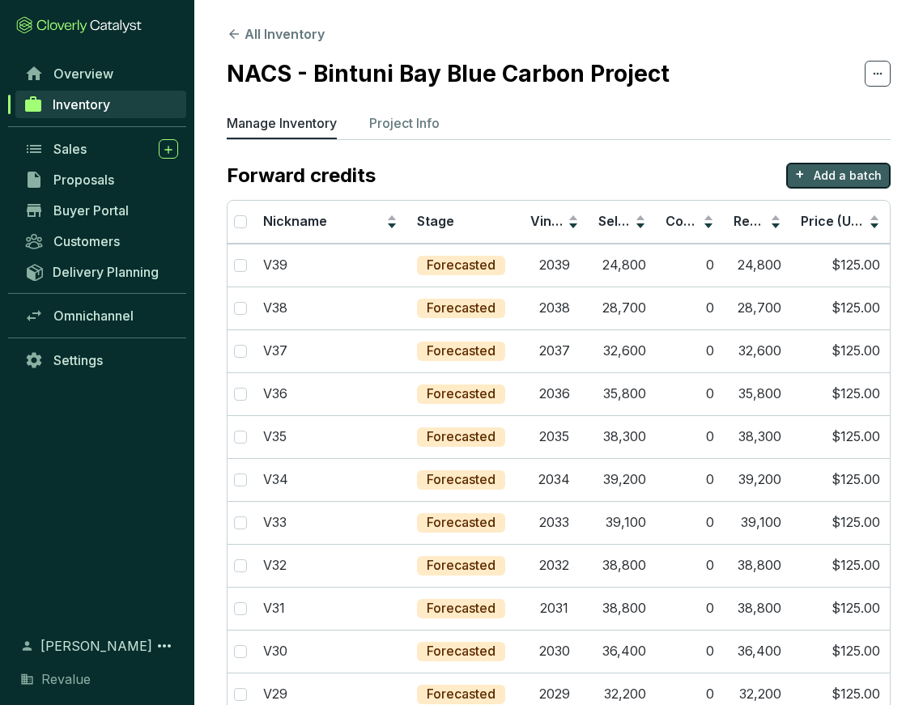
click at [824, 181] on p "Add a batch" at bounding box center [848, 176] width 68 height 16
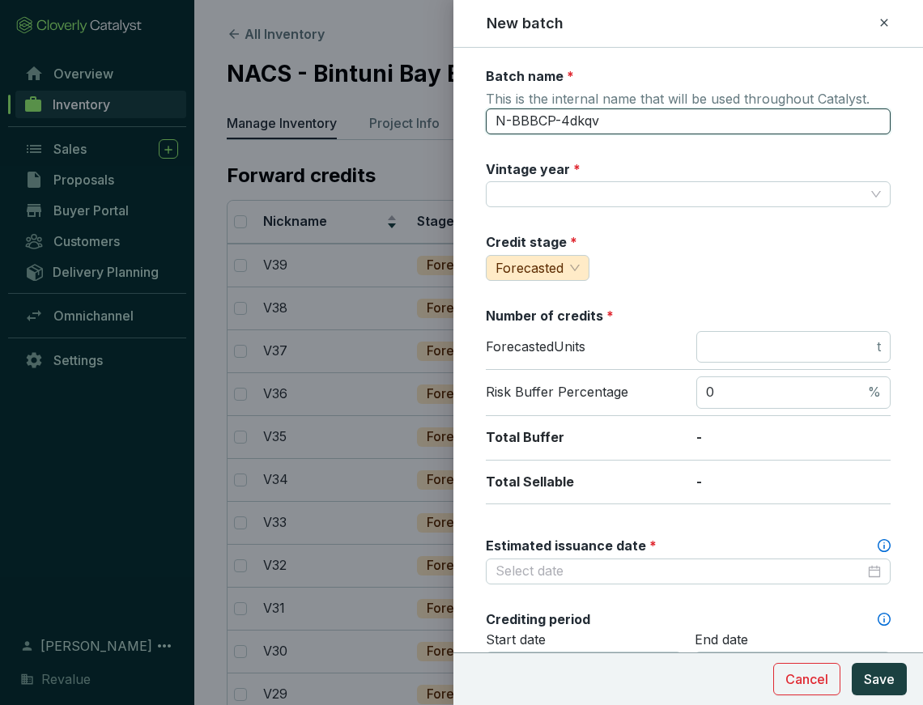
click at [586, 114] on input "N-BBBCP-4dkqv" at bounding box center [688, 122] width 405 height 26
type input "V40"
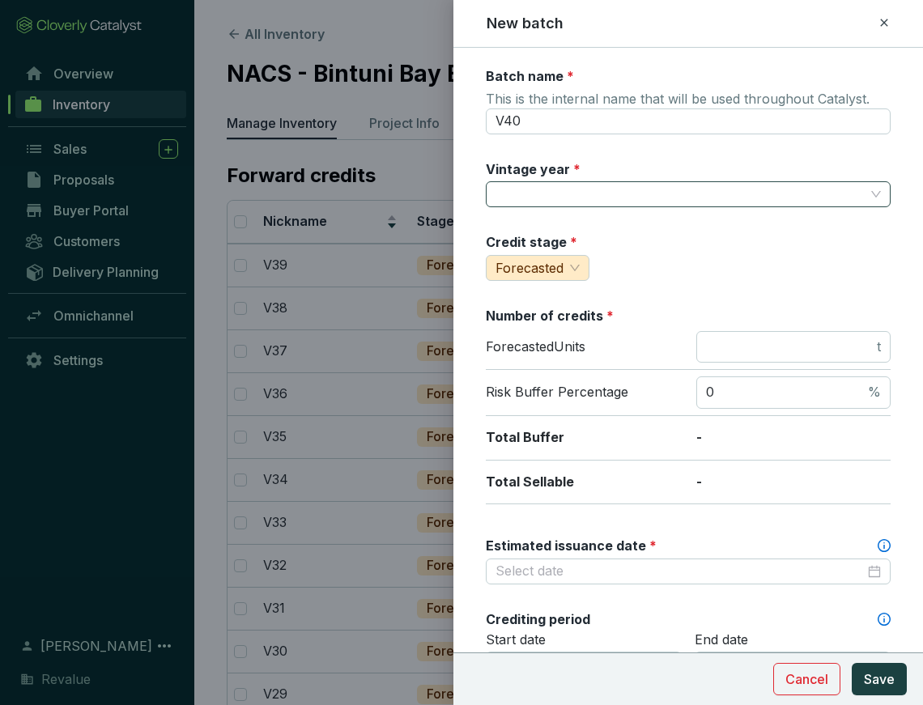
click at [537, 189] on input "Vintage year *" at bounding box center [680, 194] width 369 height 24
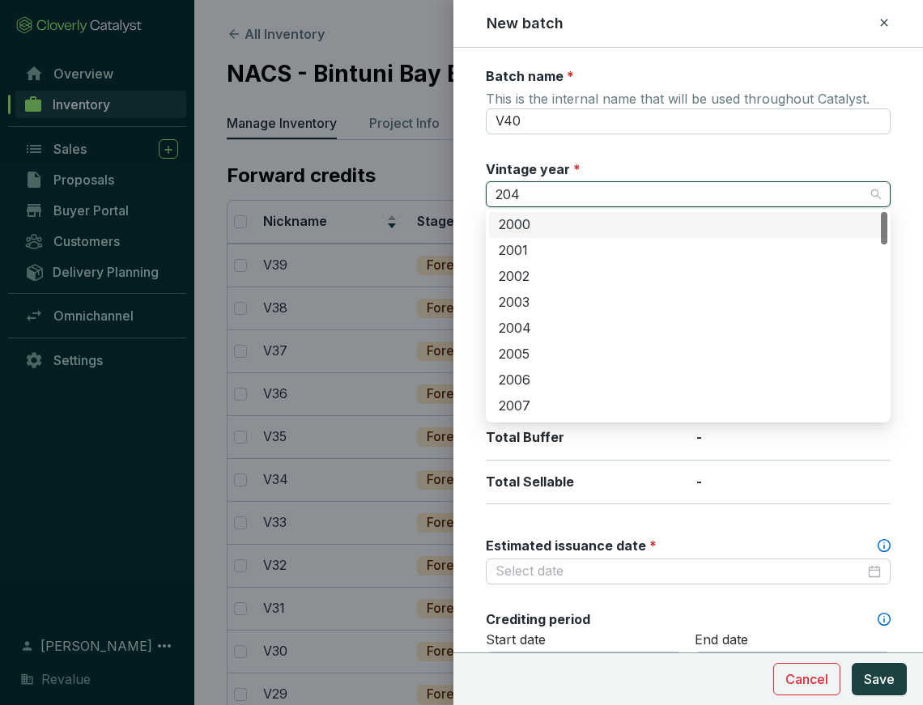
type input "2040"
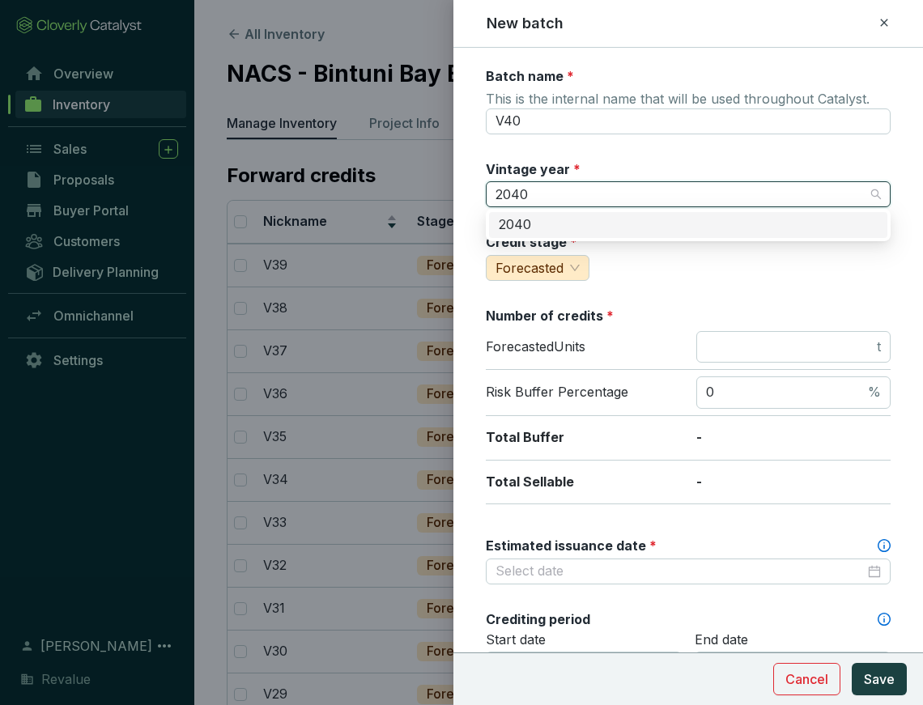
click at [537, 224] on div "2040" at bounding box center [688, 225] width 379 height 18
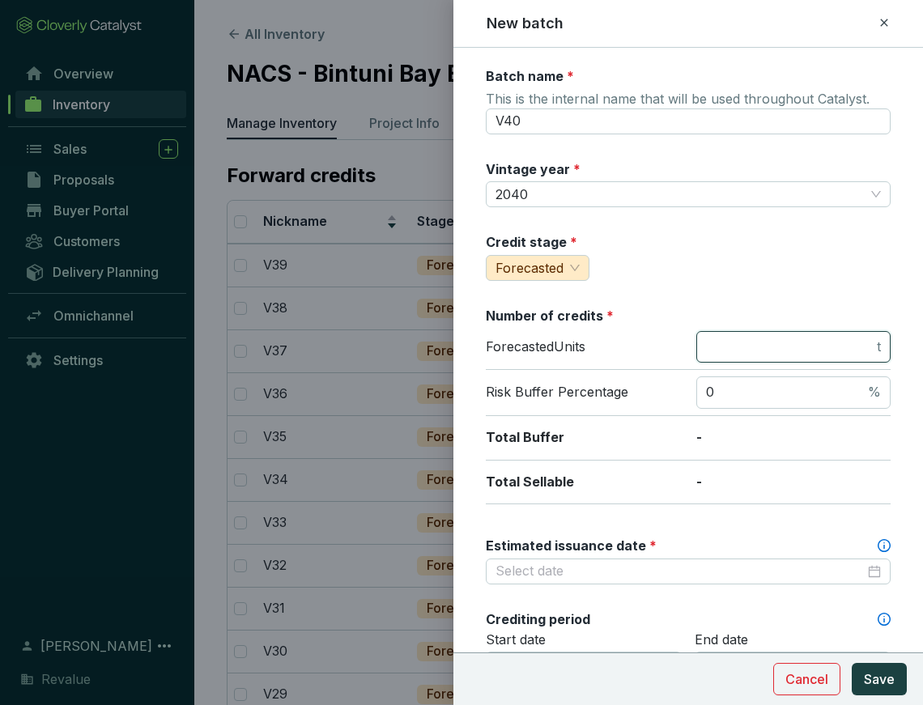
click at [767, 346] on input "number" at bounding box center [790, 348] width 168 height 18
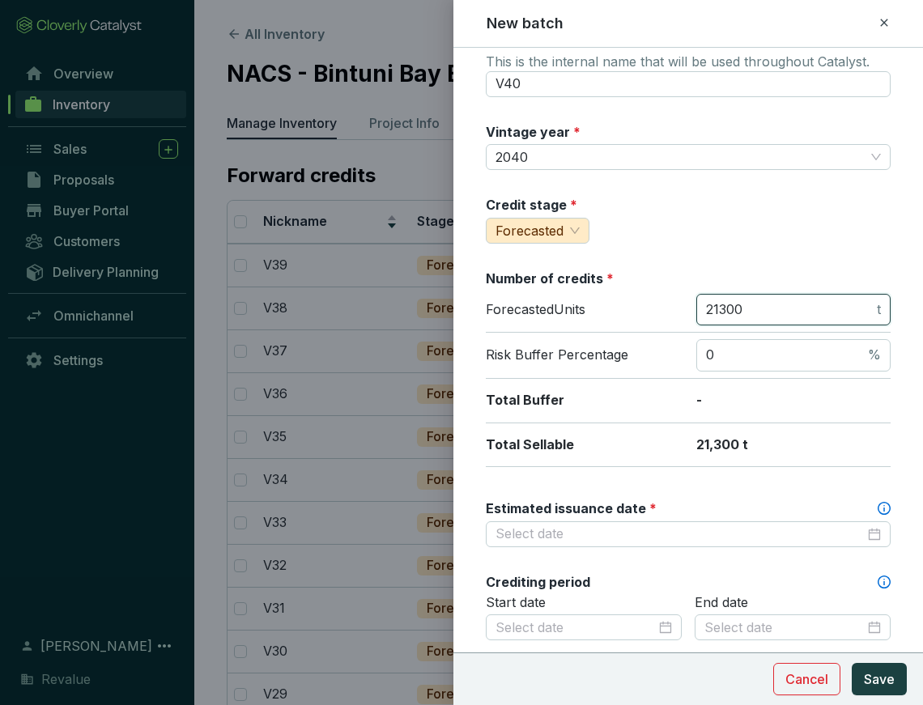
scroll to position [38, 0]
type input "21300"
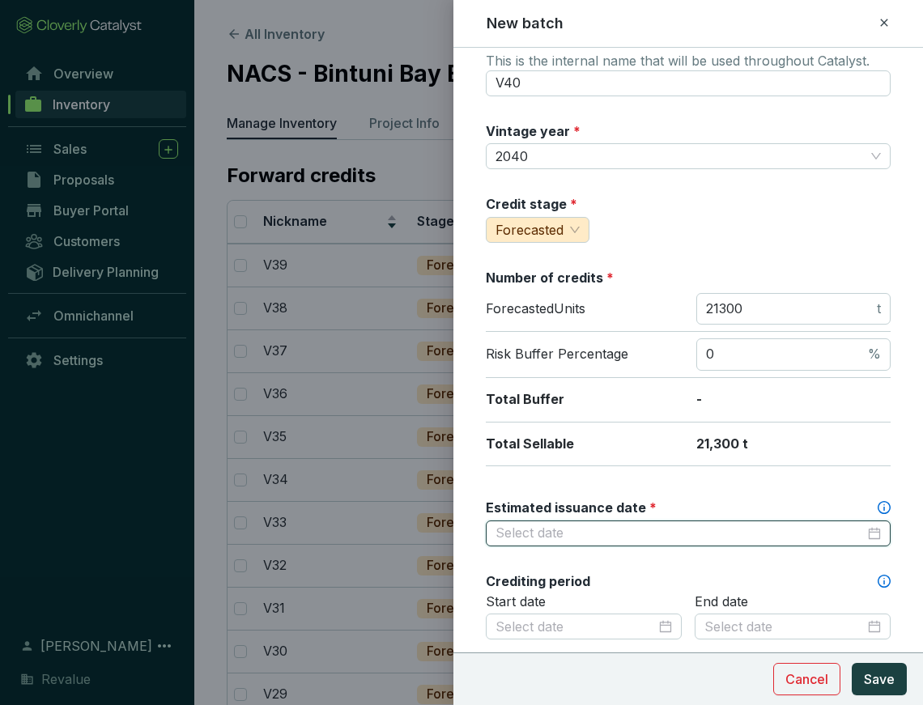
click at [691, 526] on input "Estimated issuance date *" at bounding box center [680, 534] width 369 height 18
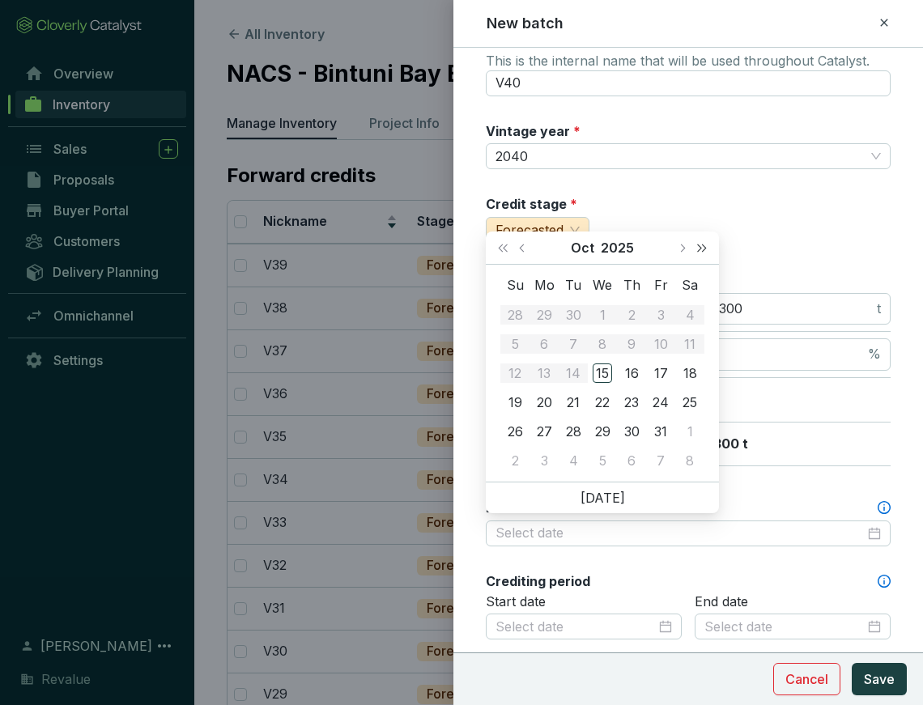
click at [701, 239] on button "Next year (Control + right)" at bounding box center [702, 248] width 21 height 32
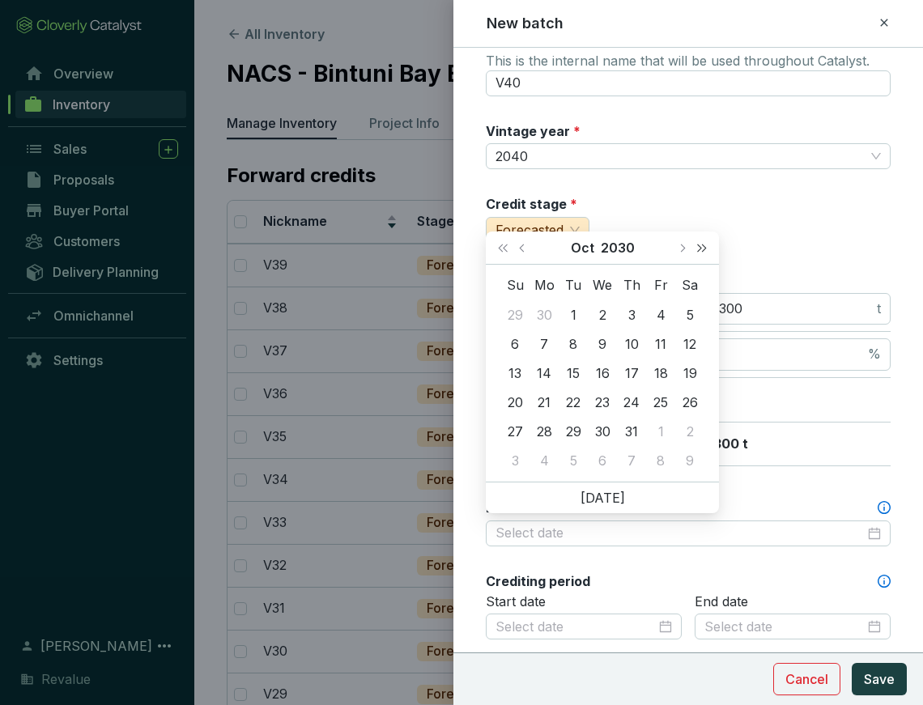
click at [701, 239] on button "Next year (Control + right)" at bounding box center [702, 248] width 21 height 32
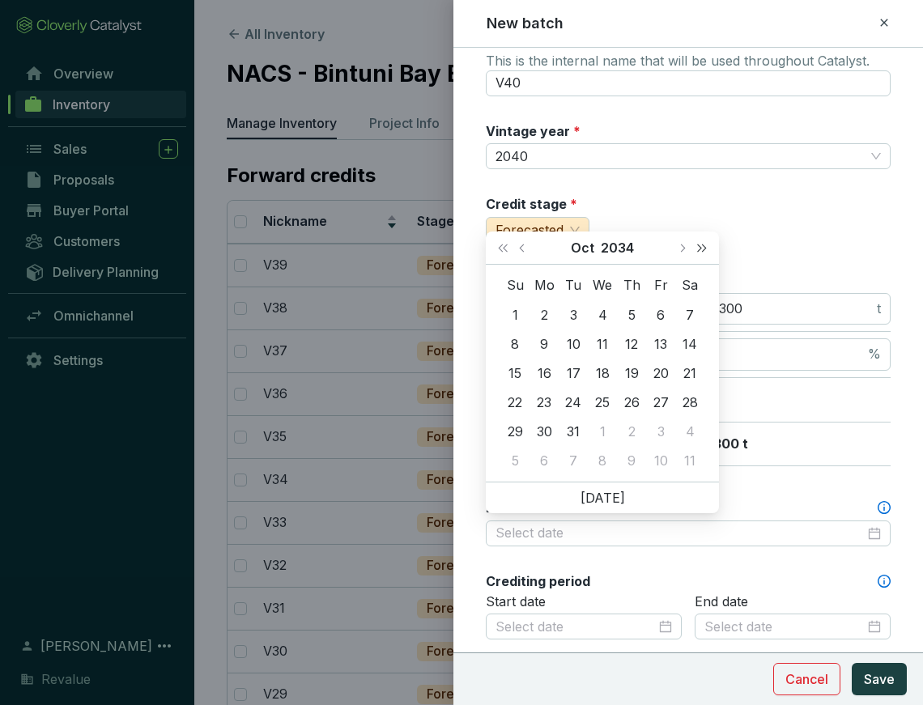
click at [701, 239] on button "Next year (Control + right)" at bounding box center [702, 248] width 21 height 32
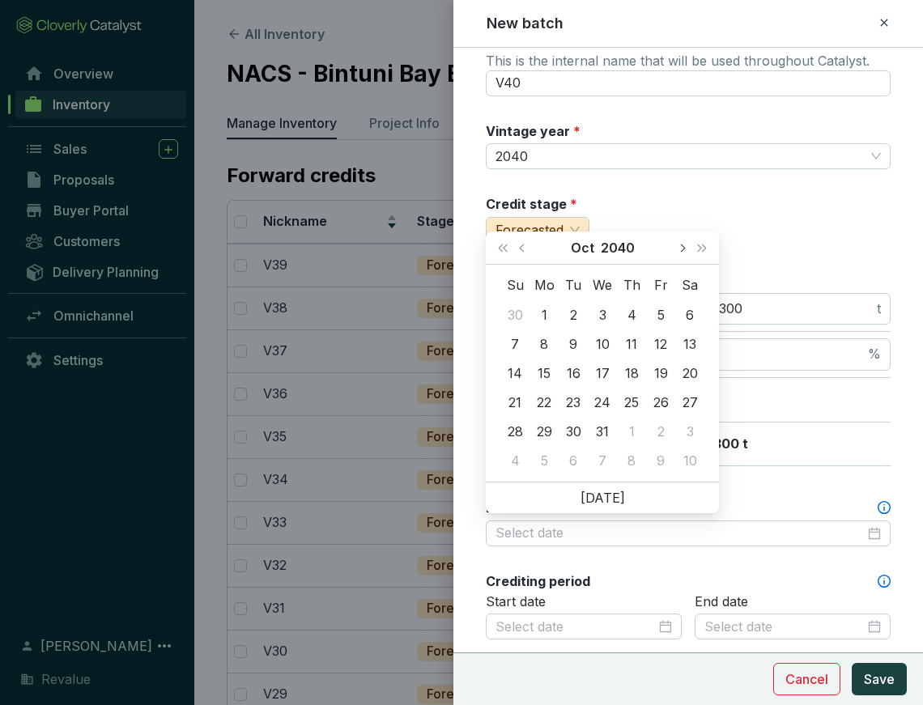
click at [684, 249] on span "Next month (PageDown)" at bounding box center [682, 248] width 8 height 8
type input "[DATE]"
click at [543, 457] on div "31" at bounding box center [544, 460] width 19 height 19
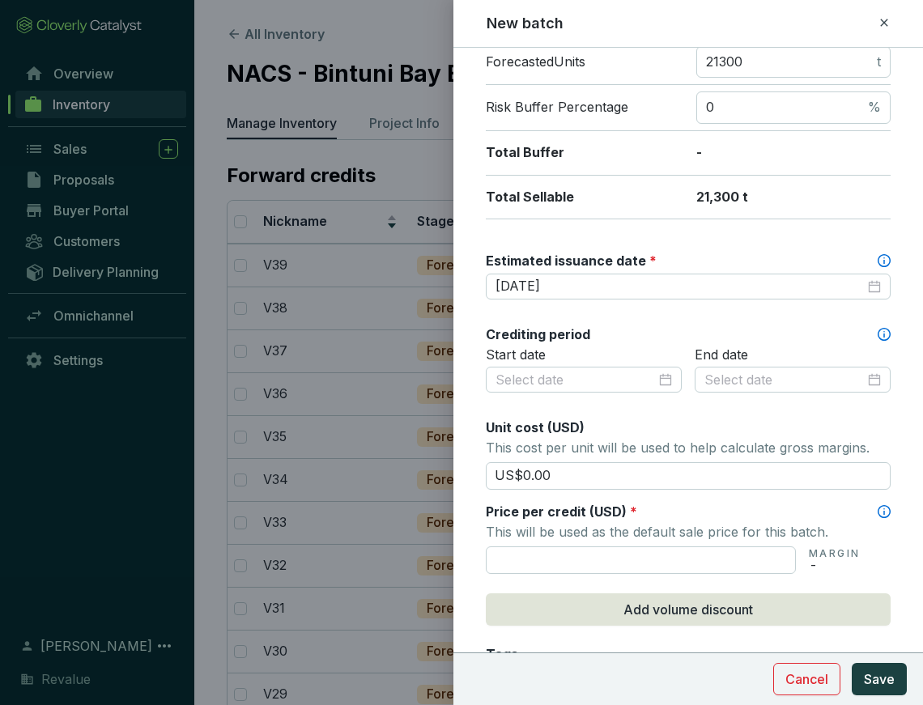
scroll to position [309, 0]
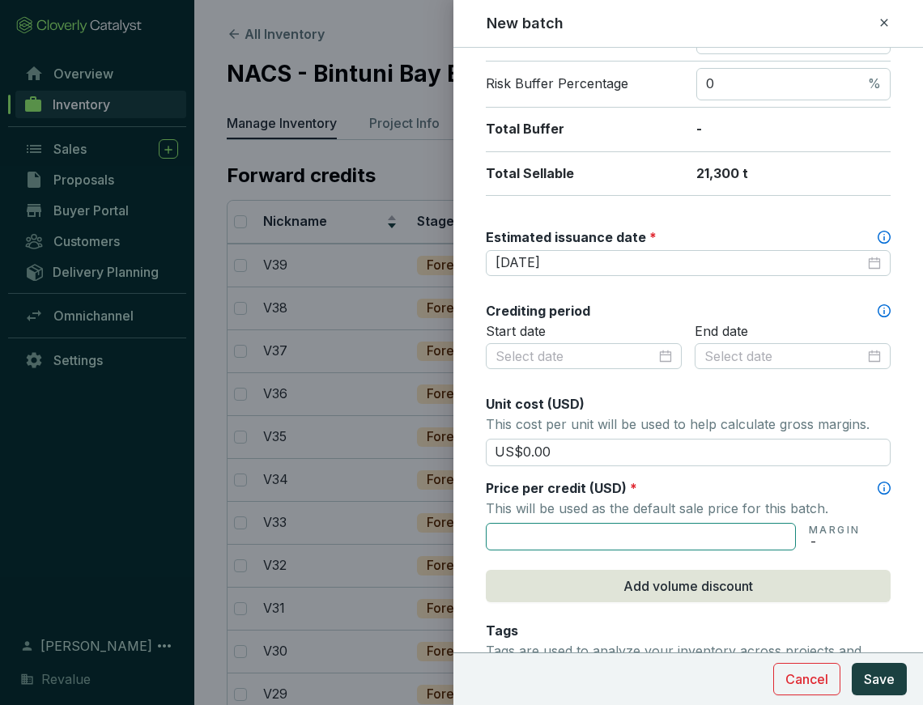
click at [672, 534] on input "text" at bounding box center [641, 537] width 310 height 28
type input "US$125.00"
click at [900, 690] on button "Save" at bounding box center [879, 679] width 55 height 32
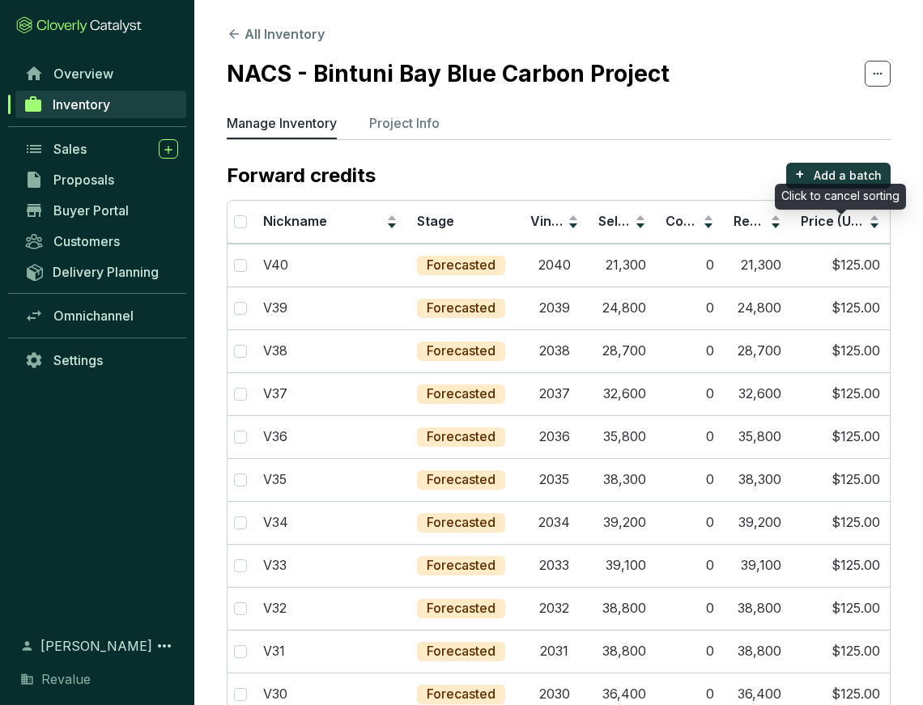
click at [834, 184] on div "Click to cancel sorting" at bounding box center [840, 197] width 131 height 26
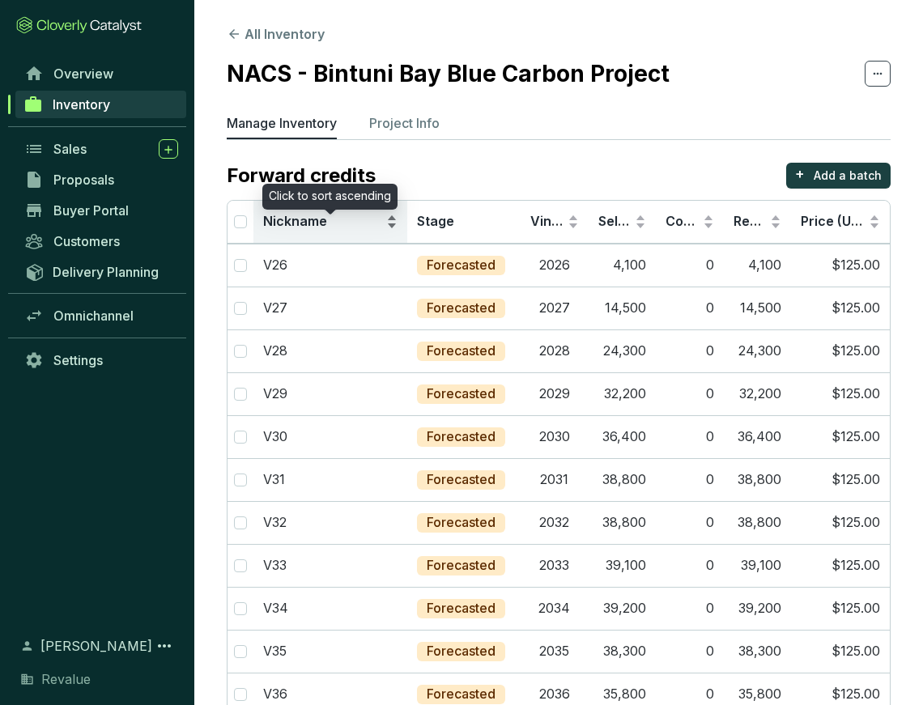
click at [325, 232] on div "Nickname" at bounding box center [330, 221] width 134 height 19
click at [389, 220] on div "Nickname" at bounding box center [330, 221] width 134 height 19
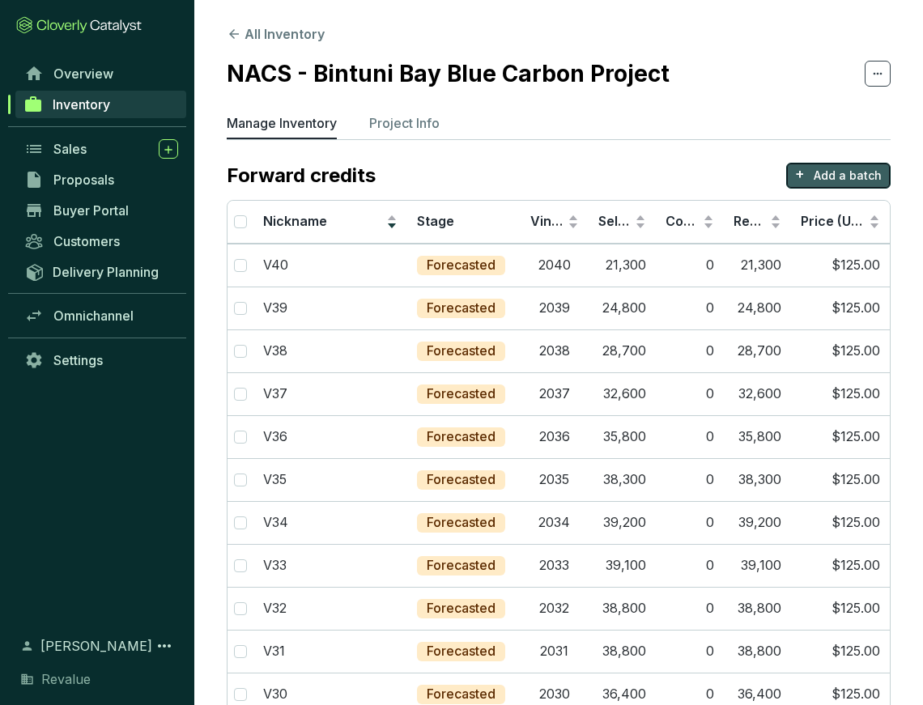
click at [846, 170] on p "Add a batch" at bounding box center [848, 176] width 68 height 16
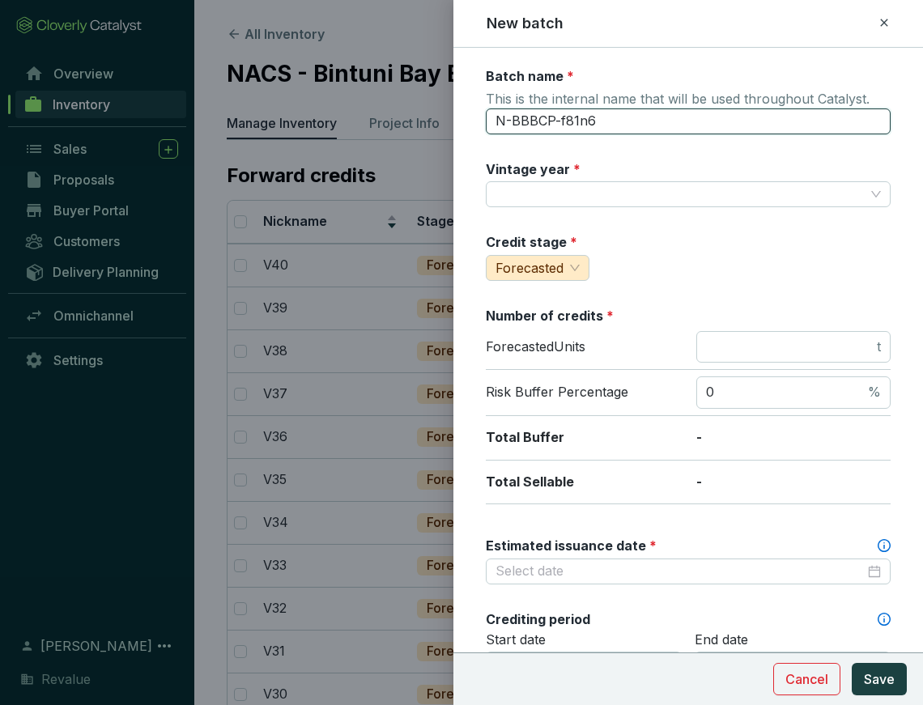
click at [595, 125] on input "N-BBBCP-f81n6" at bounding box center [688, 122] width 405 height 26
click at [595, 125] on input "cV41" at bounding box center [688, 122] width 405 height 26
type input "V41"
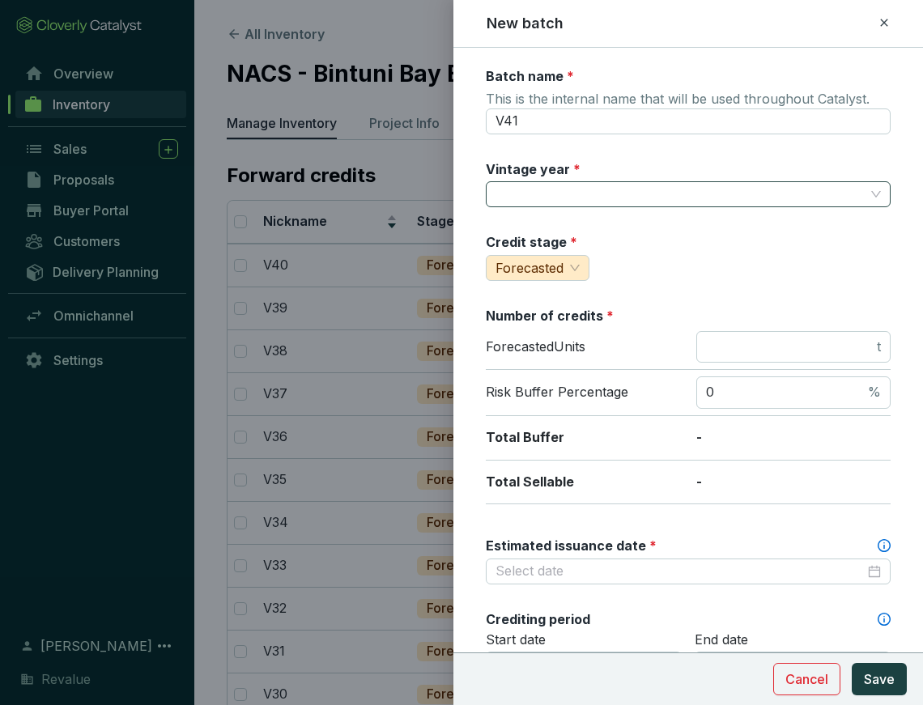
click at [612, 195] on input "Vintage year *" at bounding box center [680, 194] width 369 height 24
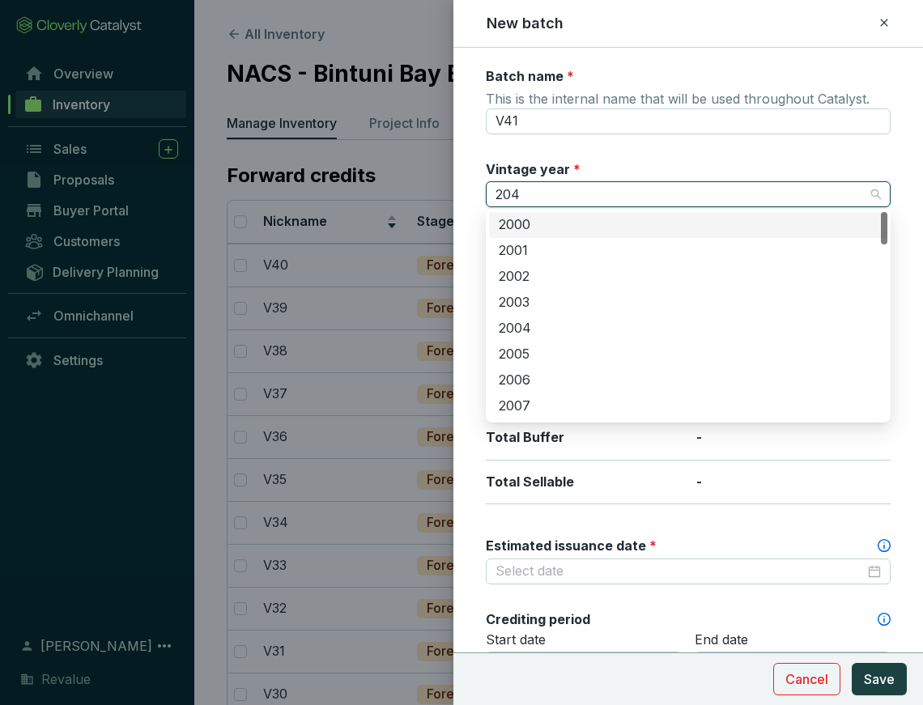
type input "2041"
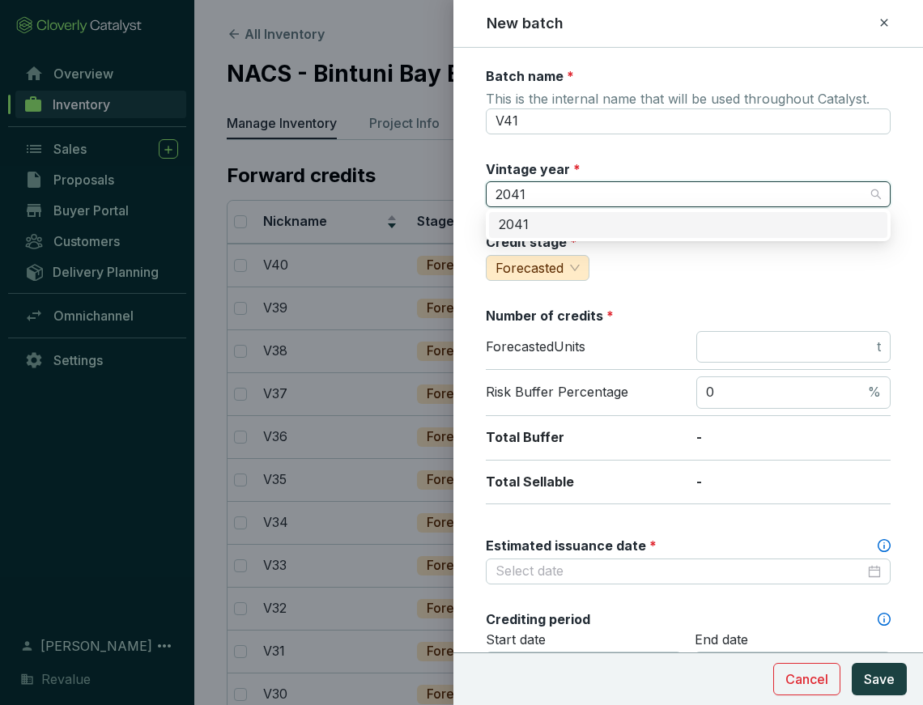
click at [588, 221] on div "2041" at bounding box center [688, 225] width 379 height 18
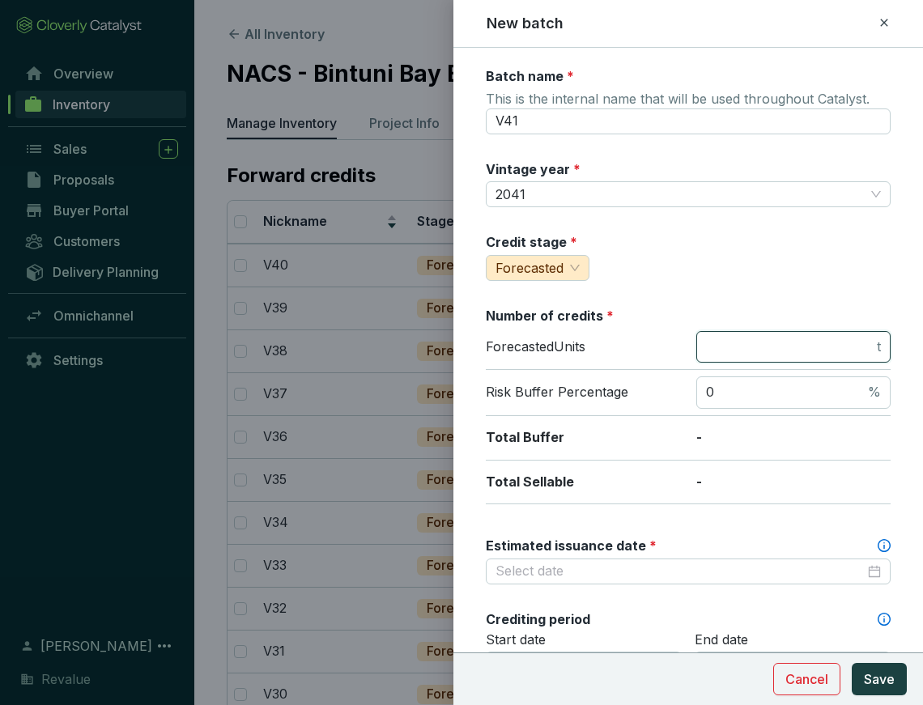
click at [755, 346] on input "number" at bounding box center [790, 348] width 168 height 18
type input "2"
click at [617, 579] on div at bounding box center [688, 572] width 405 height 26
type input "18100"
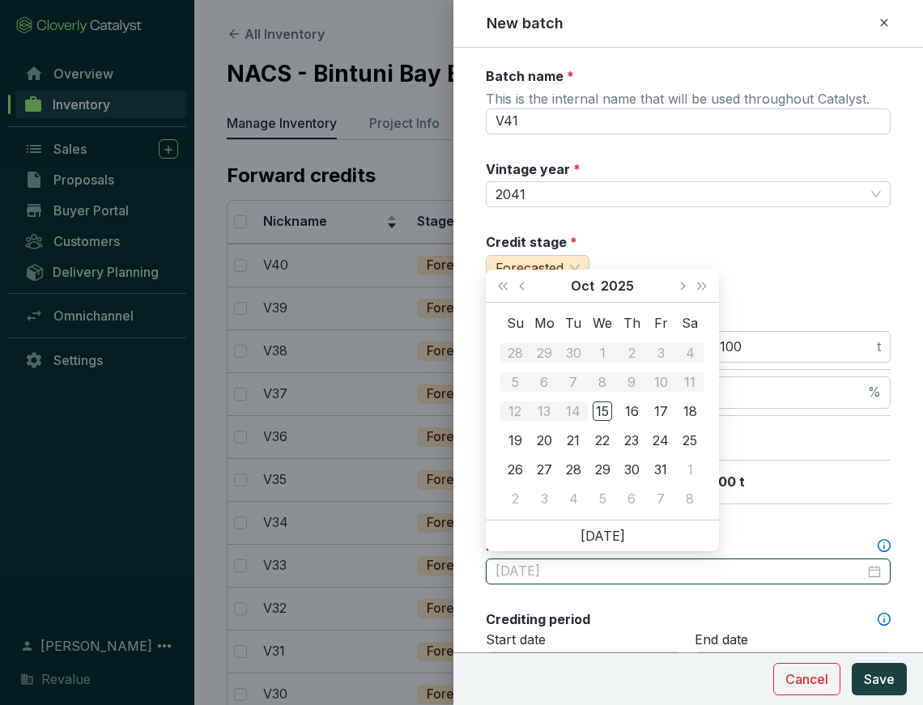
type input "[DATE]"
click at [703, 288] on span "Next year (Control + right)" at bounding box center [702, 286] width 8 height 8
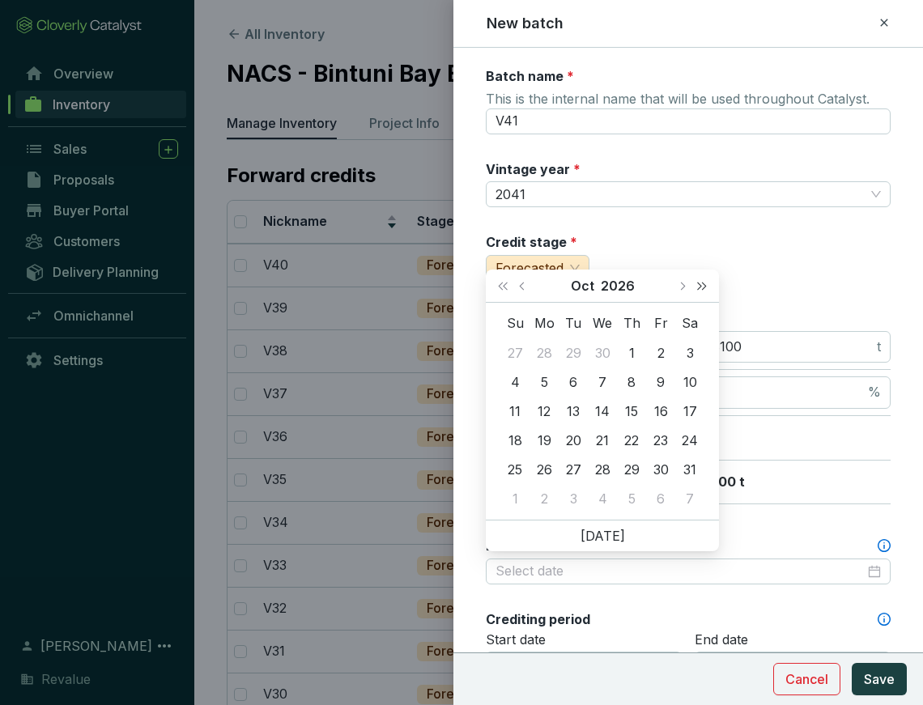
click at [703, 288] on span "Next year (Control + right)" at bounding box center [702, 286] width 8 height 8
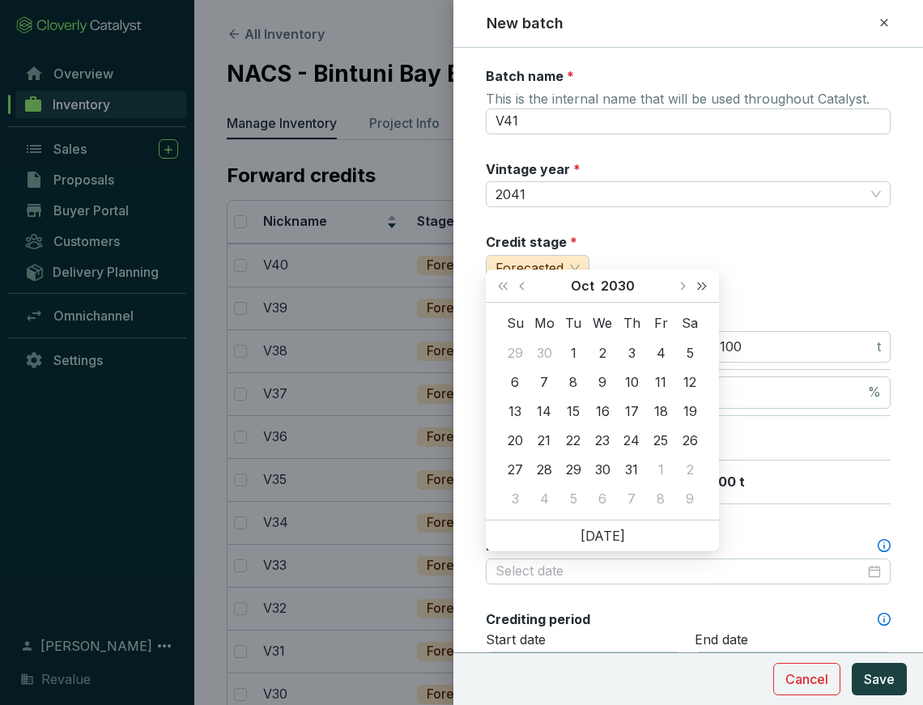
click at [703, 288] on span "Next year (Control + right)" at bounding box center [702, 286] width 8 height 8
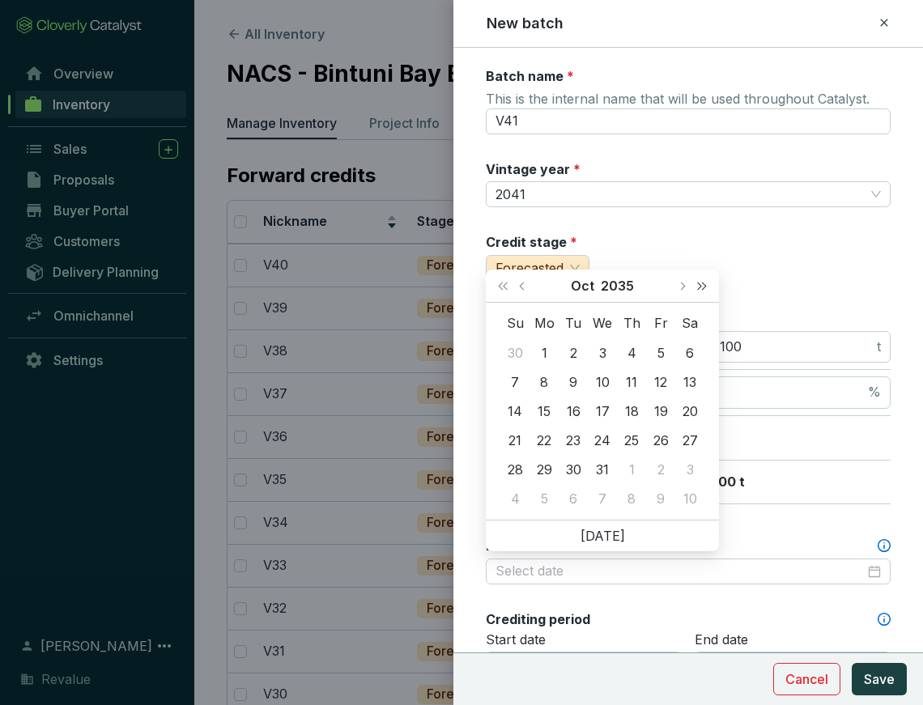
click at [703, 288] on span "Next year (Control + right)" at bounding box center [702, 286] width 8 height 8
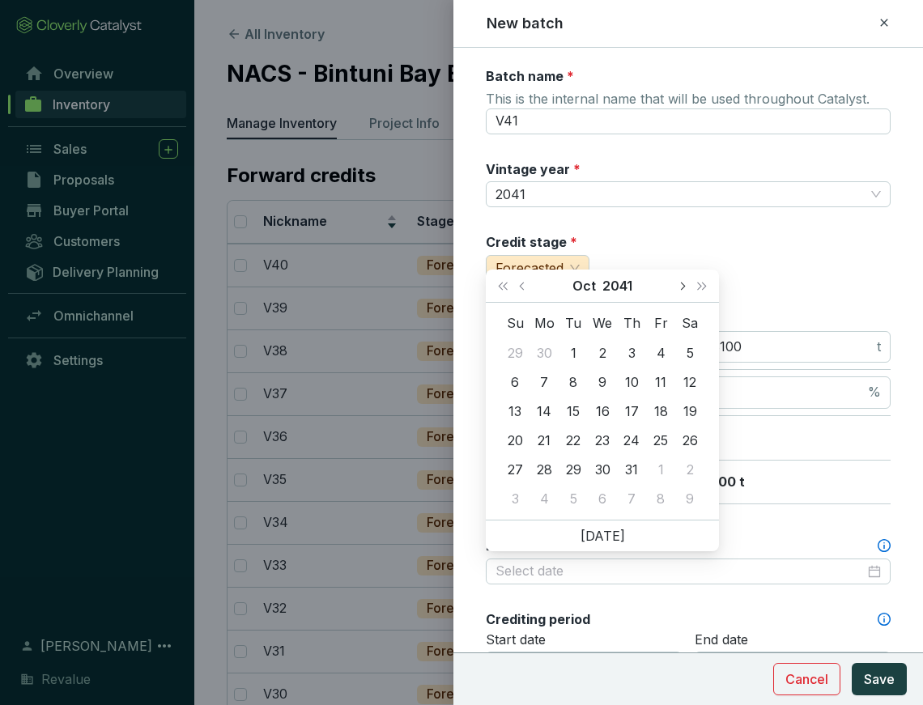
click at [680, 284] on span "Next month (PageDown)" at bounding box center [682, 286] width 8 height 8
type input "[DATE]"
click at [564, 474] on div "31" at bounding box center [573, 469] width 19 height 19
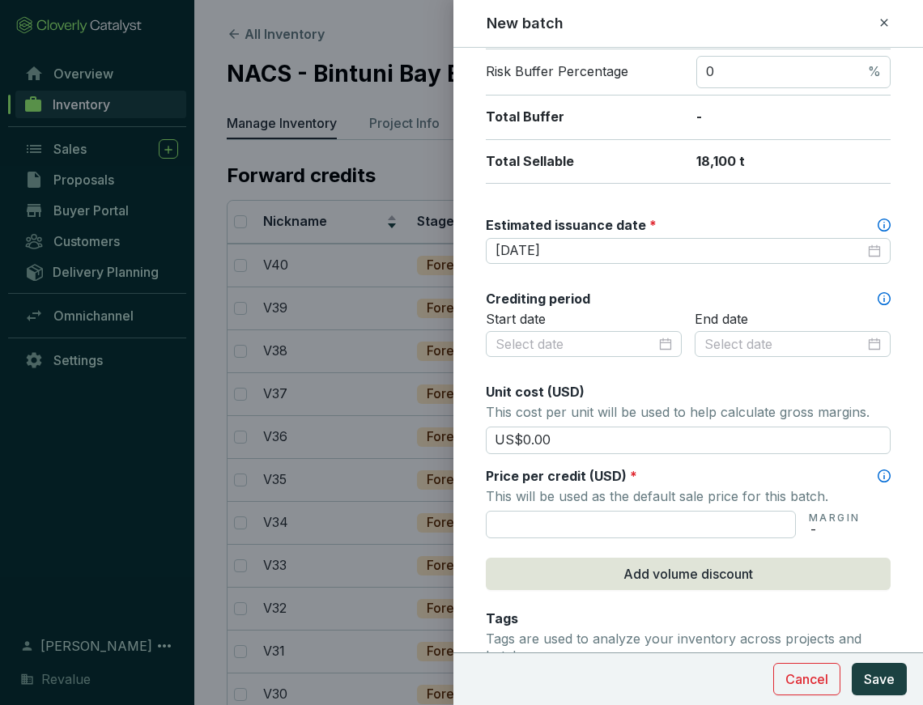
scroll to position [325, 0]
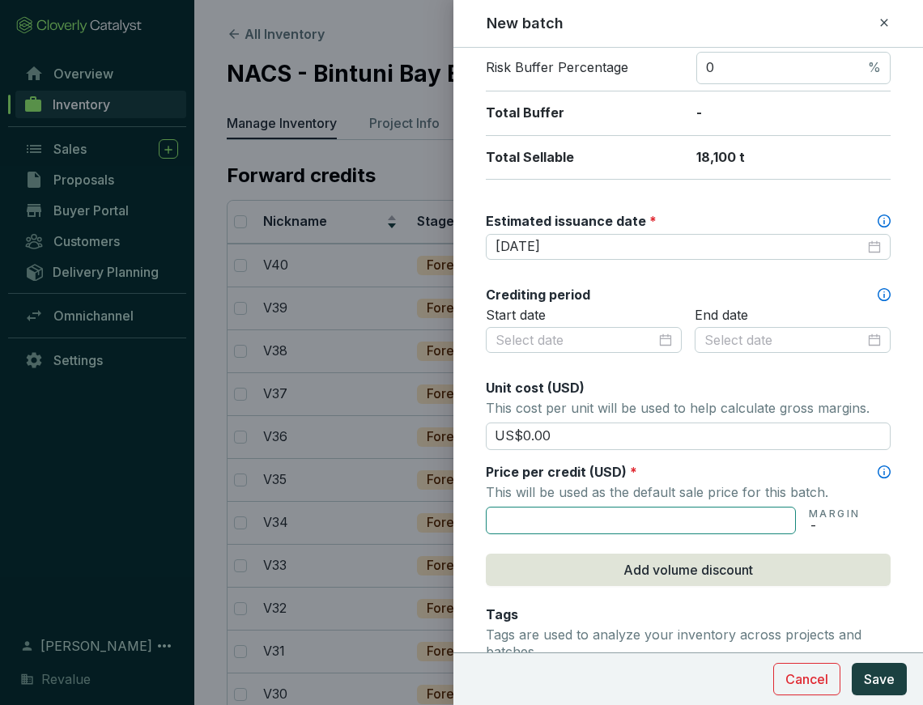
click at [584, 518] on input "text" at bounding box center [641, 521] width 310 height 28
type input "US$125.00"
click at [888, 680] on span "Save" at bounding box center [879, 679] width 31 height 19
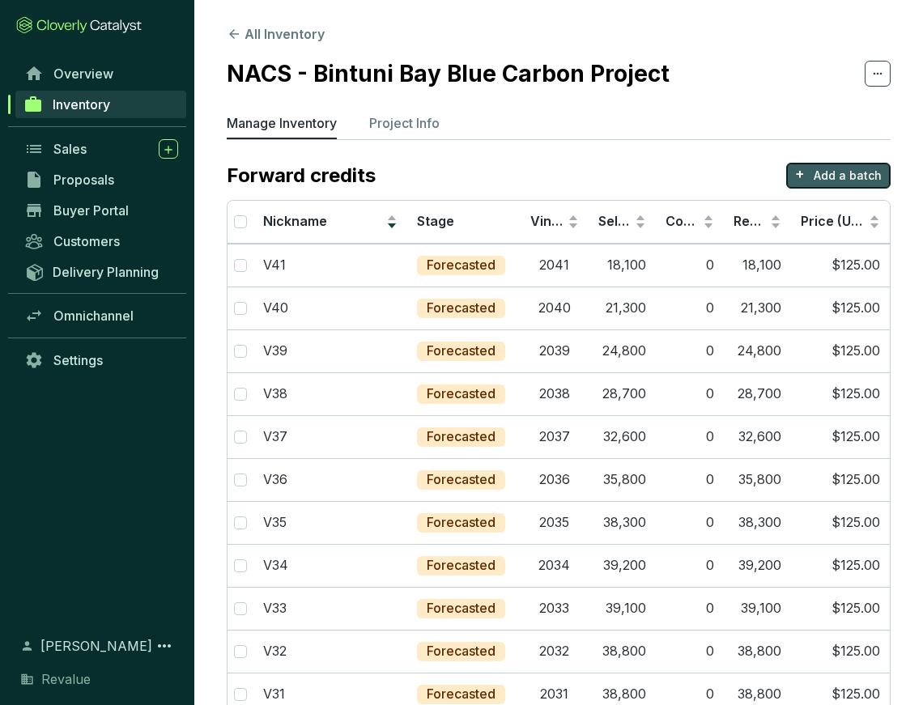
click at [821, 183] on button "+ Add a batch" at bounding box center [838, 176] width 104 height 26
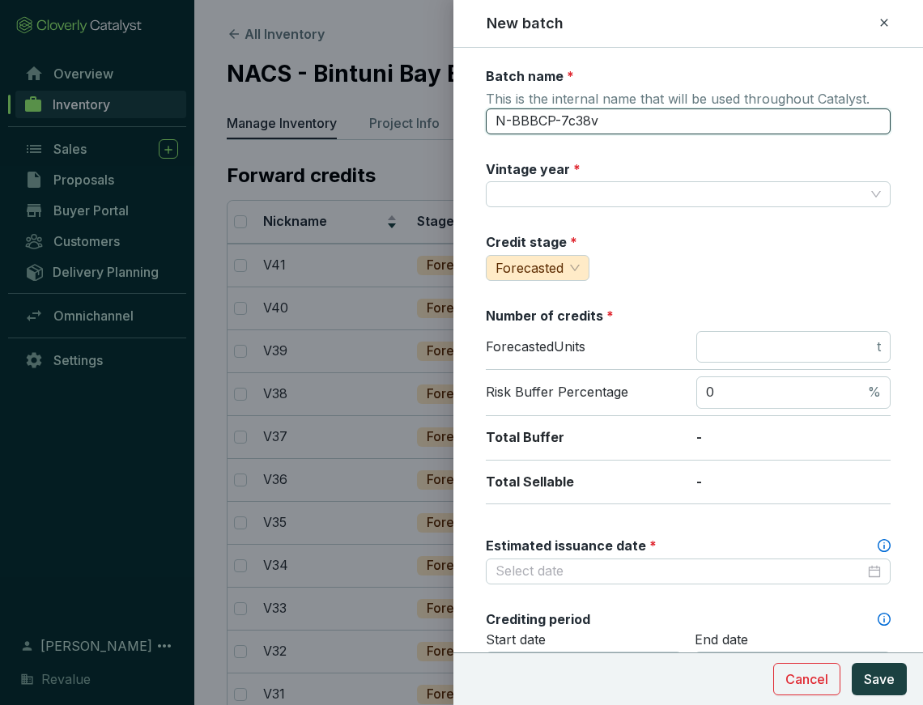
click at [595, 126] on input "N-BBBCP-7c38v" at bounding box center [688, 122] width 405 height 26
type input "V42"
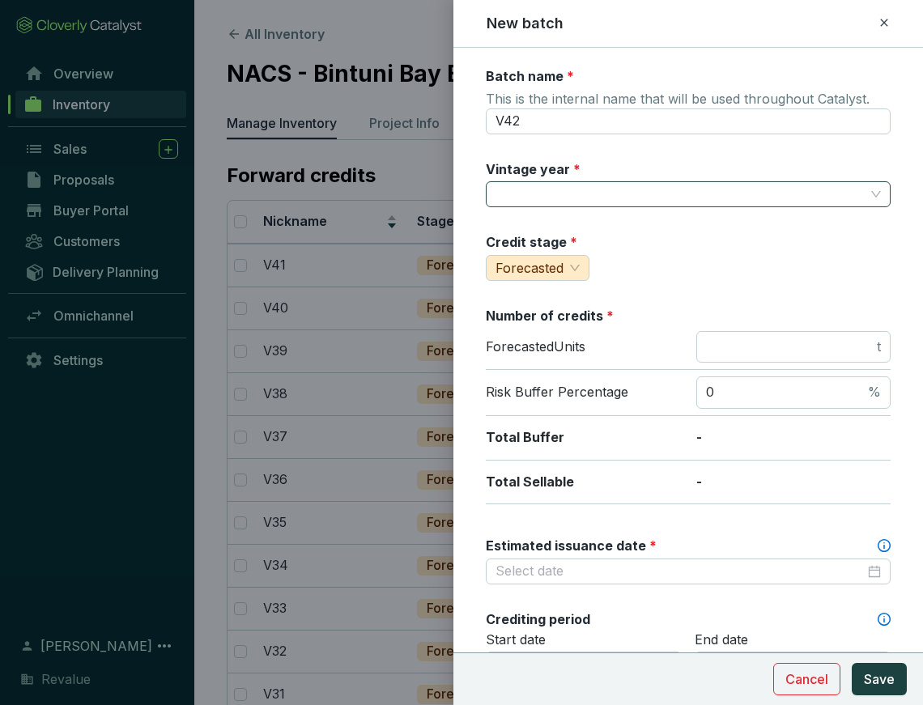
click at [584, 194] on input "Vintage year *" at bounding box center [680, 194] width 369 height 24
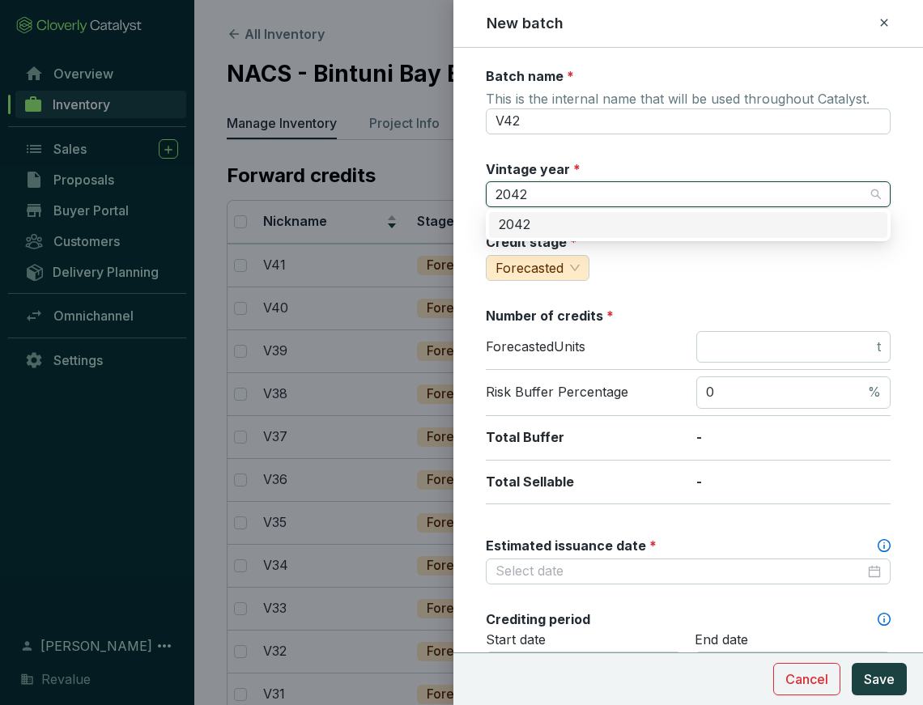
type input "2042"
click at [688, 256] on div "Credit stage * Forecasted" at bounding box center [688, 257] width 405 height 48
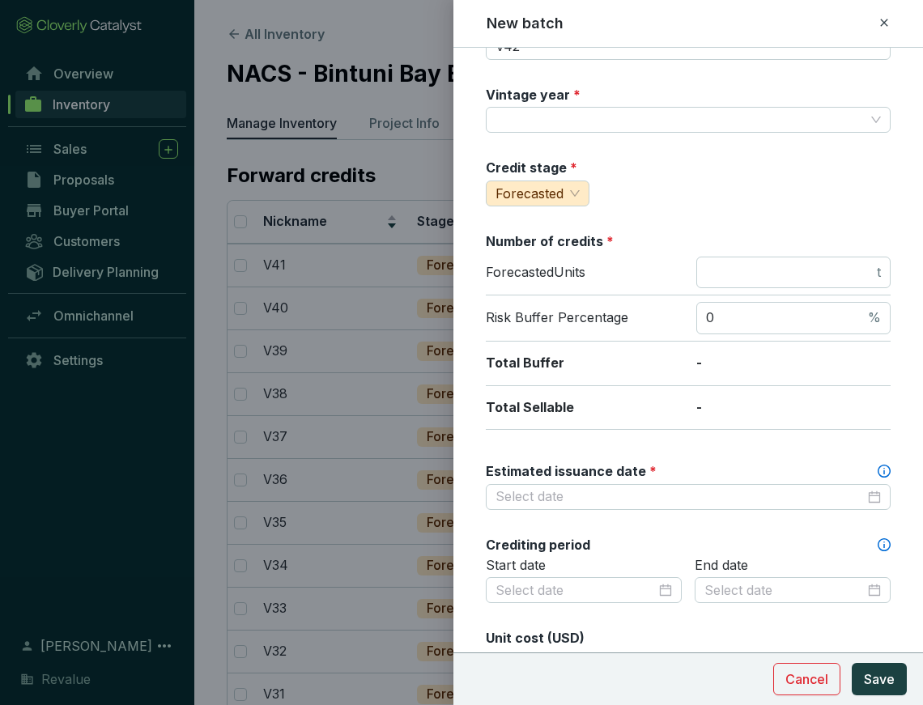
scroll to position [92, 0]
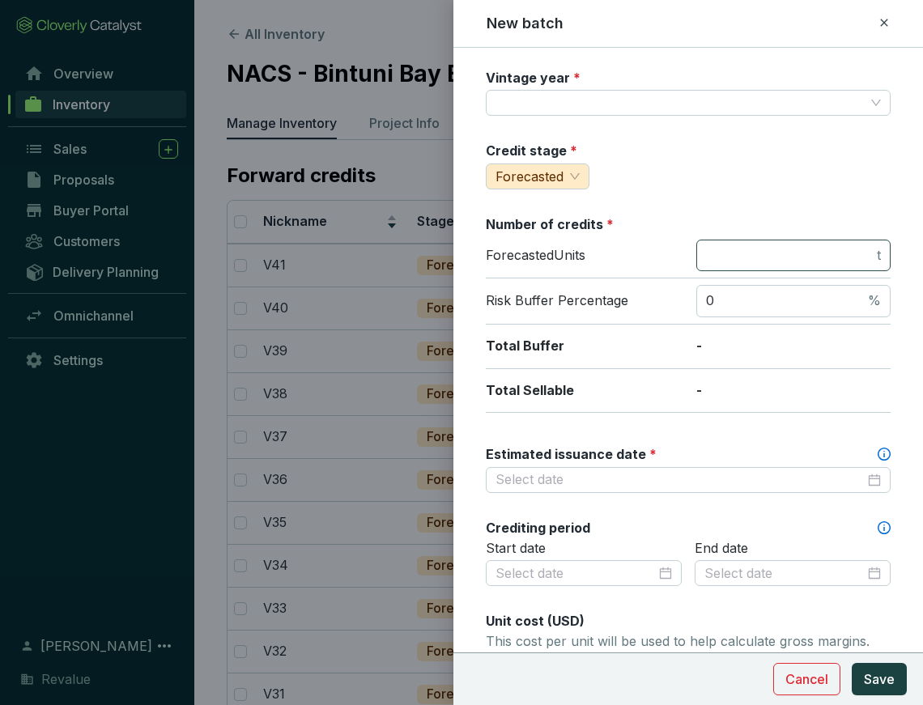
click at [773, 240] on span "t" at bounding box center [794, 256] width 194 height 32
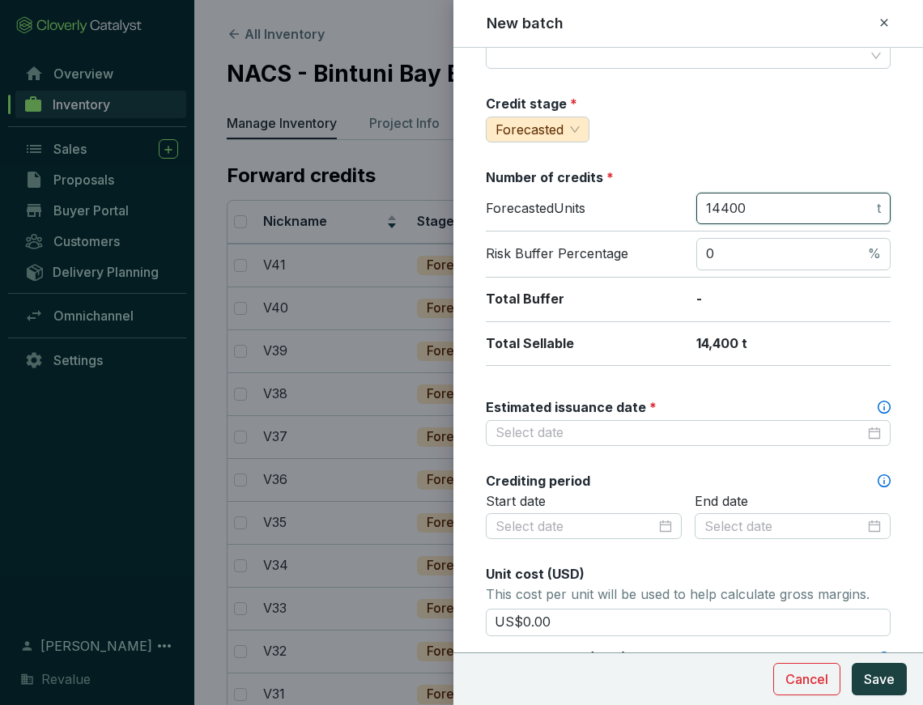
scroll to position [140, 0]
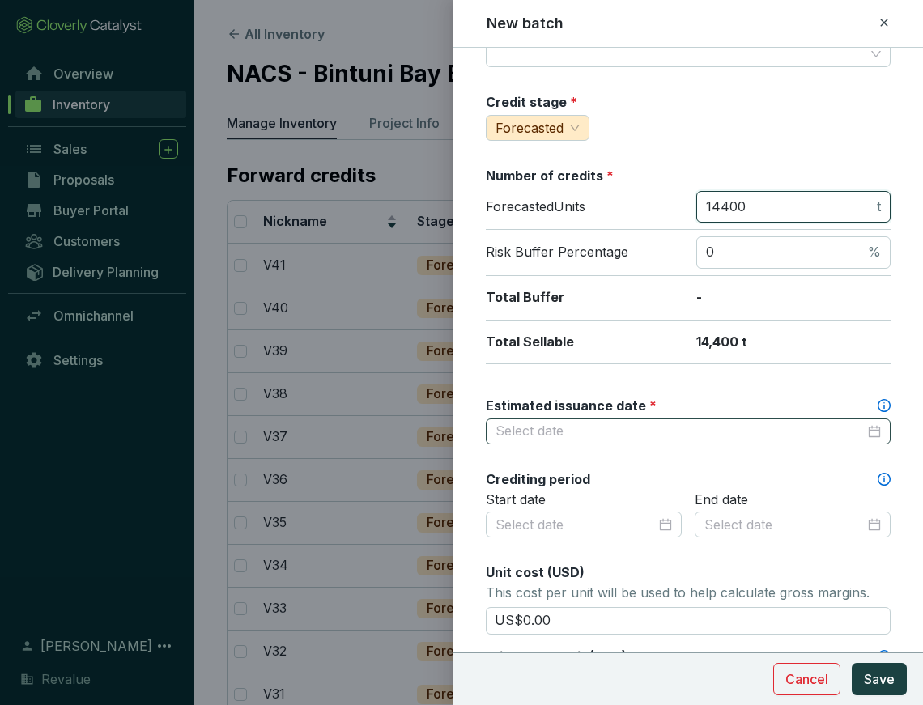
type input "14400"
click at [602, 431] on input "Estimated issuance date *" at bounding box center [680, 432] width 369 height 18
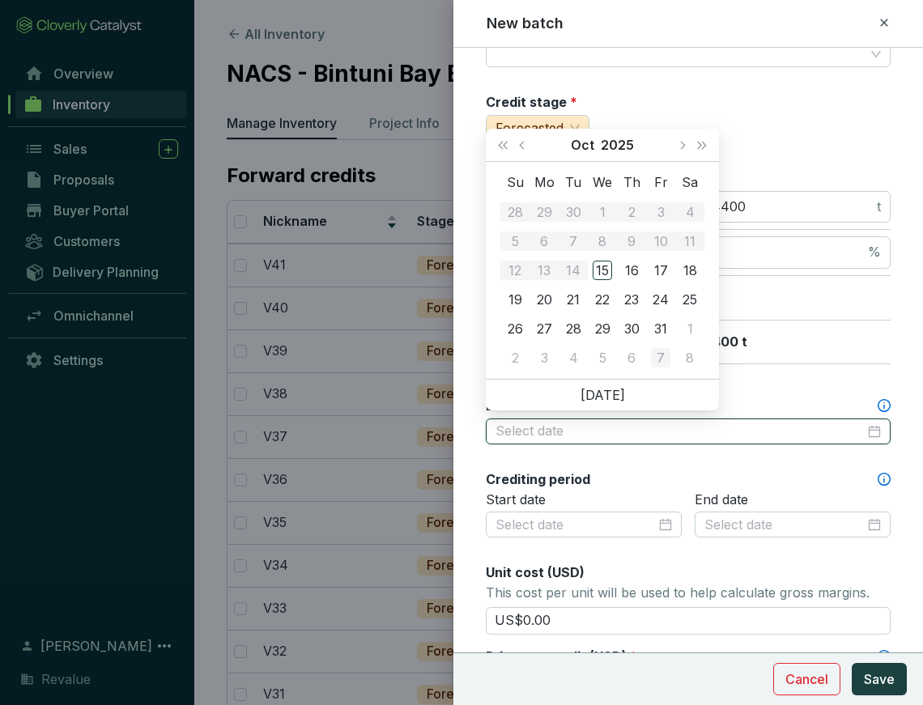
type input "[DATE]"
click at [705, 141] on button "Next year (Control + right)" at bounding box center [702, 145] width 21 height 32
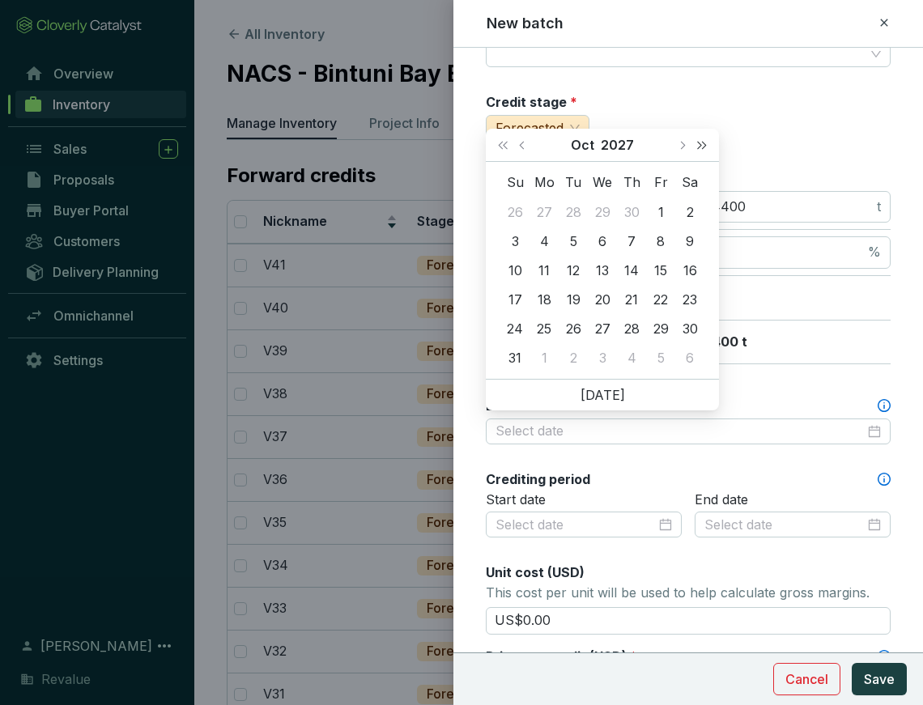
click at [705, 141] on button "Next year (Control + right)" at bounding box center [702, 145] width 21 height 32
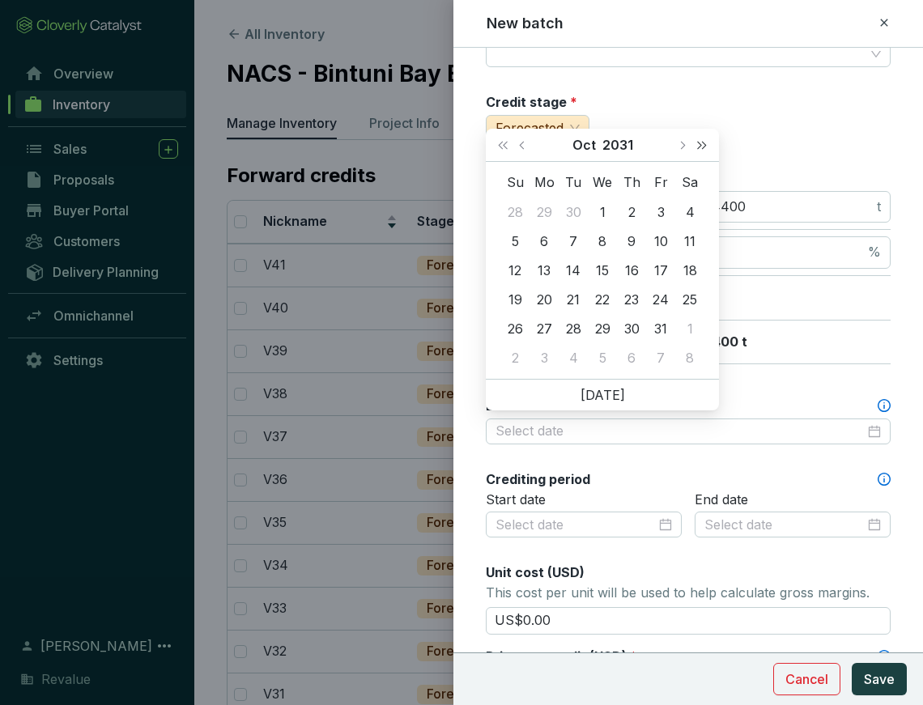
click at [705, 141] on button "Next year (Control + right)" at bounding box center [702, 145] width 21 height 32
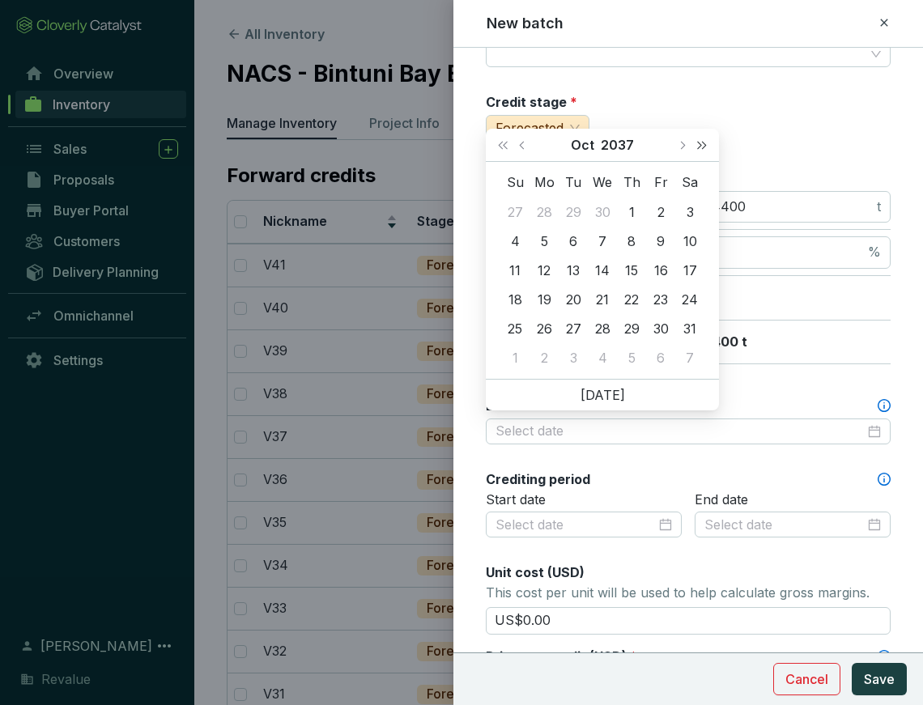
click at [705, 141] on button "Next year (Control + right)" at bounding box center [702, 145] width 21 height 32
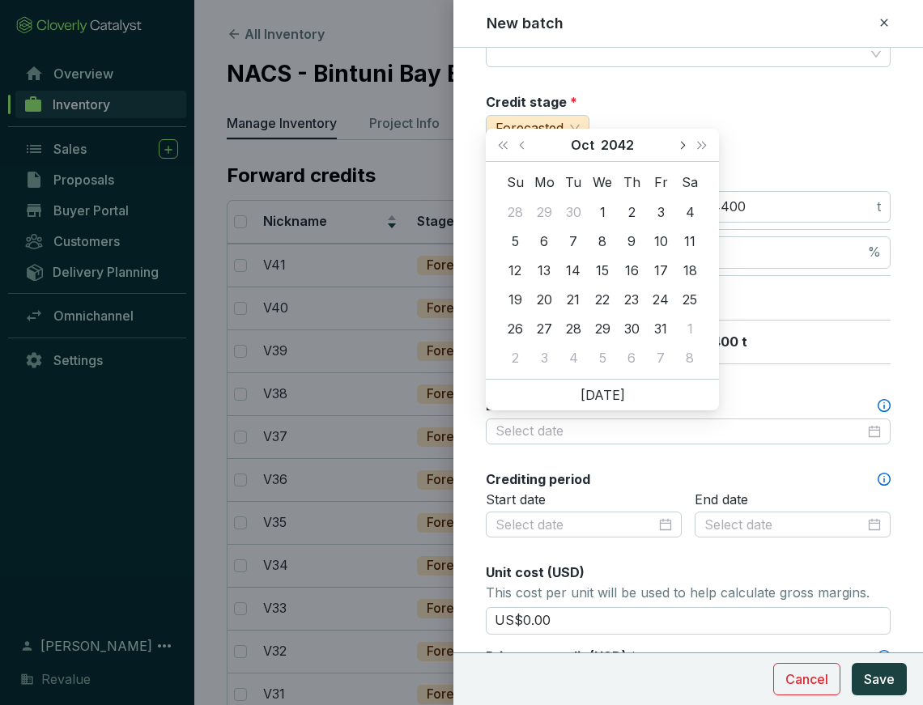
click at [689, 143] on button "Next month (PageDown)" at bounding box center [681, 145] width 21 height 32
click at [688, 143] on button "Next month (PageDown)" at bounding box center [681, 145] width 21 height 32
type input "[DATE]"
click at [601, 331] on div "31" at bounding box center [602, 328] width 19 height 19
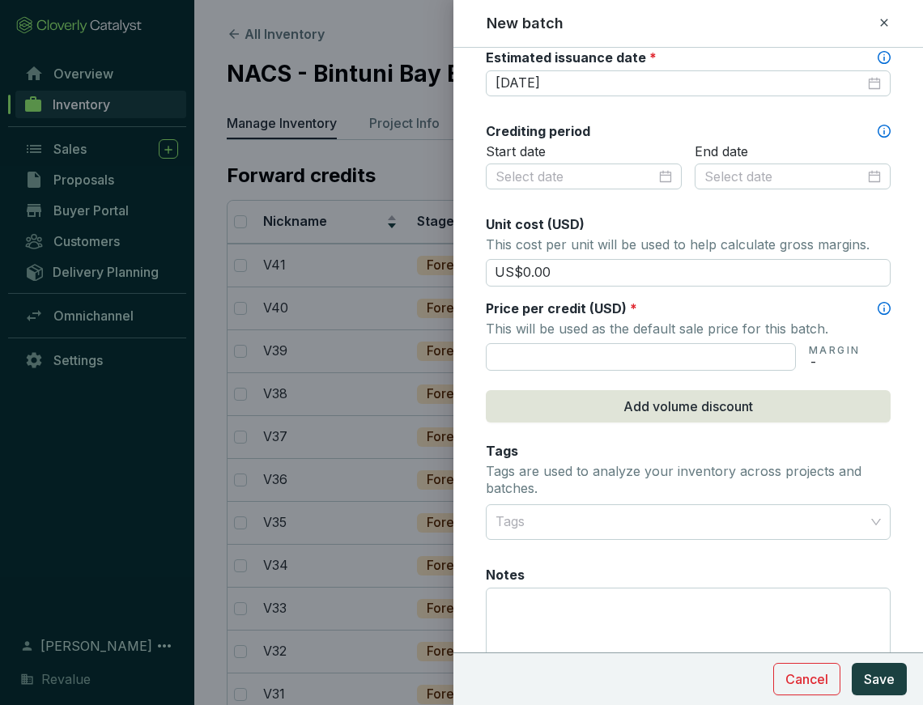
scroll to position [491, 0]
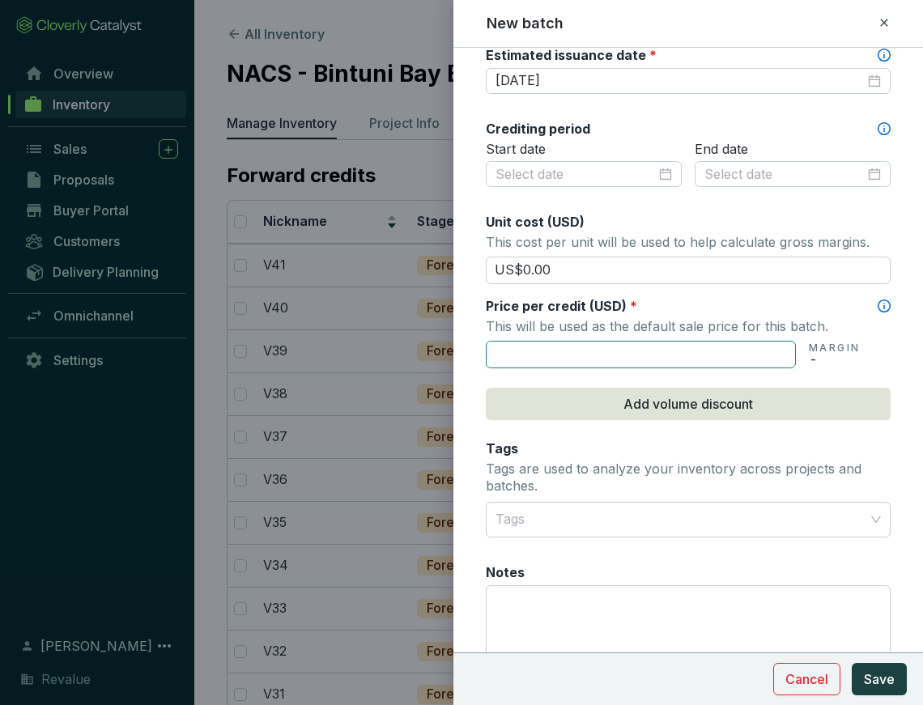
click at [685, 352] on input "text" at bounding box center [641, 355] width 310 height 28
type input "US$125.00"
click at [884, 671] on span "Save" at bounding box center [879, 679] width 31 height 19
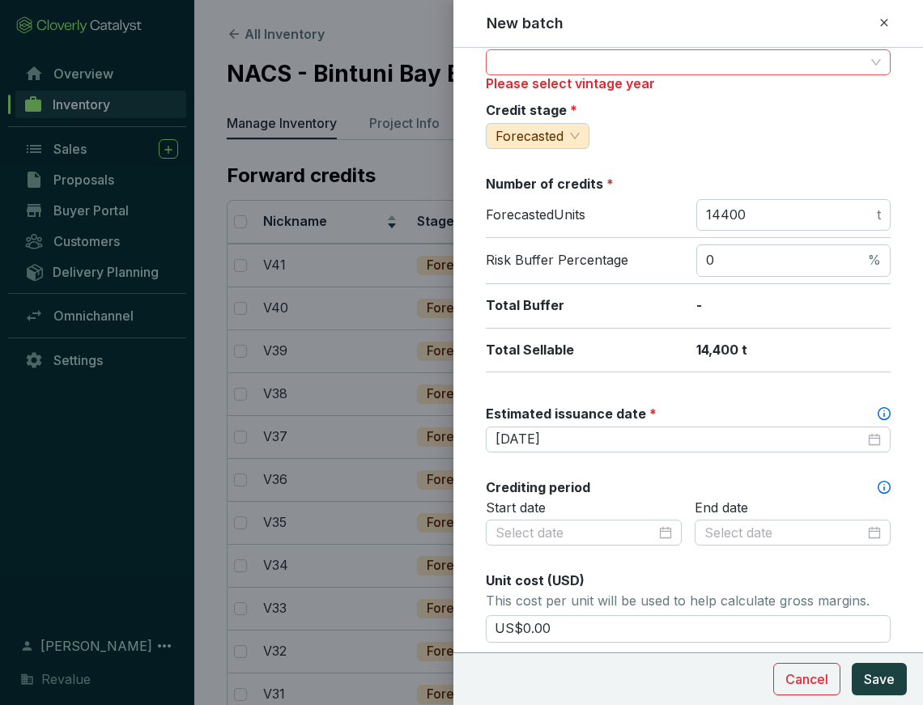
click at [615, 60] on input "Vintage year *" at bounding box center [680, 62] width 369 height 24
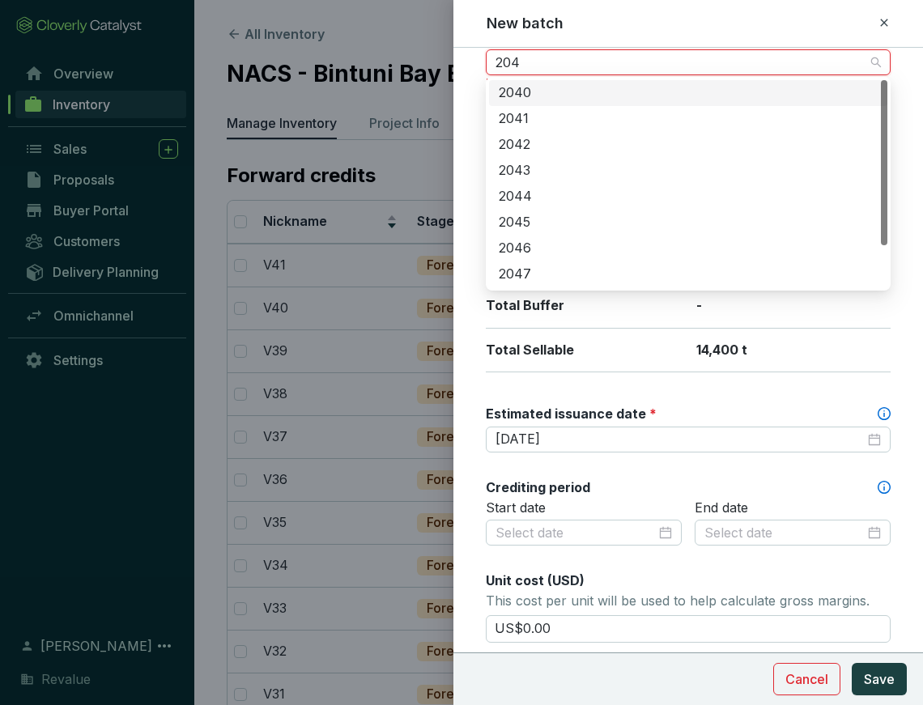
type input "2042"
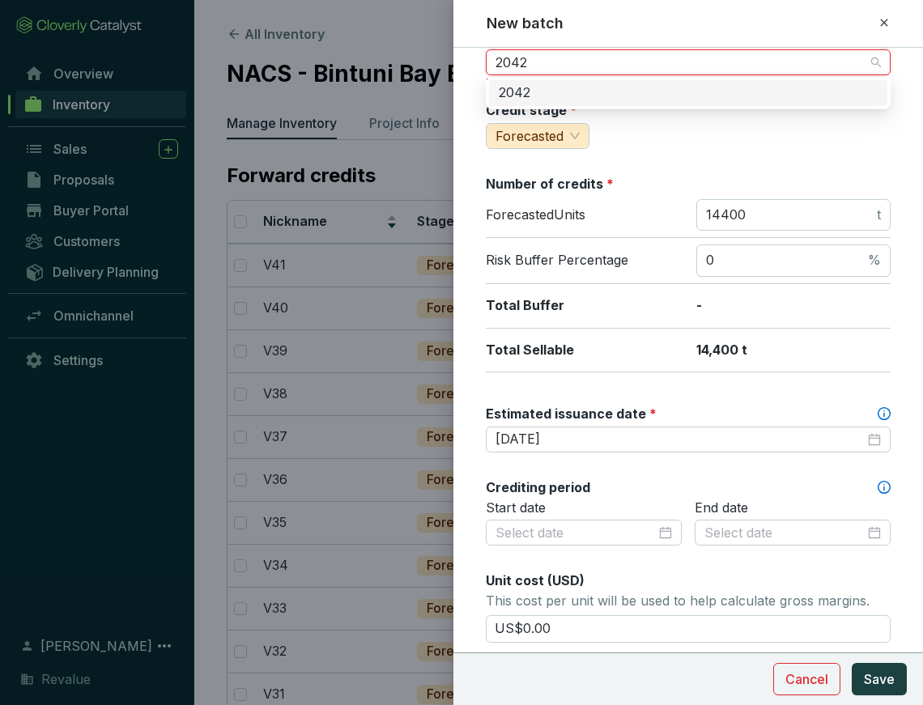
click at [629, 83] on div "2042" at bounding box center [688, 93] width 399 height 26
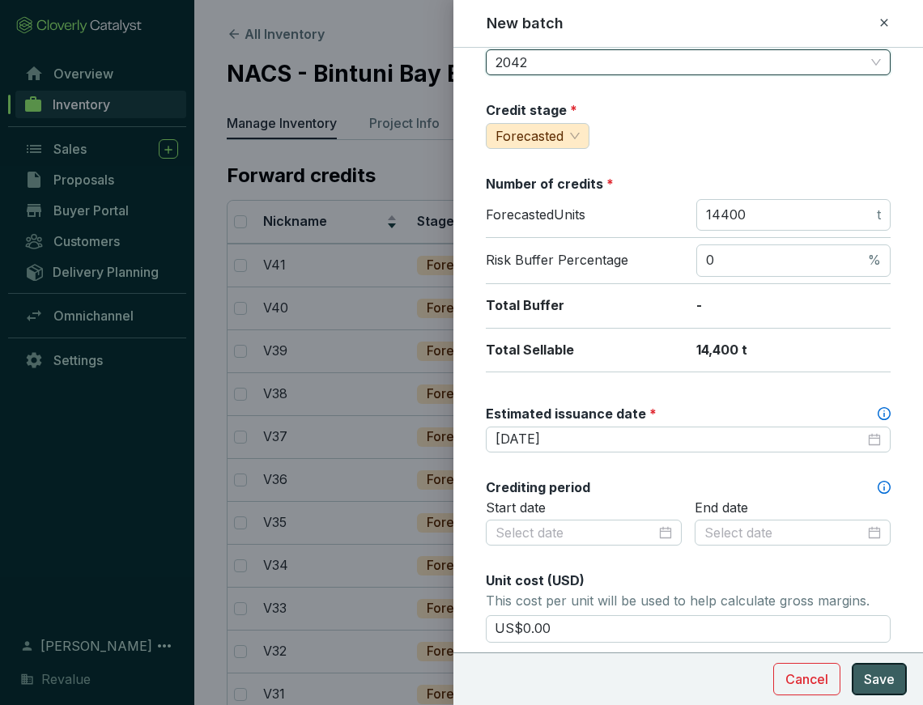
click at [871, 671] on span "Save" at bounding box center [879, 679] width 31 height 19
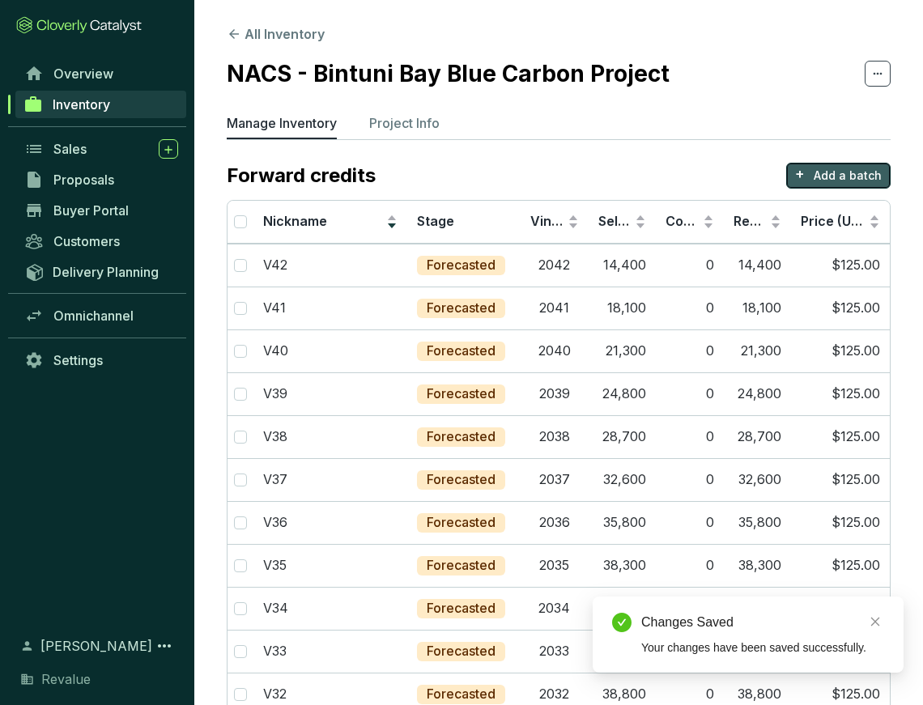
click at [848, 177] on p "Add a batch" at bounding box center [848, 176] width 68 height 16
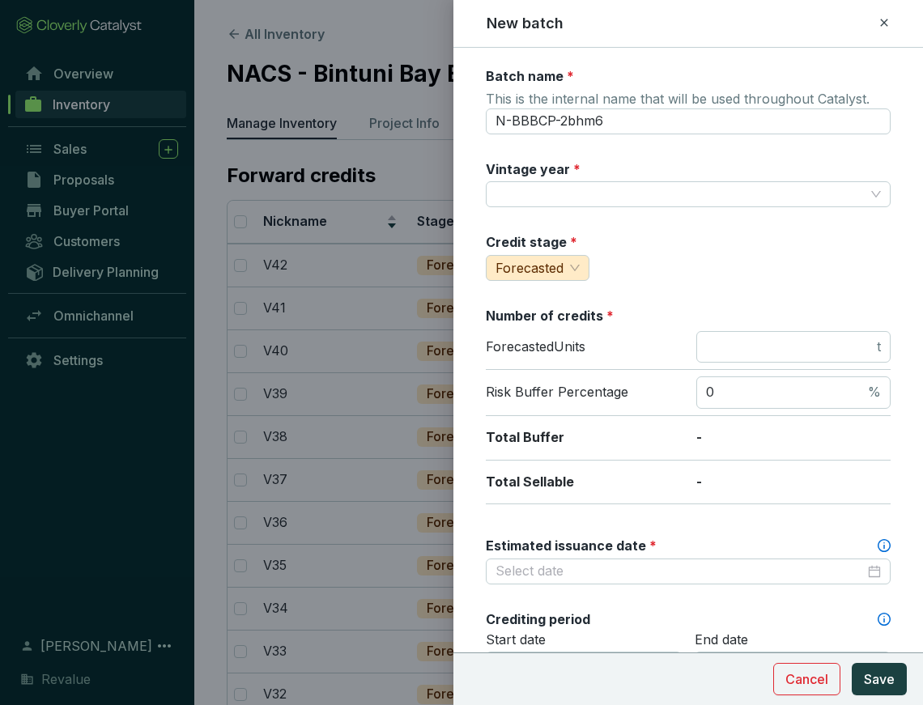
click at [820, 303] on div "Batch name * This is the internal name that will be used throughout Catalyst. N…" at bounding box center [688, 630] width 405 height 1126
click at [761, 251] on div "Credit stage * Forecasted" at bounding box center [688, 257] width 405 height 48
click at [636, 122] on input "N-BBBCP-2bhm6" at bounding box center [688, 122] width 405 height 26
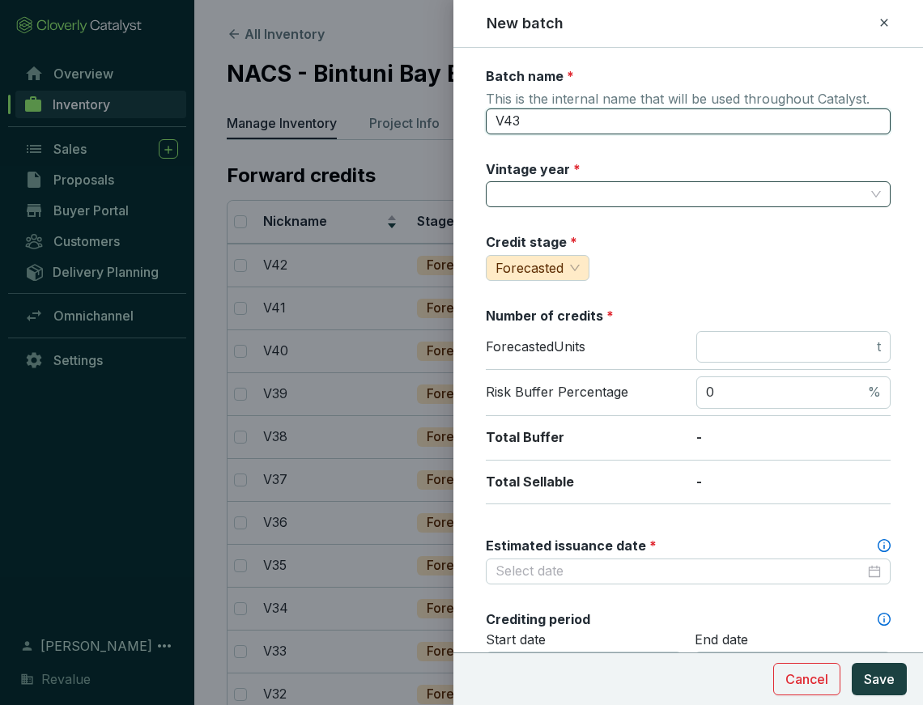
type input "V43"
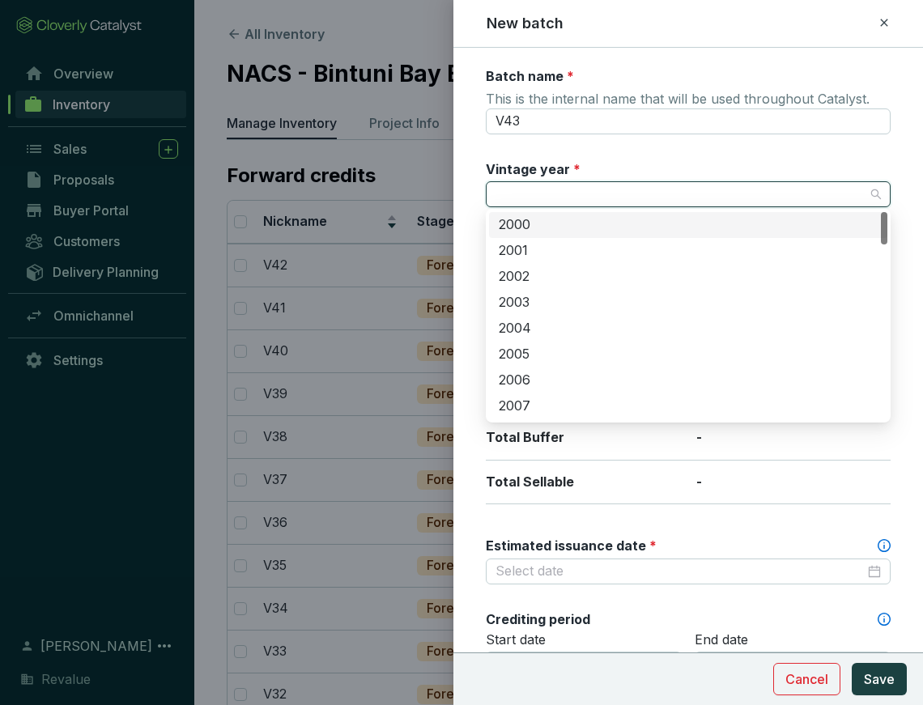
click at [518, 189] on input "Vintage year *" at bounding box center [680, 194] width 369 height 24
type input "q"
type input "2043"
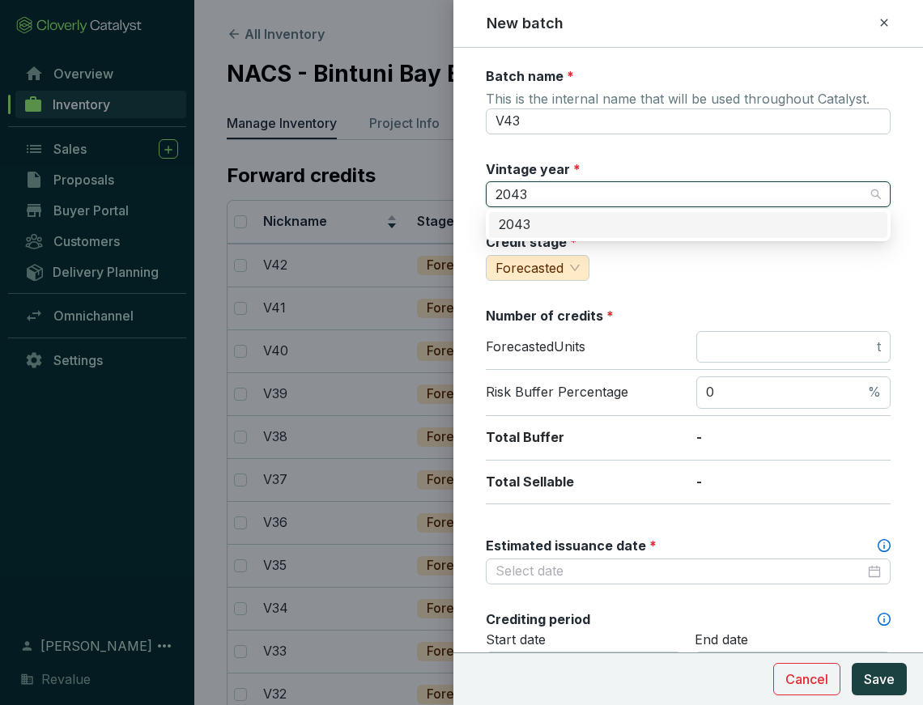
click at [577, 223] on div "2043" at bounding box center [688, 225] width 379 height 18
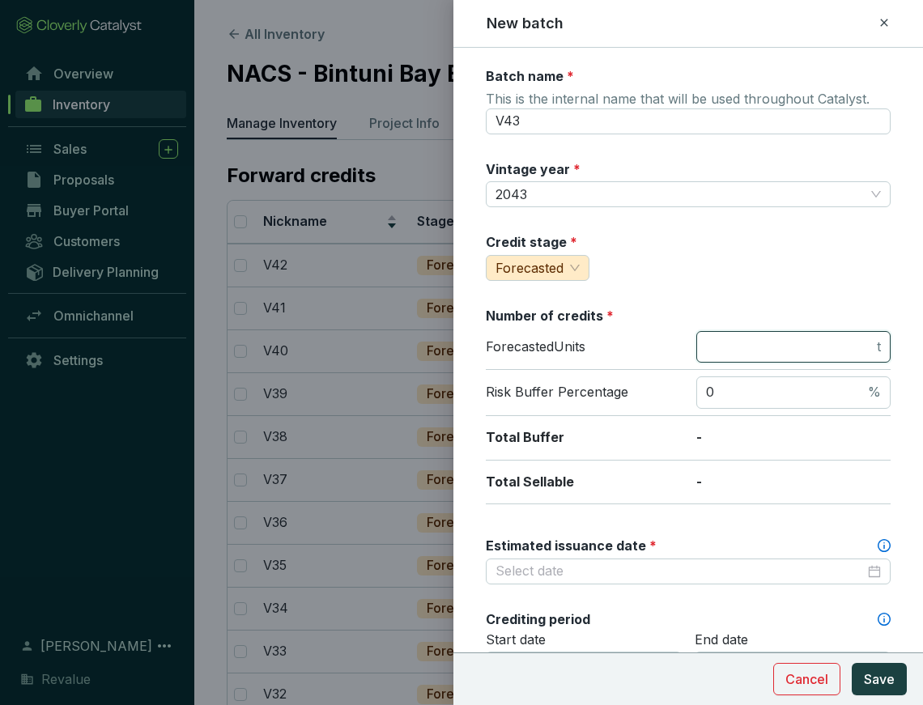
click at [837, 351] on input "number" at bounding box center [790, 348] width 168 height 18
type input "11400"
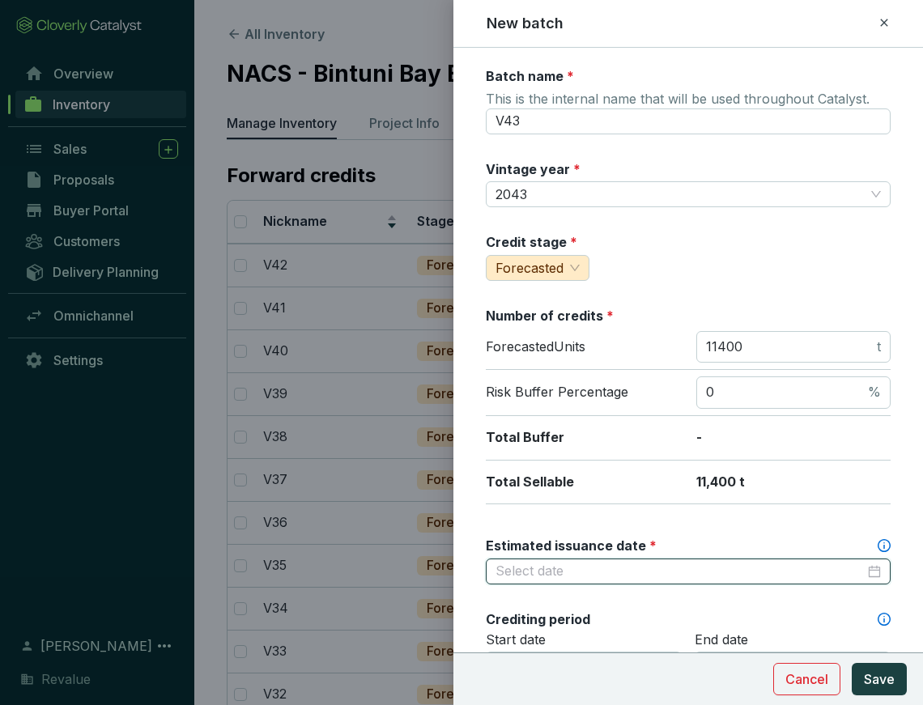
click at [766, 569] on input "Estimated issuance date *" at bounding box center [680, 572] width 369 height 18
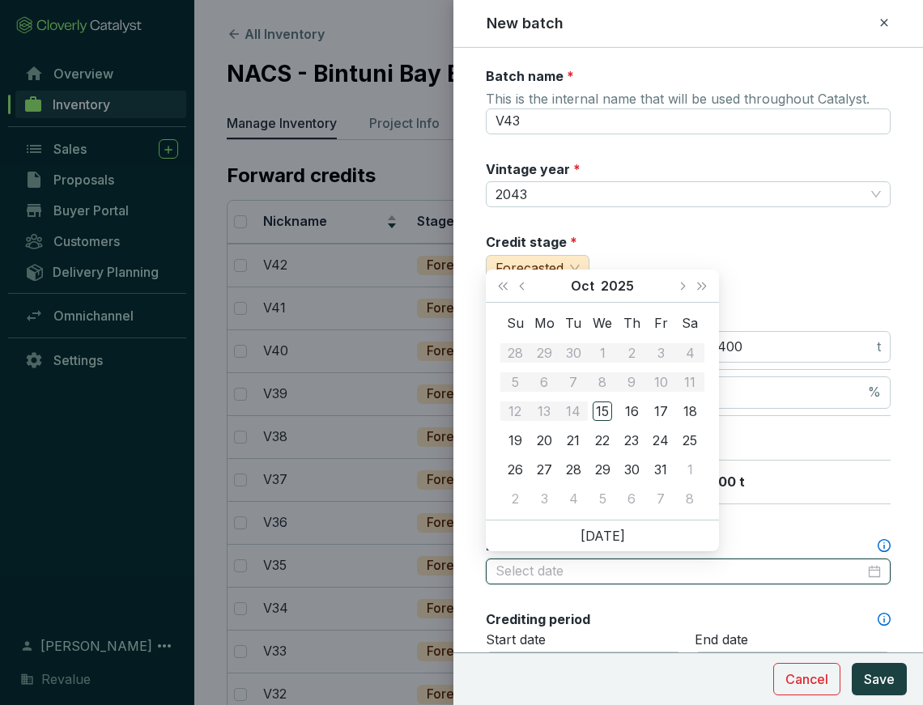
type input "[DATE]"
click at [701, 284] on span "Next year (Control + right)" at bounding box center [702, 286] width 8 height 8
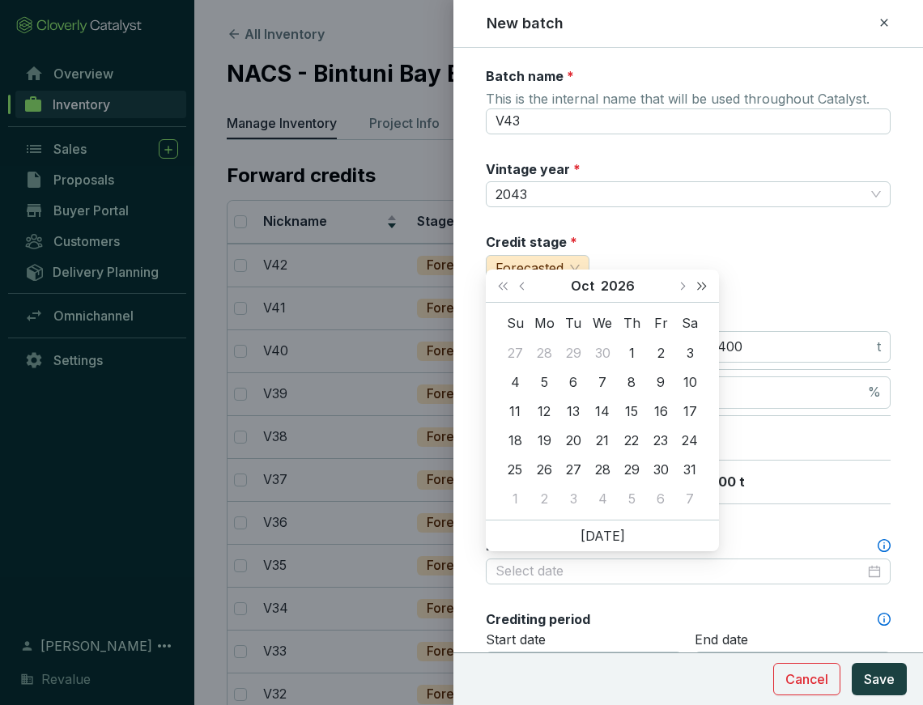
click at [701, 284] on span "Next year (Control + right)" at bounding box center [702, 286] width 8 height 8
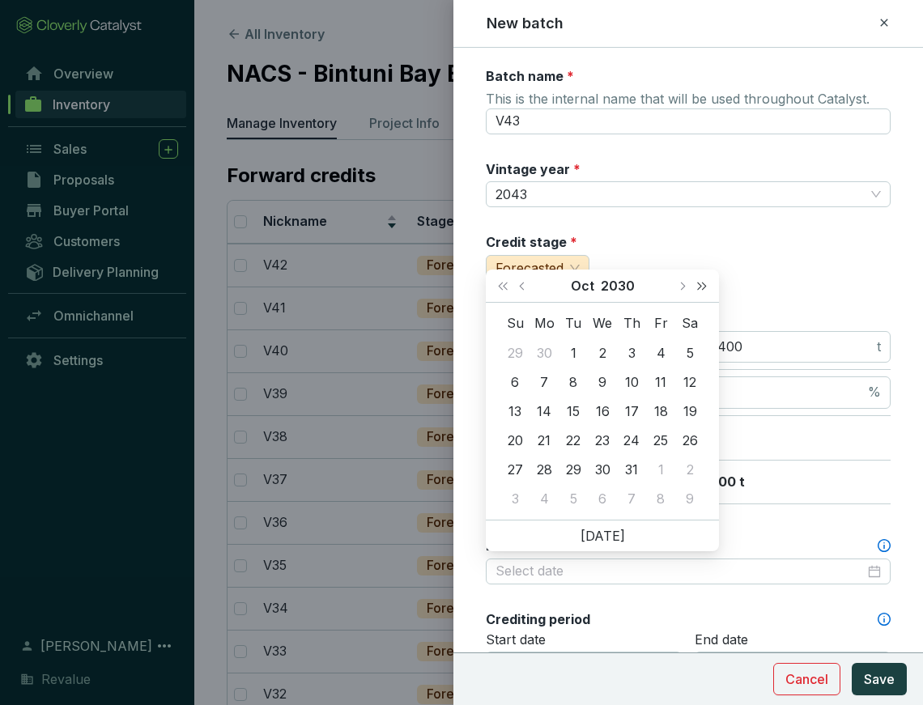
click at [701, 284] on span "Next year (Control + right)" at bounding box center [702, 286] width 8 height 8
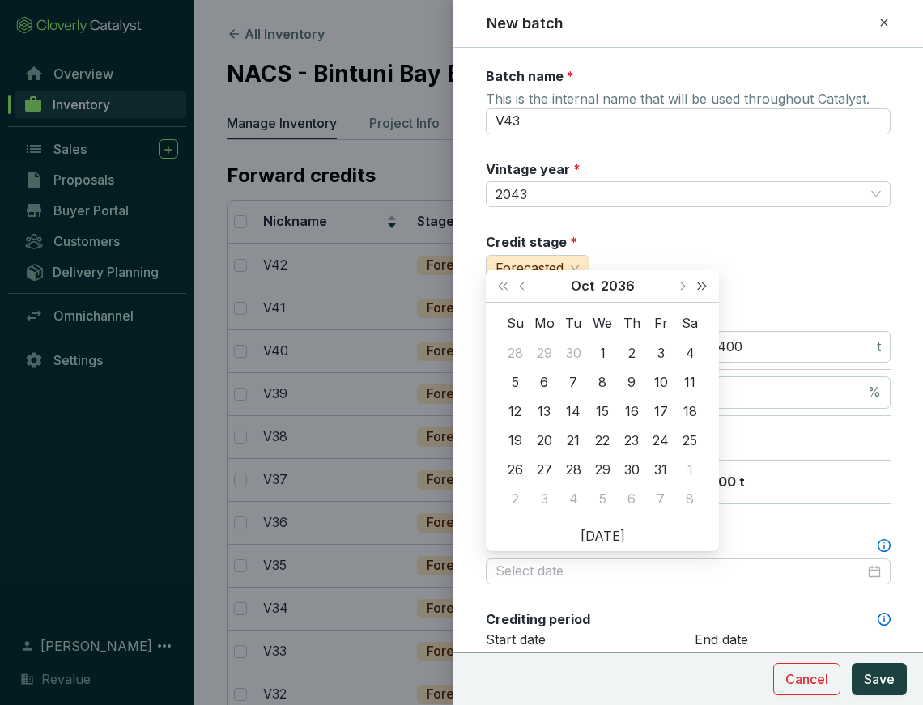
click at [701, 284] on span "Next year (Control + right)" at bounding box center [702, 286] width 8 height 8
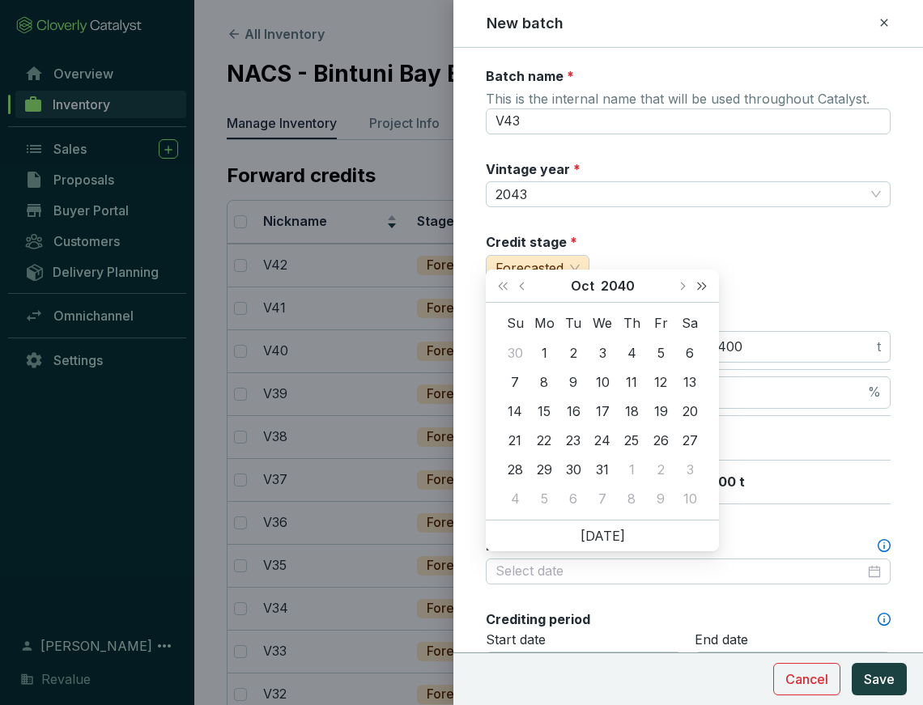
click at [701, 284] on span "Next year (Control + right)" at bounding box center [702, 286] width 8 height 8
click at [676, 288] on button "Next month (PageDown)" at bounding box center [681, 286] width 21 height 32
type input "[DATE]"
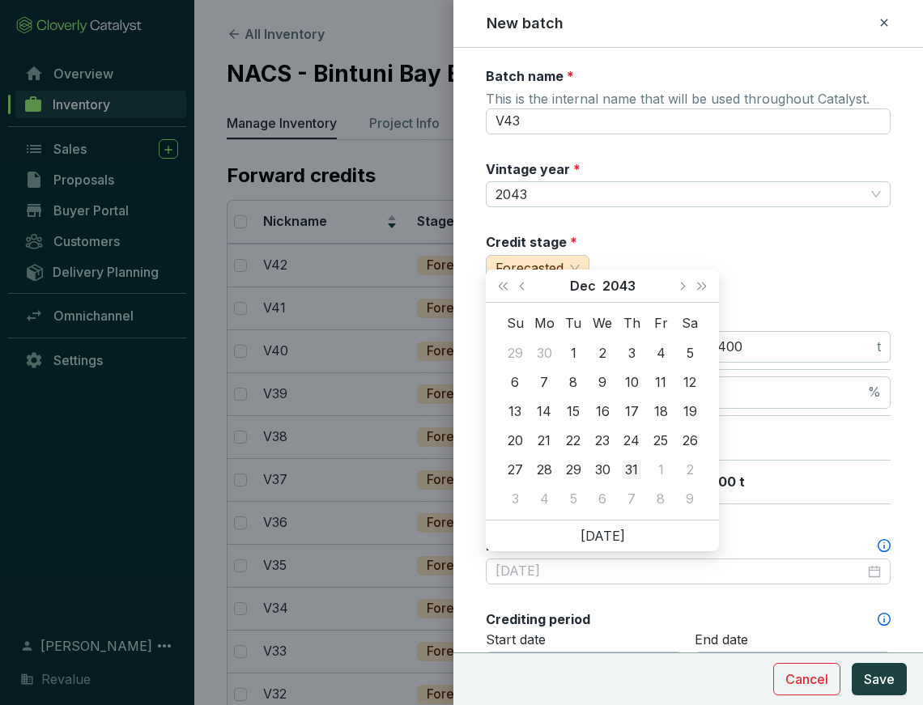
click at [636, 467] on div "31" at bounding box center [631, 469] width 19 height 19
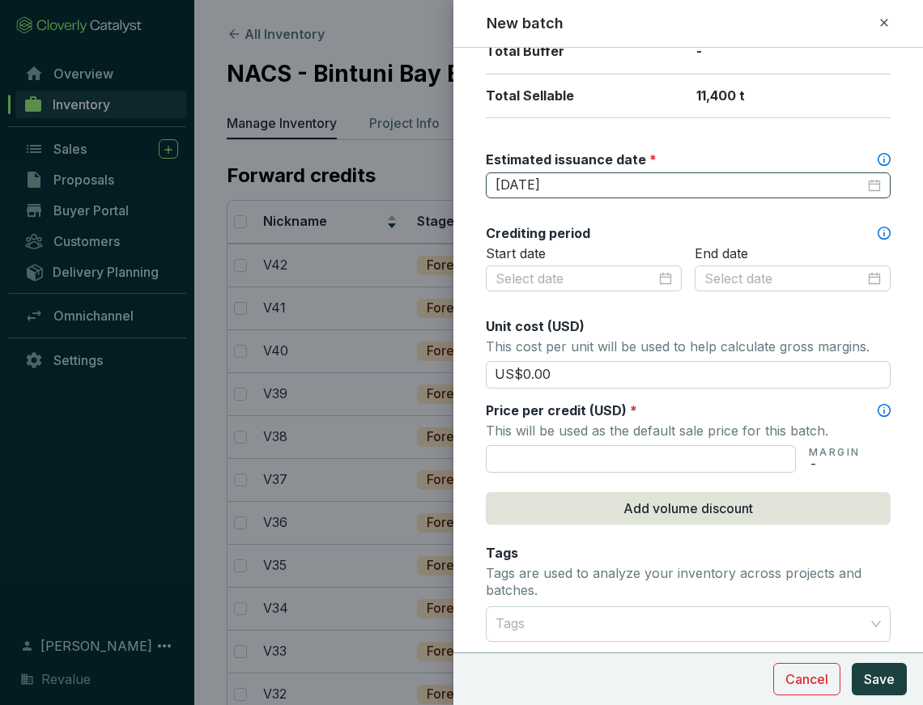
scroll to position [389, 0]
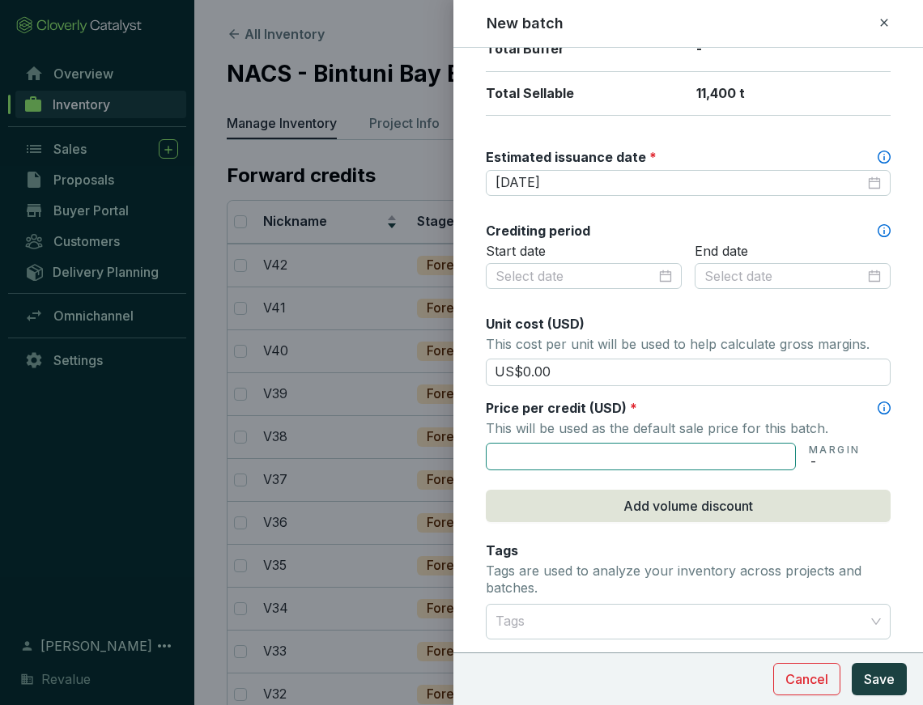
click at [526, 443] on input "text" at bounding box center [641, 457] width 310 height 28
type input "US$125.00"
click at [878, 688] on span "Save" at bounding box center [879, 679] width 31 height 19
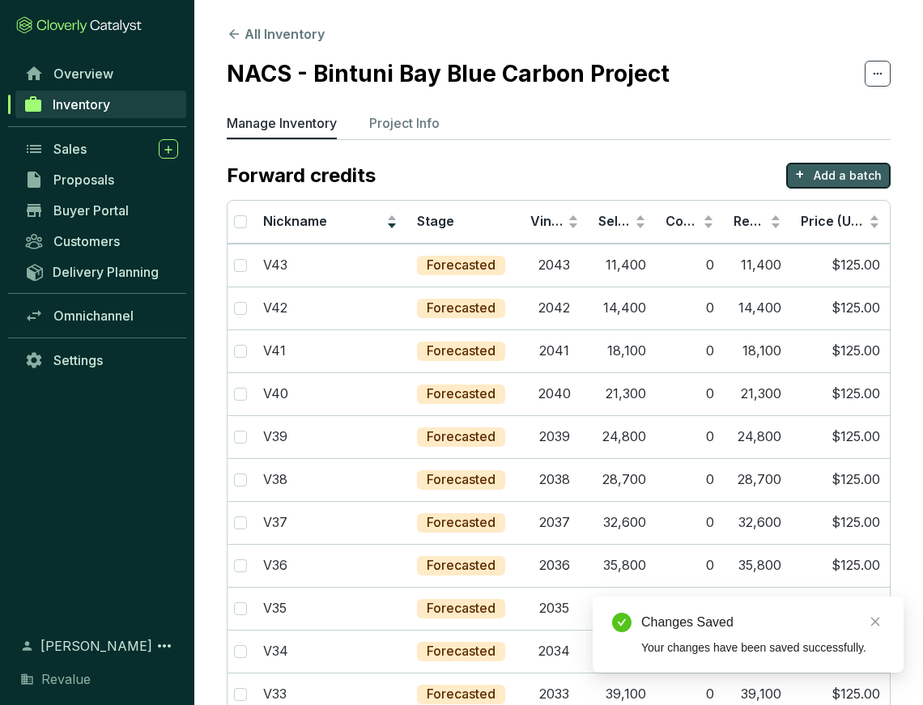
click at [831, 177] on p "Add a batch" at bounding box center [848, 176] width 68 height 16
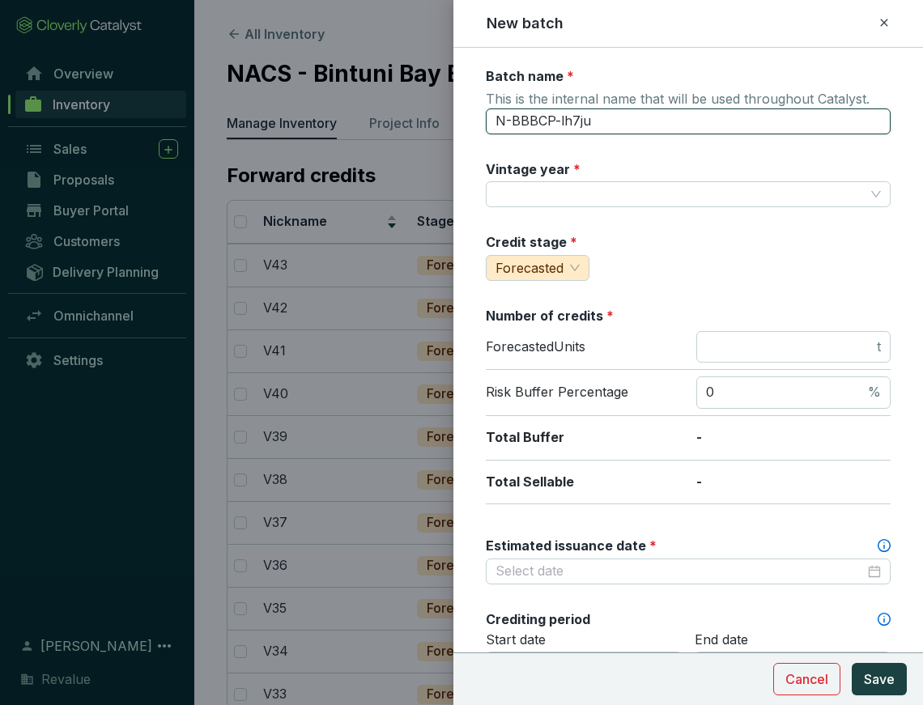
click at [566, 125] on input "N-BBBCP-lh7ju" at bounding box center [688, 122] width 405 height 26
type input "V44"
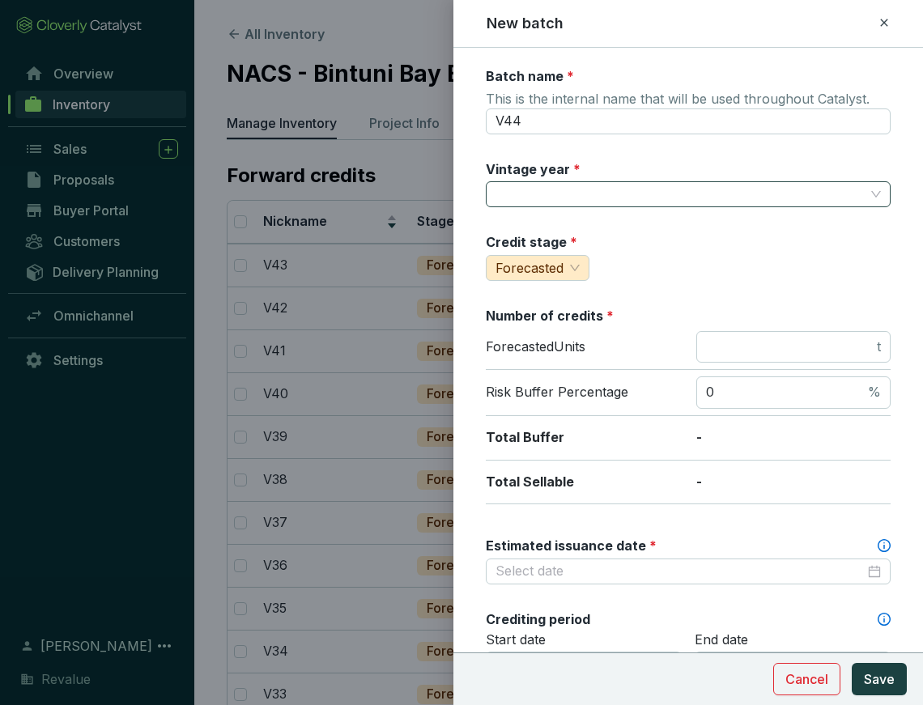
click at [585, 190] on input "Vintage year *" at bounding box center [680, 194] width 369 height 24
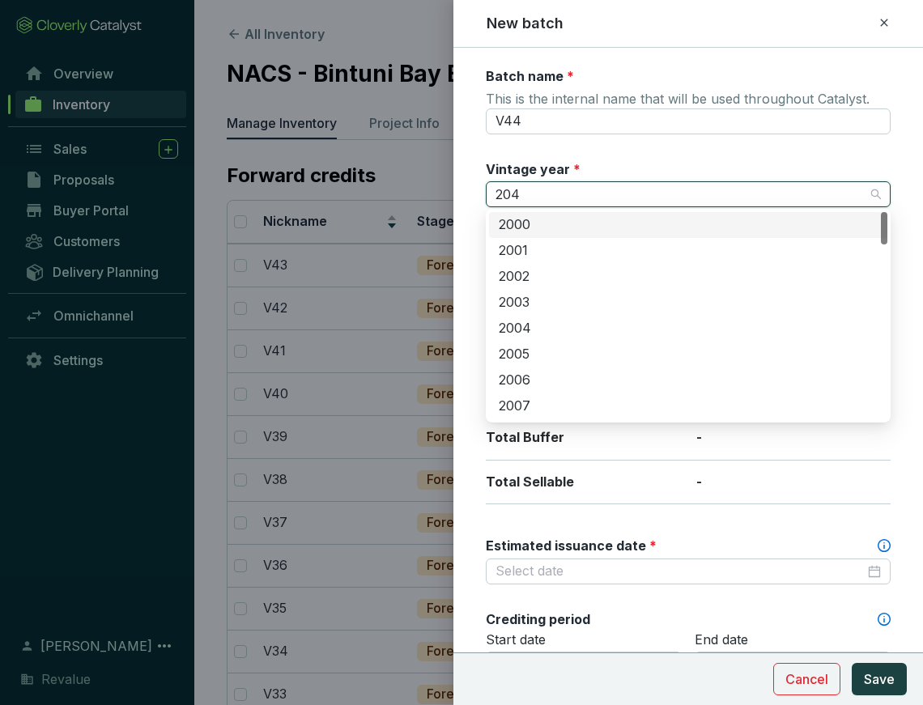
type input "2044"
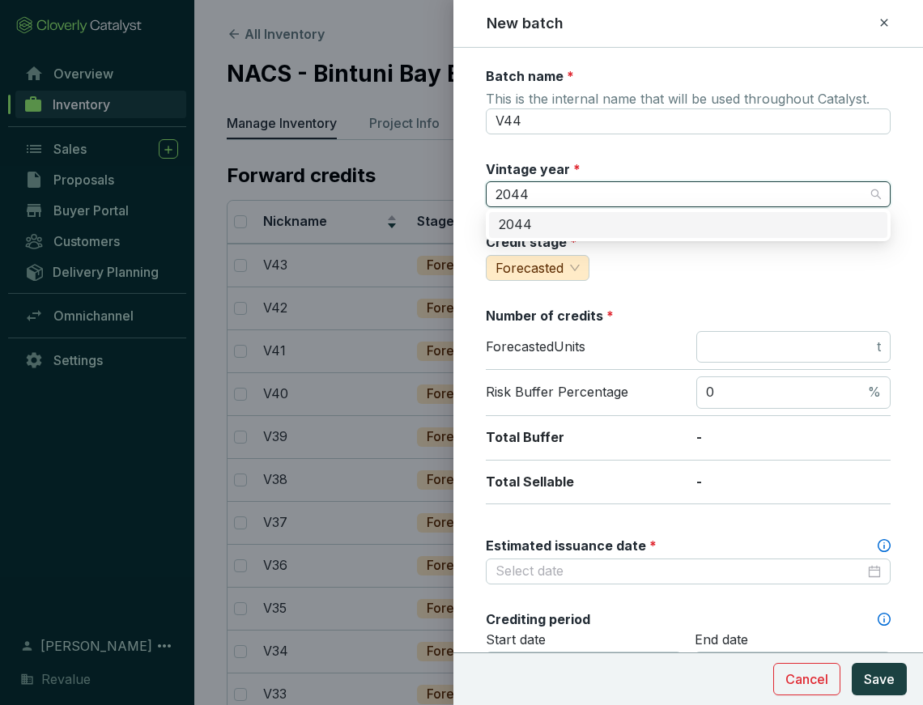
click at [565, 228] on div "2044" at bounding box center [688, 225] width 379 height 18
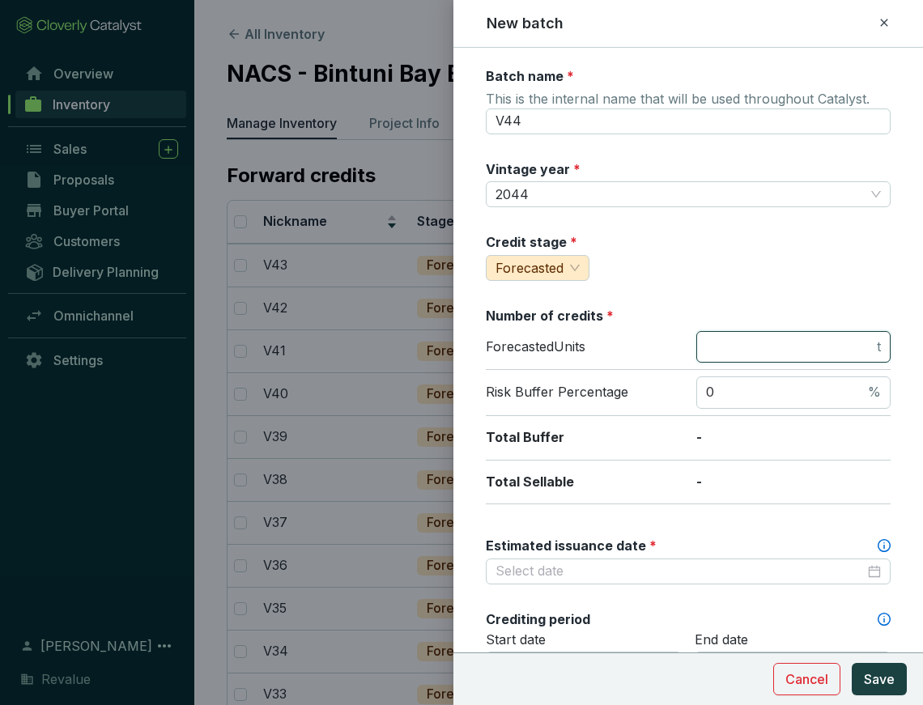
click at [752, 342] on input "number" at bounding box center [790, 348] width 168 height 18
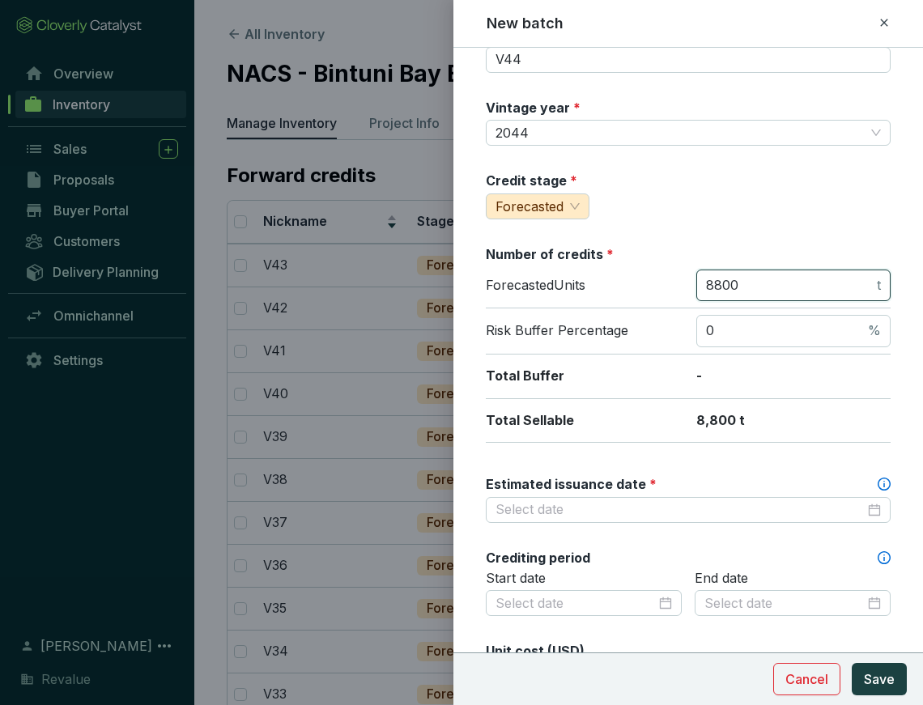
scroll to position [79, 0]
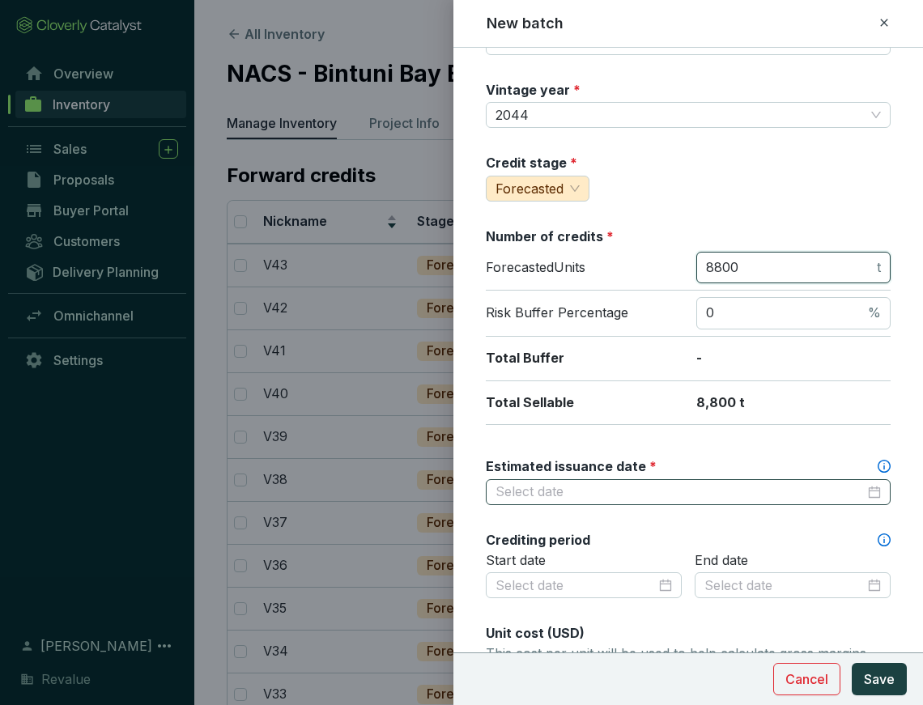
type input "8800"
click at [685, 489] on input "Estimated issuance date *" at bounding box center [680, 493] width 369 height 18
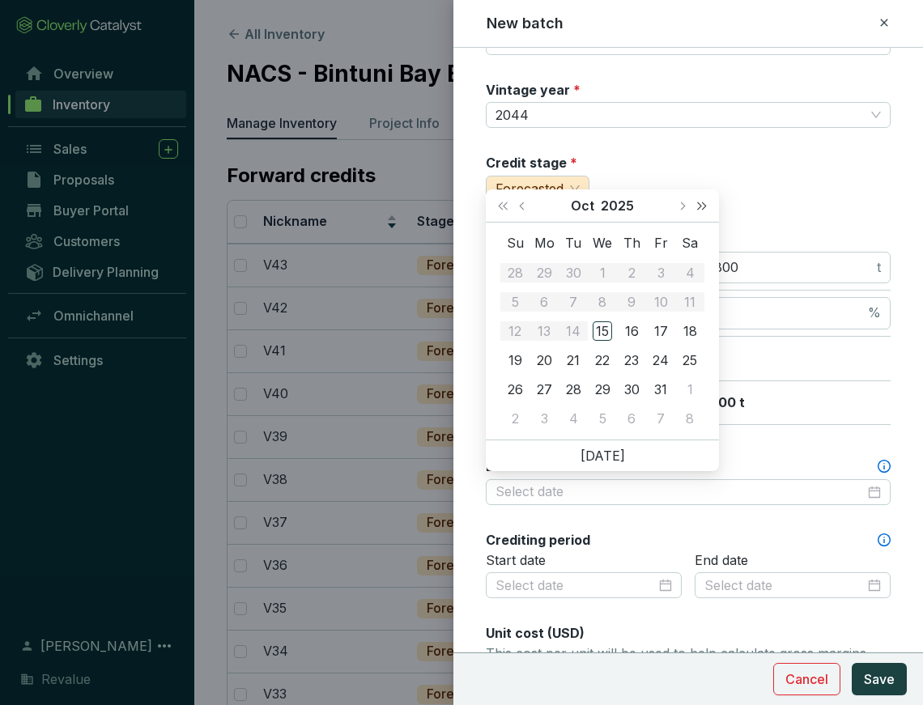
click at [708, 207] on button "Next year (Control + right)" at bounding box center [702, 206] width 21 height 32
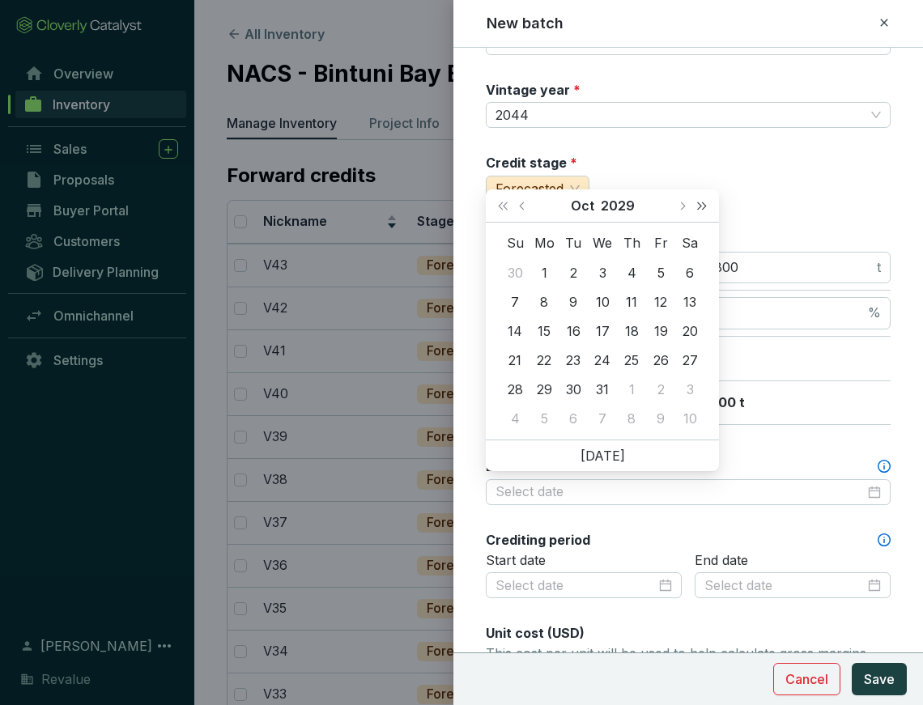
click at [708, 207] on button "Next year (Control + right)" at bounding box center [702, 206] width 21 height 32
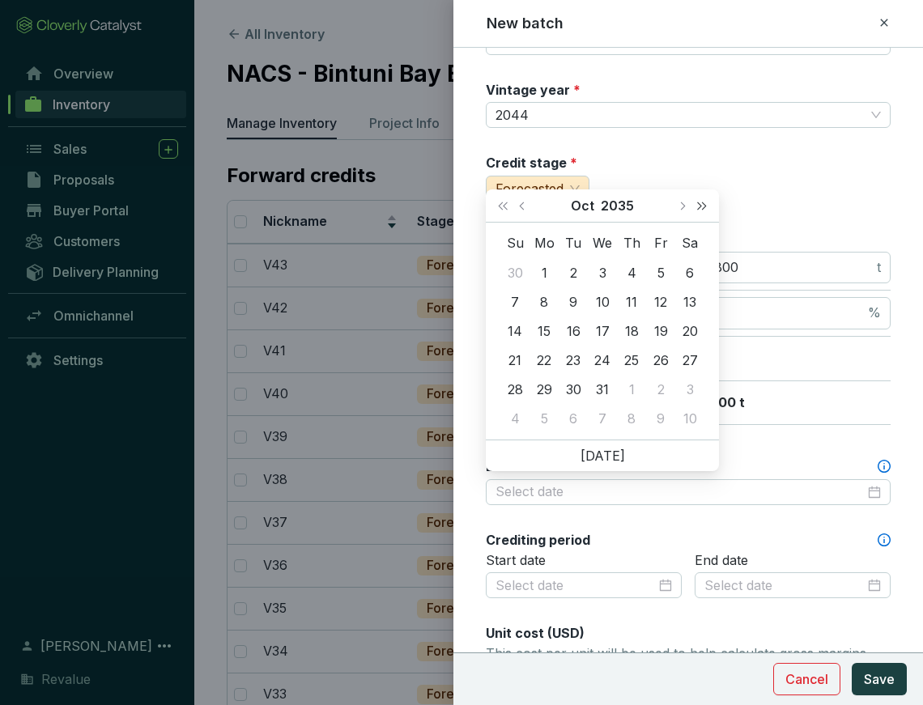
click at [708, 207] on button "Next year (Control + right)" at bounding box center [702, 206] width 21 height 32
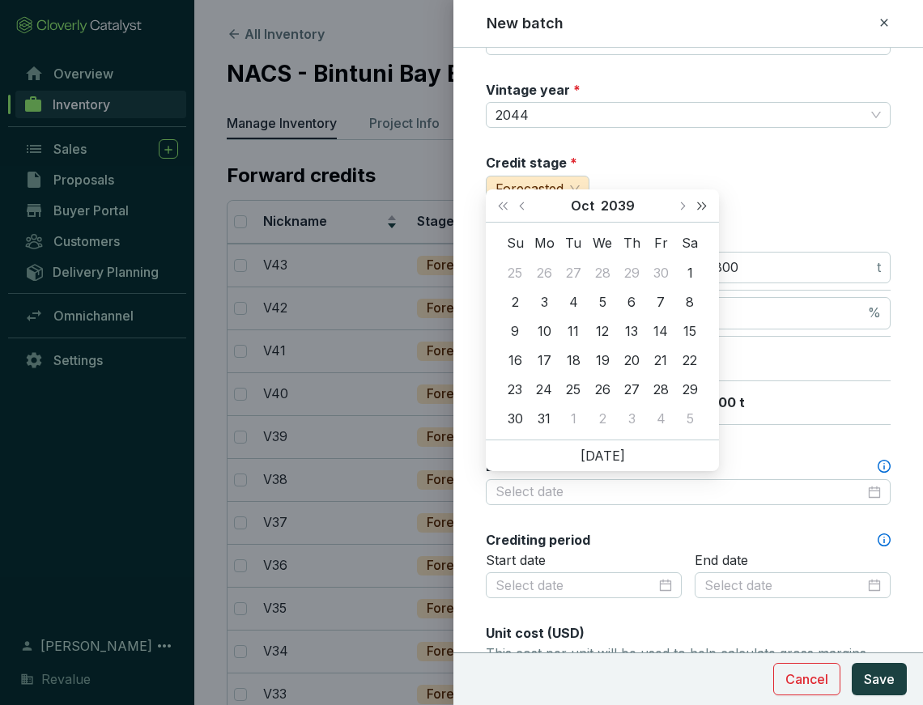
click at [708, 207] on button "Next year (Control + right)" at bounding box center [702, 206] width 21 height 32
click at [676, 207] on button "Next month (PageDown)" at bounding box center [681, 206] width 21 height 32
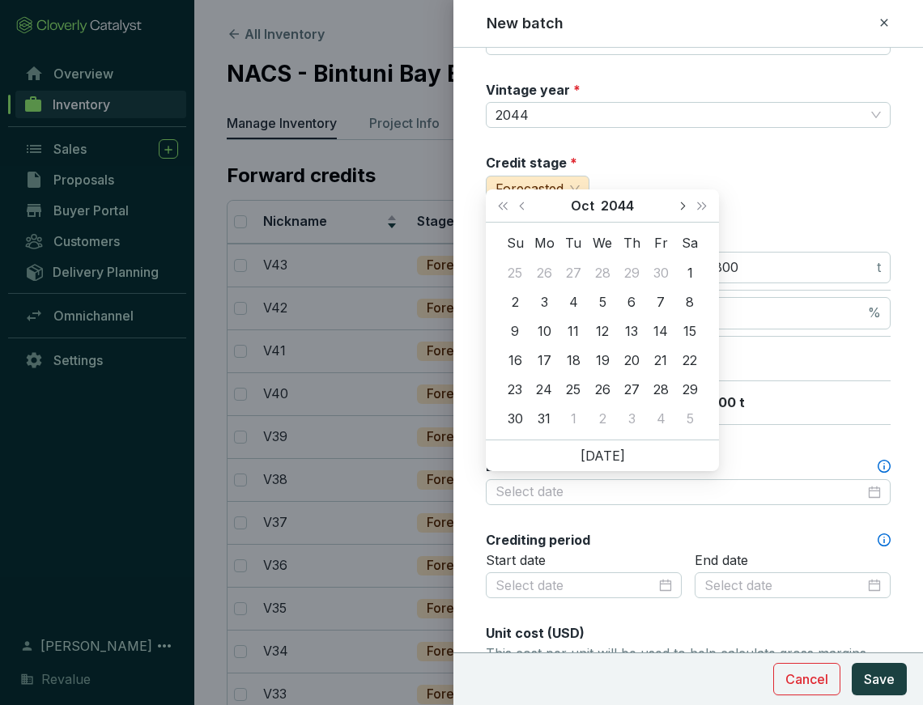
click at [676, 207] on button "Next month (PageDown)" at bounding box center [681, 206] width 21 height 32
type input "[DATE]"
click at [696, 377] on td "31" at bounding box center [690, 389] width 29 height 29
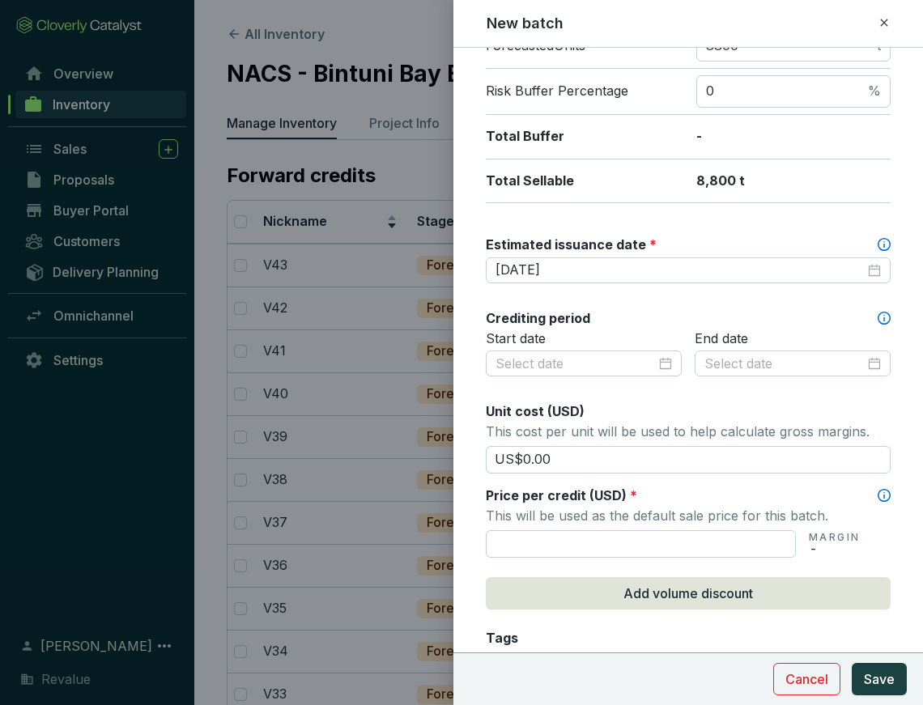
scroll to position [578, 0]
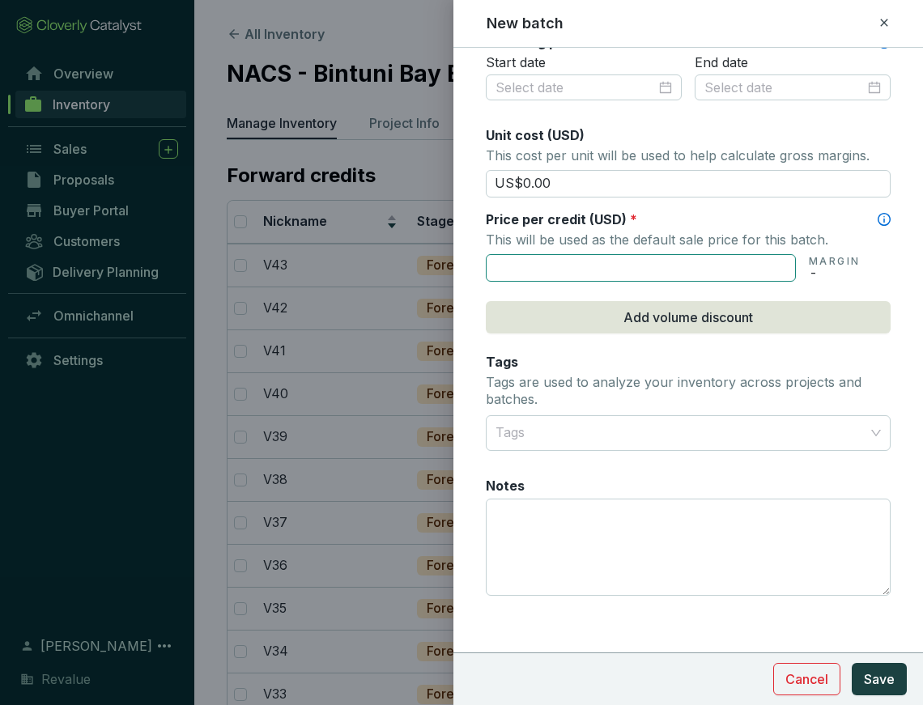
click at [589, 266] on input "text" at bounding box center [641, 268] width 310 height 28
type input "US$125.00"
click at [879, 692] on button "Save" at bounding box center [879, 679] width 55 height 32
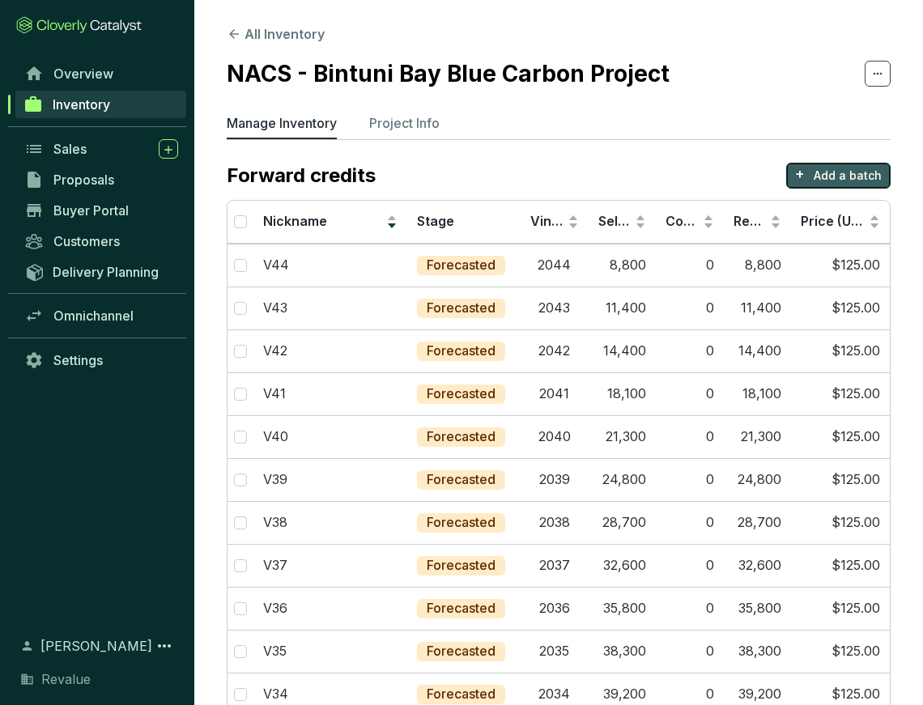
click at [840, 173] on p "Add a batch" at bounding box center [848, 176] width 68 height 16
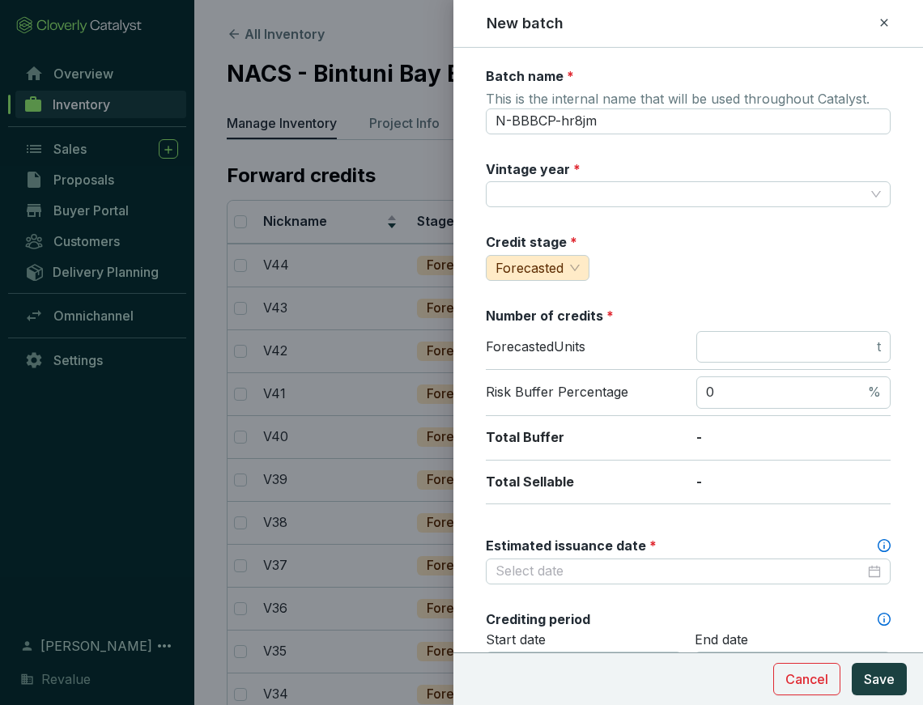
click at [885, 31] on icon at bounding box center [884, 22] width 13 height 19
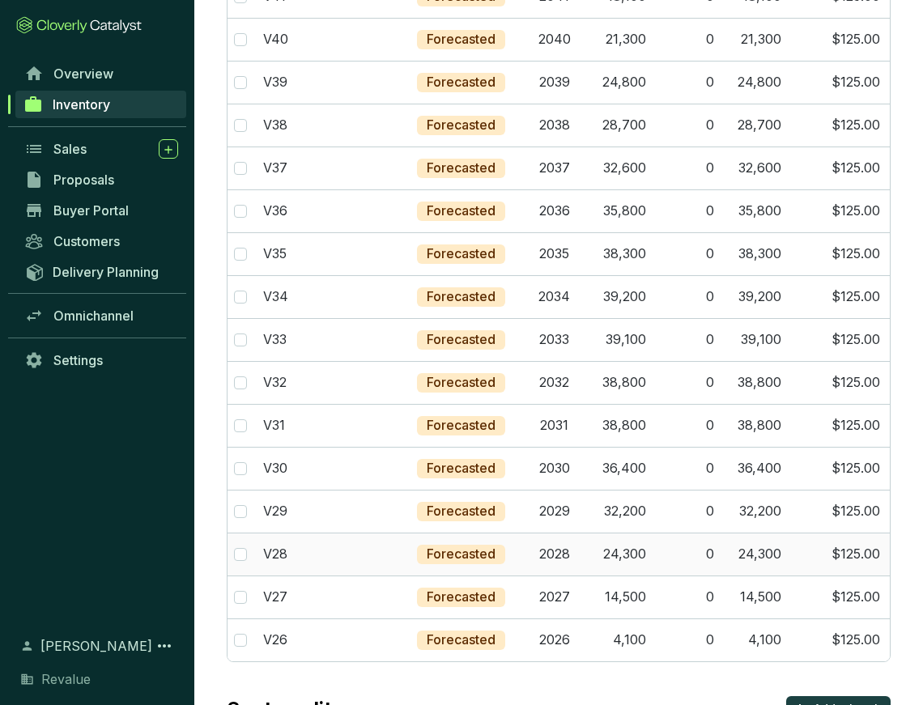
scroll to position [0, 0]
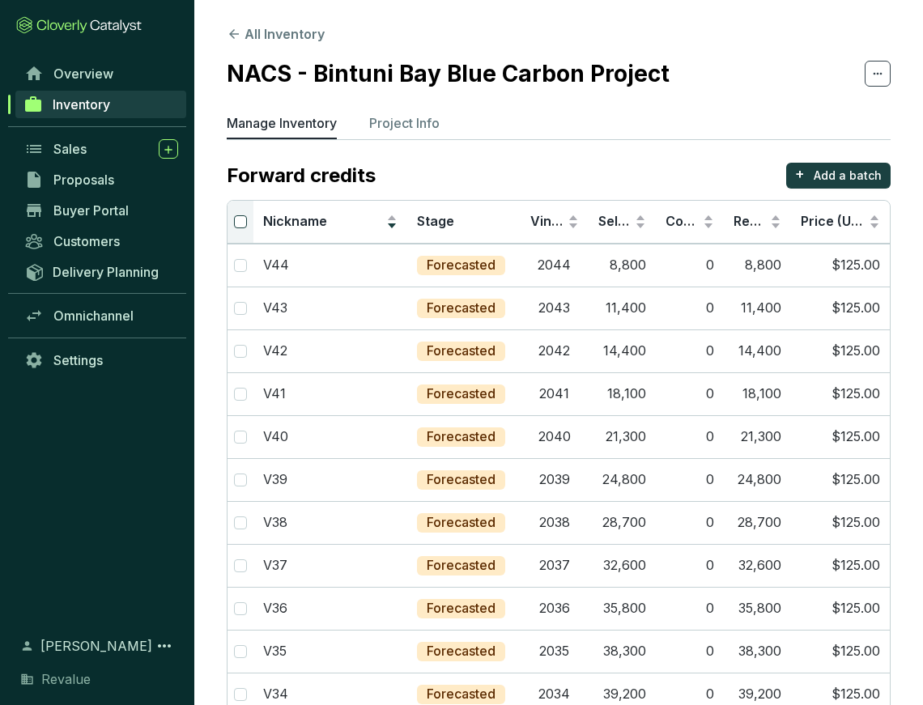
click at [238, 218] on input "Select all" at bounding box center [240, 221] width 13 height 13
checkbox input "true"
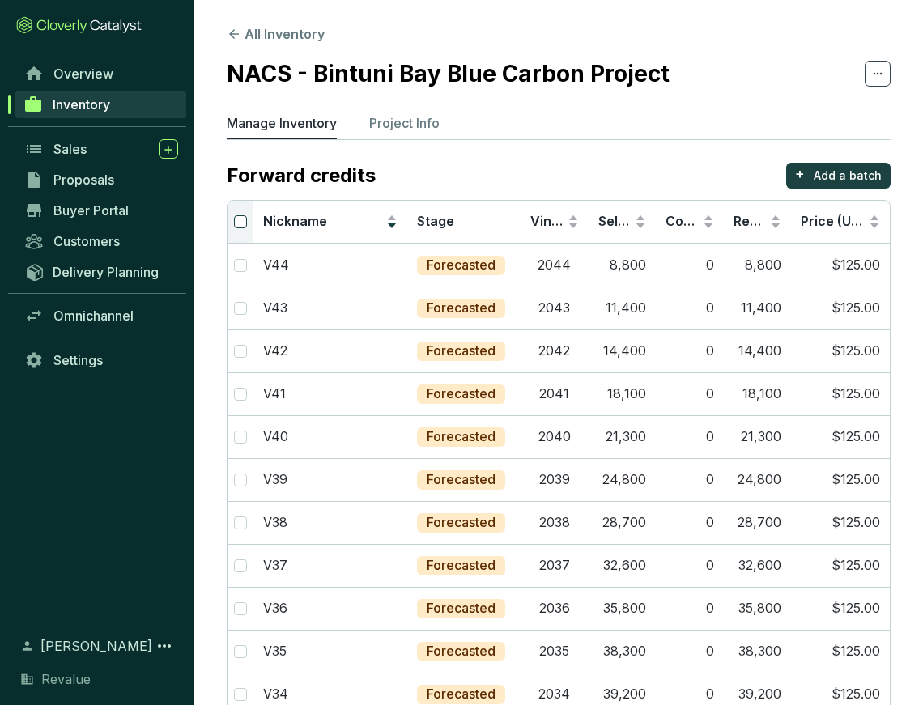
checkbox input "true"
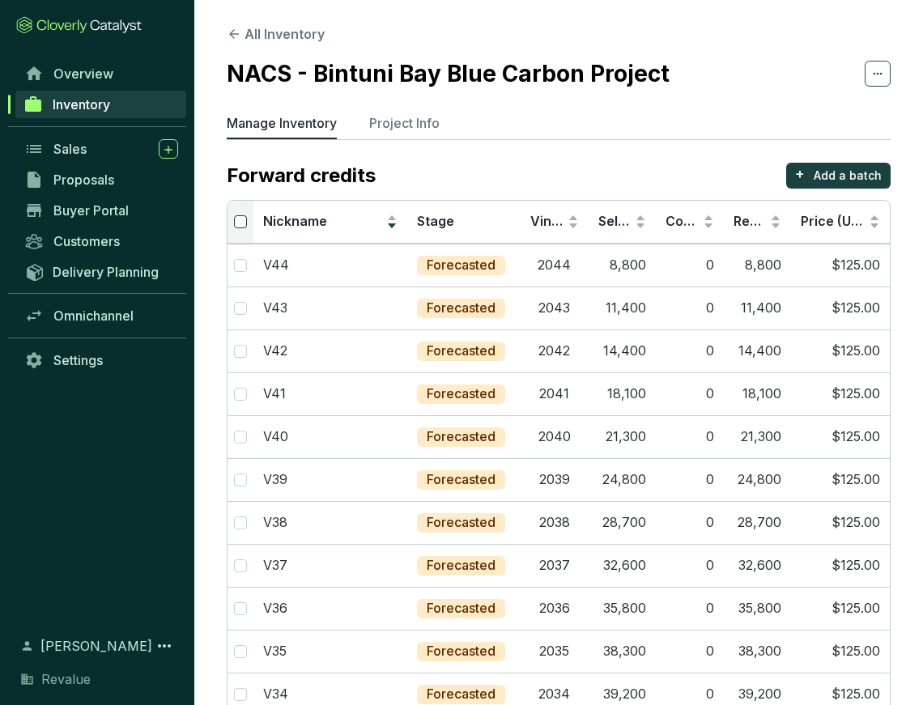
checkbox input "true"
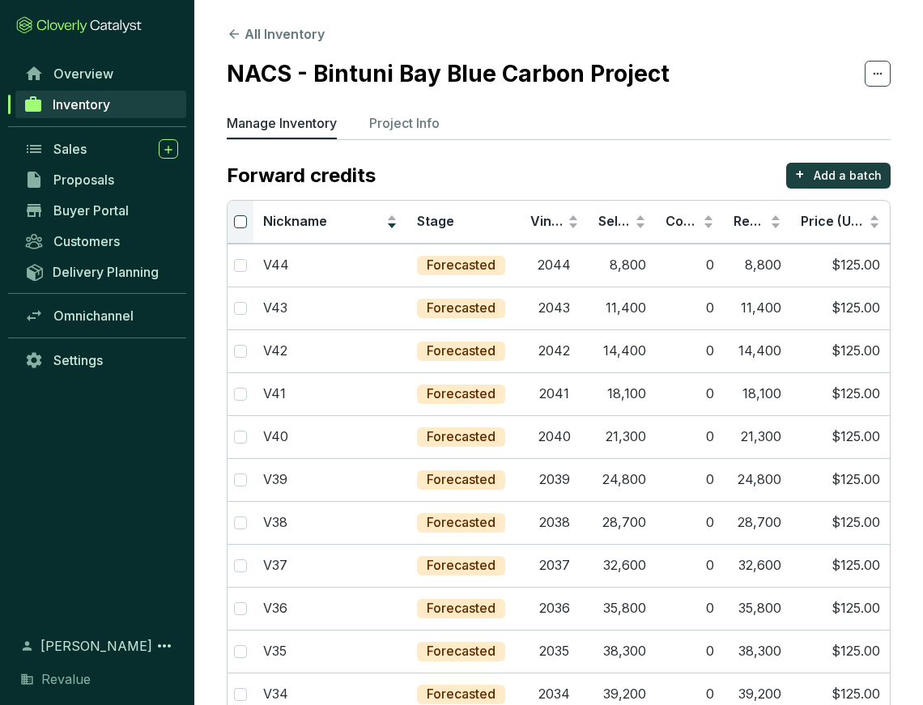
checkbox input "true"
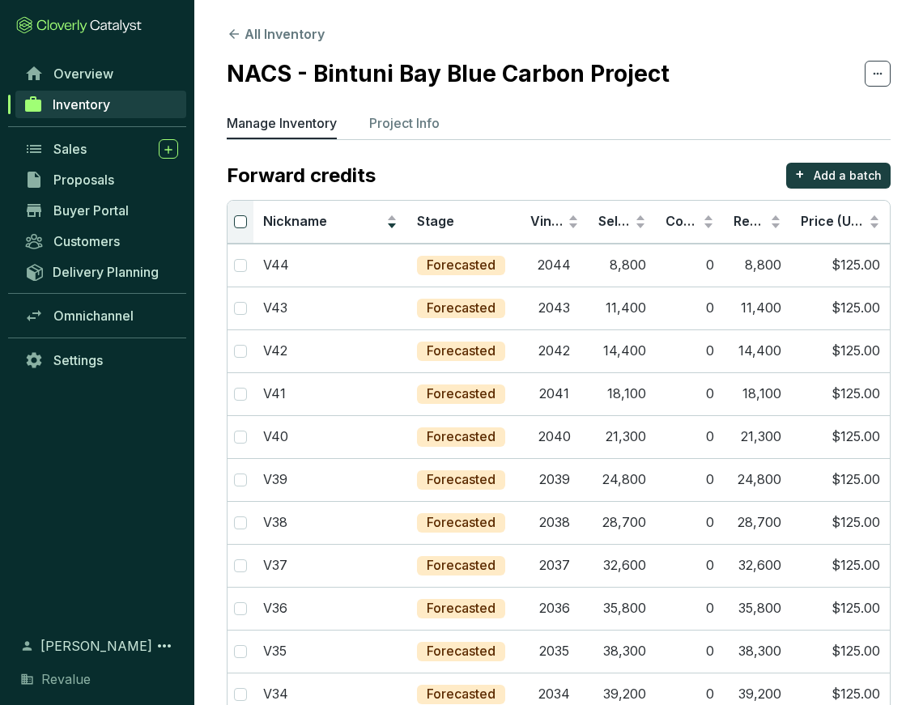
checkbox input "true"
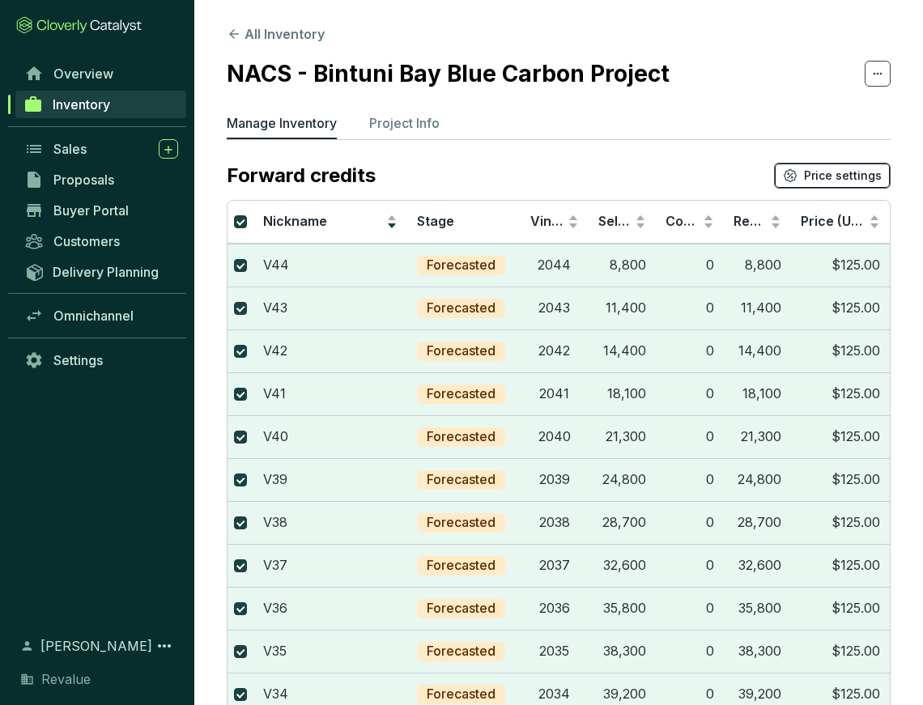
click at [809, 166] on button "Price settings" at bounding box center [832, 176] width 117 height 26
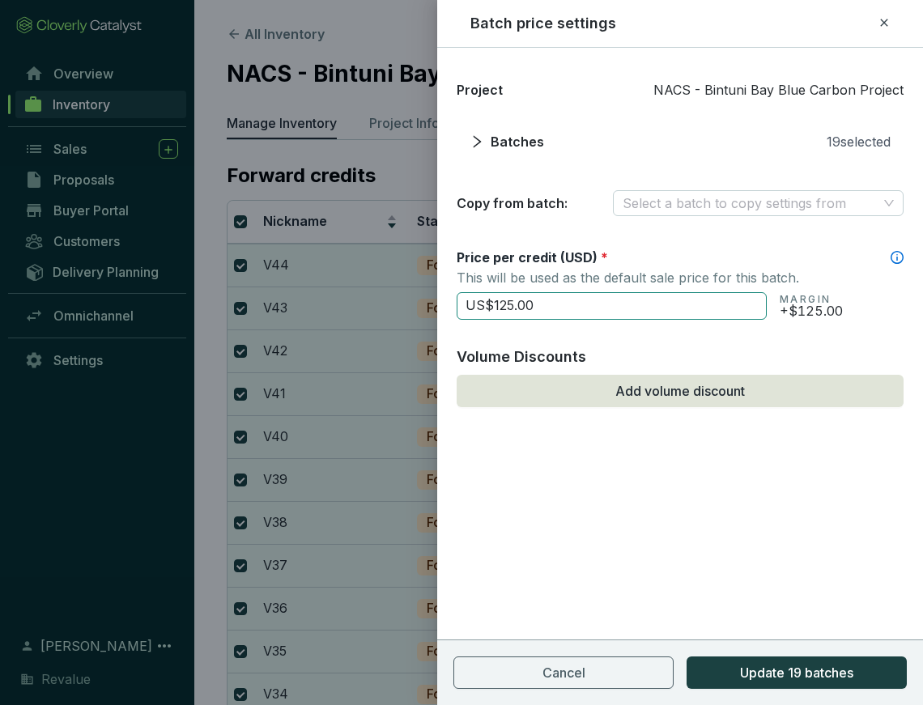
click at [591, 310] on input "US$125.00" at bounding box center [612, 306] width 310 height 28
type input "US$1"
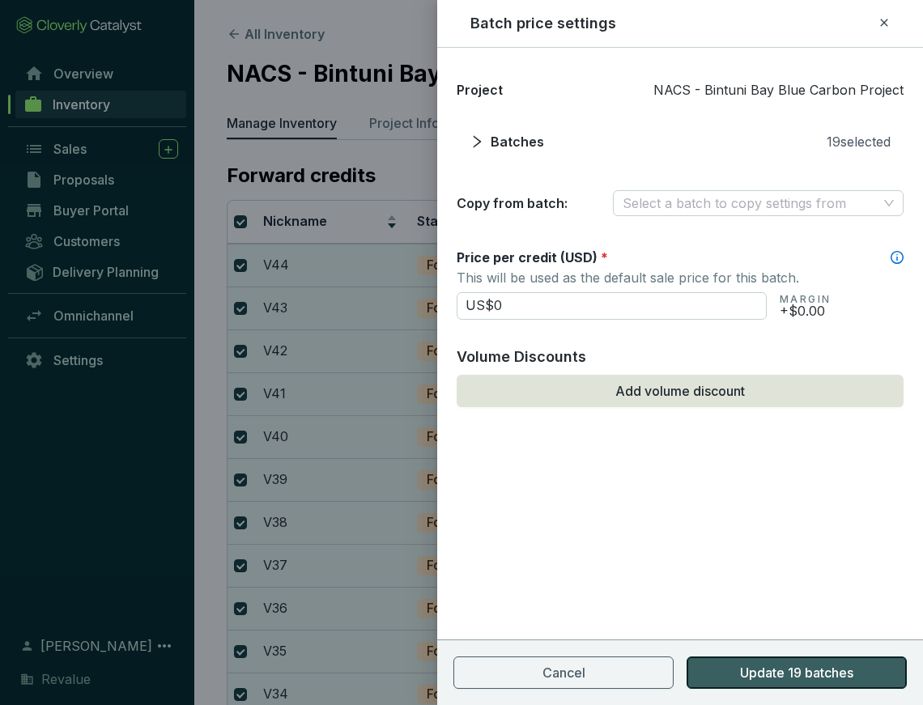
type input "US$0.00"
click at [778, 674] on span "Update 19 batches" at bounding box center [796, 672] width 113 height 19
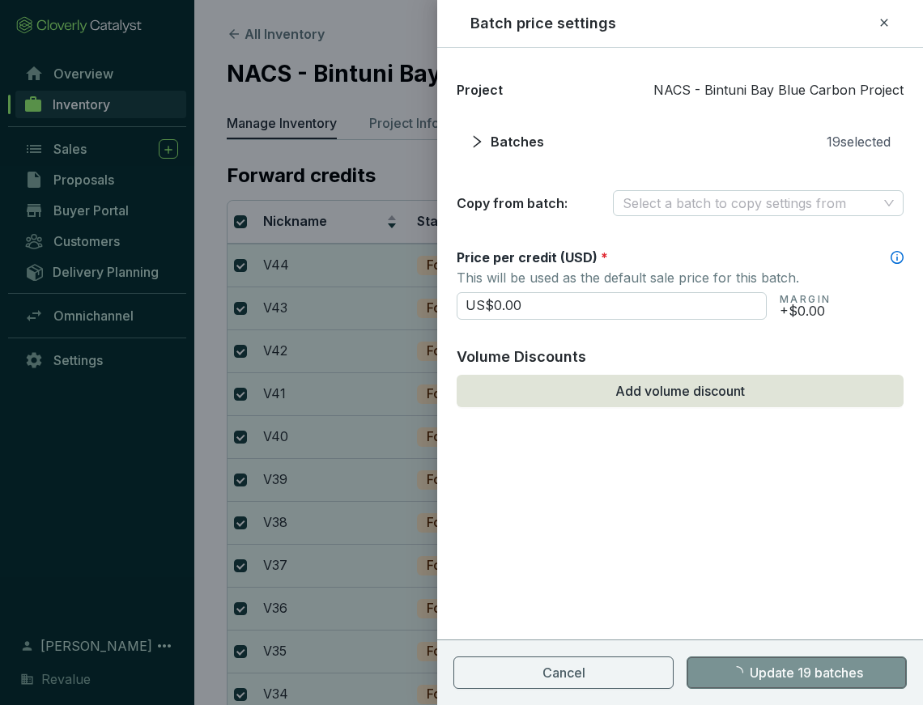
checkbox input "false"
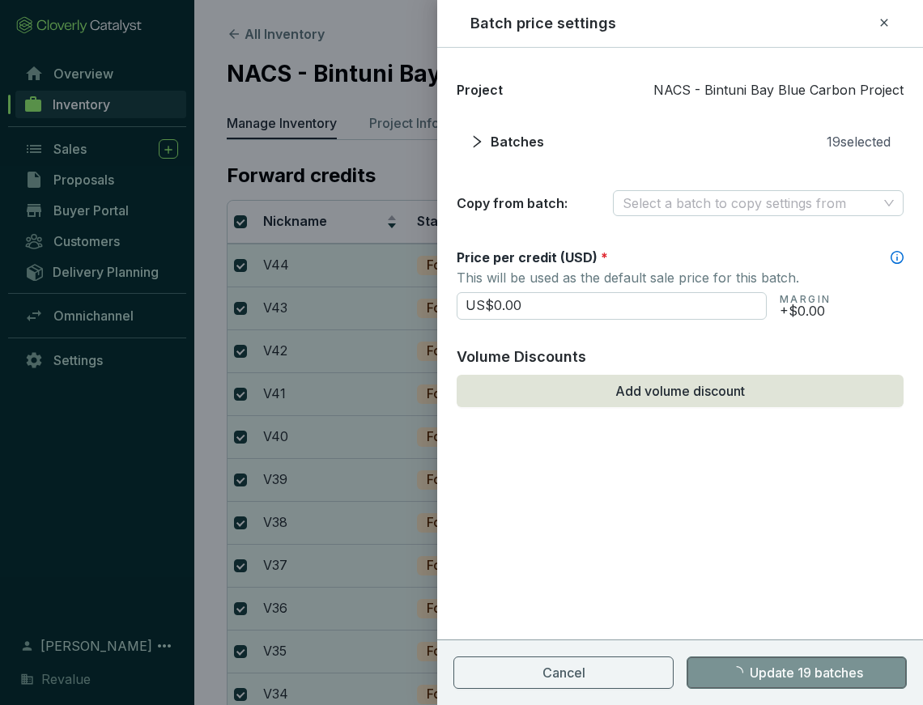
checkbox input "false"
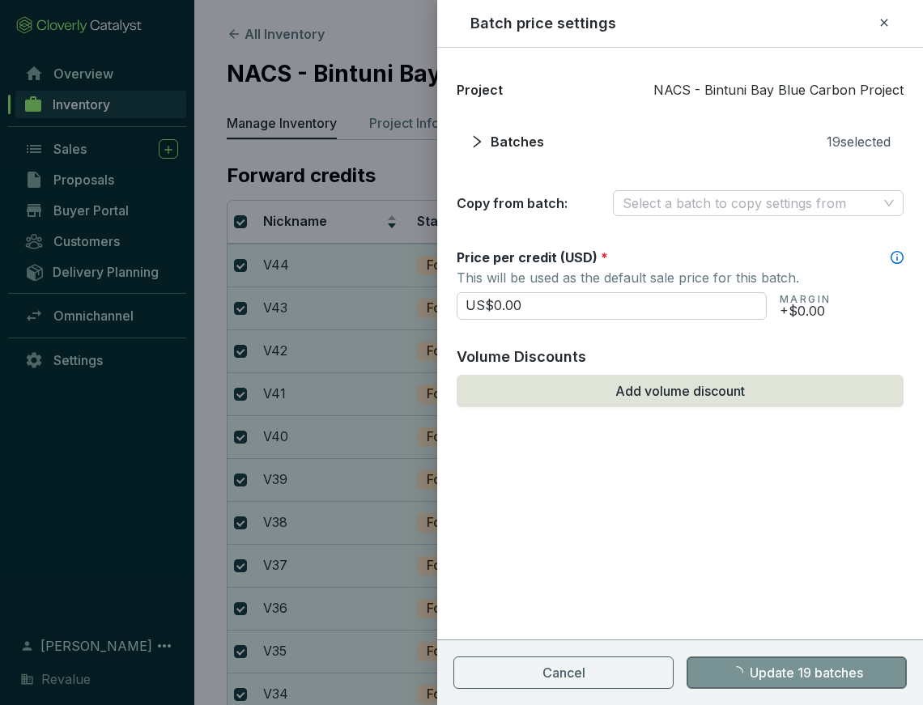
checkbox input "false"
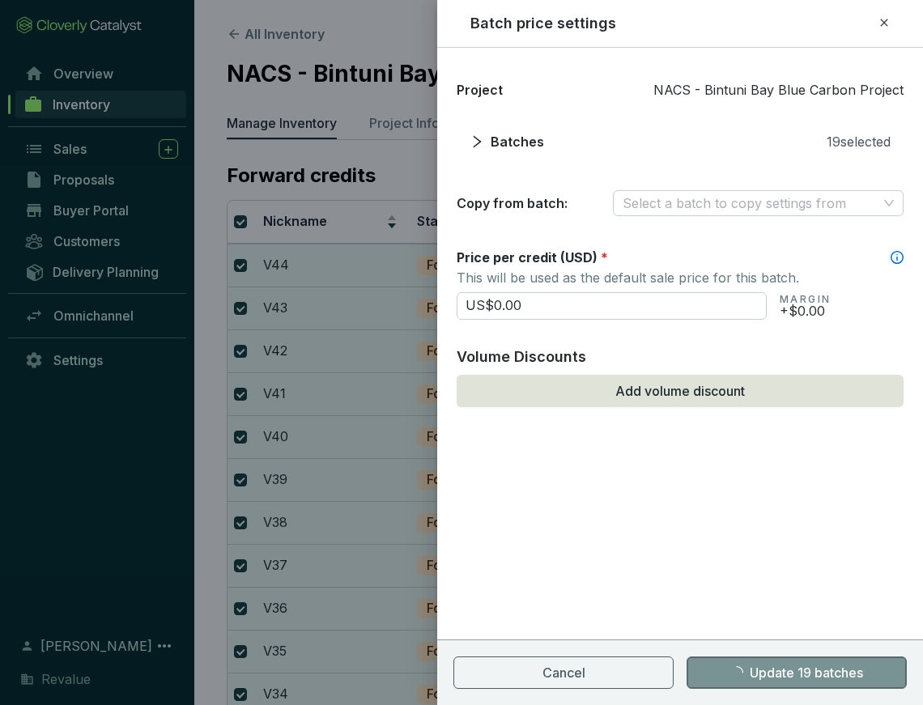
checkbox input "false"
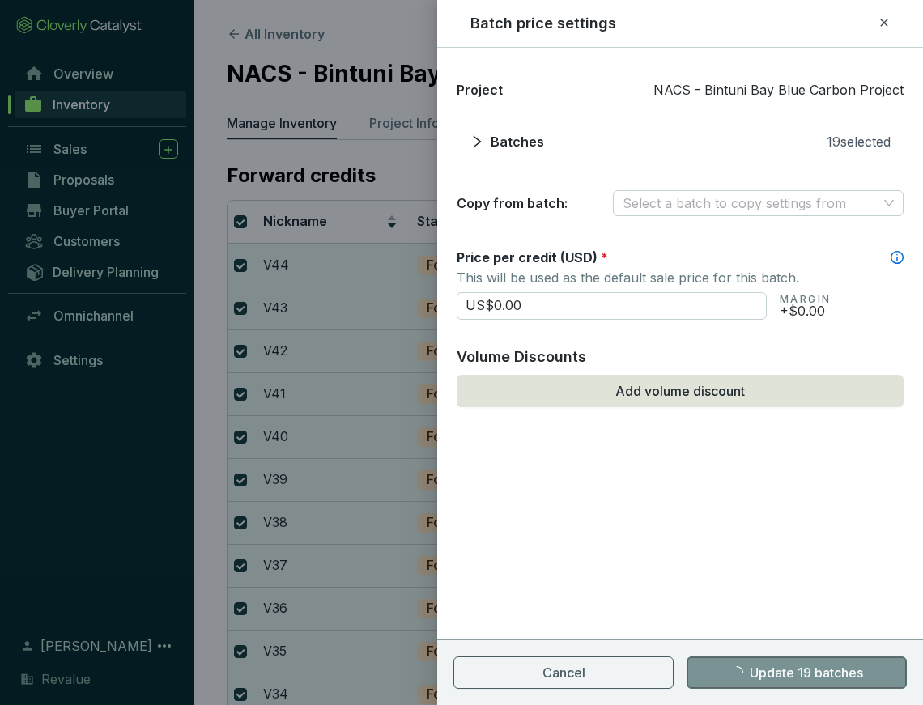
checkbox input "false"
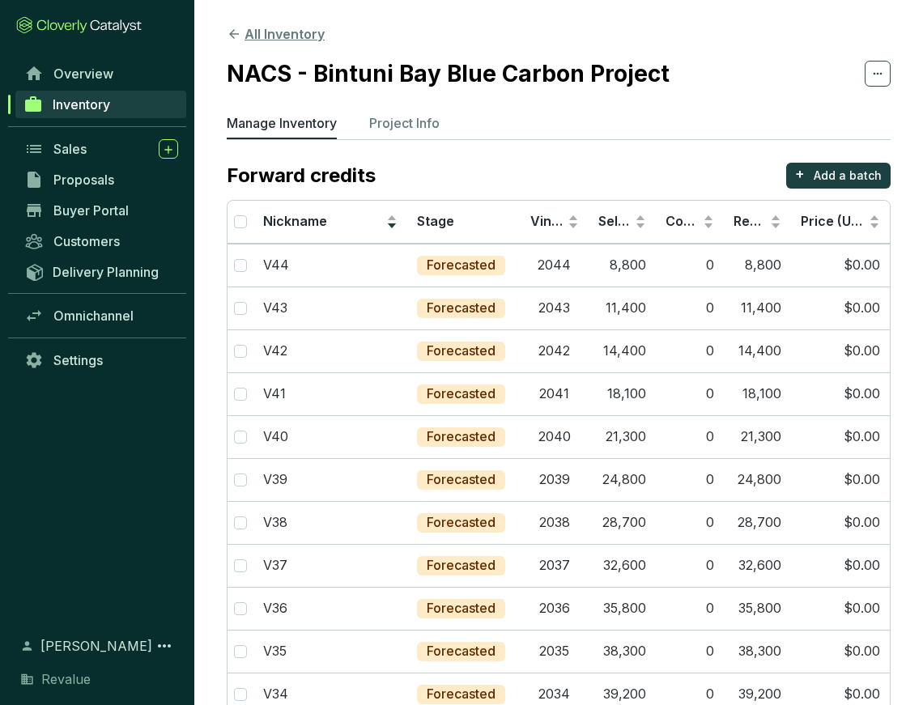
click at [243, 29] on button "All Inventory" at bounding box center [276, 33] width 98 height 19
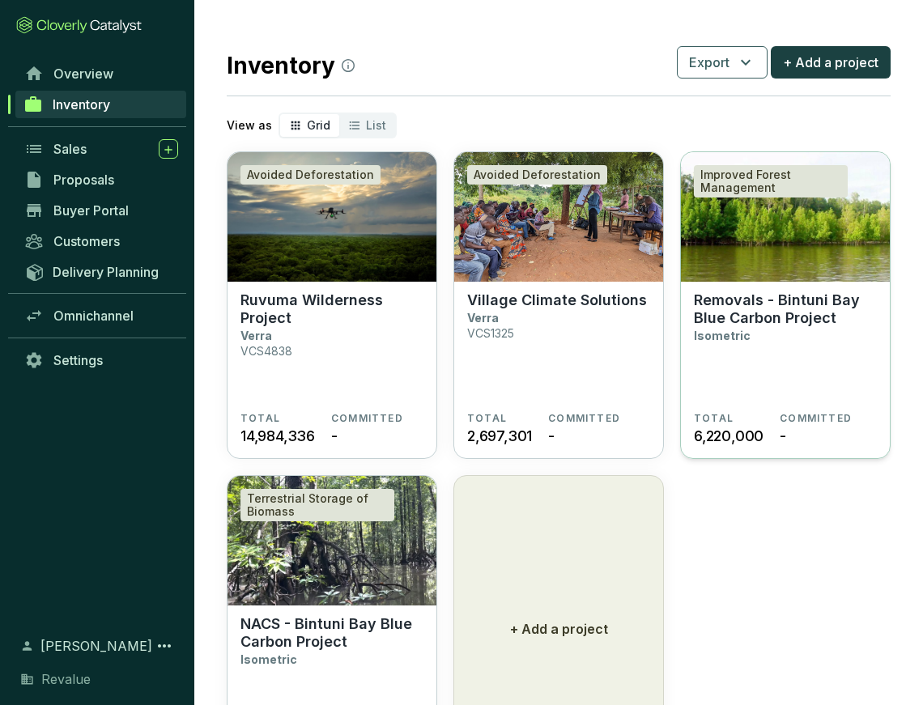
click at [785, 333] on section "Removals - Bintuni Bay Blue Carbon Project Isometric" at bounding box center [785, 352] width 183 height 121
